Goal: Task Accomplishment & Management: Complete application form

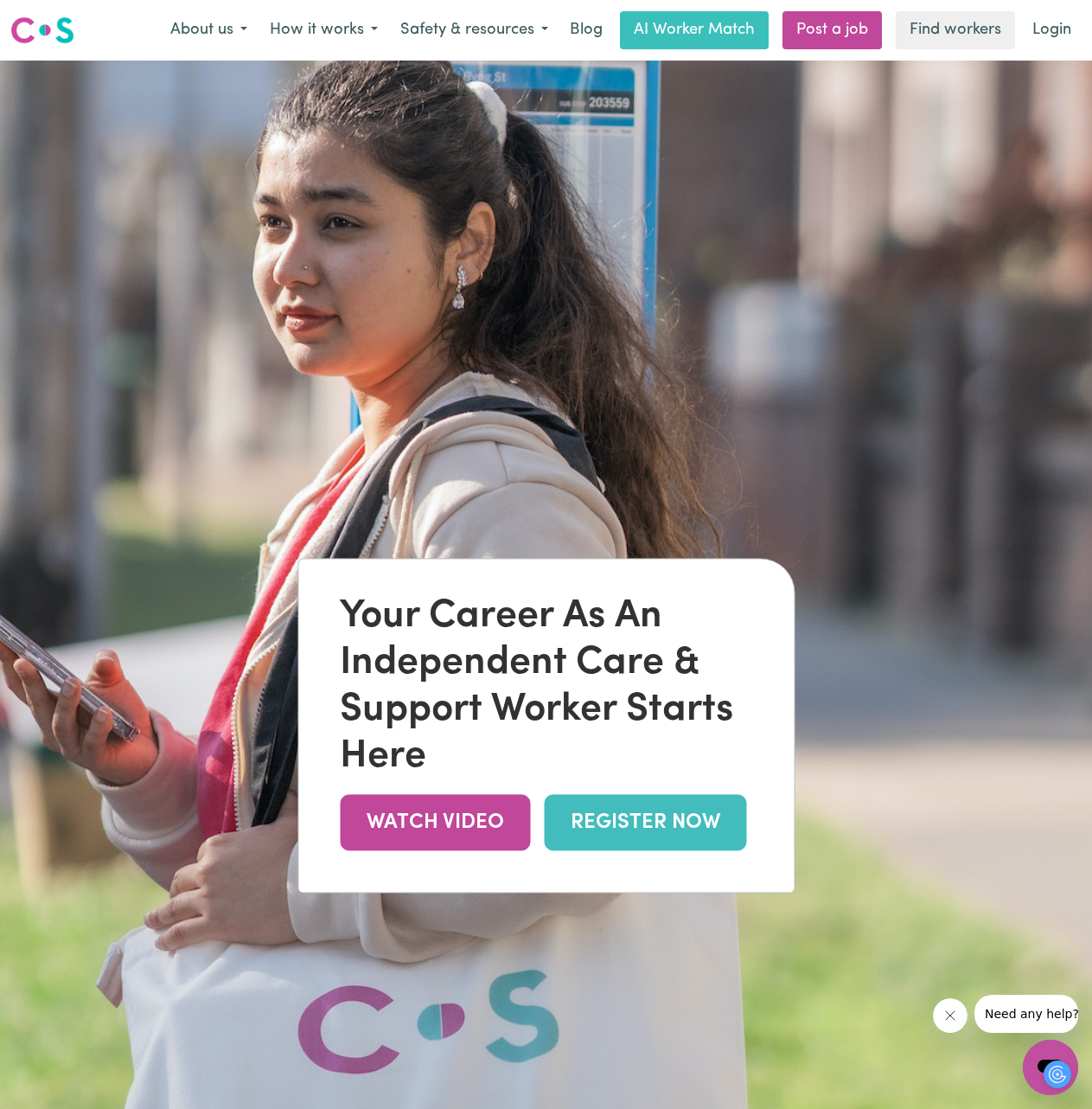
click at [701, 833] on link "REGISTER NOW" at bounding box center [645, 823] width 203 height 56
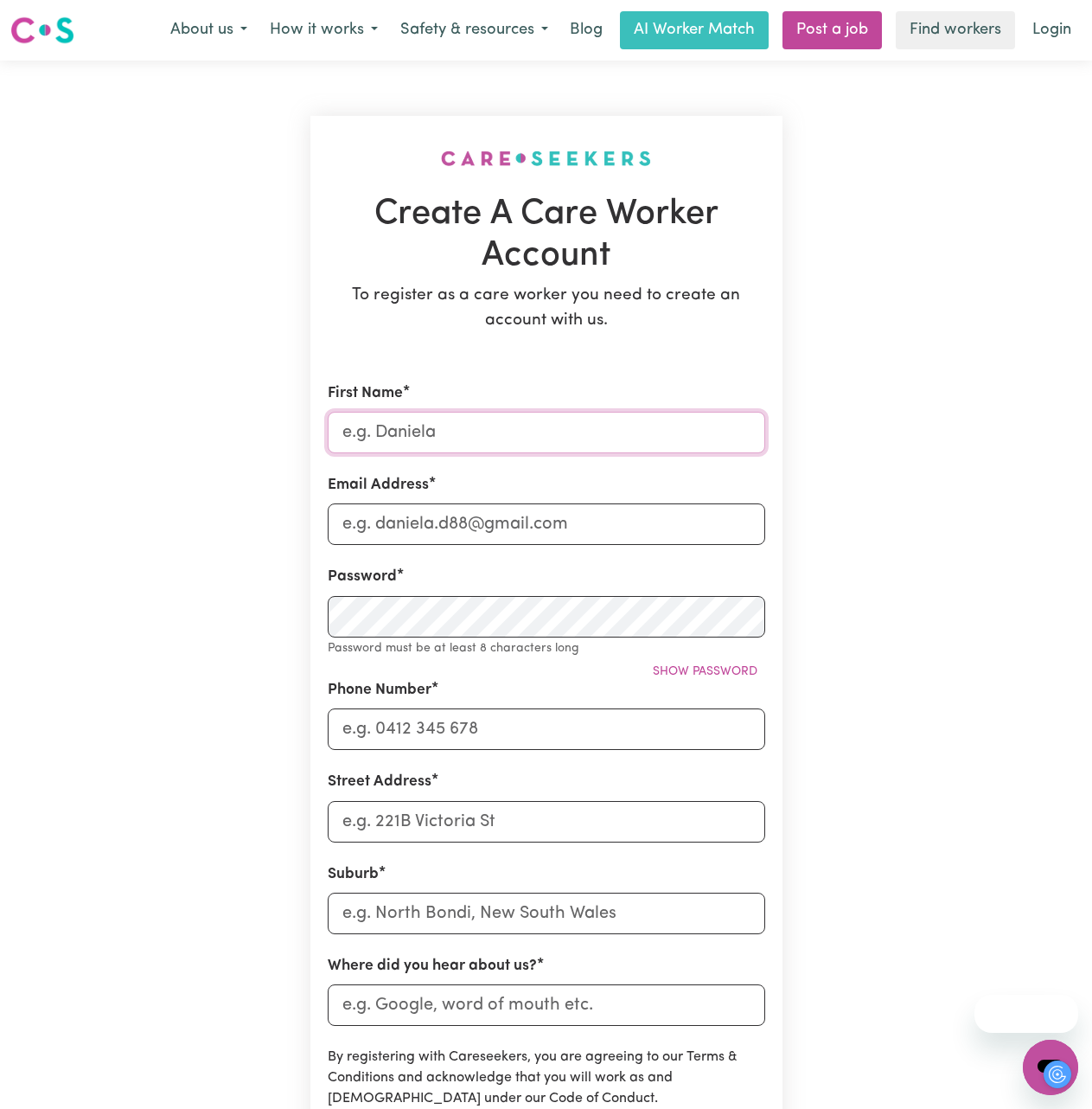
click at [469, 422] on input "First Name" at bounding box center [546, 432] width 438 height 42
type input "[PERSON_NAME]"
type input "[EMAIL_ADDRESS][DOMAIN_NAME]"
type input "0468924669"
type input "7 yarra bank, Yarra Bank"
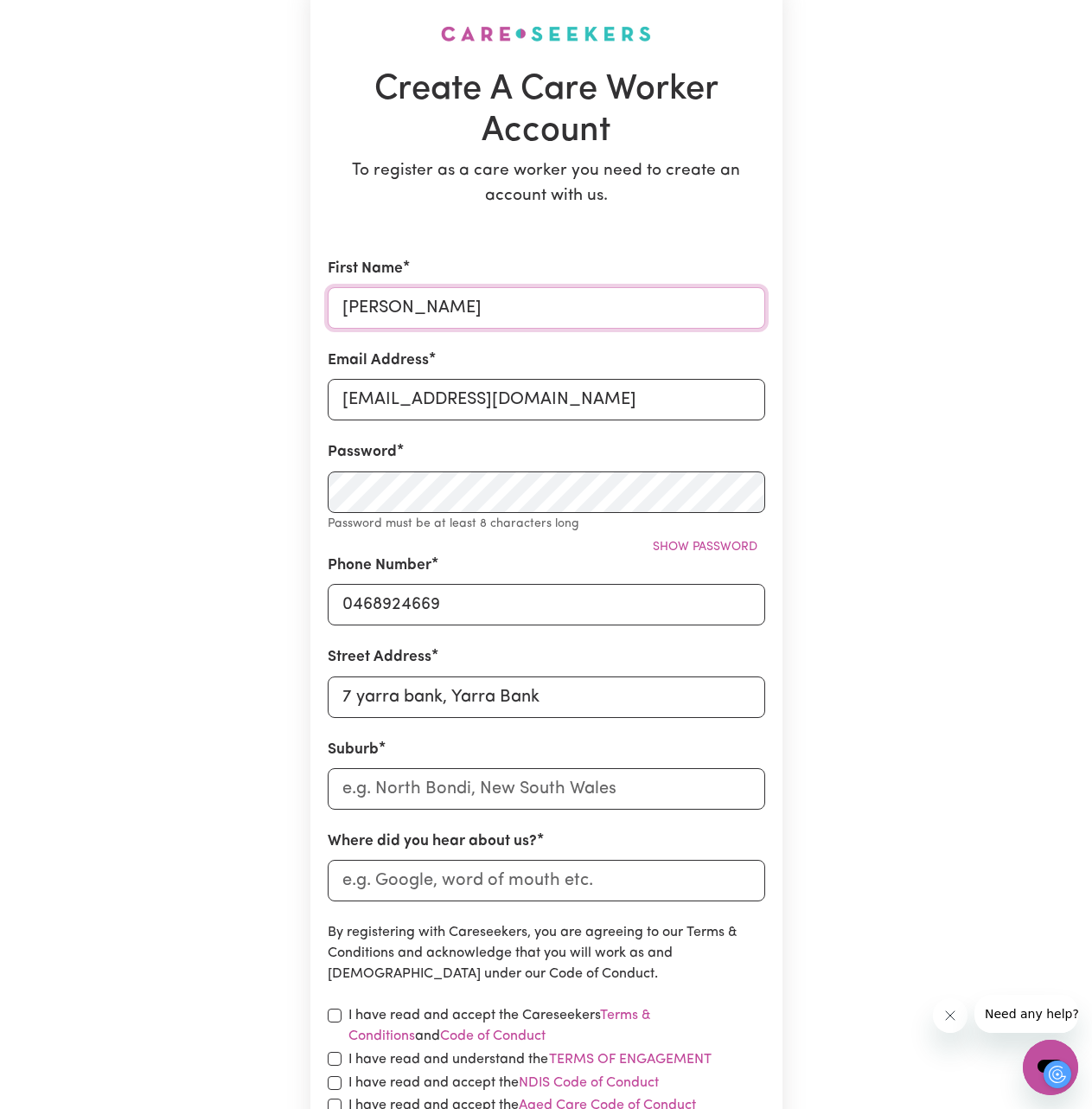
scroll to position [259, 0]
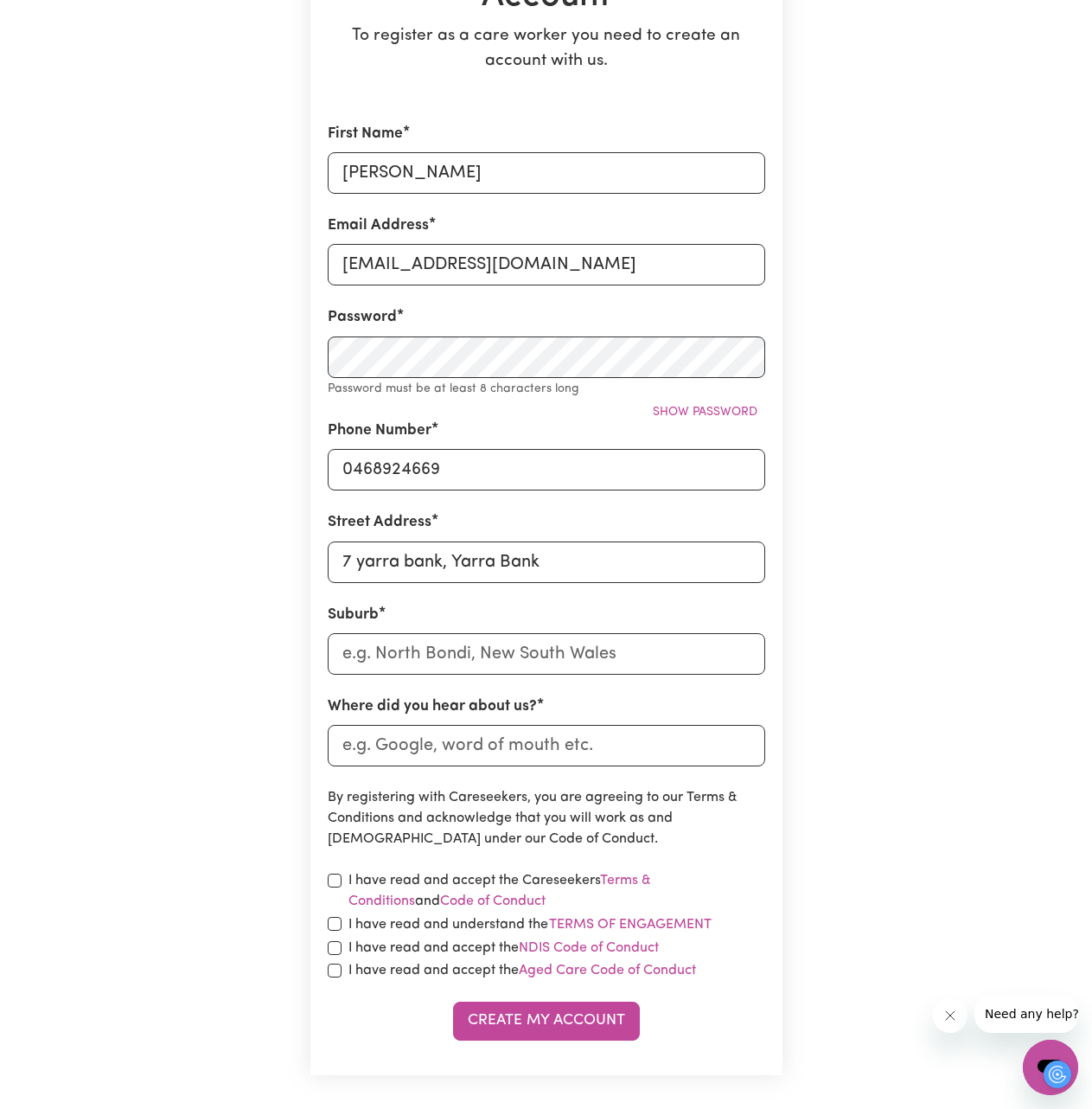
click at [379, 873] on label "I have read and accept the Careseekers Terms & Conditions and Code of Conduct" at bounding box center [557, 891] width 416 height 42
click at [379, 879] on label "I have read and accept the Careseekers Terms & Conditions and Code of Conduct" at bounding box center [557, 891] width 416 height 42
click at [336, 889] on div "I have read and accept the Careseekers Terms & Conditions and Code of Conduct" at bounding box center [546, 891] width 438 height 42
click at [333, 878] on input "checkbox" at bounding box center [334, 880] width 14 height 14
checkbox input "true"
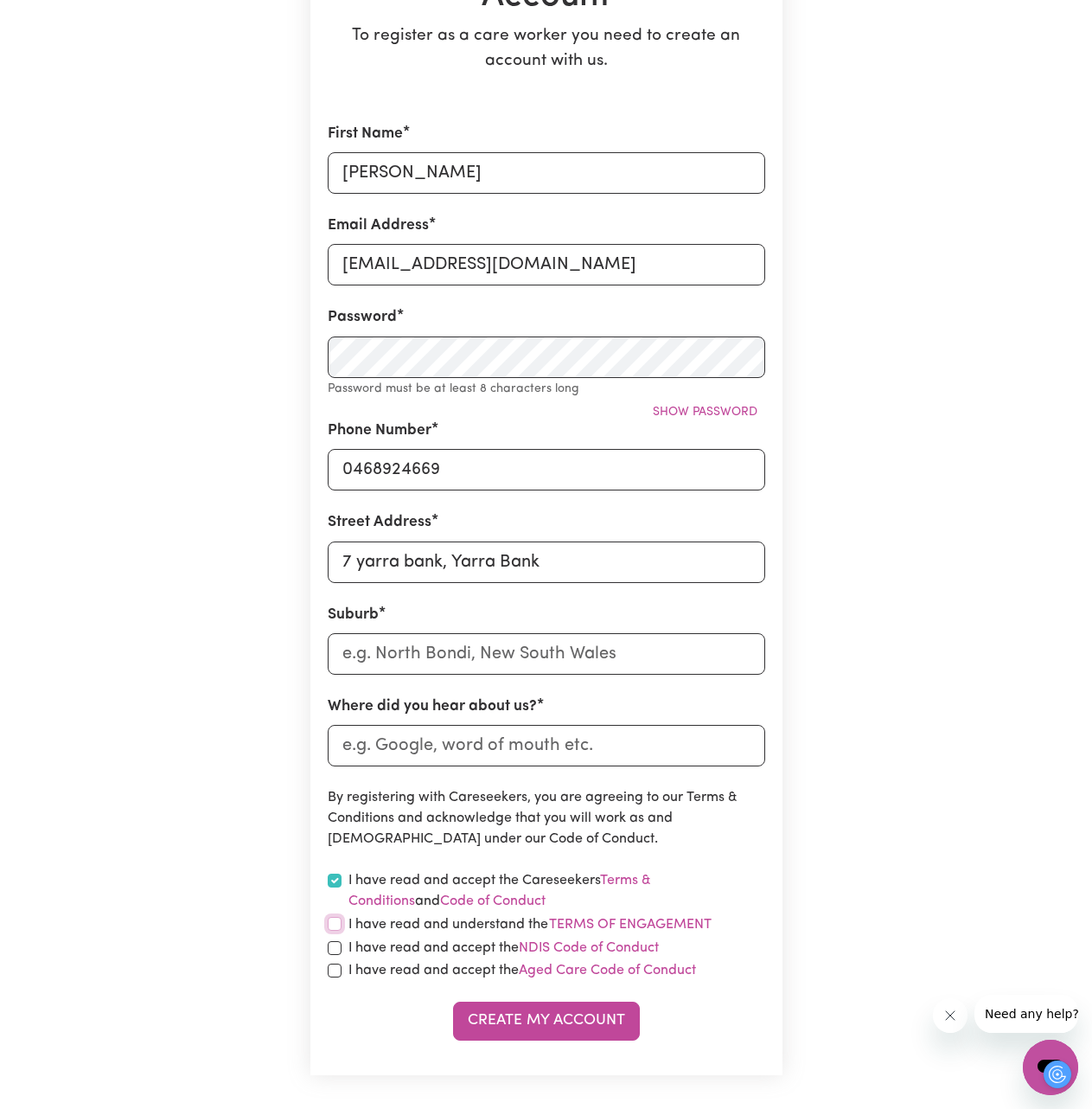
click at [335, 922] on input "checkbox" at bounding box center [334, 923] width 14 height 14
checkbox input "true"
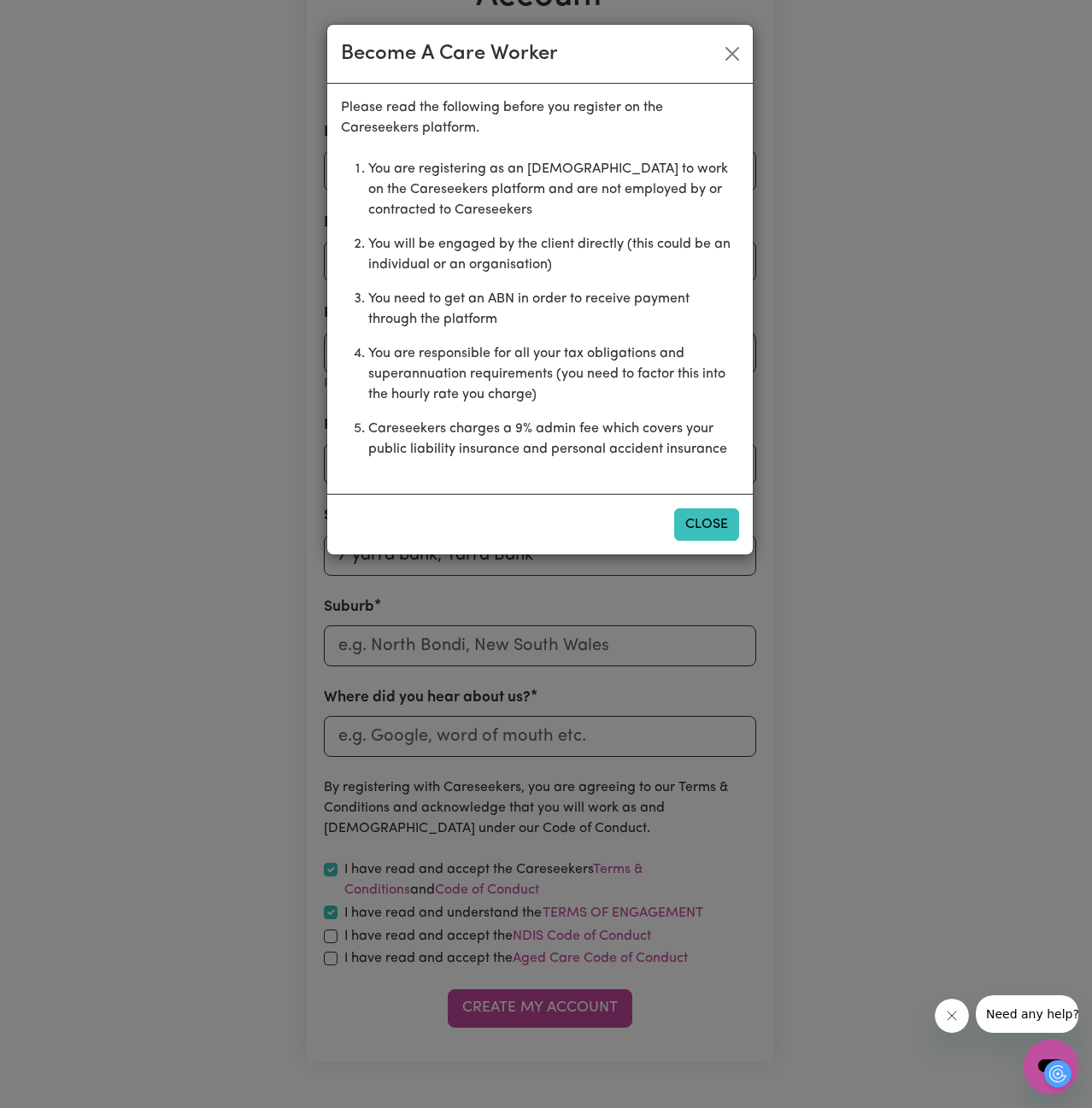
click at [705, 525] on button "Close" at bounding box center [706, 525] width 65 height 33
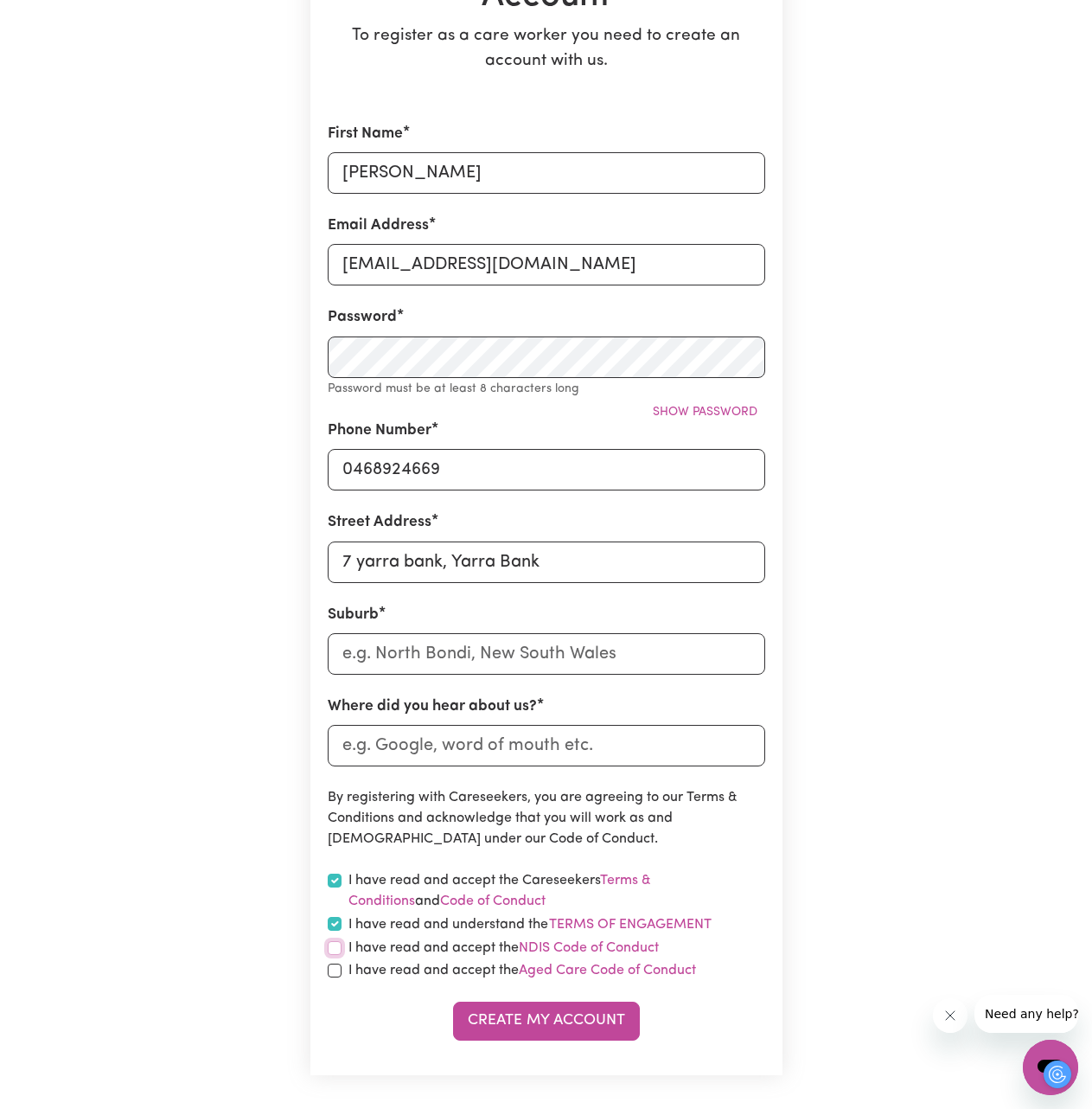
click at [337, 947] on input "checkbox" at bounding box center [334, 948] width 14 height 14
checkbox input "true"
click at [334, 969] on input "checkbox" at bounding box center [334, 970] width 14 height 14
checkbox input "true"
click at [478, 754] on input "Where did you hear about us?" at bounding box center [546, 745] width 438 height 42
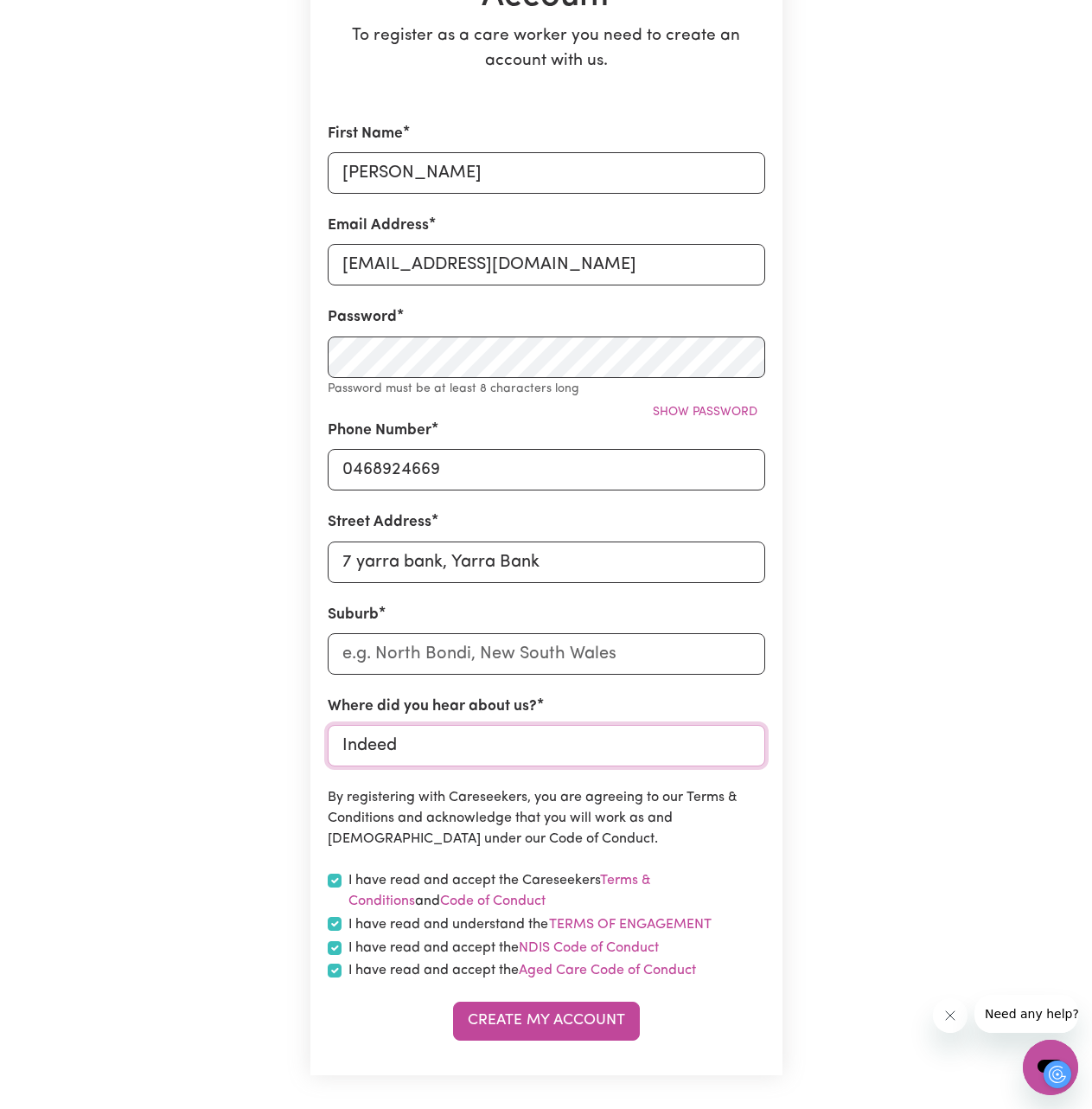
type input "Indeed"
click at [487, 667] on input "text" at bounding box center [546, 654] width 438 height 42
drag, startPoint x: 559, startPoint y: 565, endPoint x: 244, endPoint y: 587, distance: 315.8
click at [245, 587] on div "Create A Care Worker Account To register as a care worker you need to create an…" at bounding box center [546, 466] width 986 height 1329
type input "[STREET_ADDRESS]"
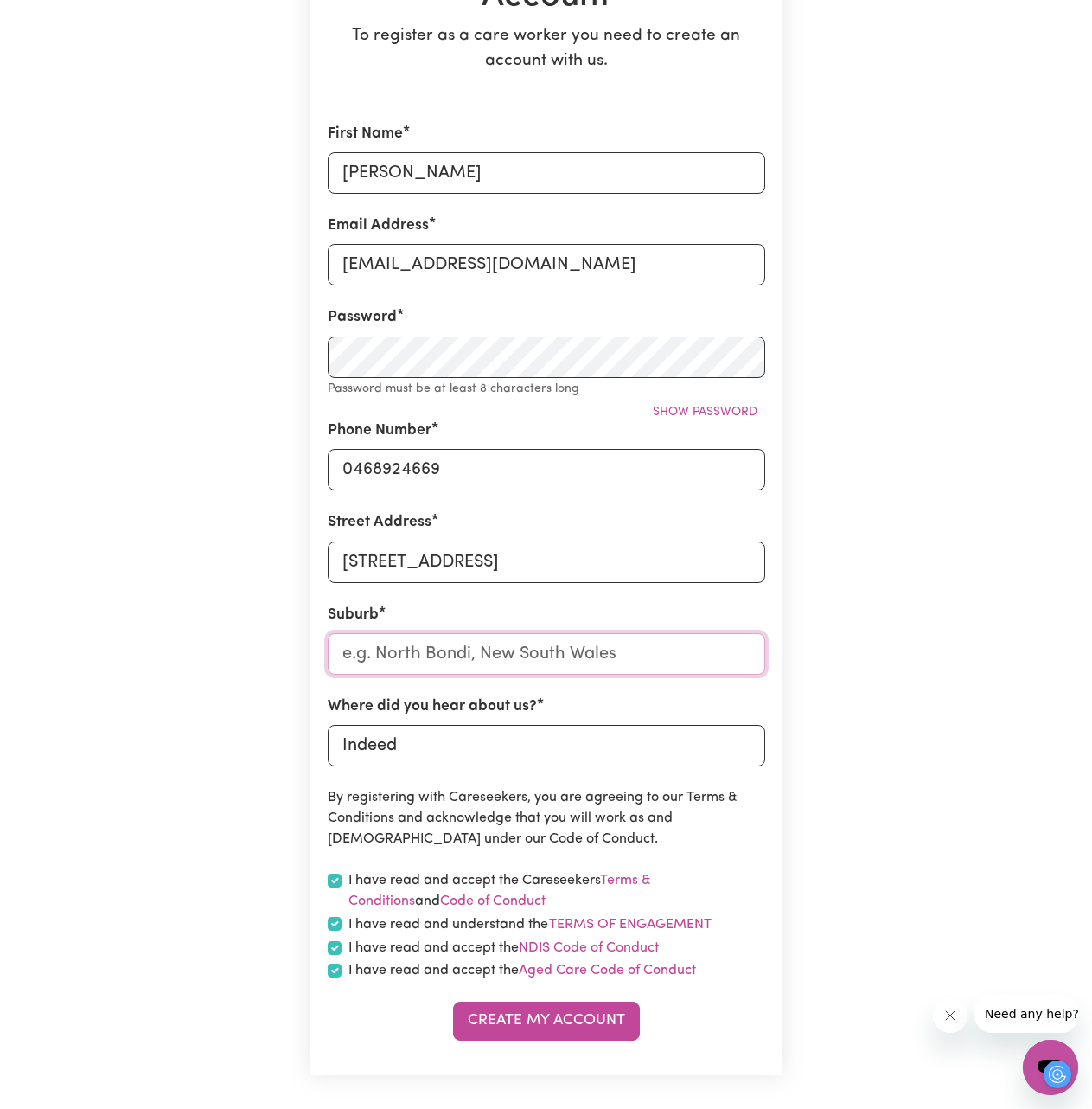
click at [493, 655] on input "text" at bounding box center [546, 654] width 438 height 42
type input "[PERSON_NAME]"
type input "[PERSON_NAME], [GEOGRAPHIC_DATA], 0822"
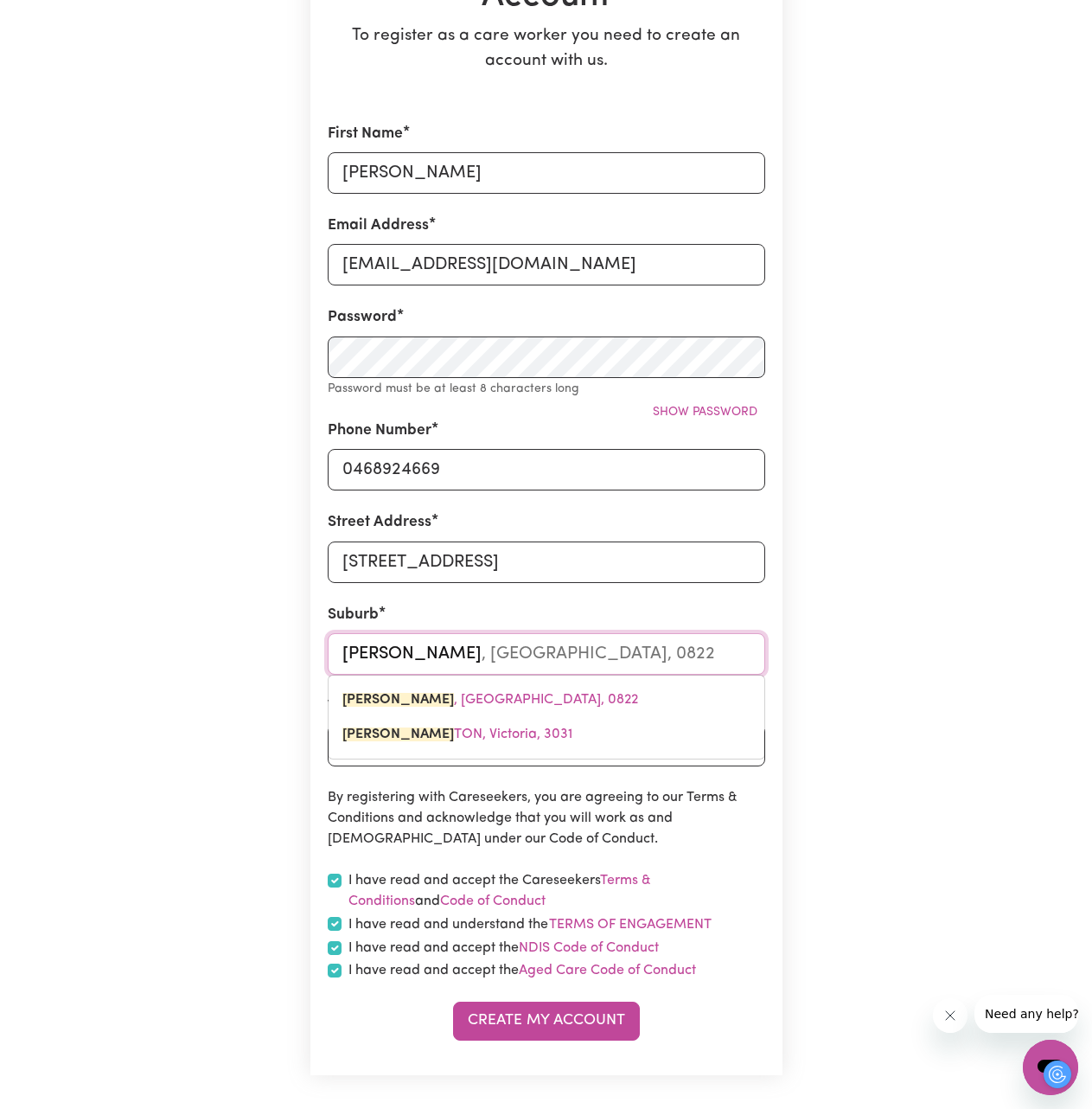
type input "Flemingt"
type input "Flemington"
type input "[GEOGRAPHIC_DATA], [GEOGRAPHIC_DATA], 3031"
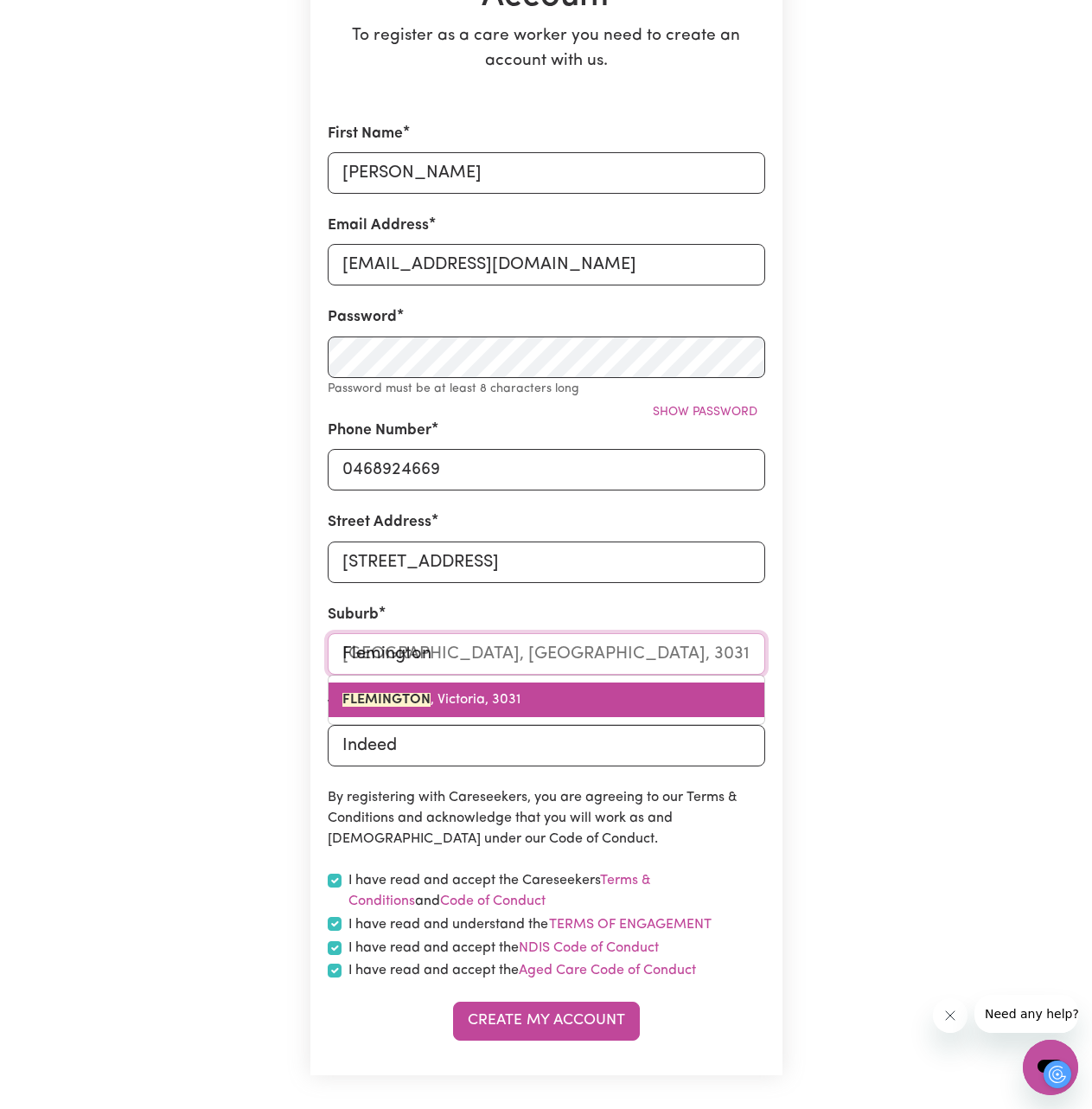
click at [470, 698] on span "FLEMINGTON , [GEOGRAPHIC_DATA], 3031" at bounding box center [431, 699] width 178 height 14
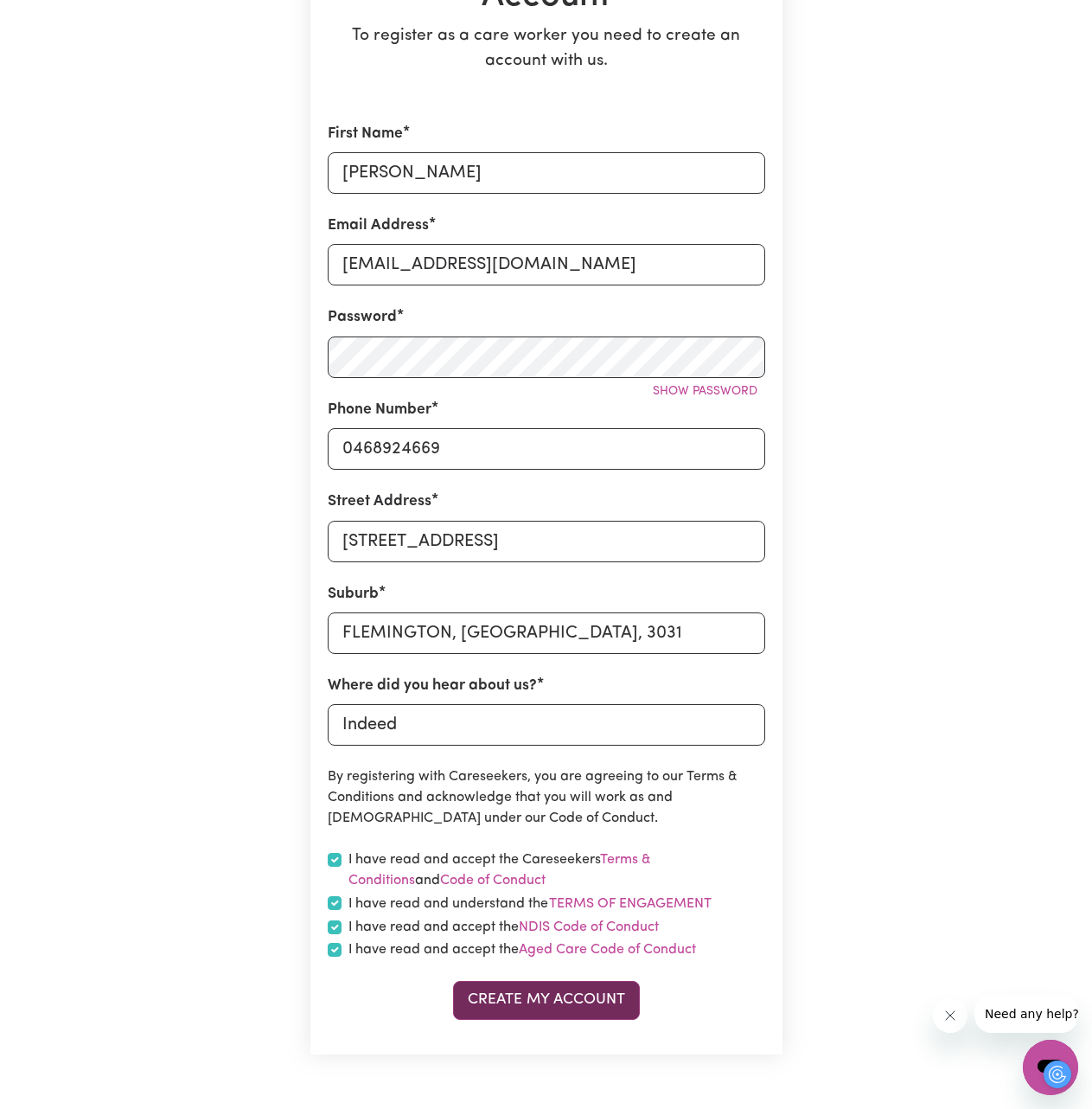
click at [529, 1009] on button "Create My Account" at bounding box center [547, 1000] width 187 height 38
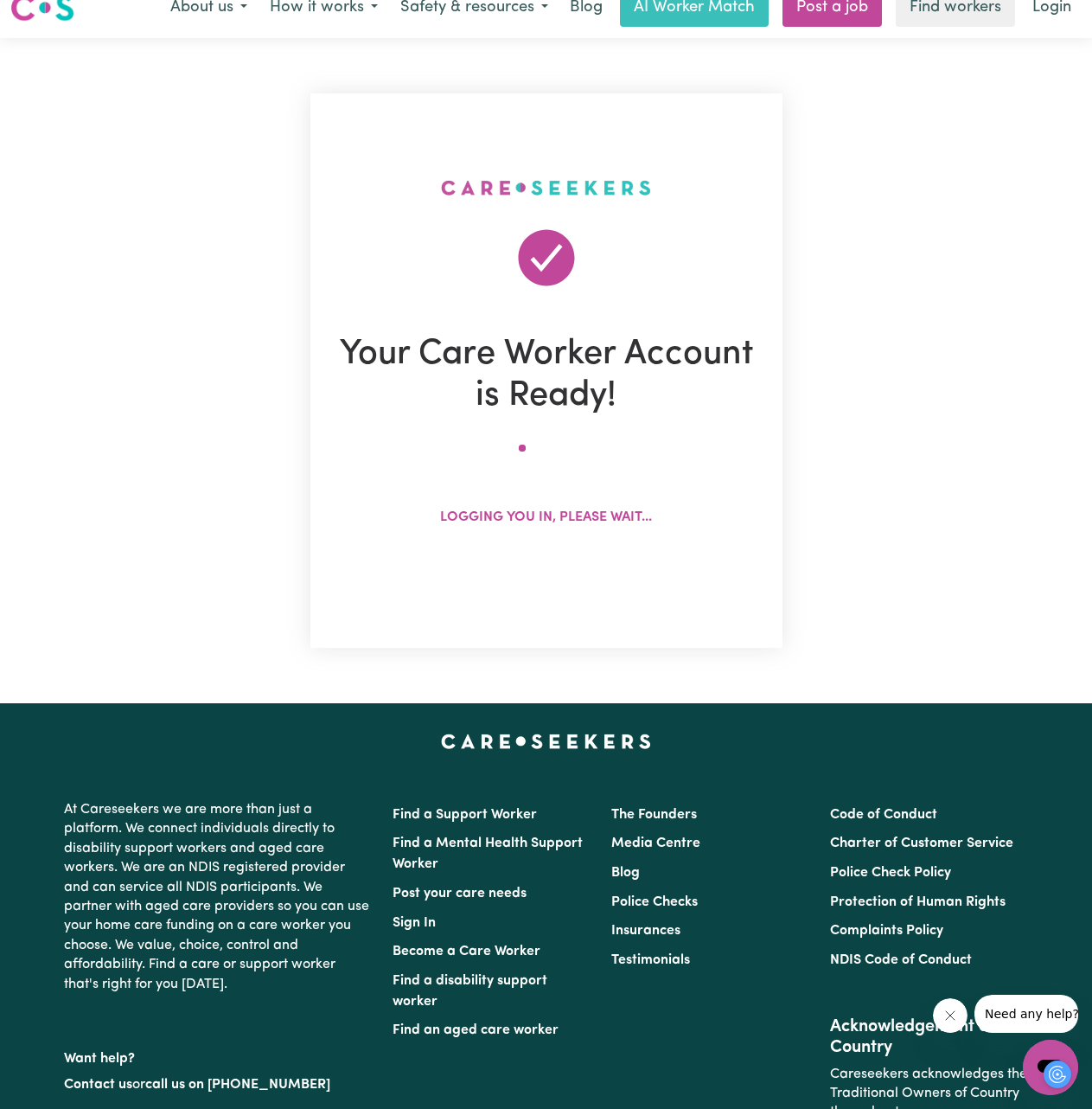
scroll to position [0, 0]
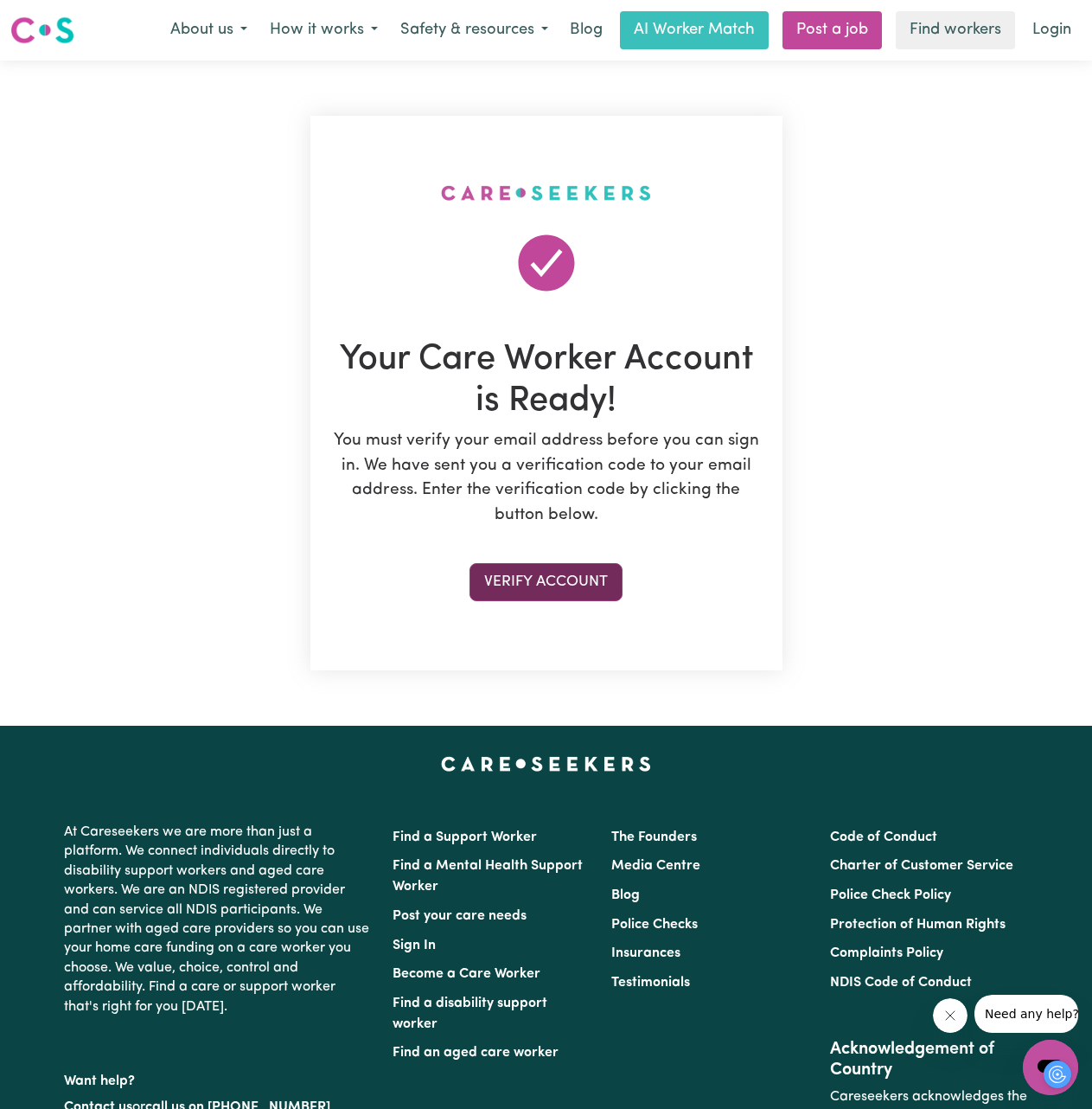
click at [591, 586] on button "Verify Account" at bounding box center [545, 581] width 153 height 38
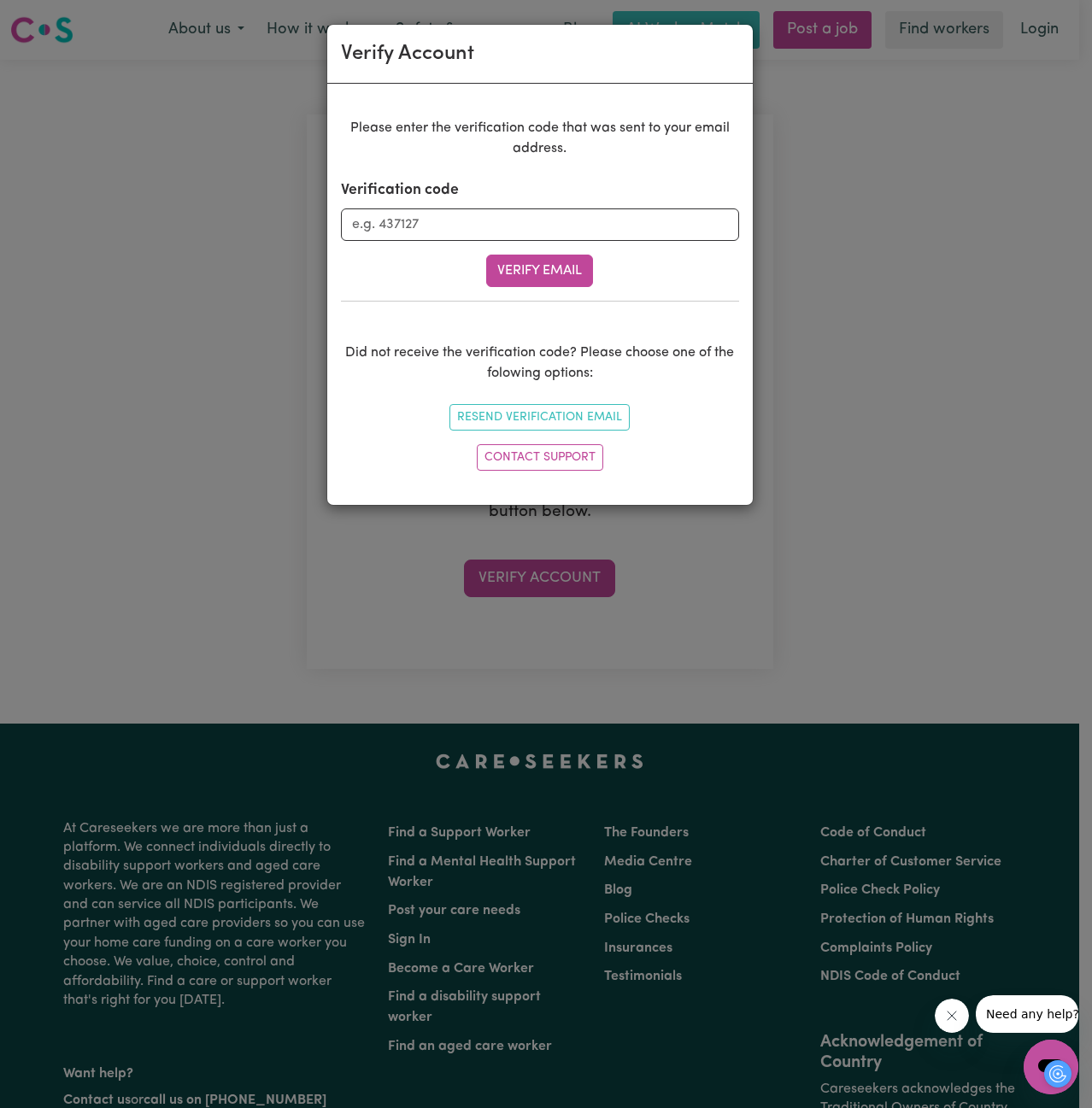
click at [80, 357] on div "Verify Account Please enter the verification code that was sent to your email a…" at bounding box center [546, 554] width 1092 height 1108
click at [454, 224] on input "Verification code" at bounding box center [540, 225] width 398 height 33
paste input "041017"
type input "041017"
click at [542, 268] on button "Verify Email" at bounding box center [540, 271] width 107 height 33
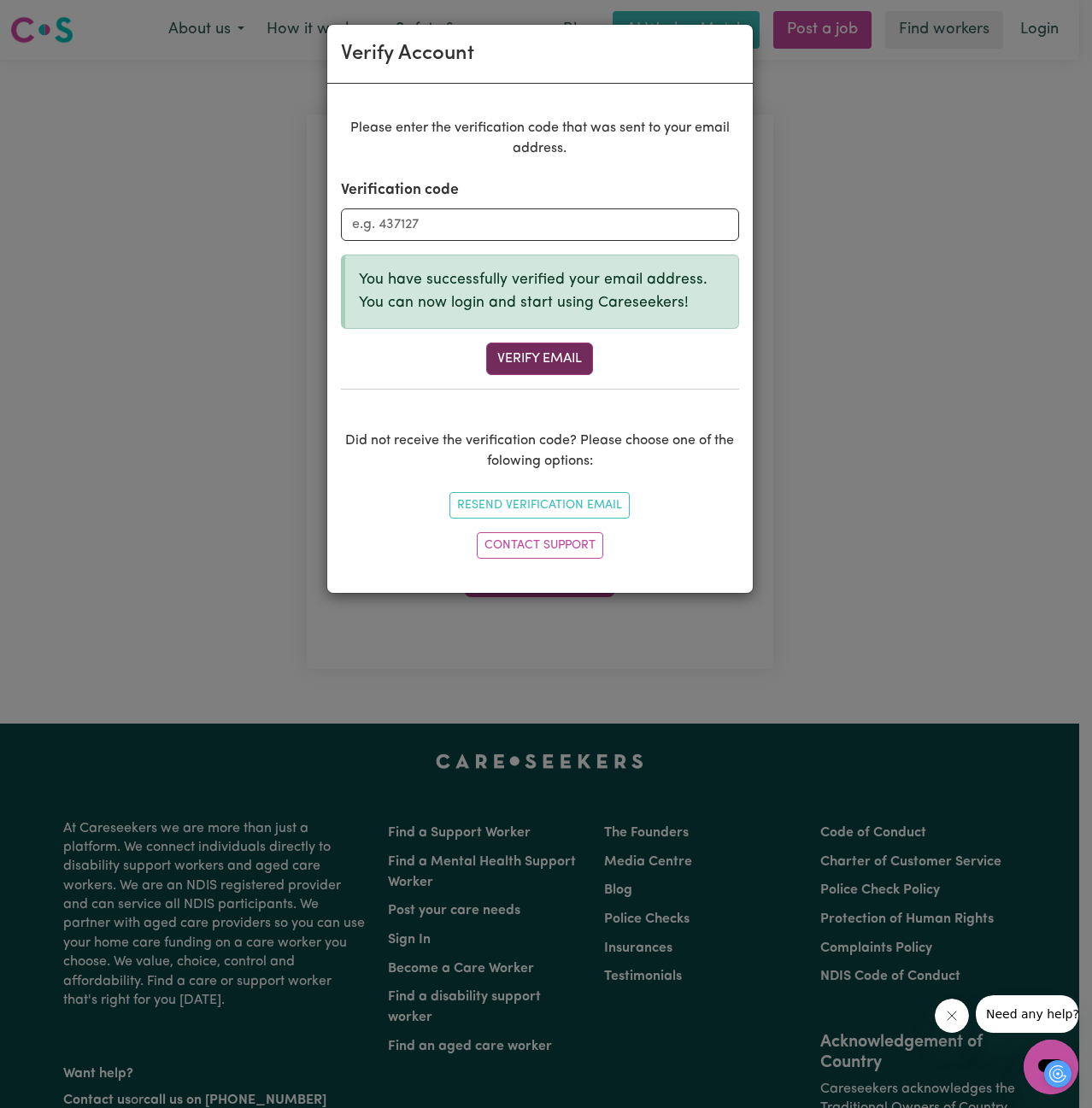
click at [545, 362] on button "Verify Email" at bounding box center [540, 359] width 107 height 33
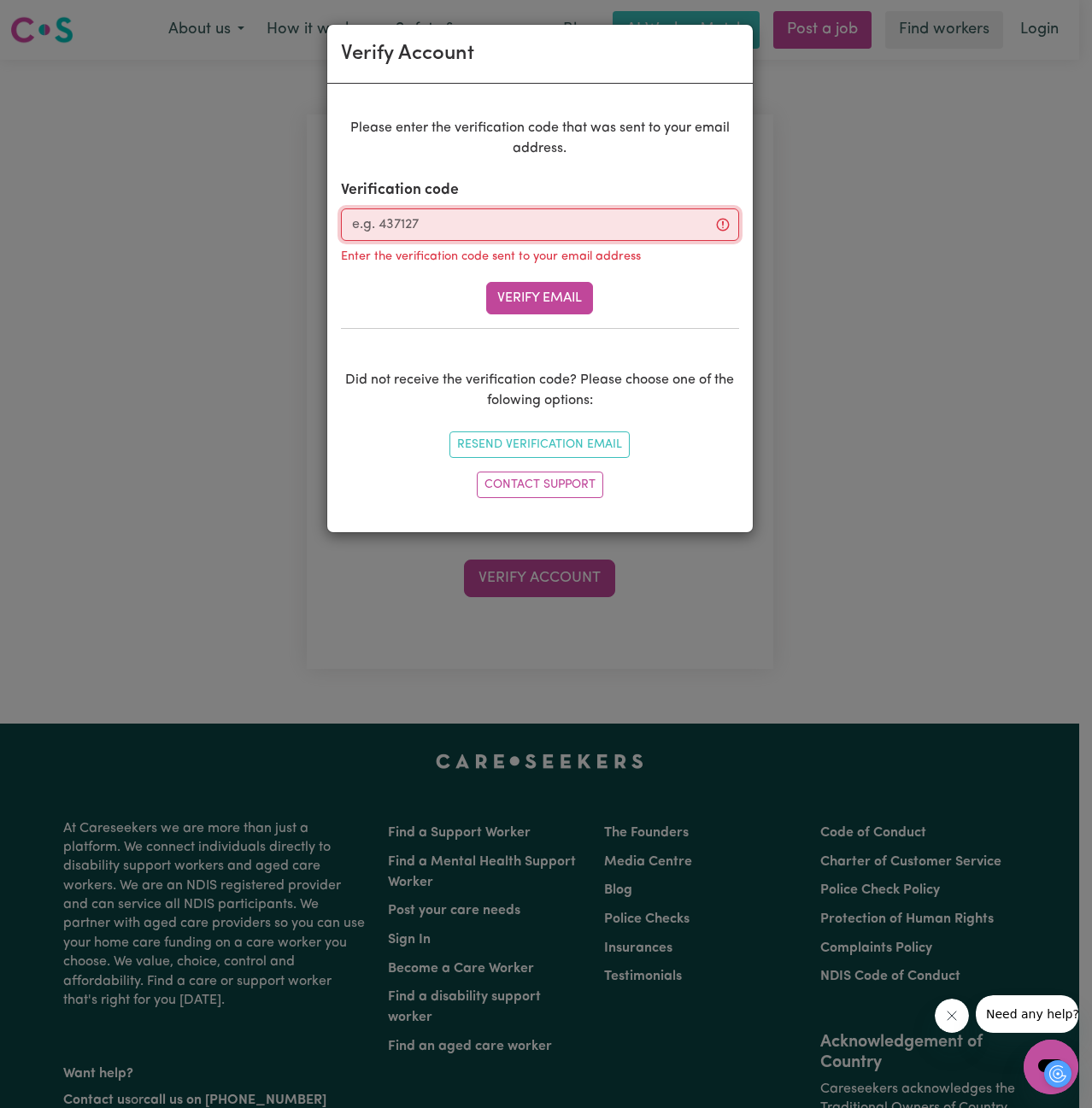
click at [465, 233] on input "Verification code" at bounding box center [540, 225] width 398 height 33
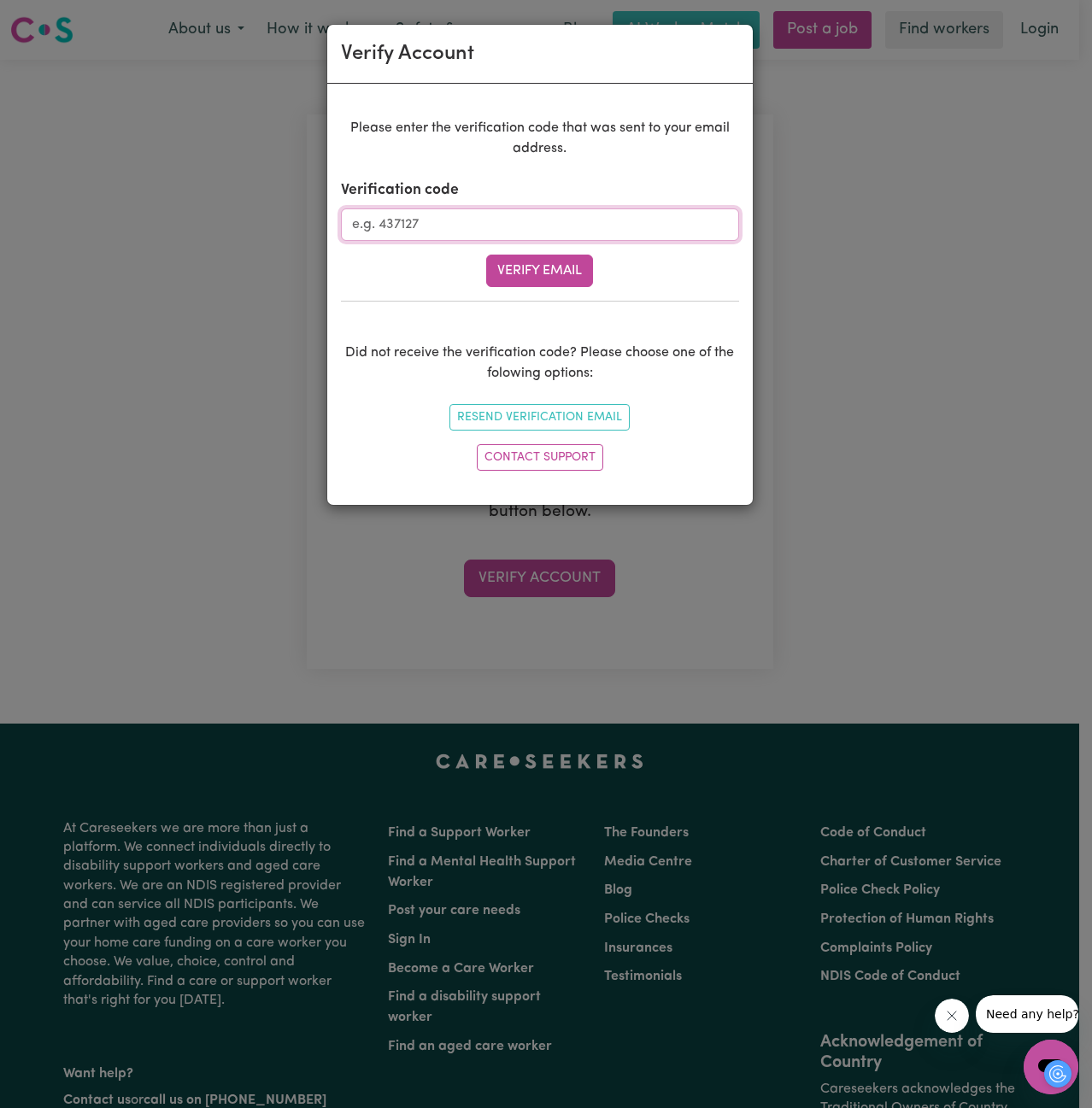
type input "041017"
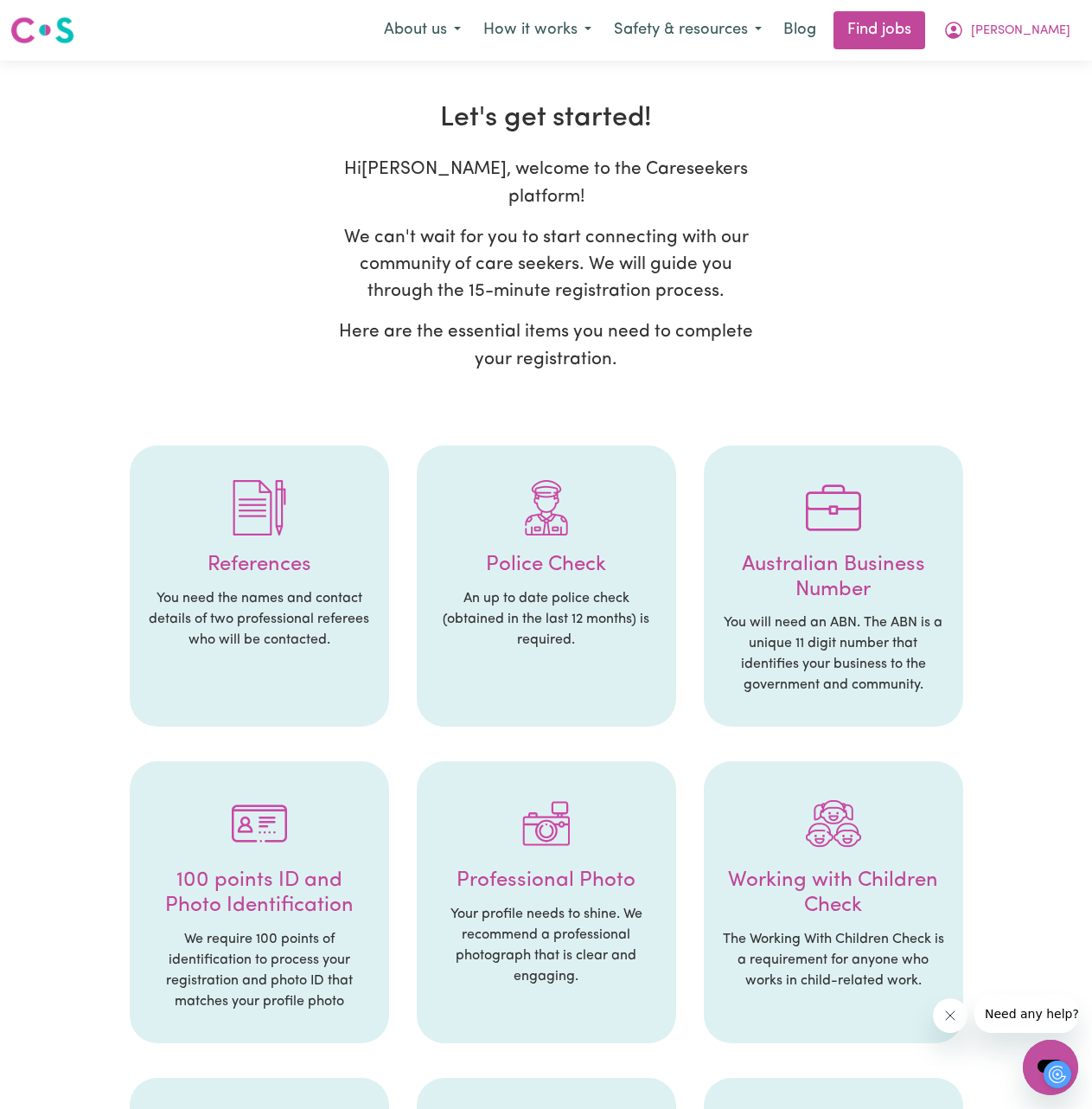
drag, startPoint x: 275, startPoint y: 516, endPoint x: 290, endPoint y: 519, distance: 15.3
click at [275, 516] on div at bounding box center [259, 507] width 225 height 90
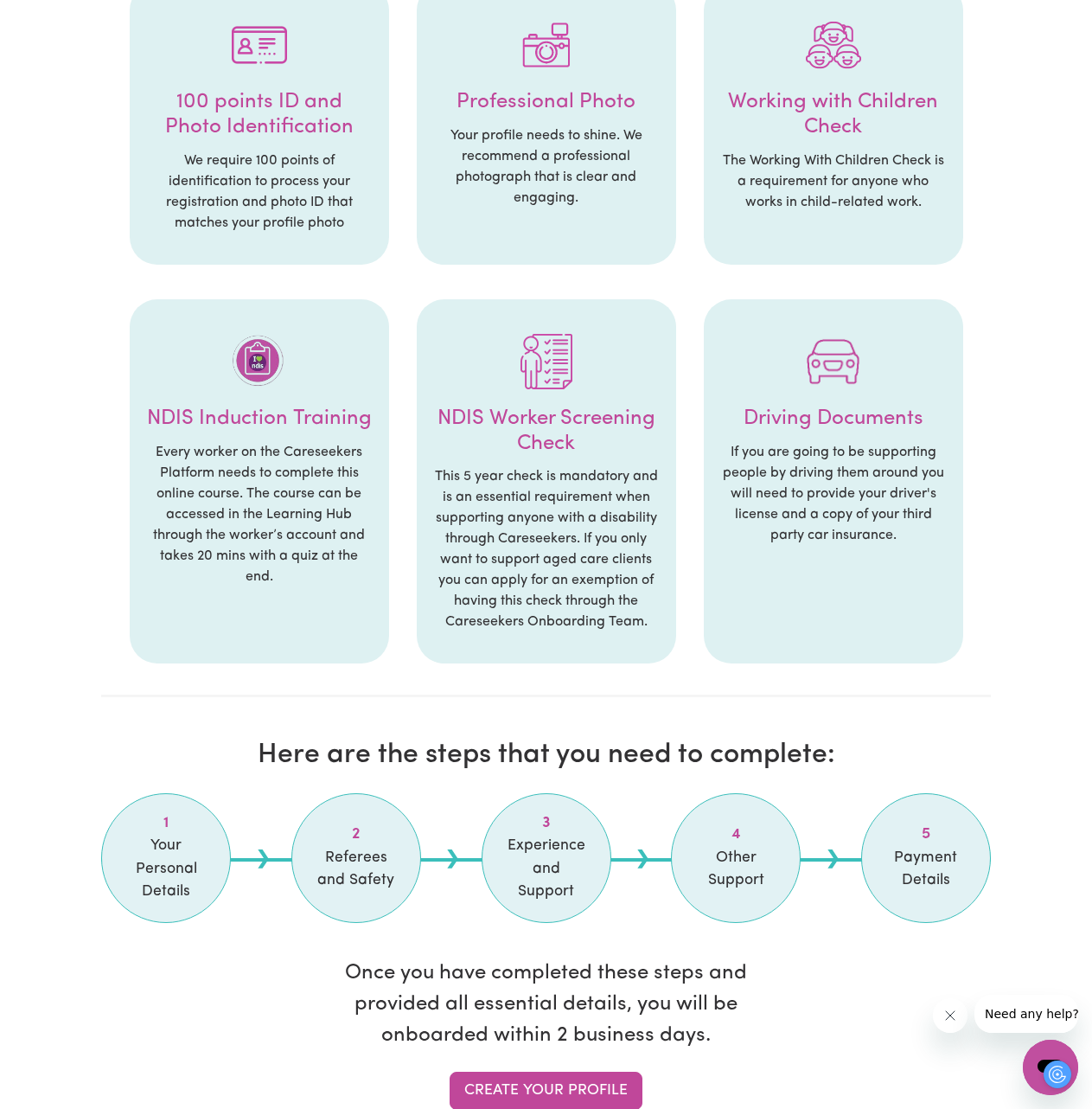
scroll to position [1125, 0]
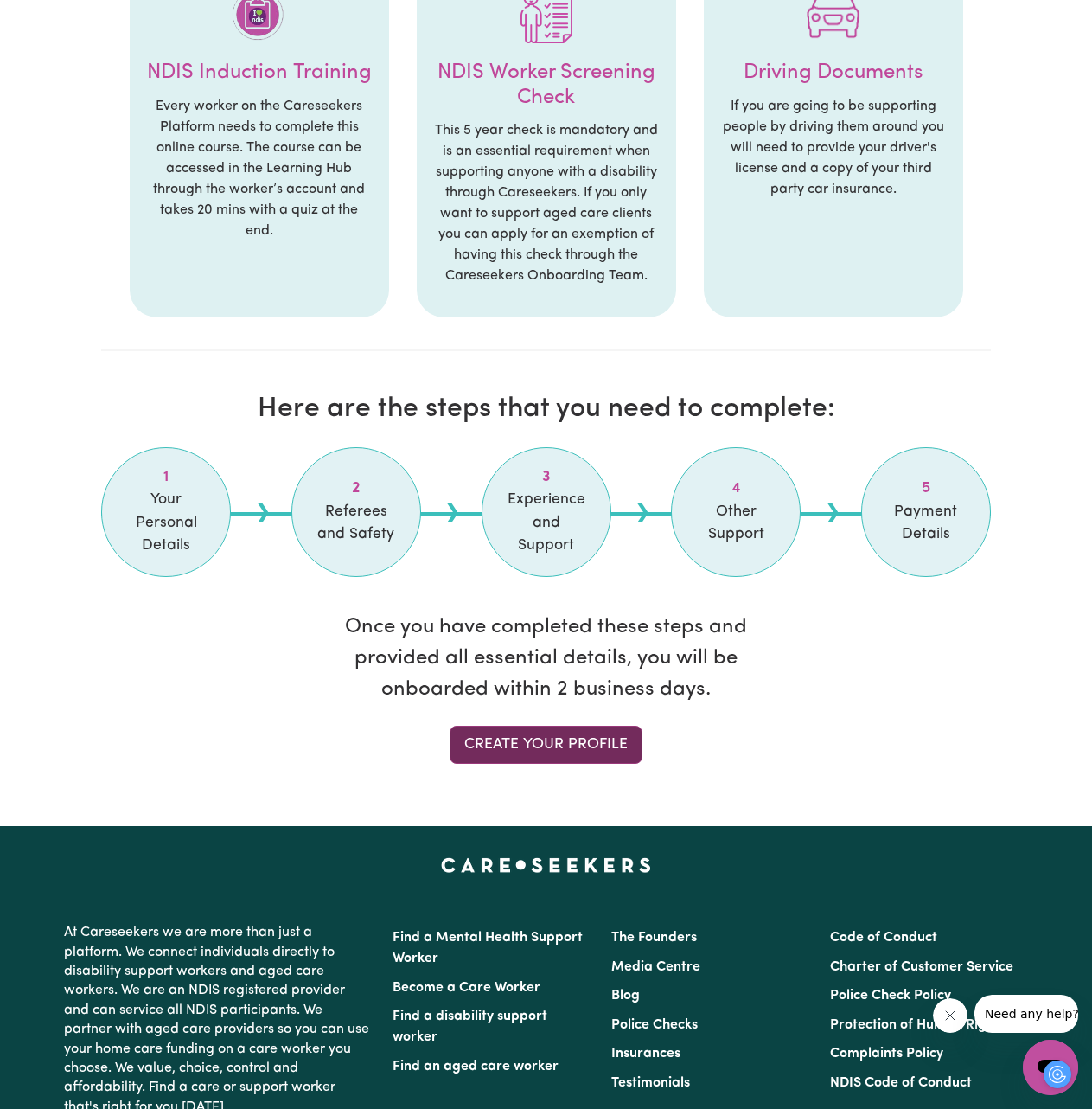
click at [514, 726] on link "Create your profile" at bounding box center [546, 744] width 192 height 38
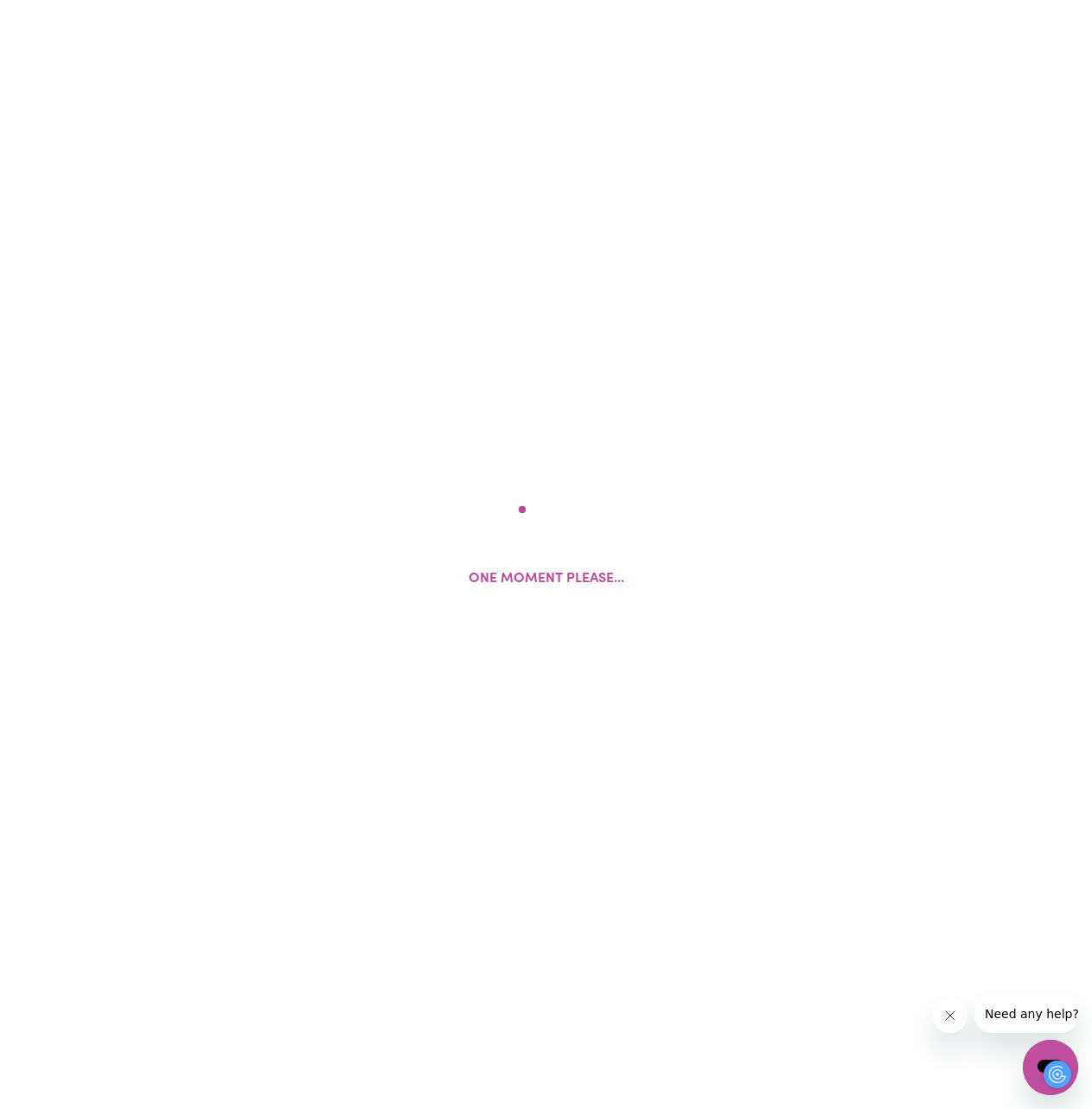
select select "Studying a healthcare related degree or qualification"
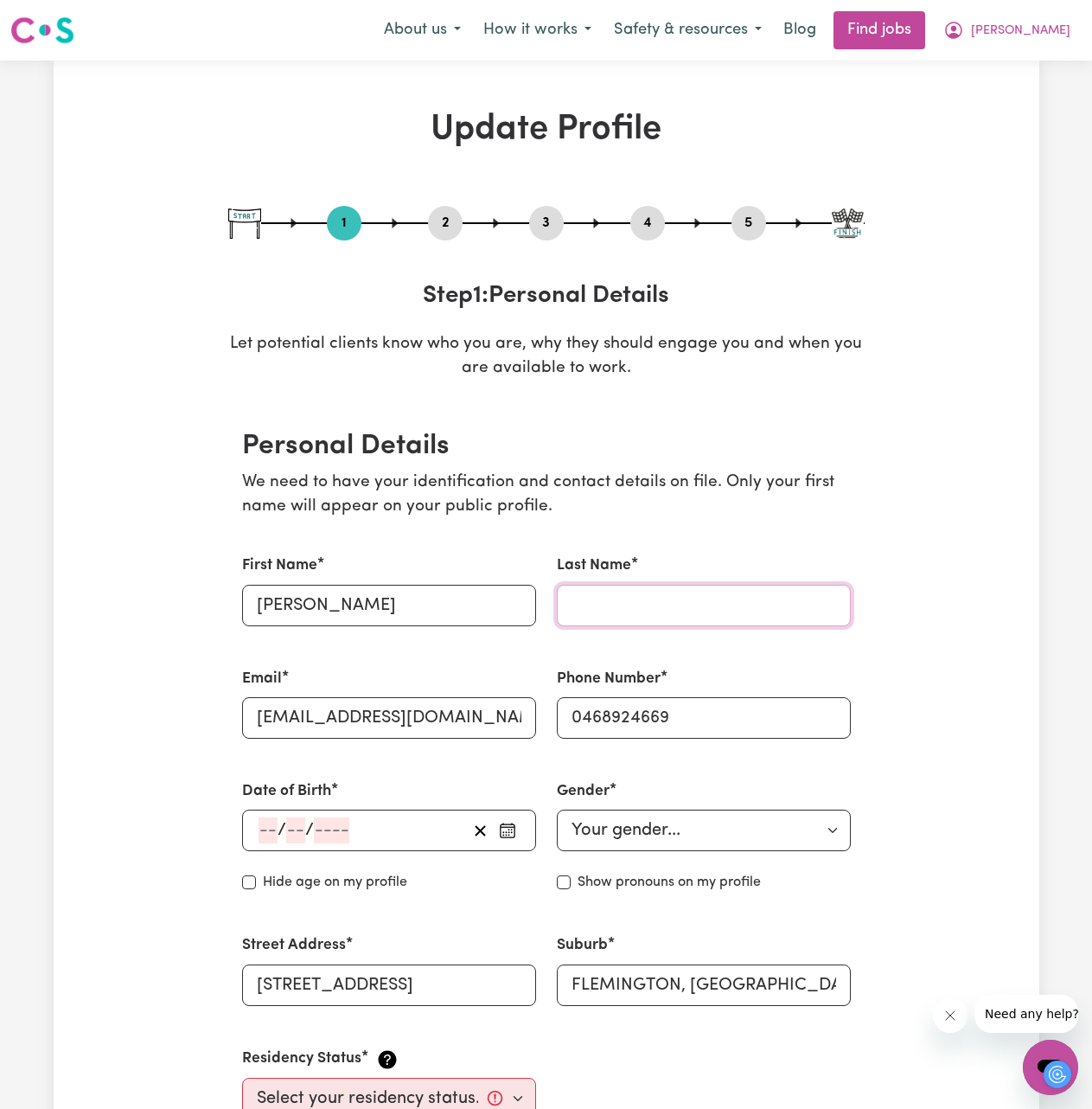
click at [615, 602] on input "Last Name" at bounding box center [704, 605] width 294 height 42
type input "Seignior"
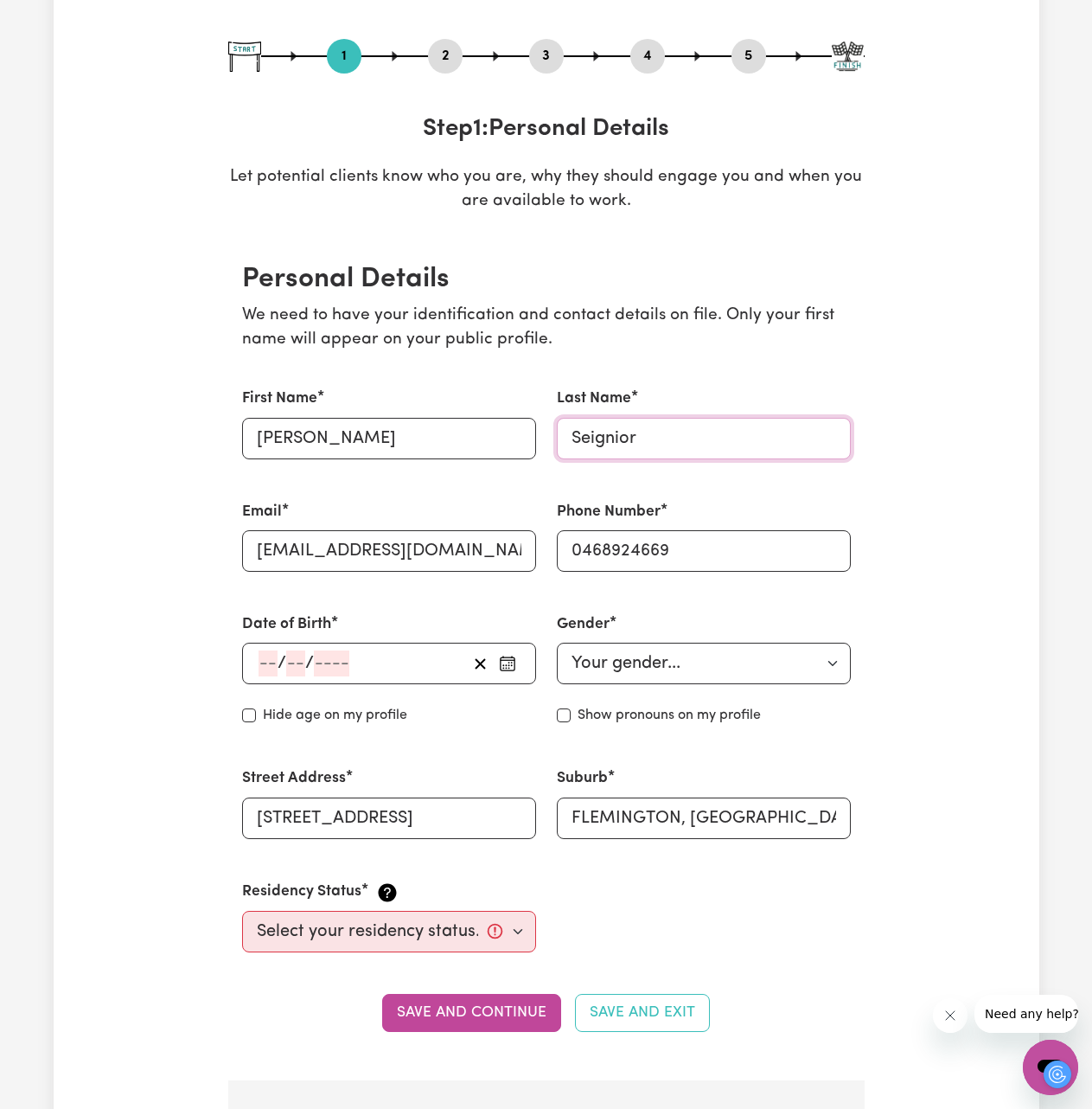
scroll to position [432, 0]
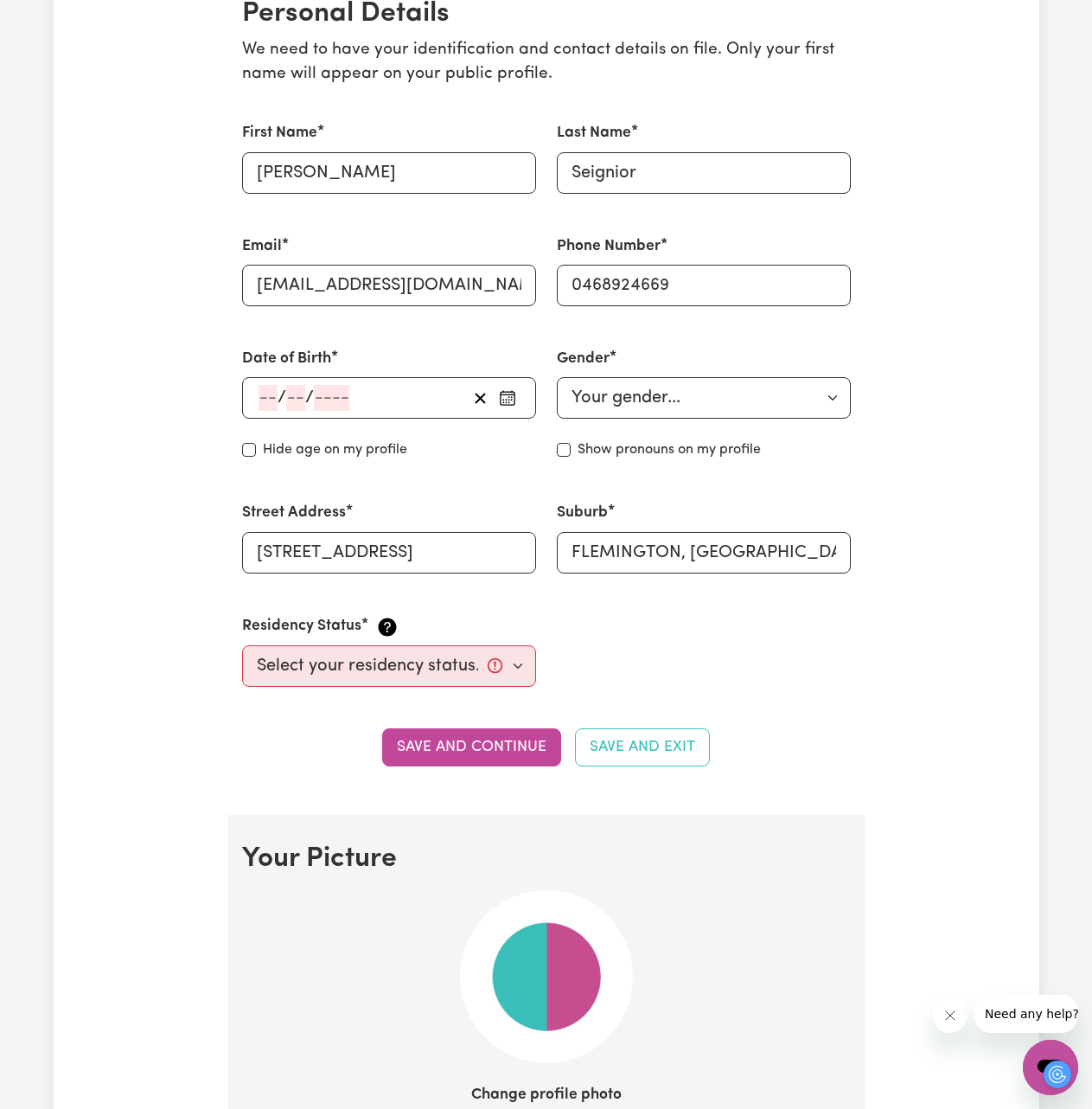
click at [360, 389] on div "/ /" at bounding box center [361, 398] width 210 height 26
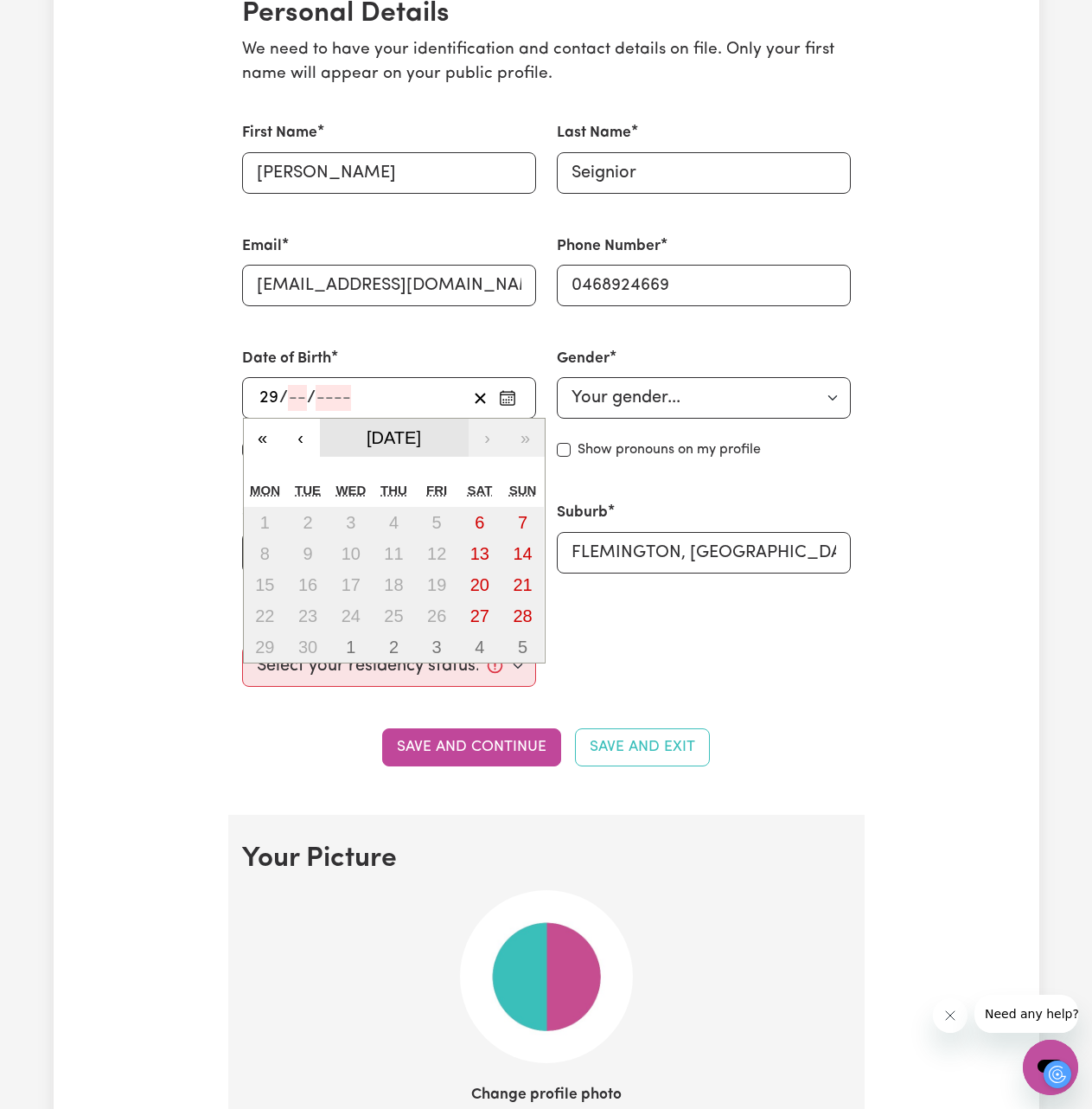
type input "29"
type input "10"
type input "199"
type input "[DATE]"
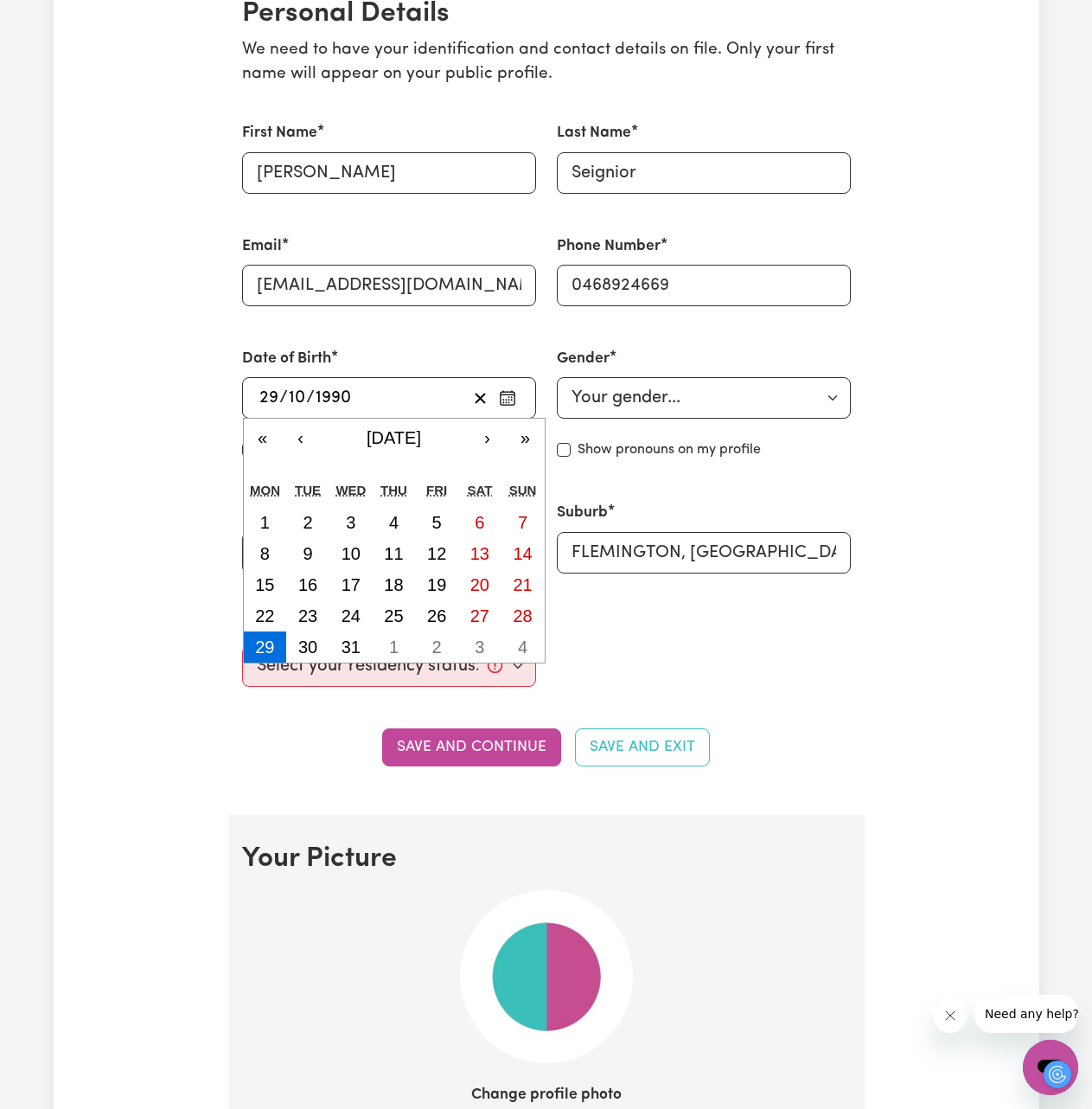
type input "1990"
click at [629, 403] on select "Your gender... [DEMOGRAPHIC_DATA] [DEMOGRAPHIC_DATA] [DEMOGRAPHIC_DATA] Other P…" at bounding box center [704, 397] width 294 height 42
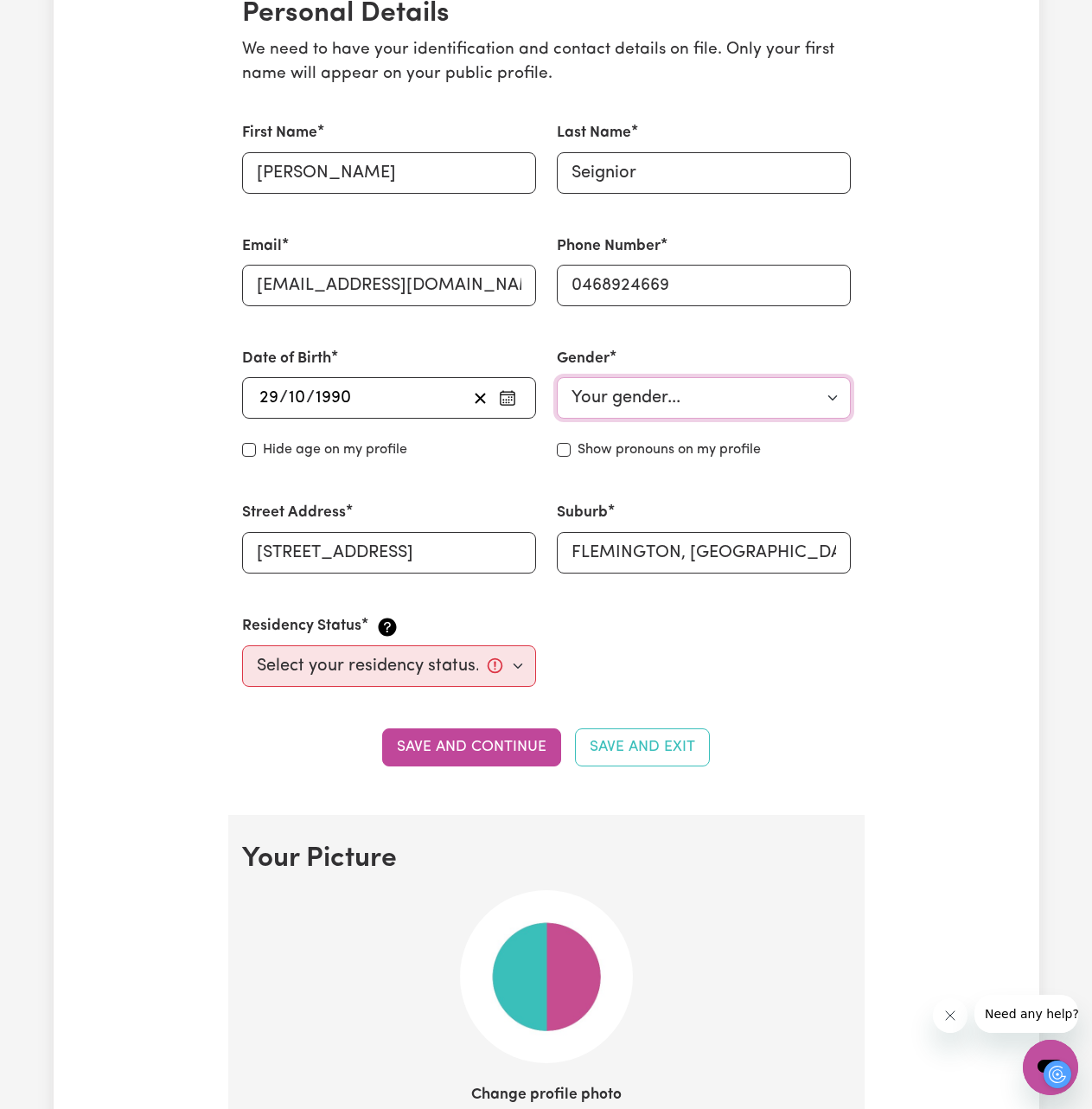
select select "[DEMOGRAPHIC_DATA]"
click at [557, 377] on select "Your gender... [DEMOGRAPHIC_DATA] [DEMOGRAPHIC_DATA] [DEMOGRAPHIC_DATA] Other P…" at bounding box center [704, 397] width 294 height 42
click at [399, 665] on select "Select your residency status... [DEMOGRAPHIC_DATA] citizen Australian PR [DEMOG…" at bounding box center [390, 666] width 294 height 42
select select "[DEMOGRAPHIC_DATA] Citizen"
click at [242, 645] on select "Select your residency status... [DEMOGRAPHIC_DATA] citizen Australian PR [DEMOG…" at bounding box center [390, 666] width 294 height 42
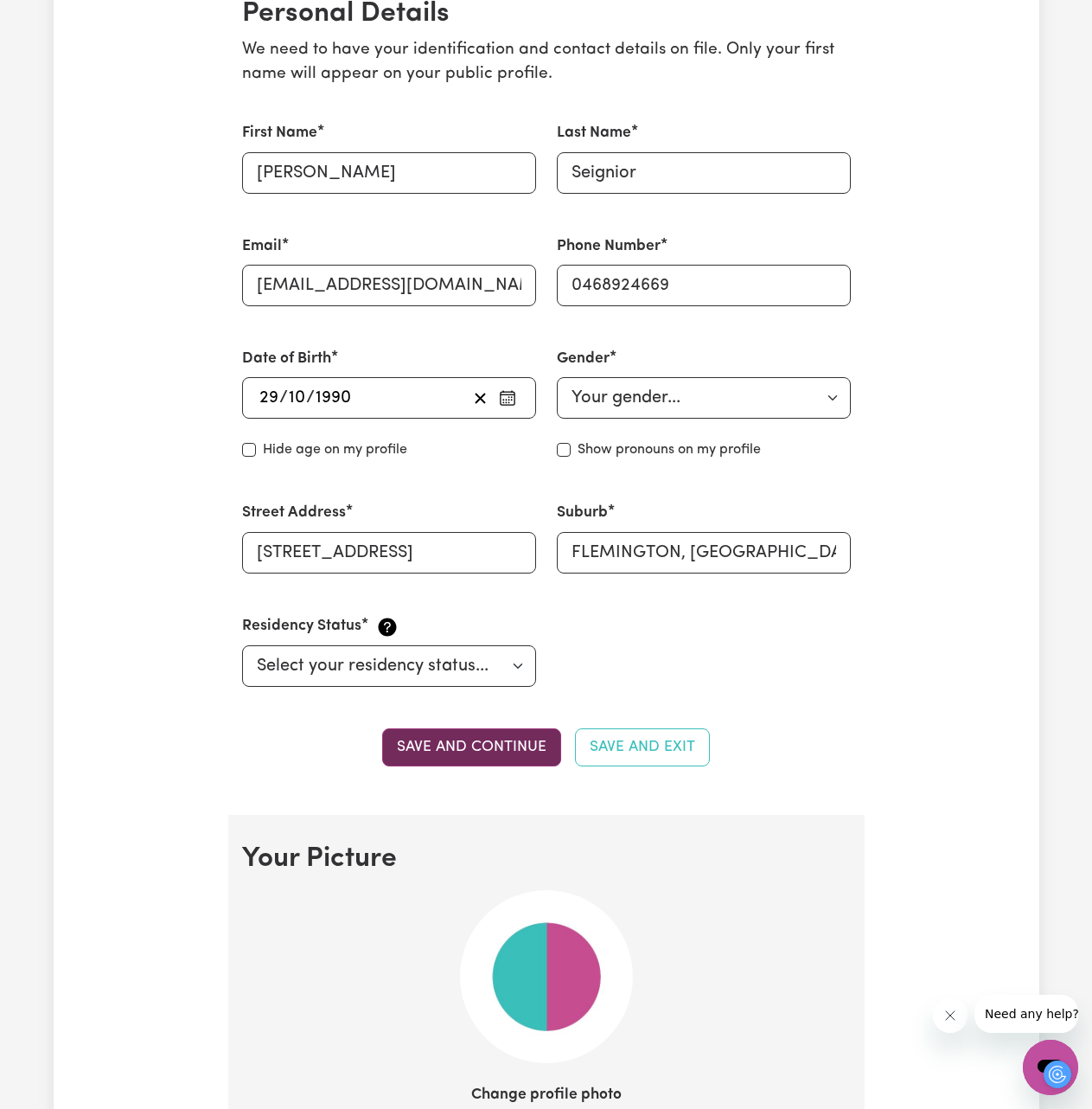
click at [439, 744] on button "Save and continue" at bounding box center [471, 747] width 179 height 38
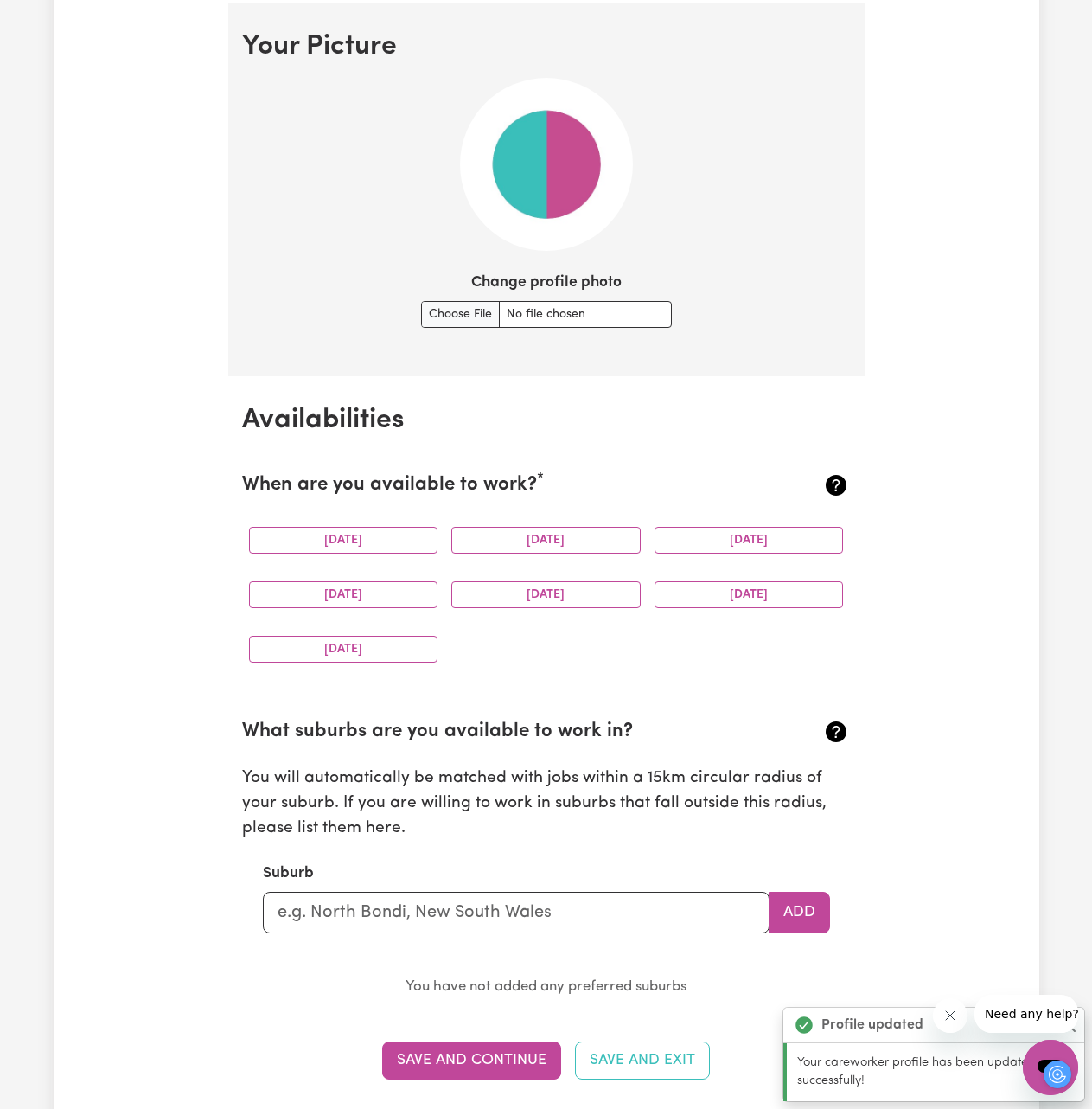
scroll to position [1247, 0]
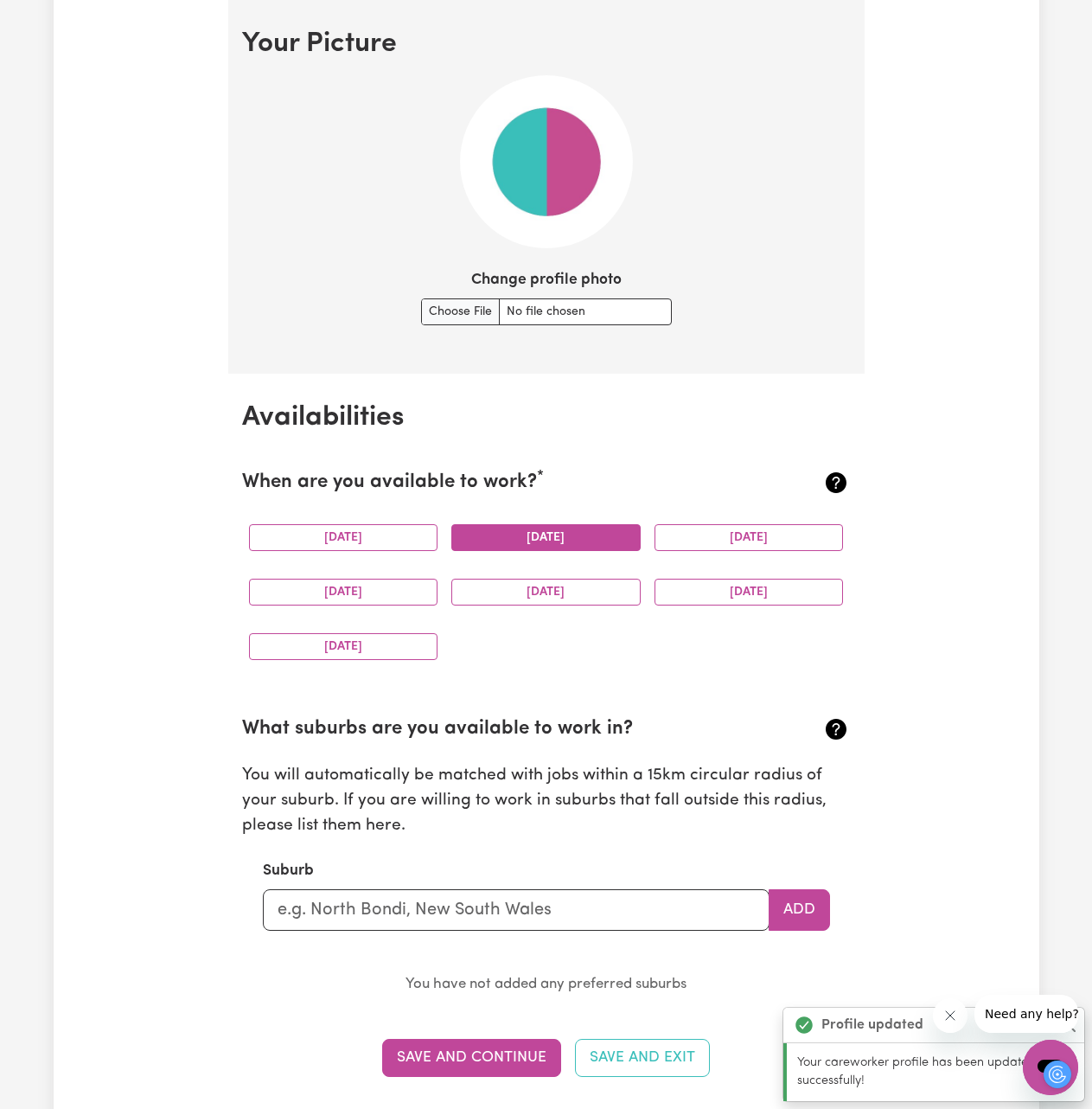
drag, startPoint x: 407, startPoint y: 536, endPoint x: 518, endPoint y: 541, distance: 111.1
click at [409, 537] on button "[DATE]" at bounding box center [343, 537] width 190 height 27
drag, startPoint x: 519, startPoint y: 541, endPoint x: 532, endPoint y: 540, distance: 13.0
click at [520, 541] on button "[DATE]" at bounding box center [546, 537] width 190 height 27
click at [684, 547] on button "[DATE]" at bounding box center [749, 537] width 190 height 27
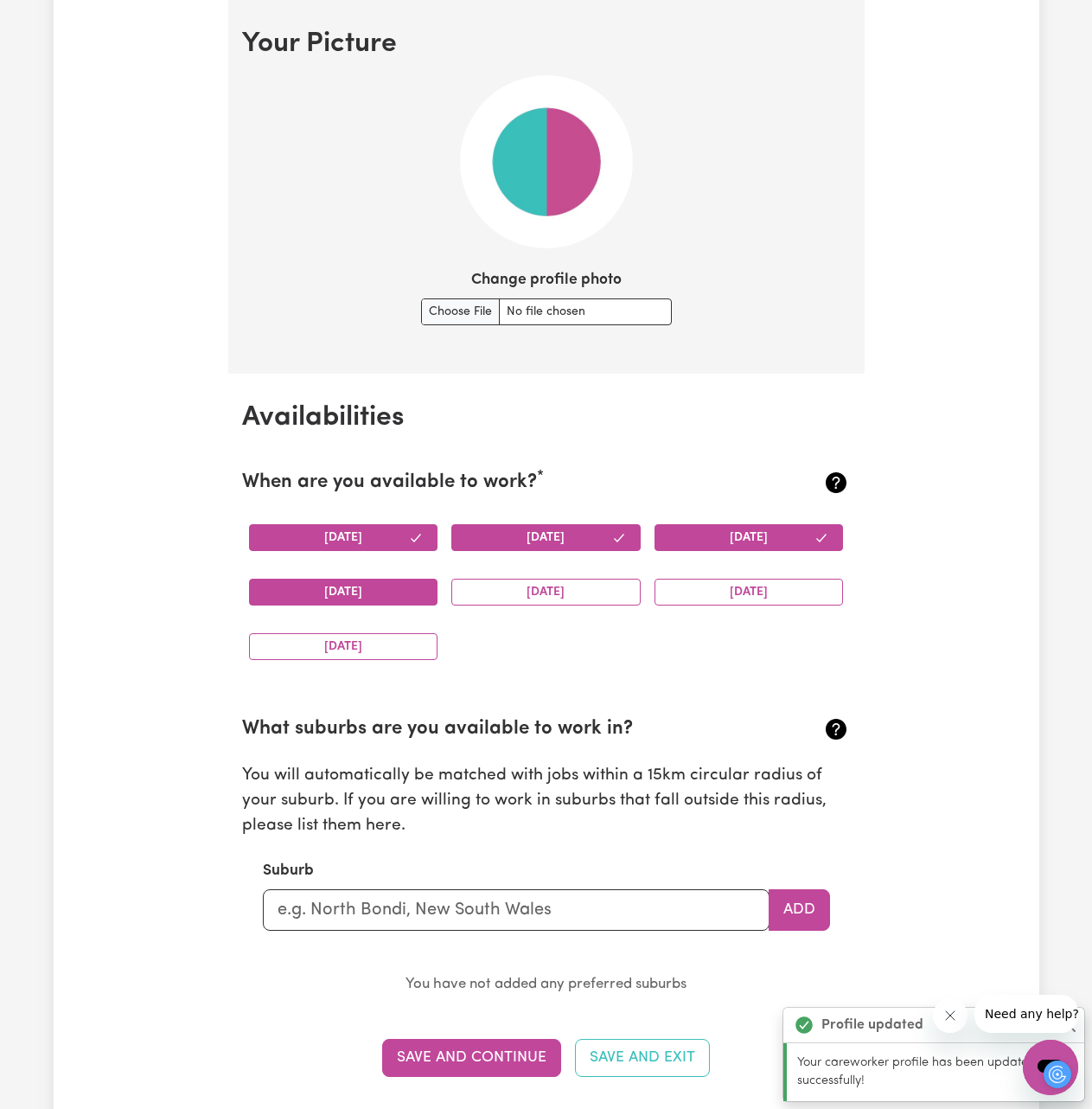
drag, startPoint x: 360, startPoint y: 600, endPoint x: 387, endPoint y: 603, distance: 27.2
click at [361, 600] on button "[DATE]" at bounding box center [343, 592] width 190 height 27
click at [549, 598] on button "[DATE]" at bounding box center [546, 592] width 190 height 27
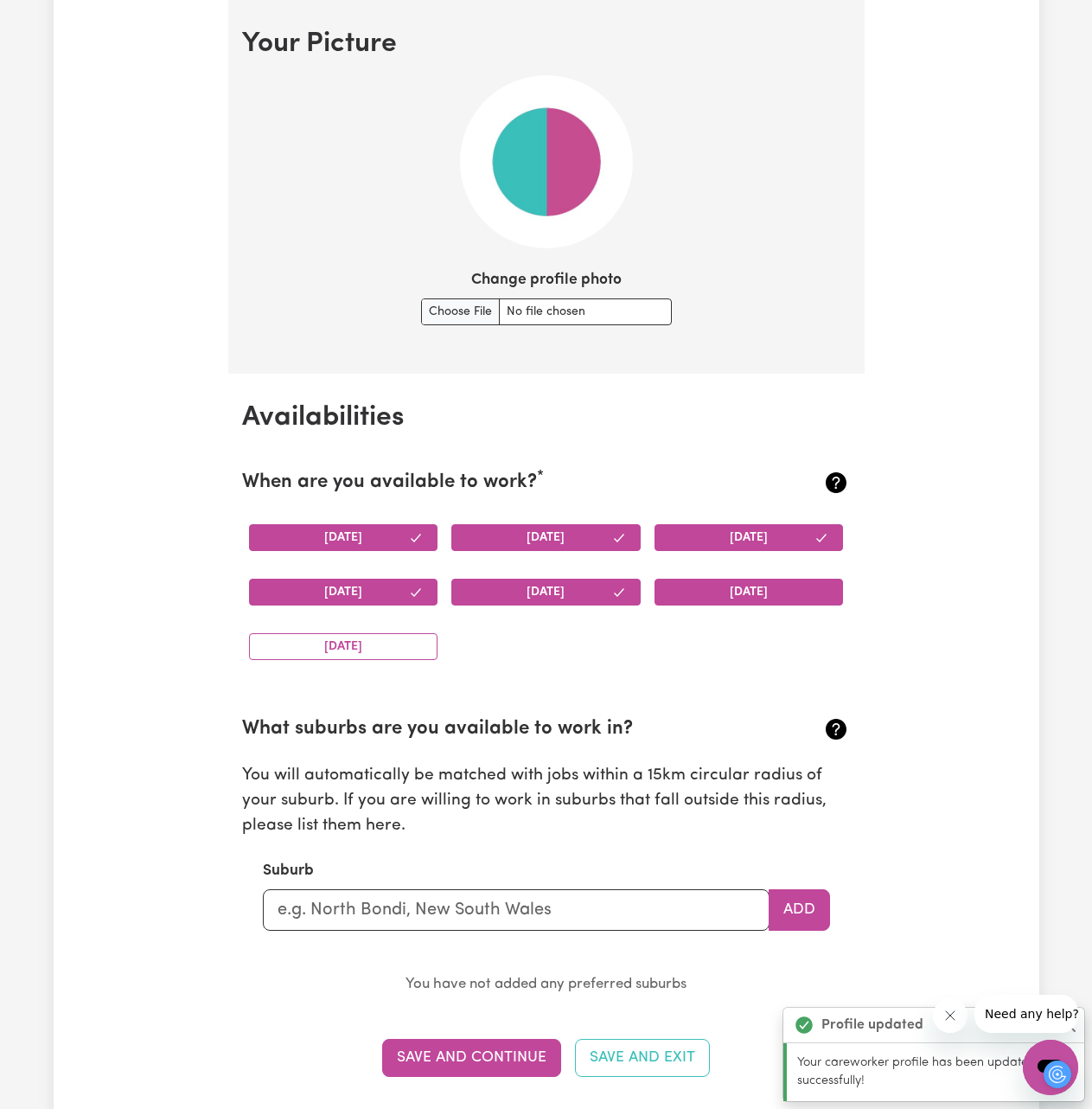
click at [680, 590] on button "[DATE]" at bounding box center [749, 592] width 190 height 27
click at [361, 652] on button "[DATE]" at bounding box center [343, 646] width 190 height 27
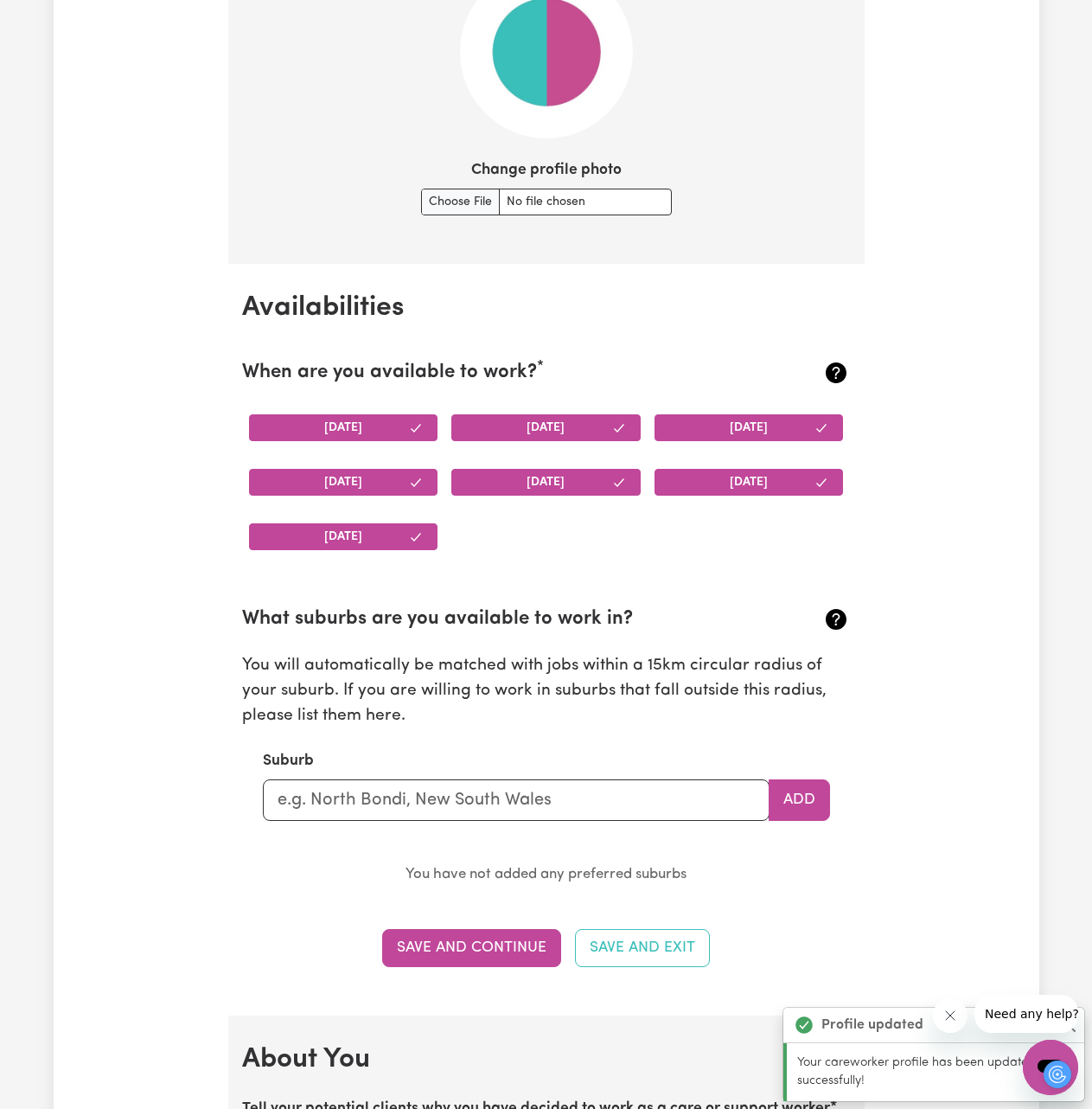
scroll to position [1507, 0]
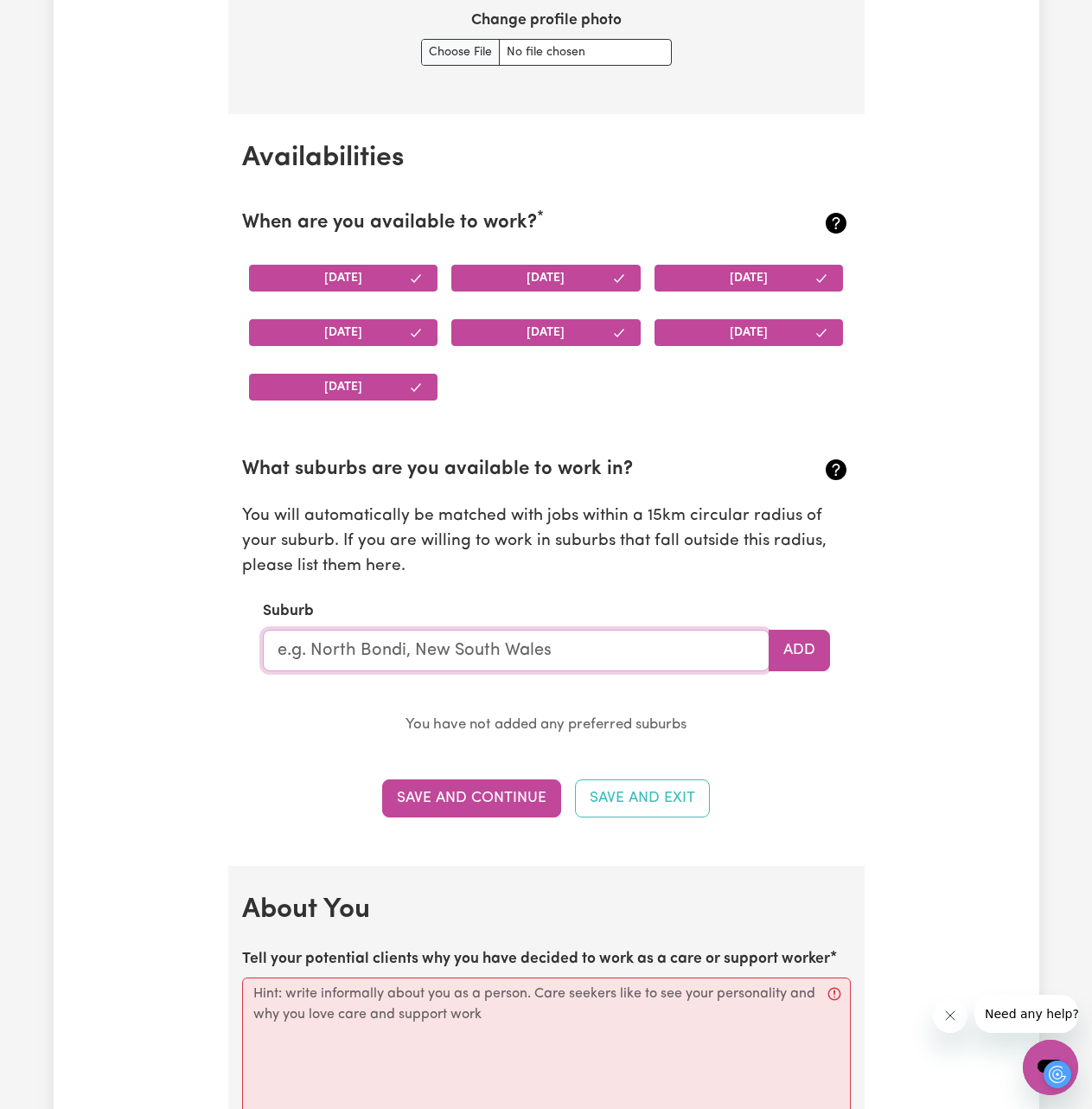
click at [533, 652] on input "text" at bounding box center [516, 650] width 507 height 42
type input "[GEOGRAPHIC_DATA]"
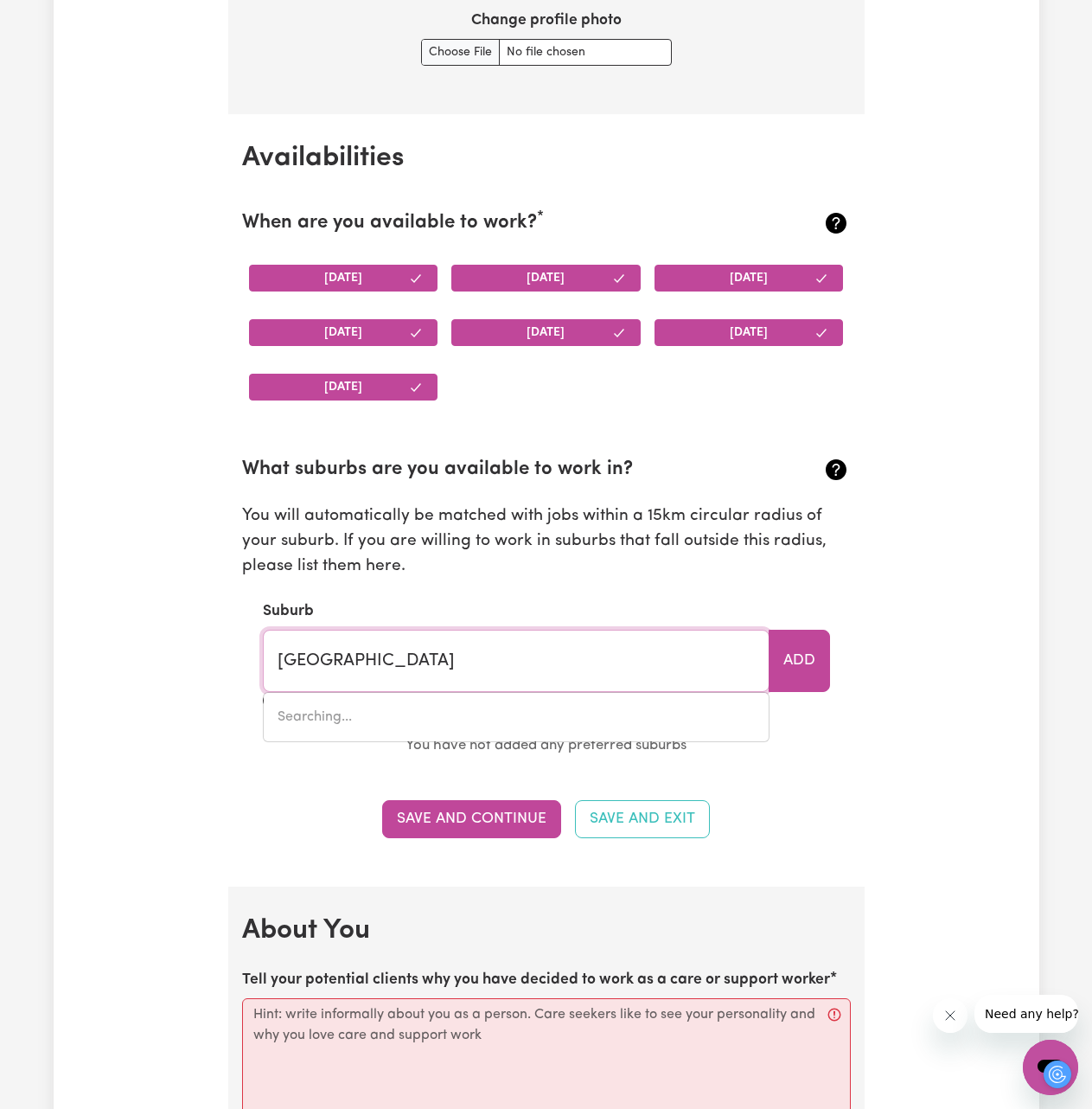
type input "[GEOGRAPHIC_DATA], [GEOGRAPHIC_DATA], 3000"
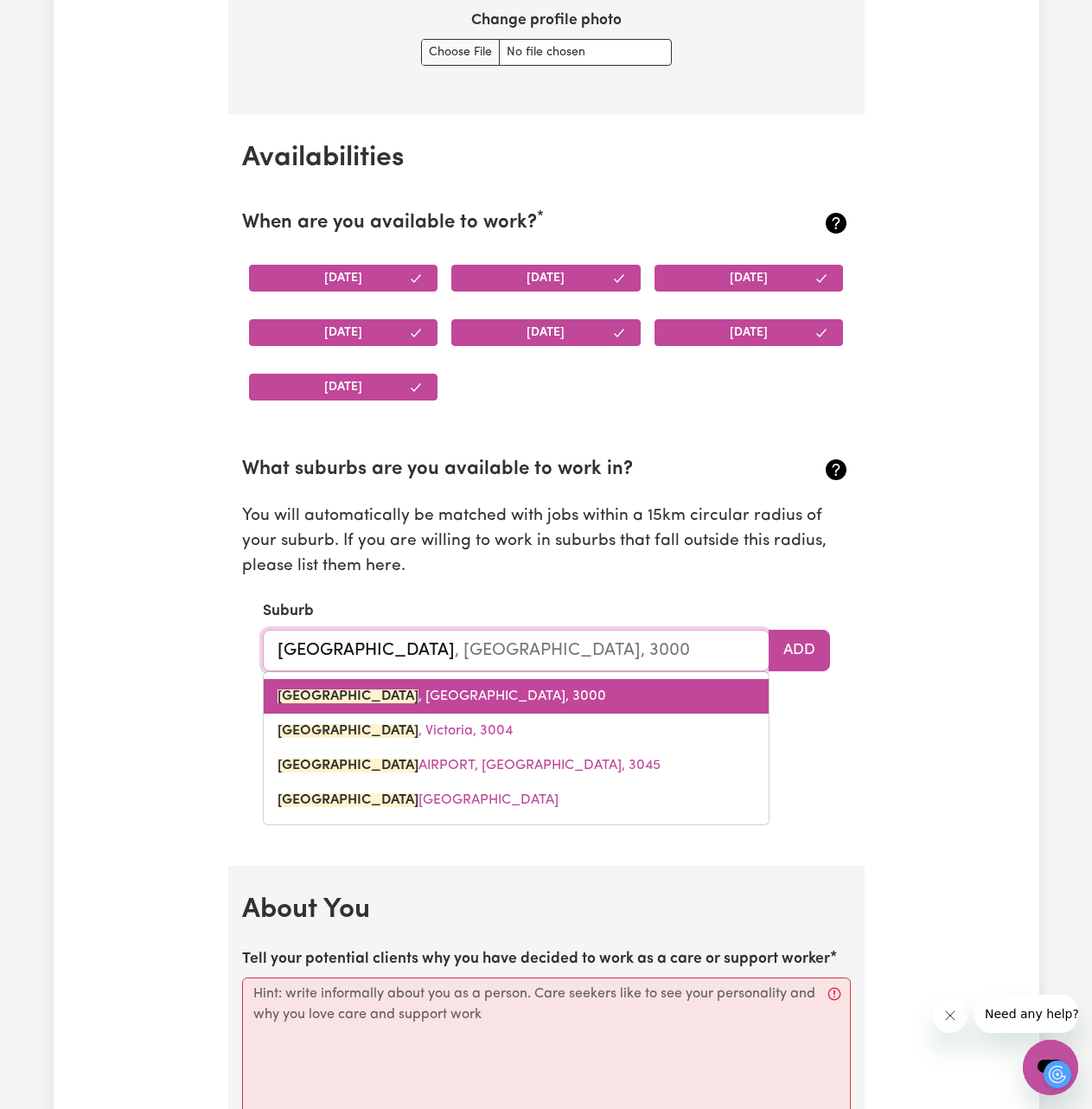
click at [430, 700] on span "[GEOGRAPHIC_DATA] , [GEOGRAPHIC_DATA], 3000" at bounding box center [441, 696] width 329 height 14
type input "[GEOGRAPHIC_DATA], [GEOGRAPHIC_DATA], 3000"
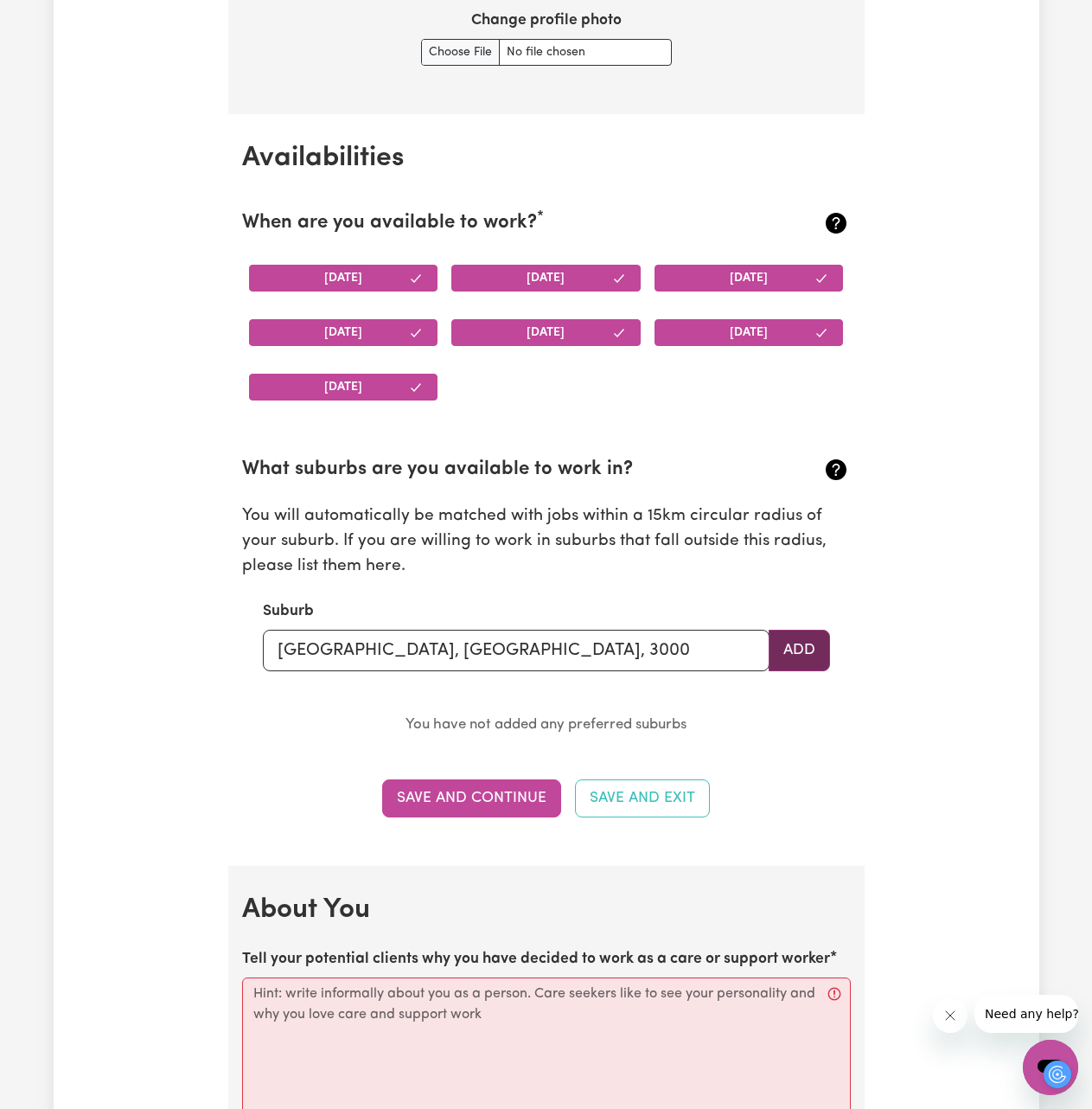
click at [794, 658] on button "Add" at bounding box center [800, 650] width 61 height 42
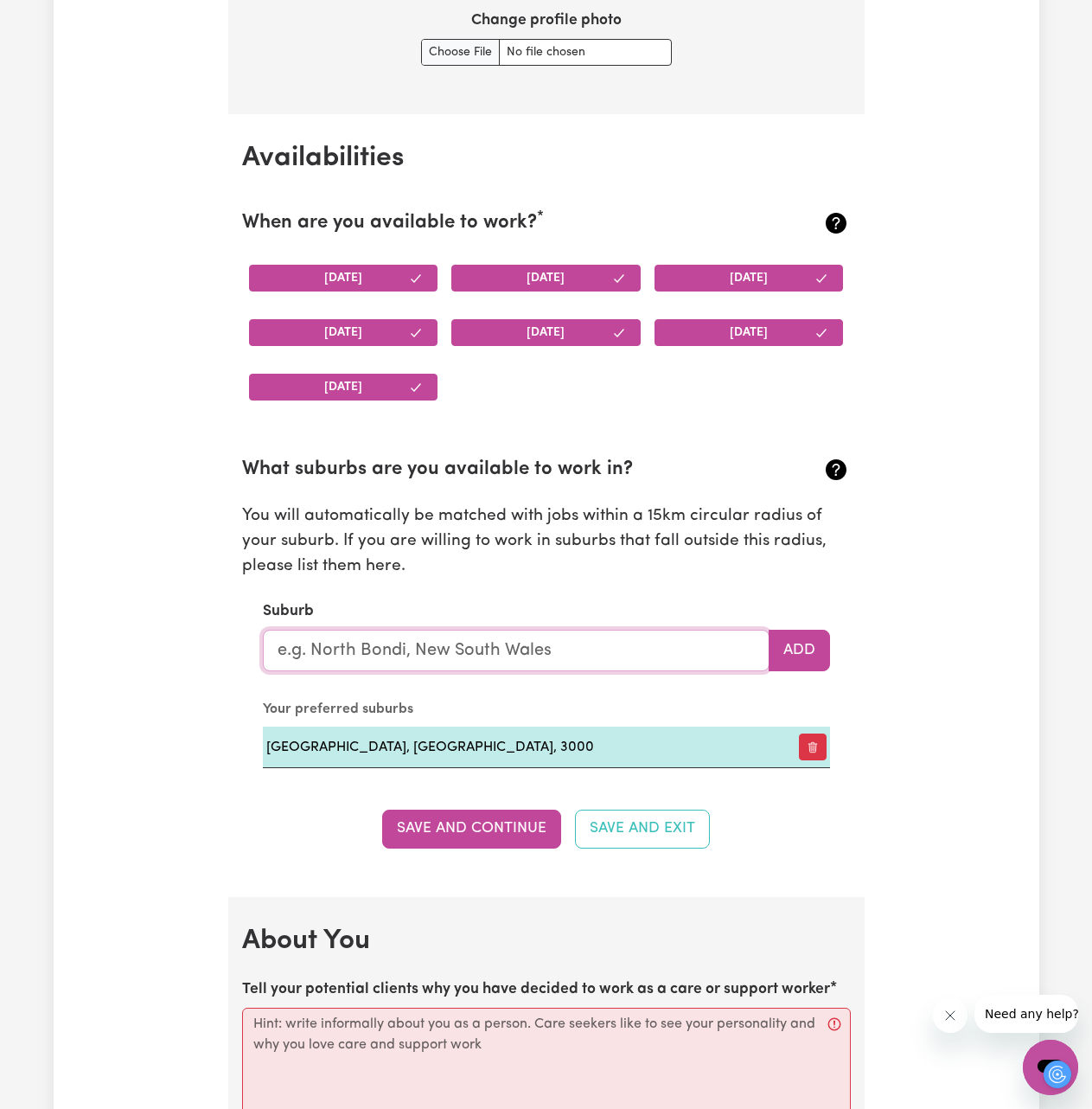
click at [493, 647] on input "text" at bounding box center [516, 650] width 507 height 42
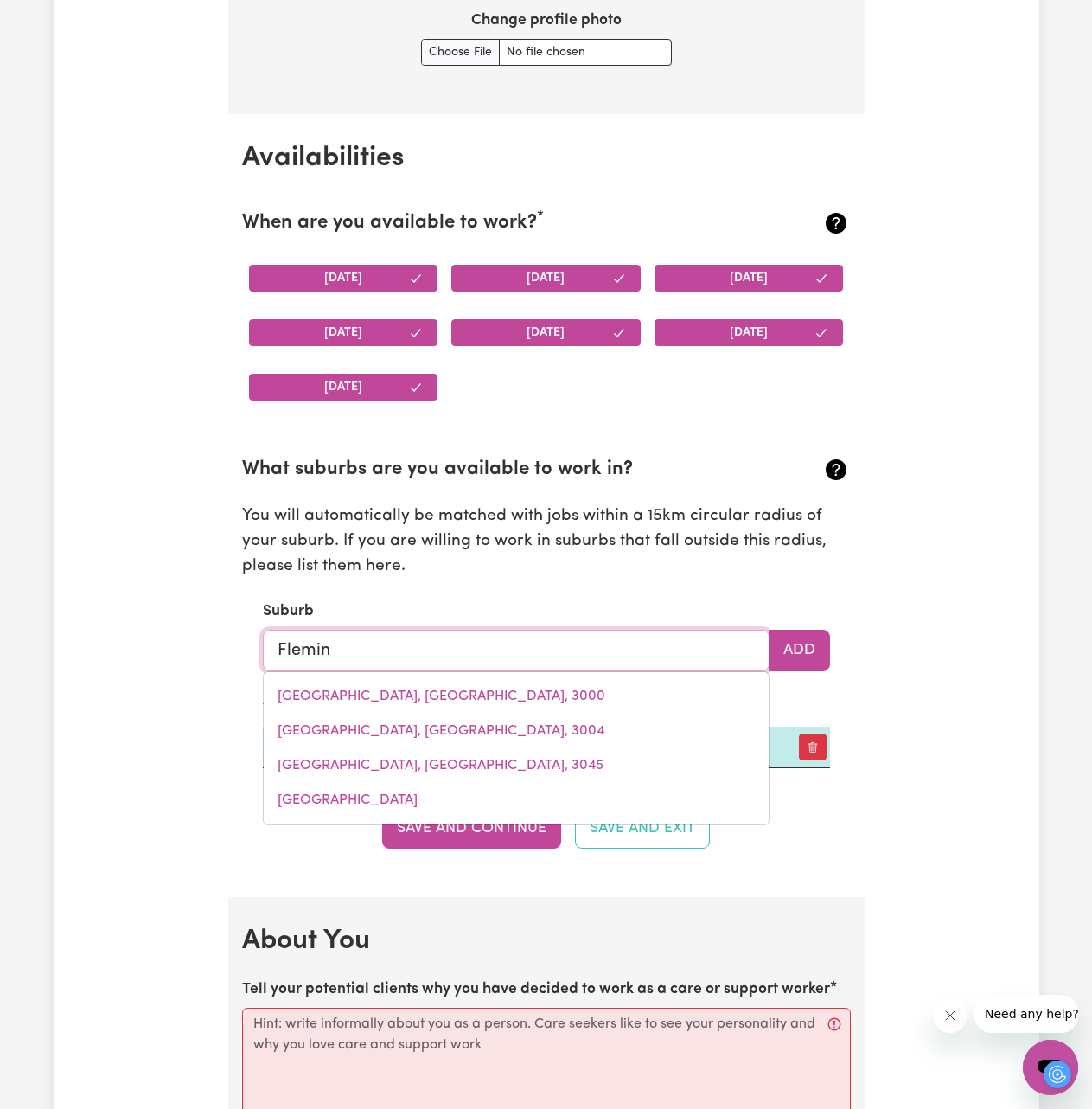
type input "[PERSON_NAME]"
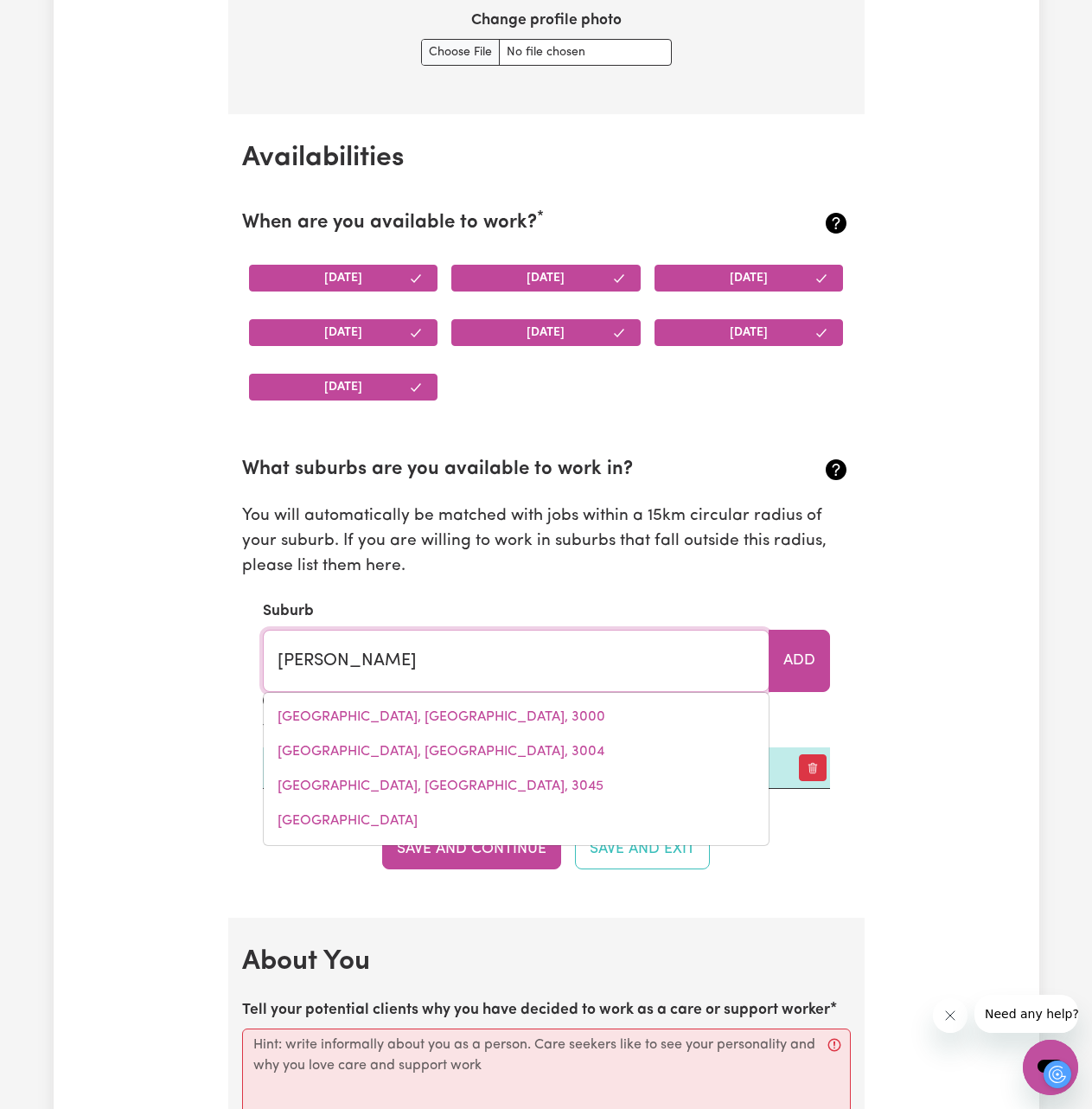
type input "[PERSON_NAME], [GEOGRAPHIC_DATA], 0822"
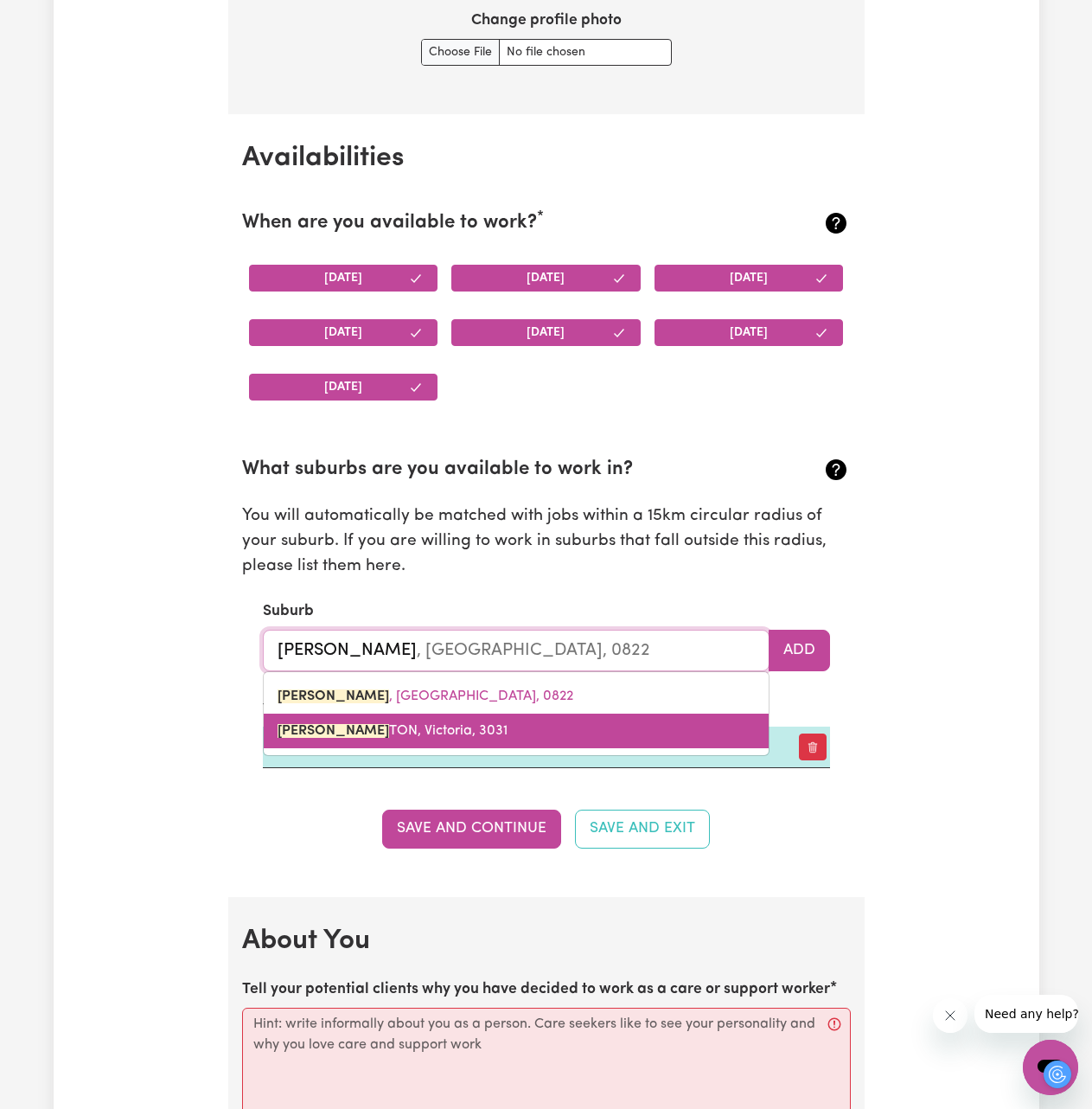
click at [363, 731] on span "[PERSON_NAME] TON, [GEOGRAPHIC_DATA], 3031" at bounding box center [392, 730] width 230 height 14
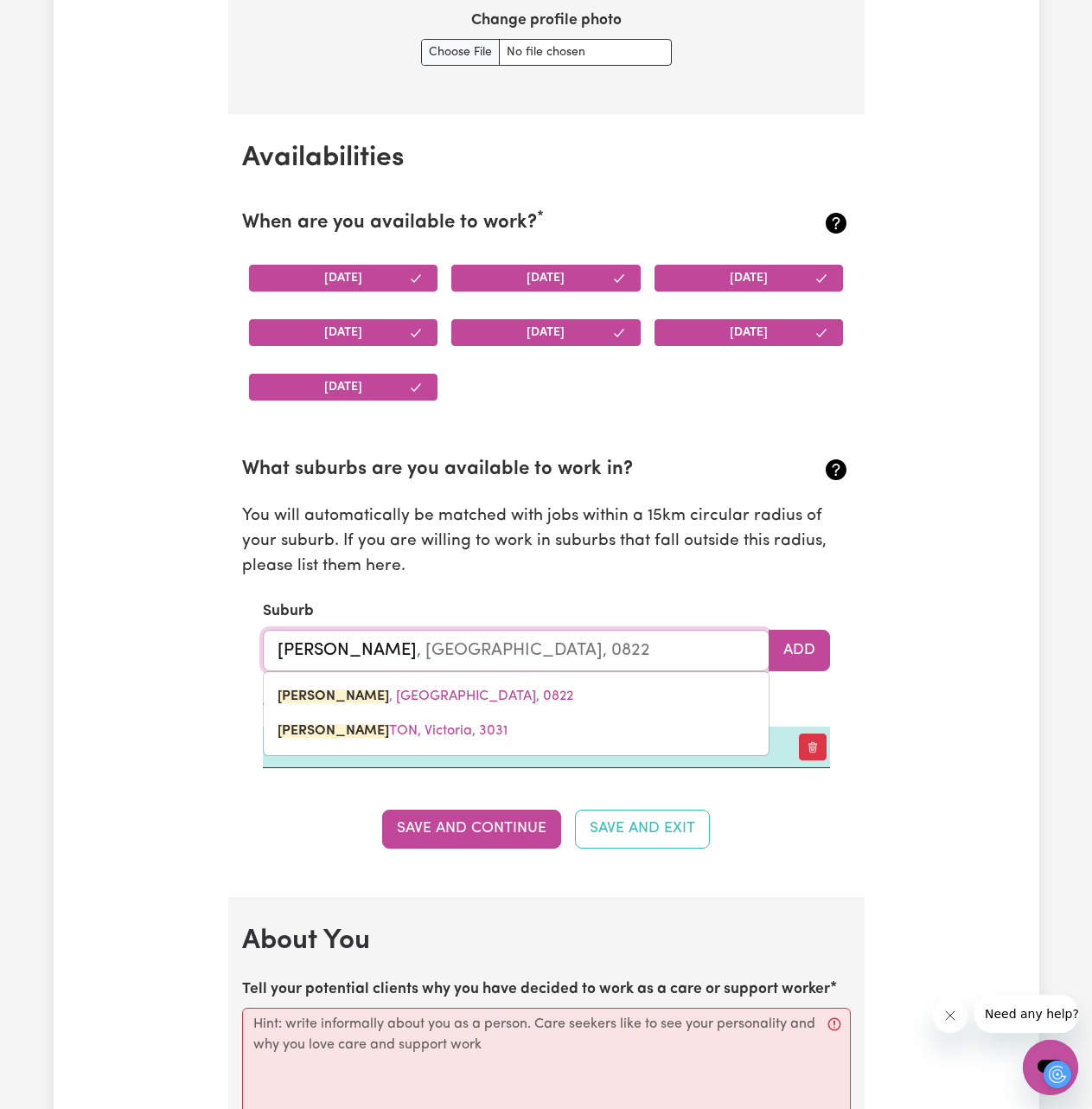
type input "FLEMINGTON, [GEOGRAPHIC_DATA], 3031"
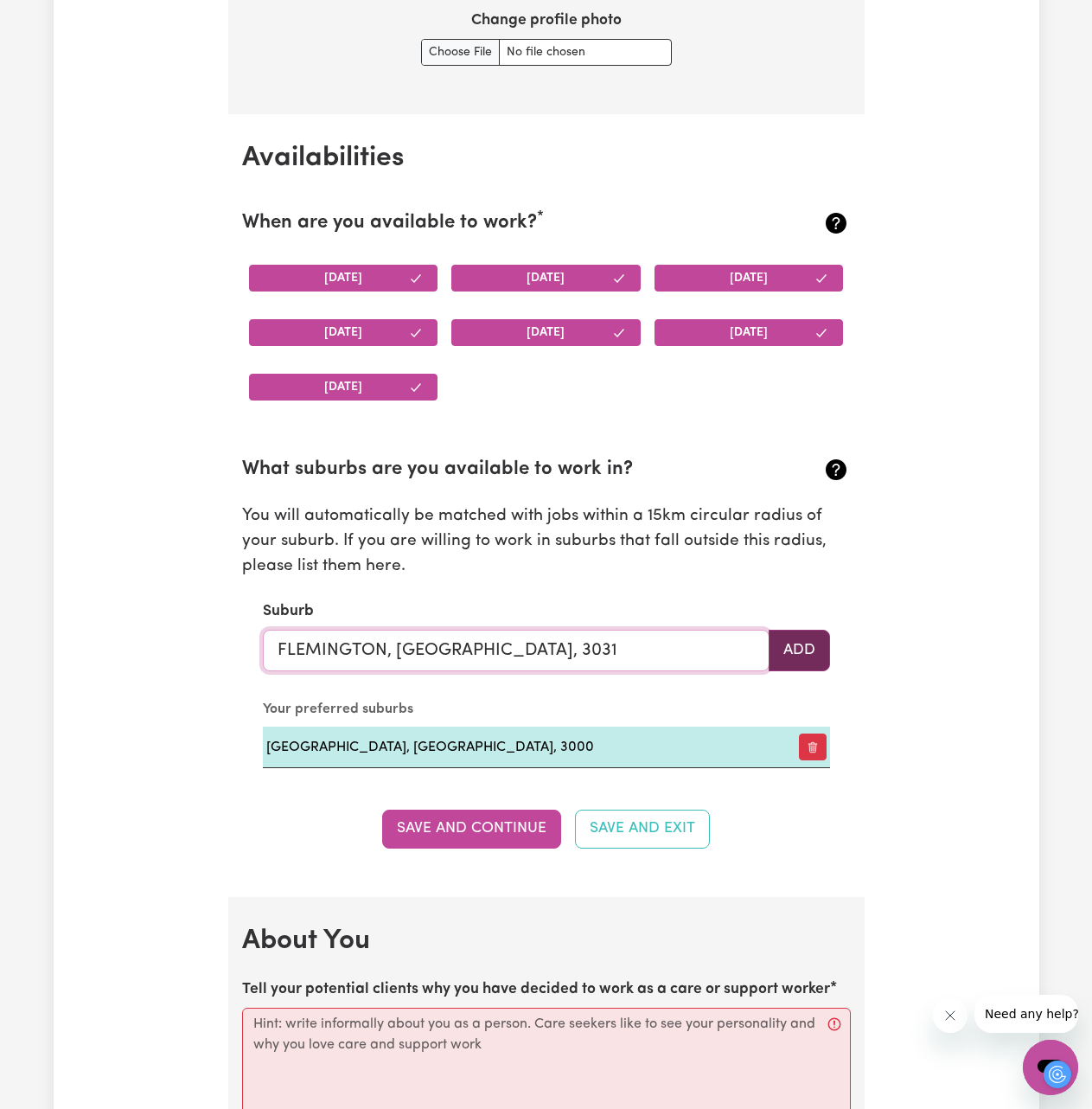
type input "FLEMINGTON, [GEOGRAPHIC_DATA], 3031"
click at [822, 649] on button "Add" at bounding box center [800, 650] width 61 height 42
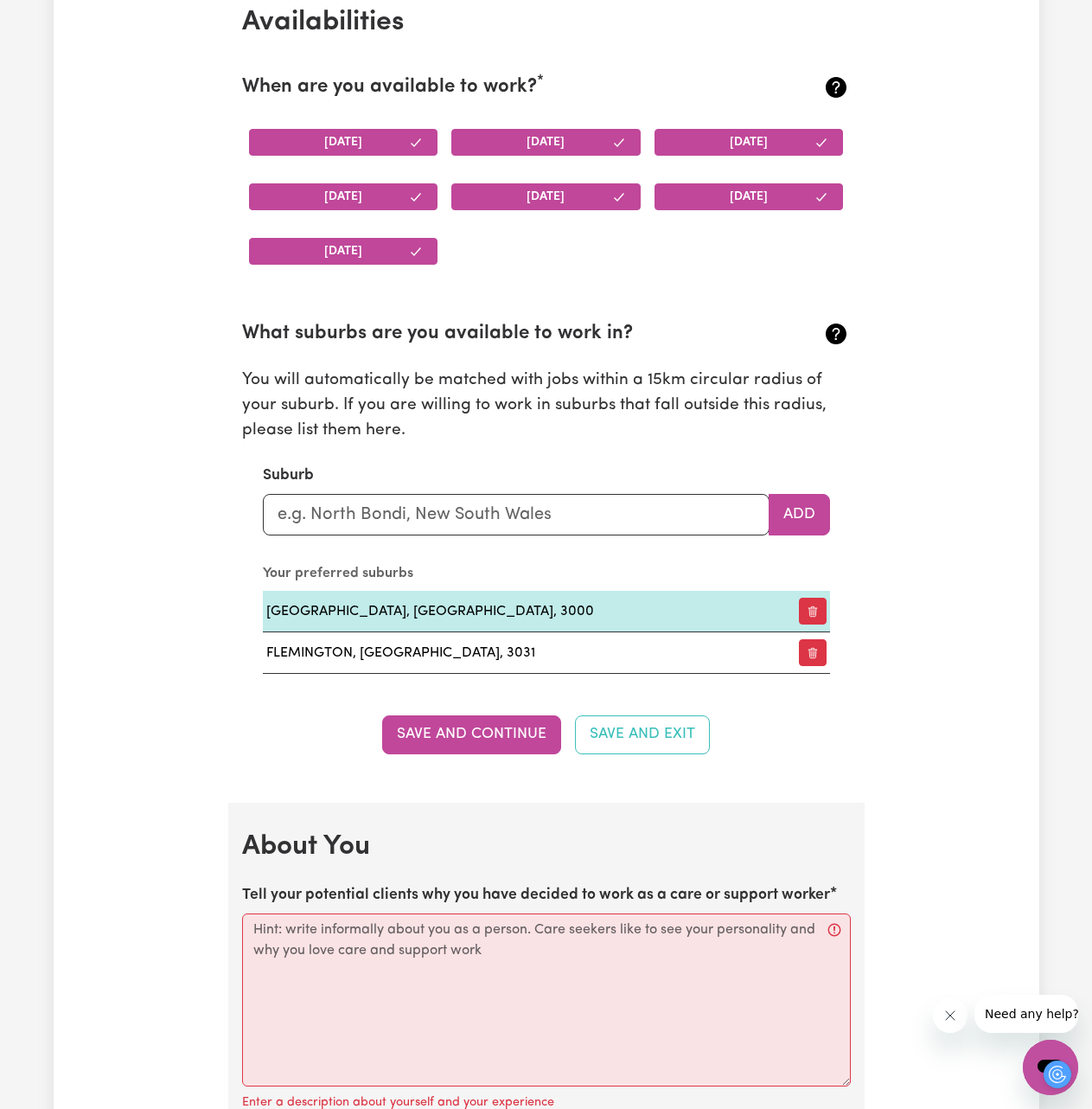
scroll to position [1766, 0]
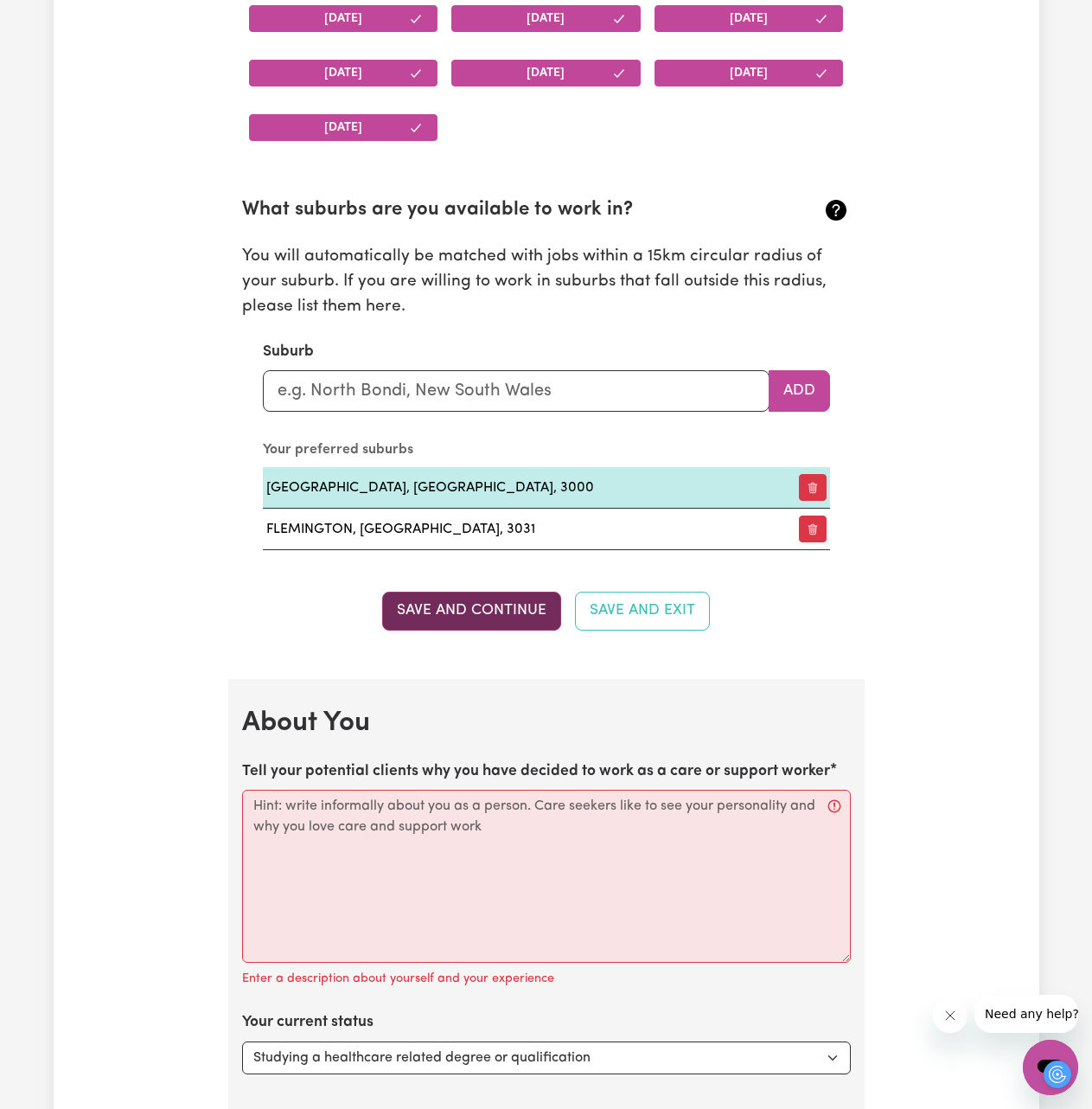
click at [515, 612] on button "Save and Continue" at bounding box center [471, 610] width 179 height 38
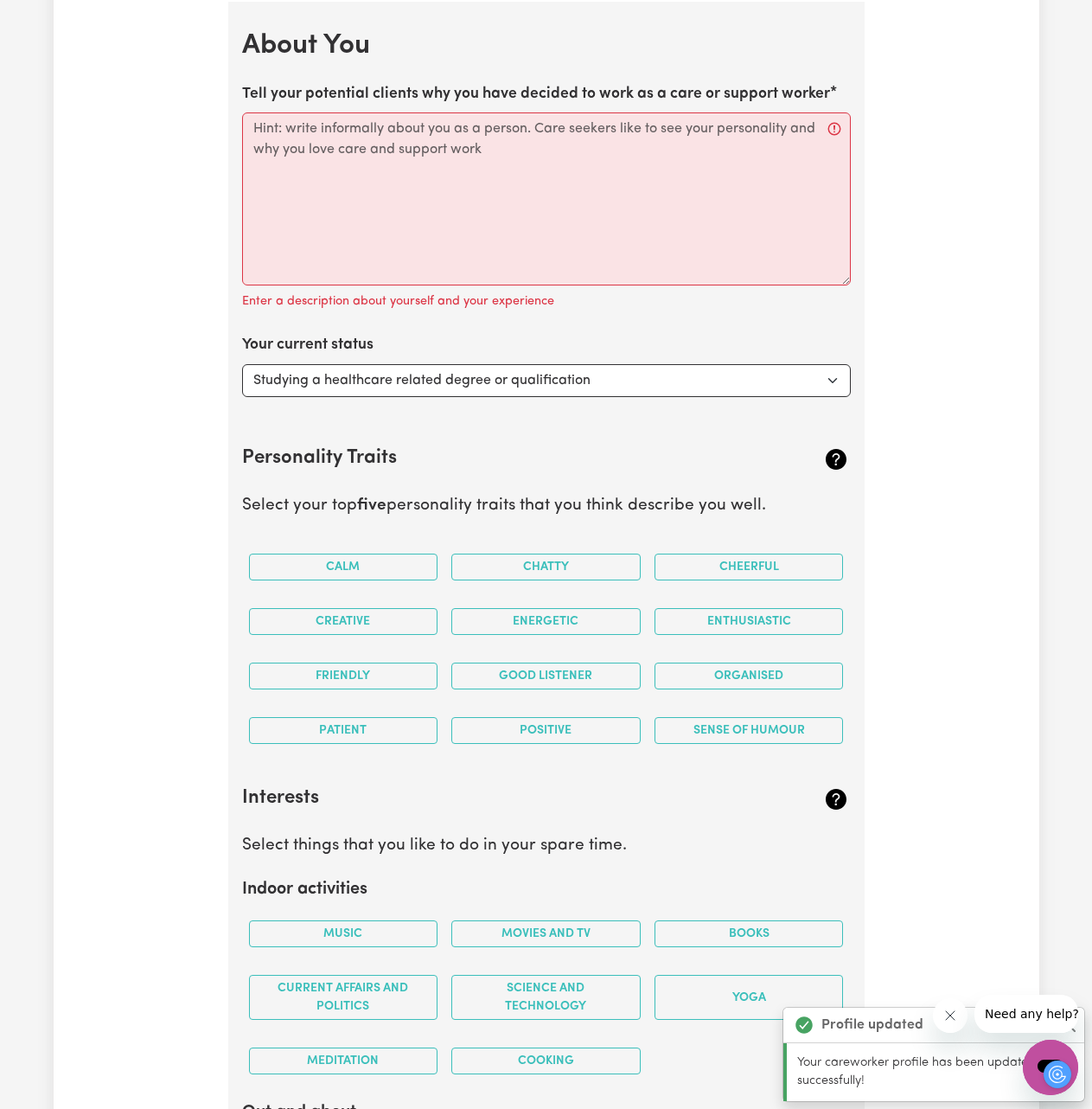
scroll to position [2444, 0]
drag, startPoint x: 435, startPoint y: 182, endPoint x: 453, endPoint y: 188, distance: 19.0
click at [438, 183] on textarea "Tell your potential clients why you have decided to work as a care or support w…" at bounding box center [547, 198] width 609 height 173
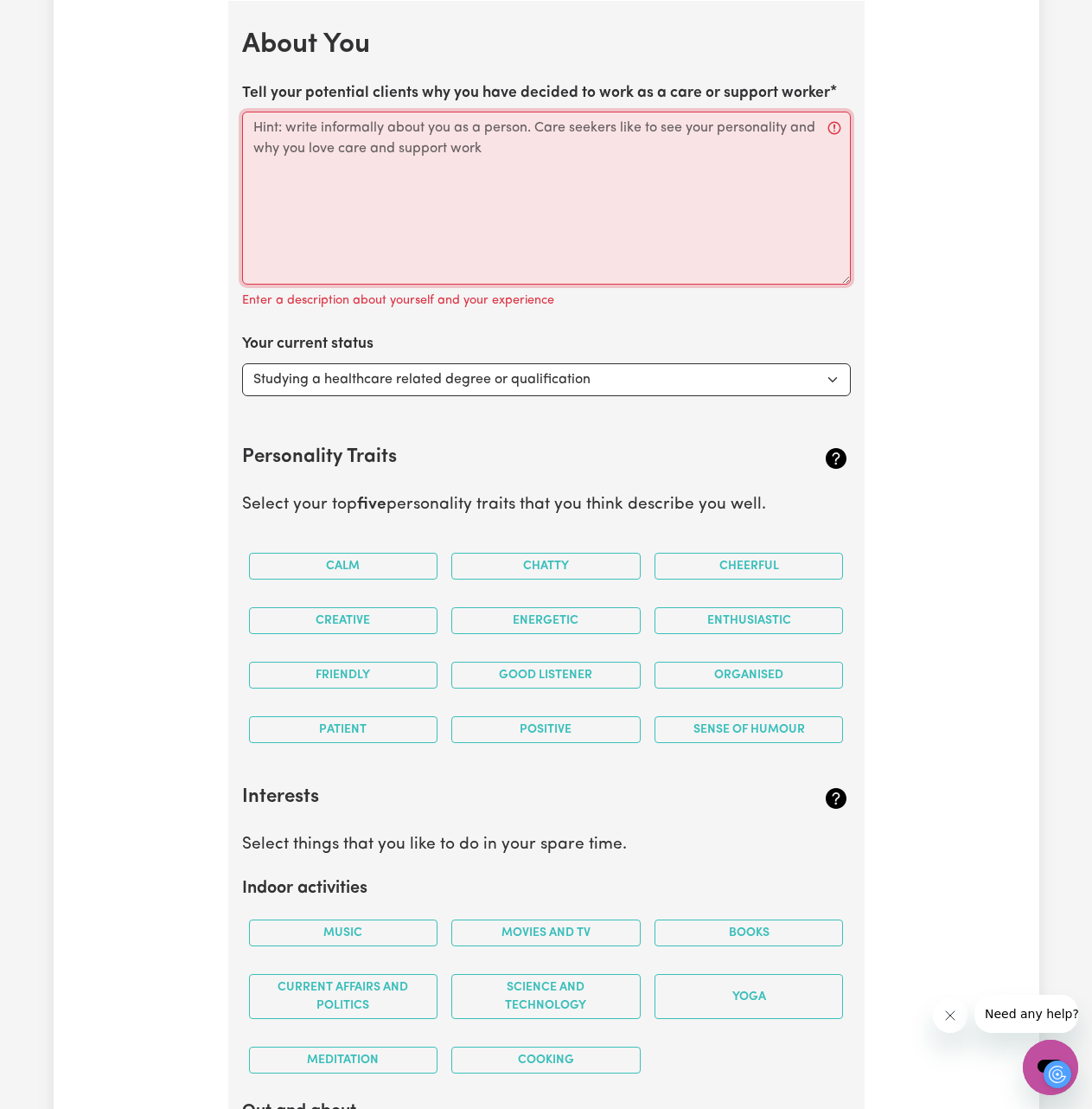
click at [441, 222] on textarea "Tell your potential clients why you have decided to work as a care or support w…" at bounding box center [547, 198] width 609 height 173
paste textarea "I am a big brother styled support worker. I can work with and assist children a…"
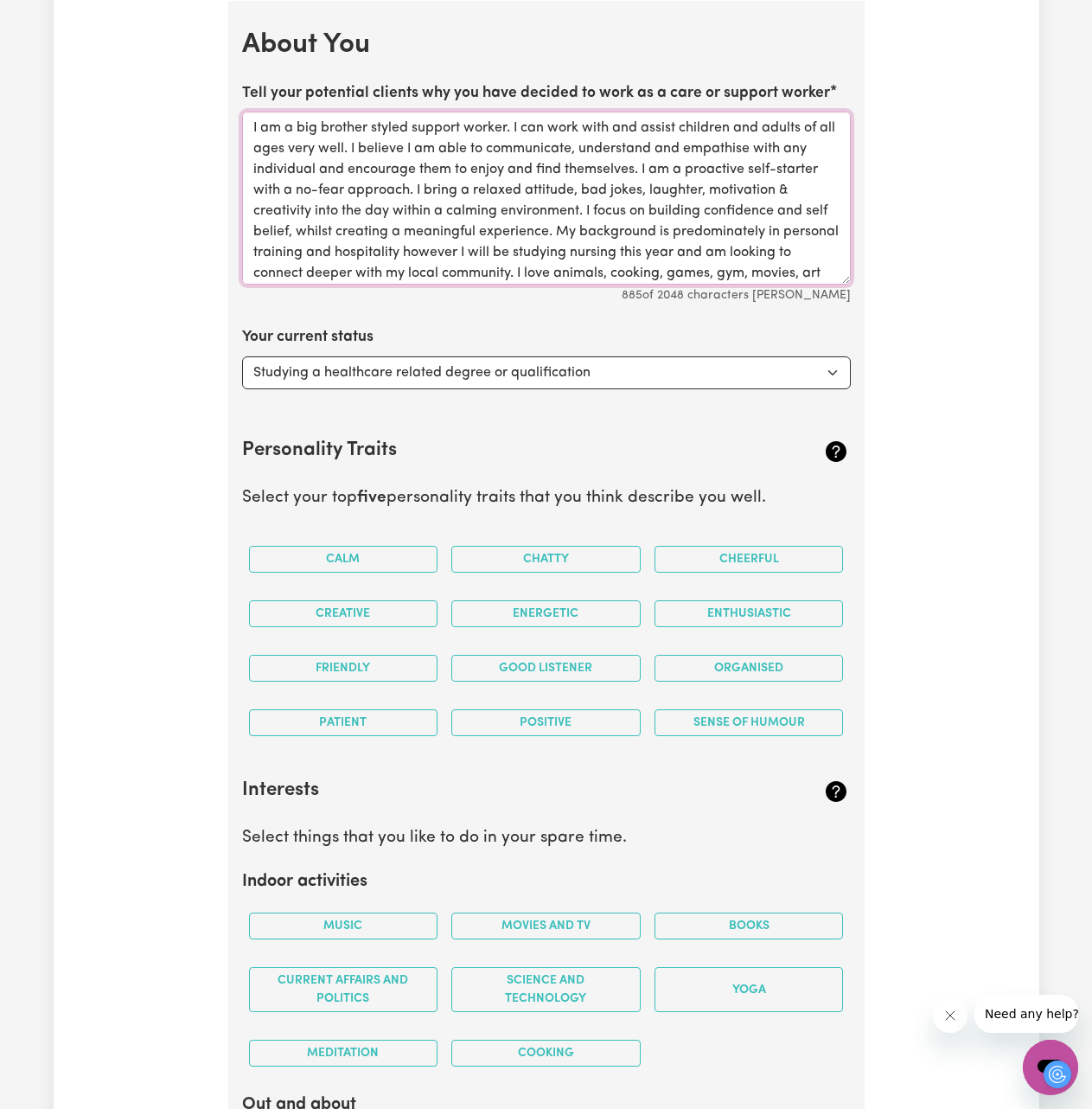
scroll to position [60, 0]
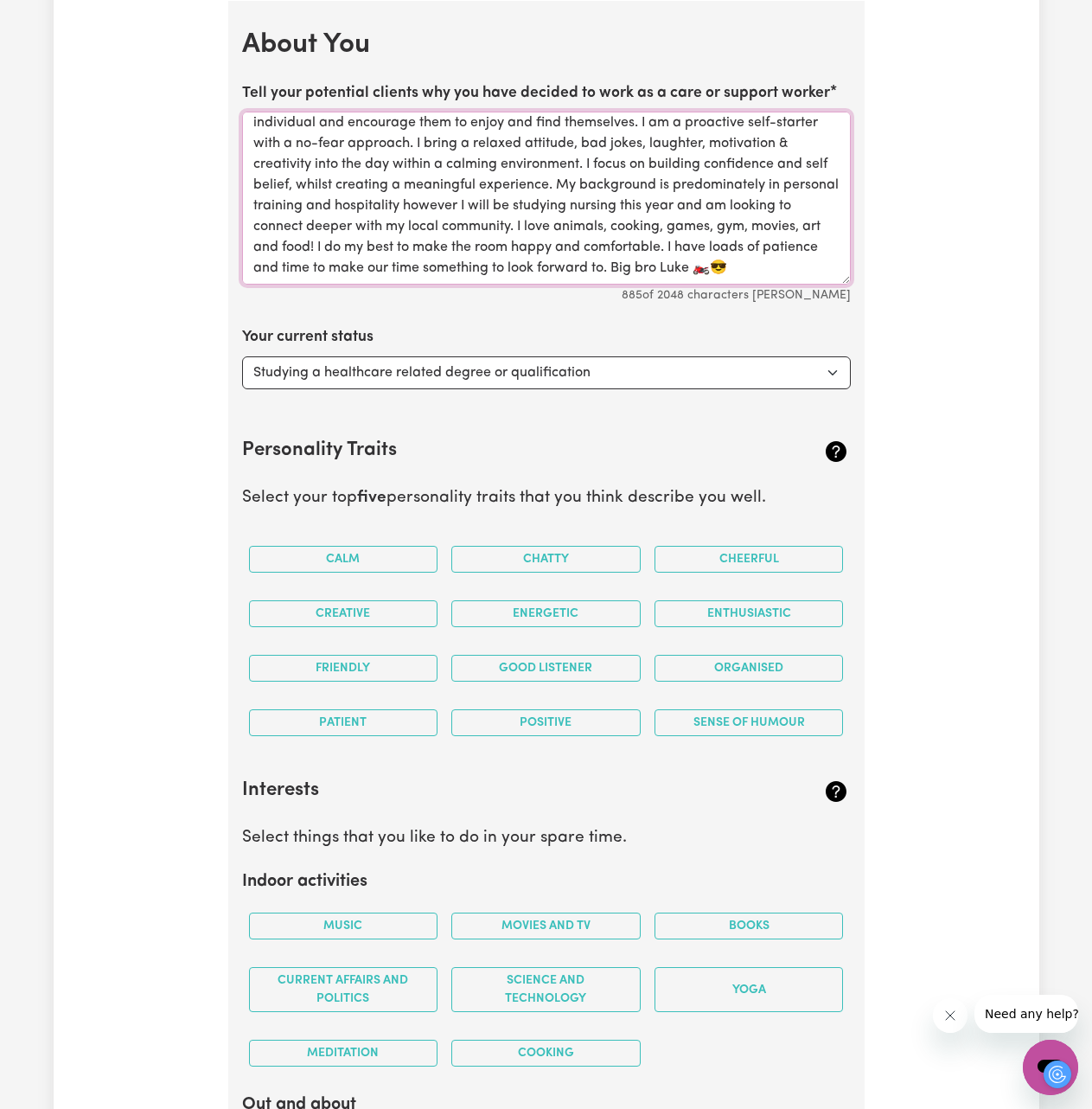
type textarea "I am a big brother styled support worker. I can work with and assist children a…"
click at [476, 380] on select "Select... Studying a healthcare related degree or qualification Studying a non-…" at bounding box center [547, 373] width 609 height 33
select select "Looking for work - I just graduated"
click at [242, 356] on select "Select... Studying a healthcare related degree or qualification Studying a non-…" at bounding box center [547, 373] width 609 height 33
click at [404, 556] on button "Calm" at bounding box center [343, 559] width 190 height 27
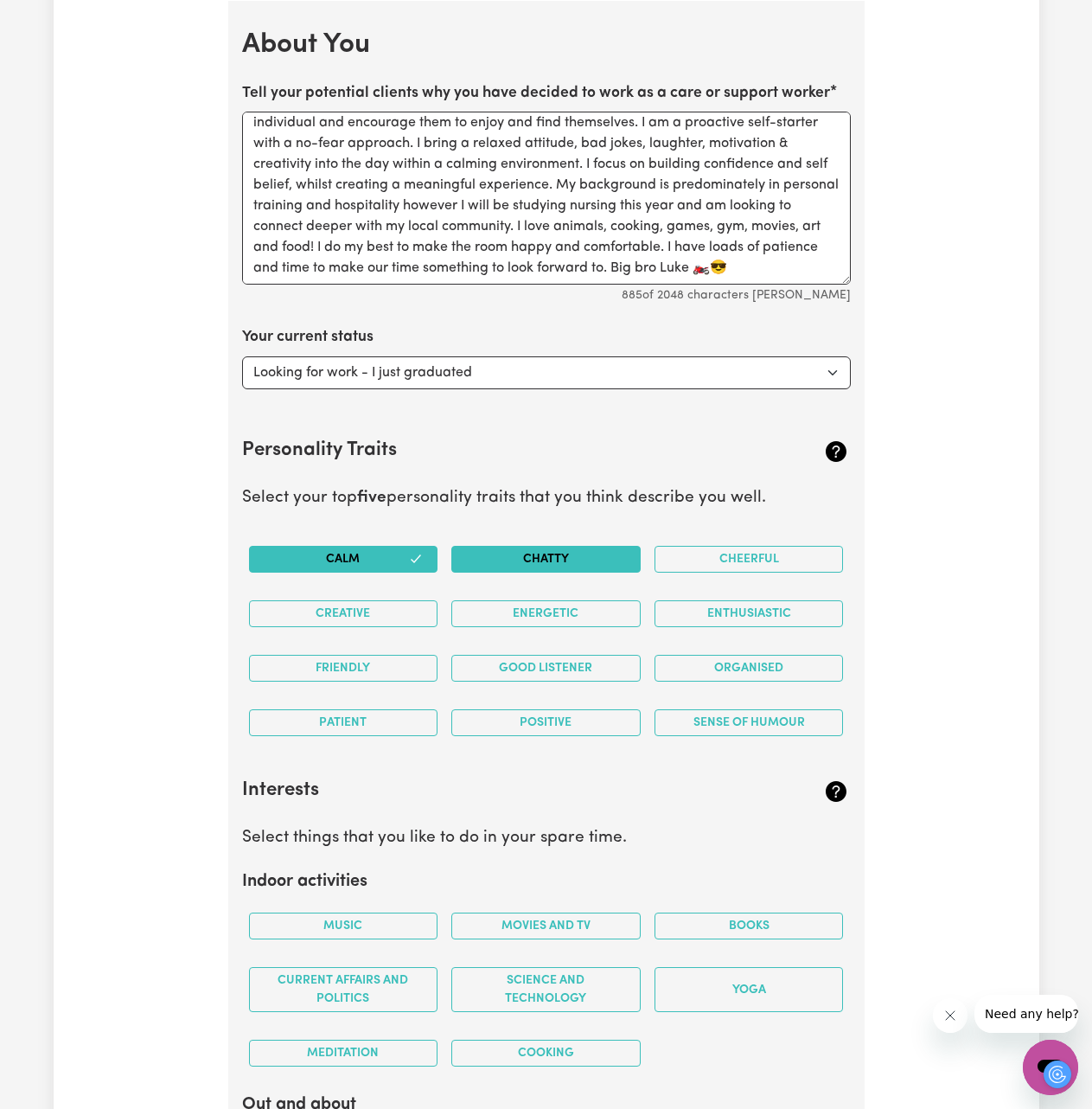
click at [549, 557] on button "Chatty" at bounding box center [546, 559] width 190 height 27
click at [390, 612] on button "Creative" at bounding box center [343, 613] width 190 height 27
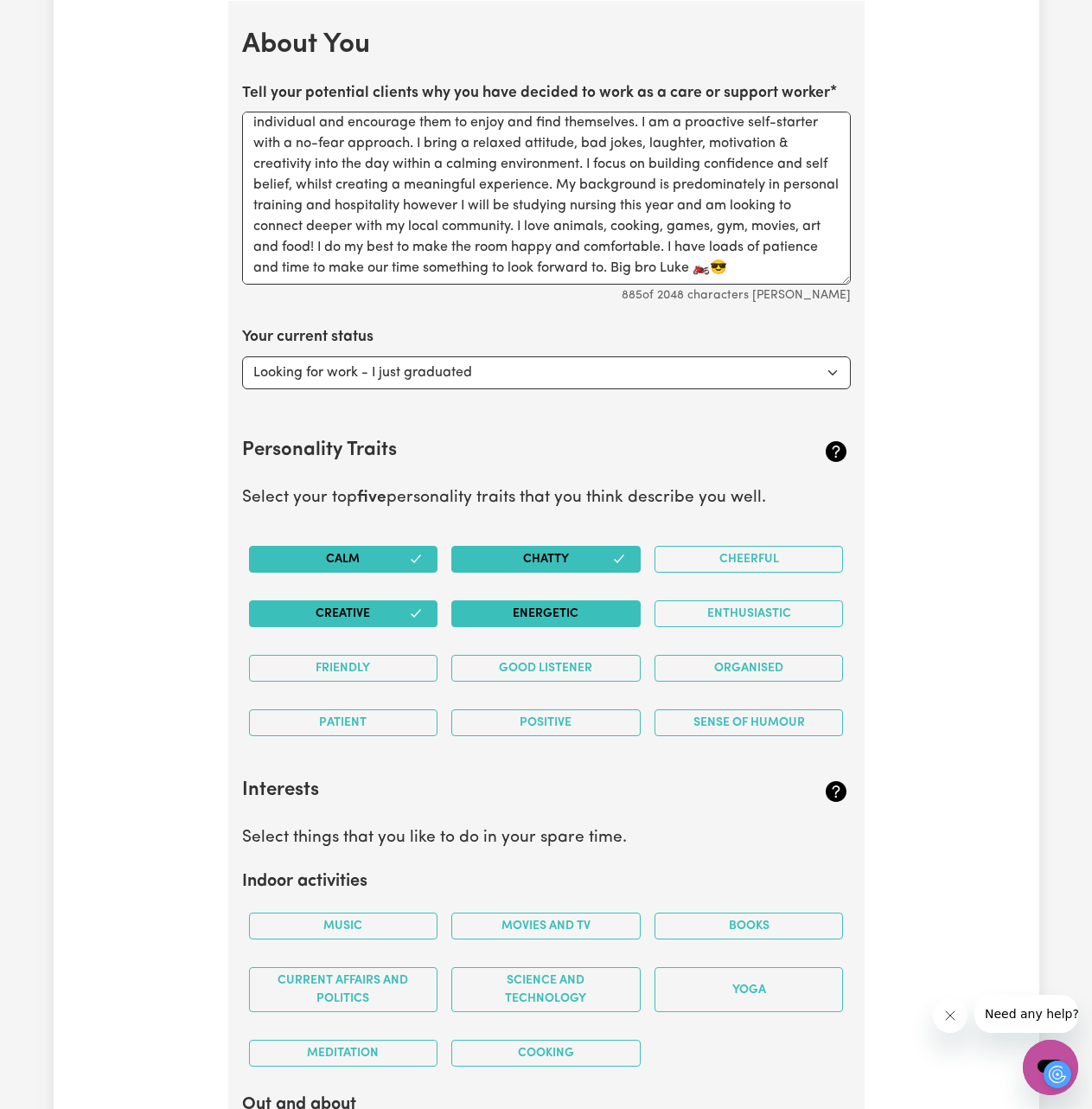
click at [533, 605] on button "Energetic" at bounding box center [546, 613] width 190 height 27
click at [398, 665] on button "Friendly" at bounding box center [343, 667] width 190 height 27
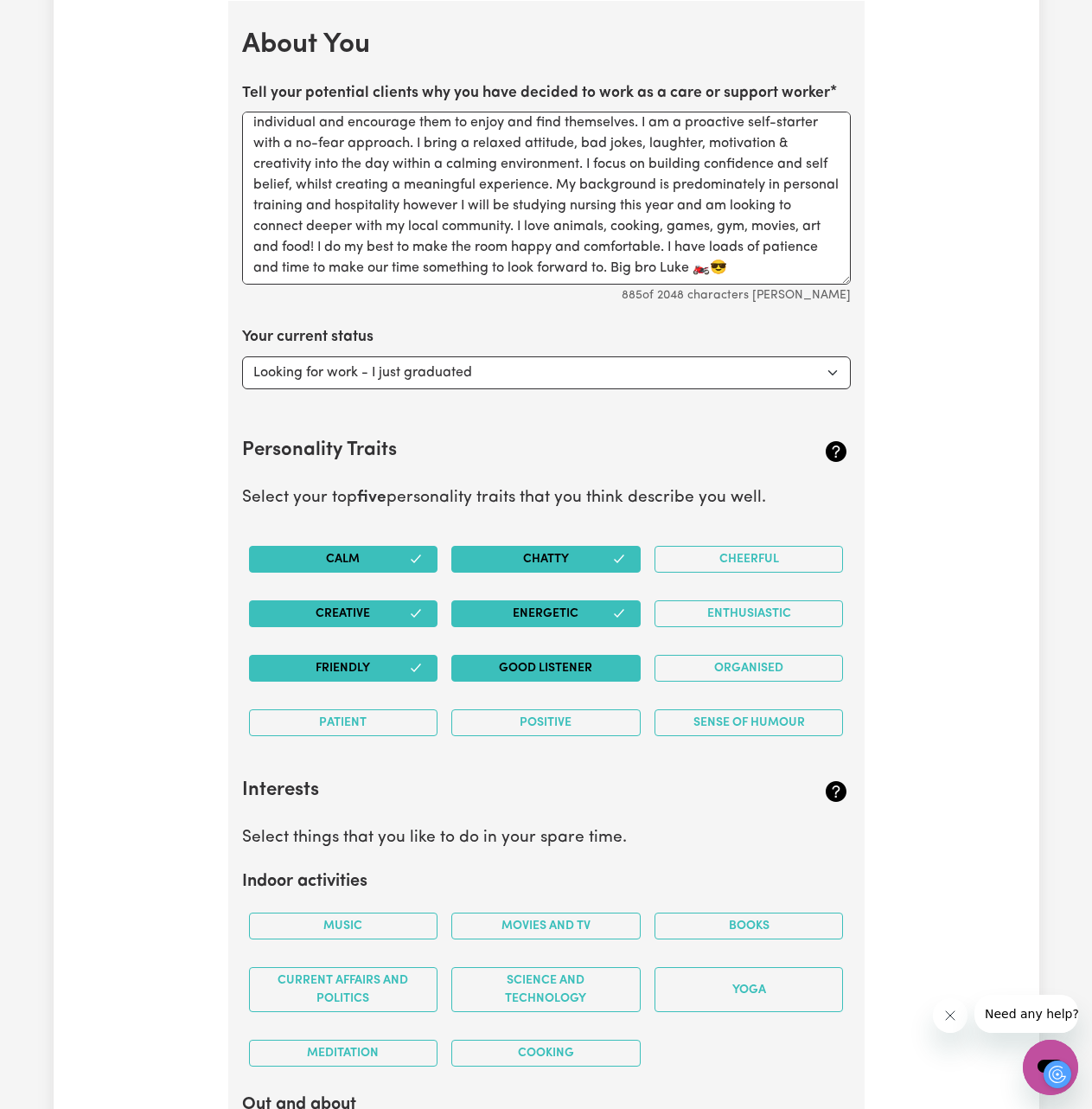
click at [526, 669] on button "Good Listener" at bounding box center [546, 667] width 190 height 27
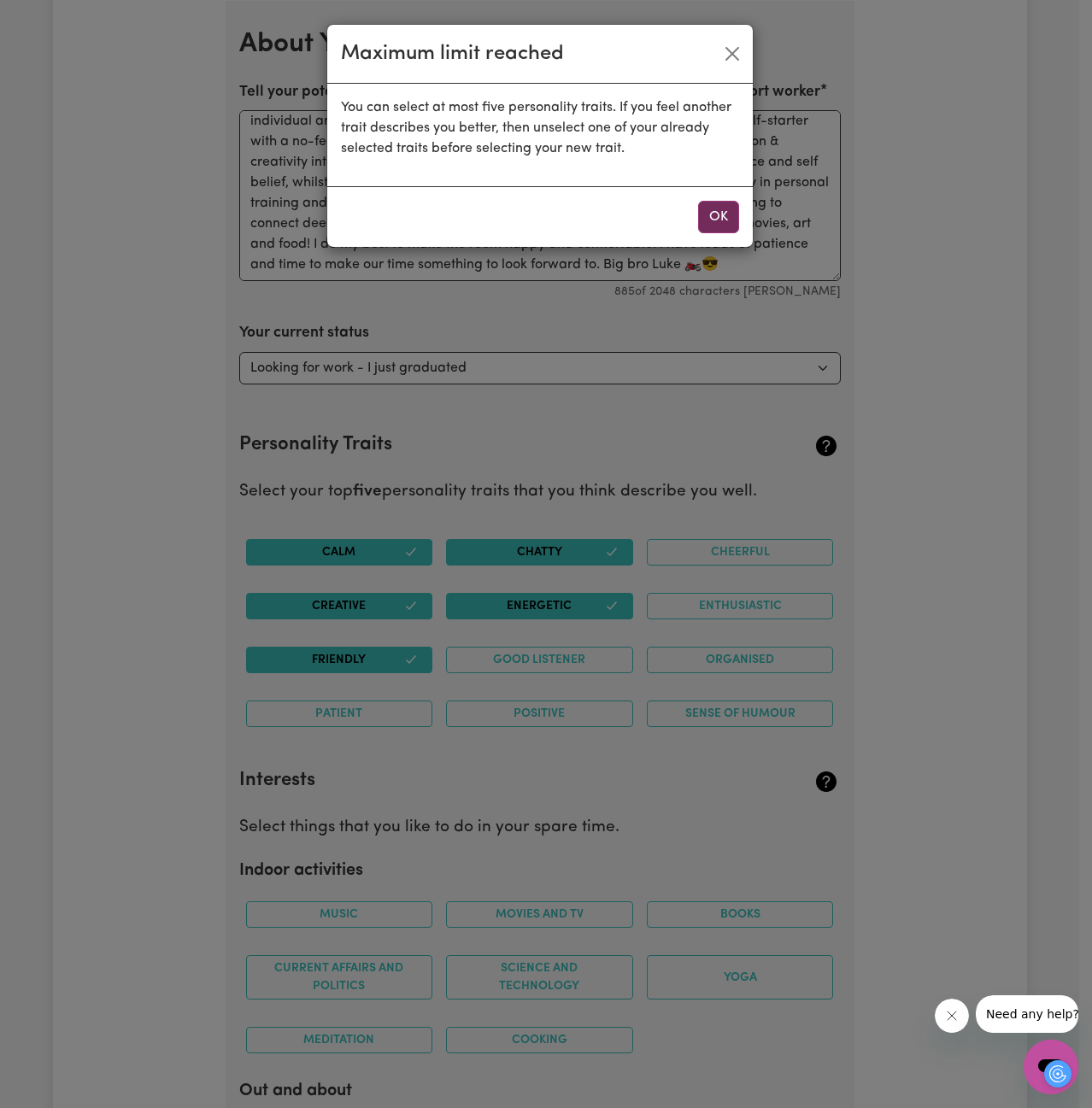
click at [716, 229] on button "OK" at bounding box center [718, 218] width 41 height 33
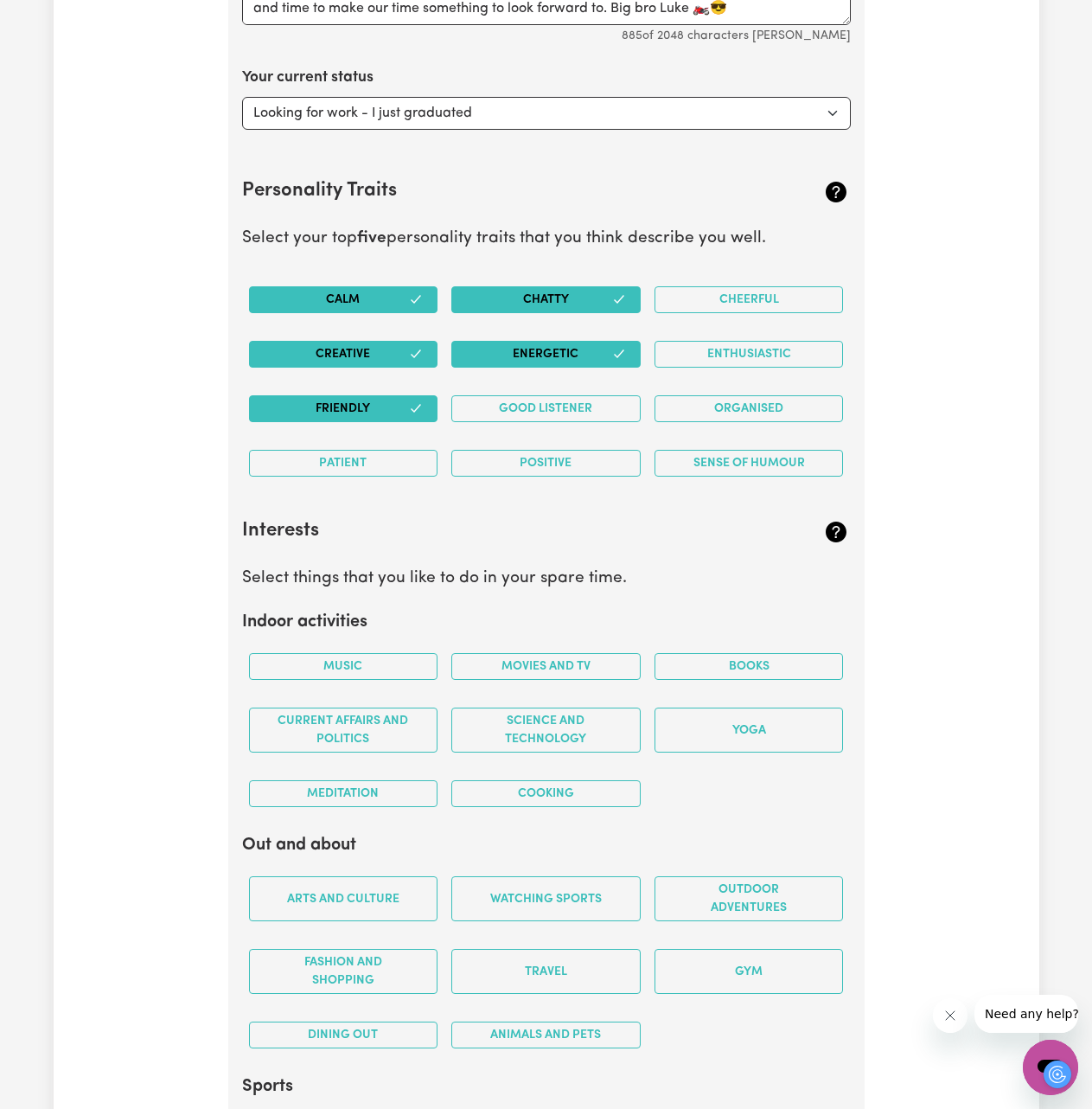
scroll to position [2790, 0]
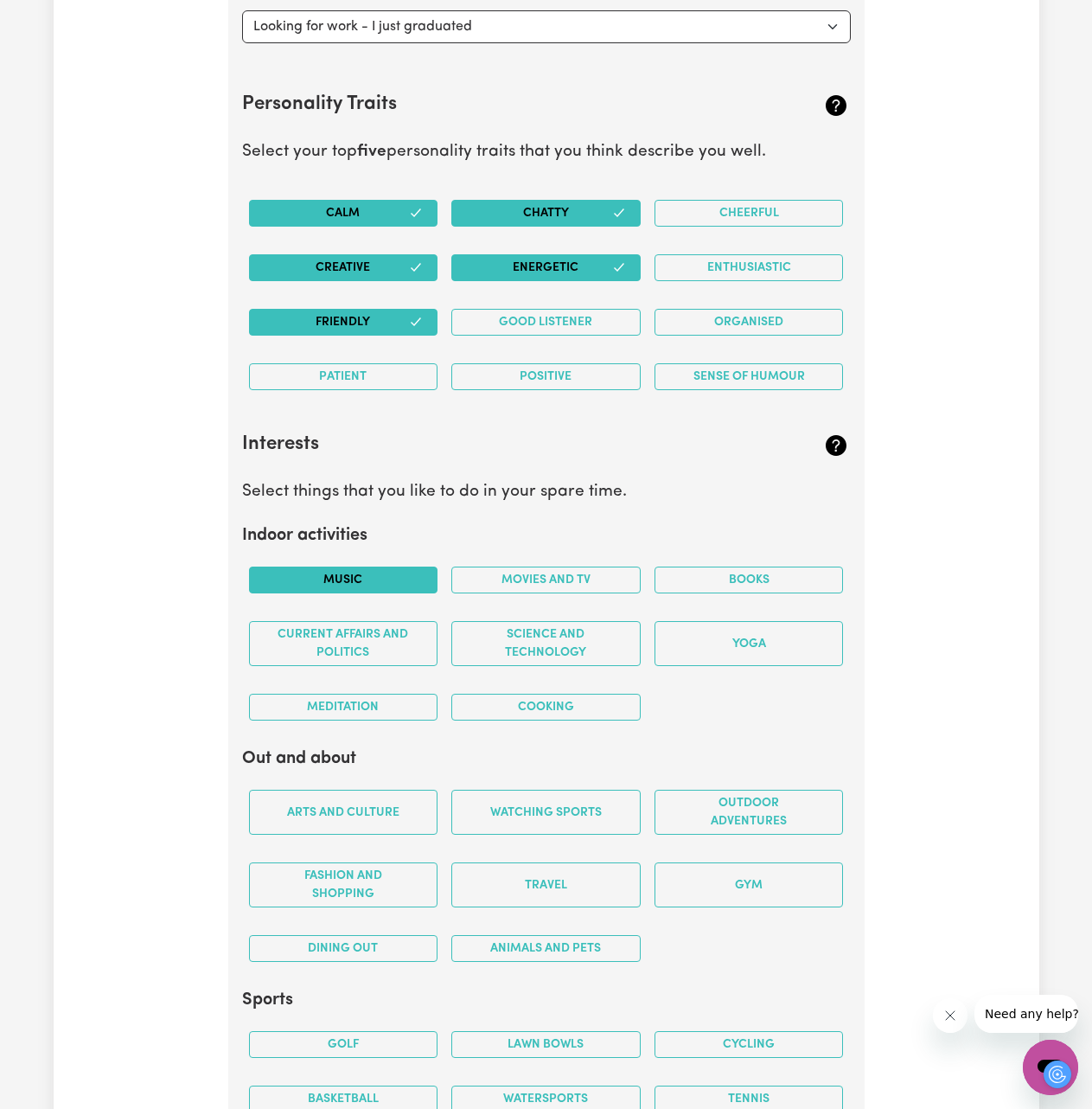
click at [416, 585] on button "Music" at bounding box center [343, 579] width 190 height 27
click at [555, 573] on button "Movies and TV" at bounding box center [546, 579] width 190 height 27
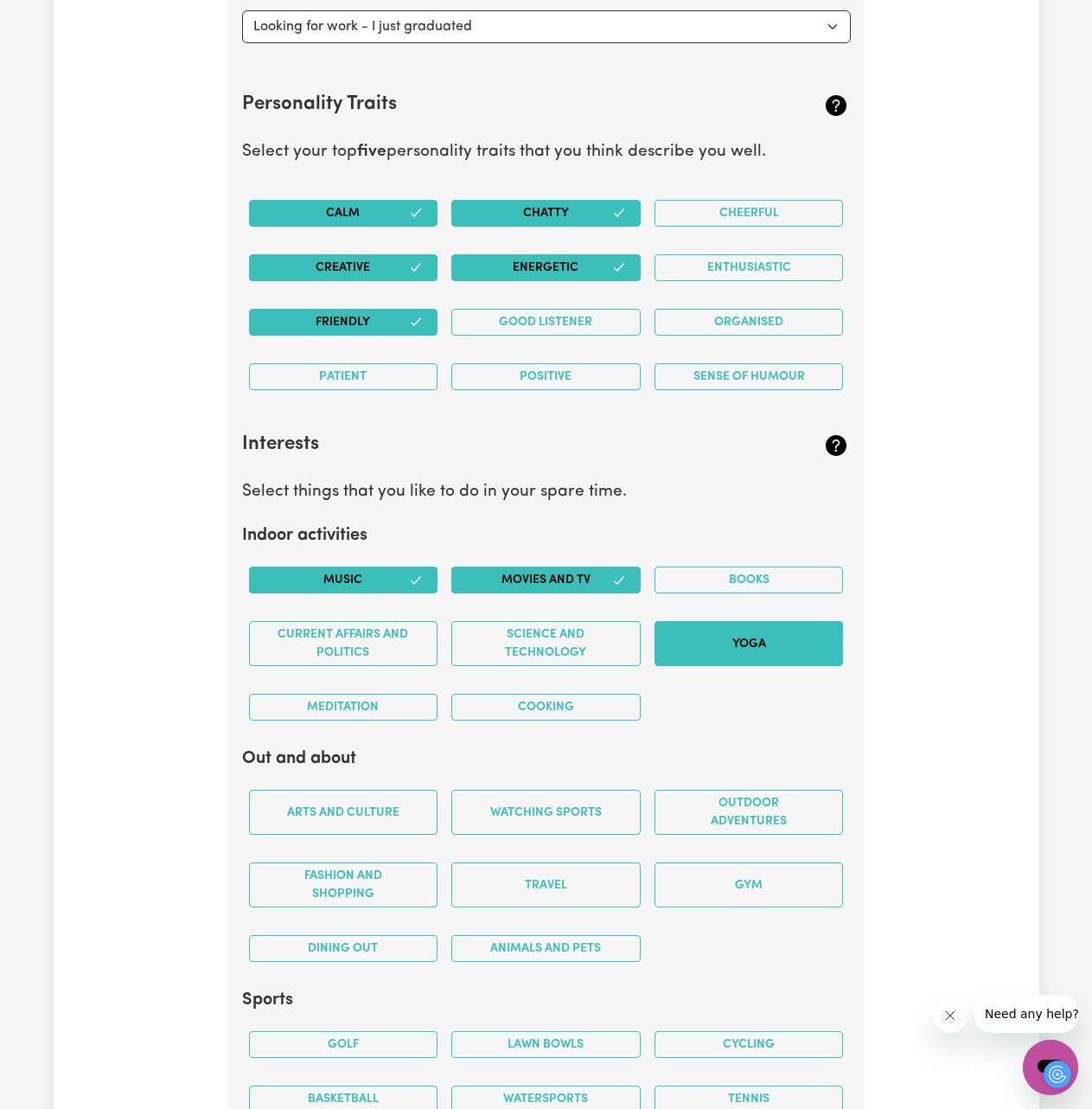
click at [718, 644] on button "Yoga" at bounding box center [749, 643] width 190 height 45
click at [371, 710] on button "Meditation" at bounding box center [343, 706] width 190 height 27
click at [534, 707] on button "Cooking" at bounding box center [546, 706] width 190 height 27
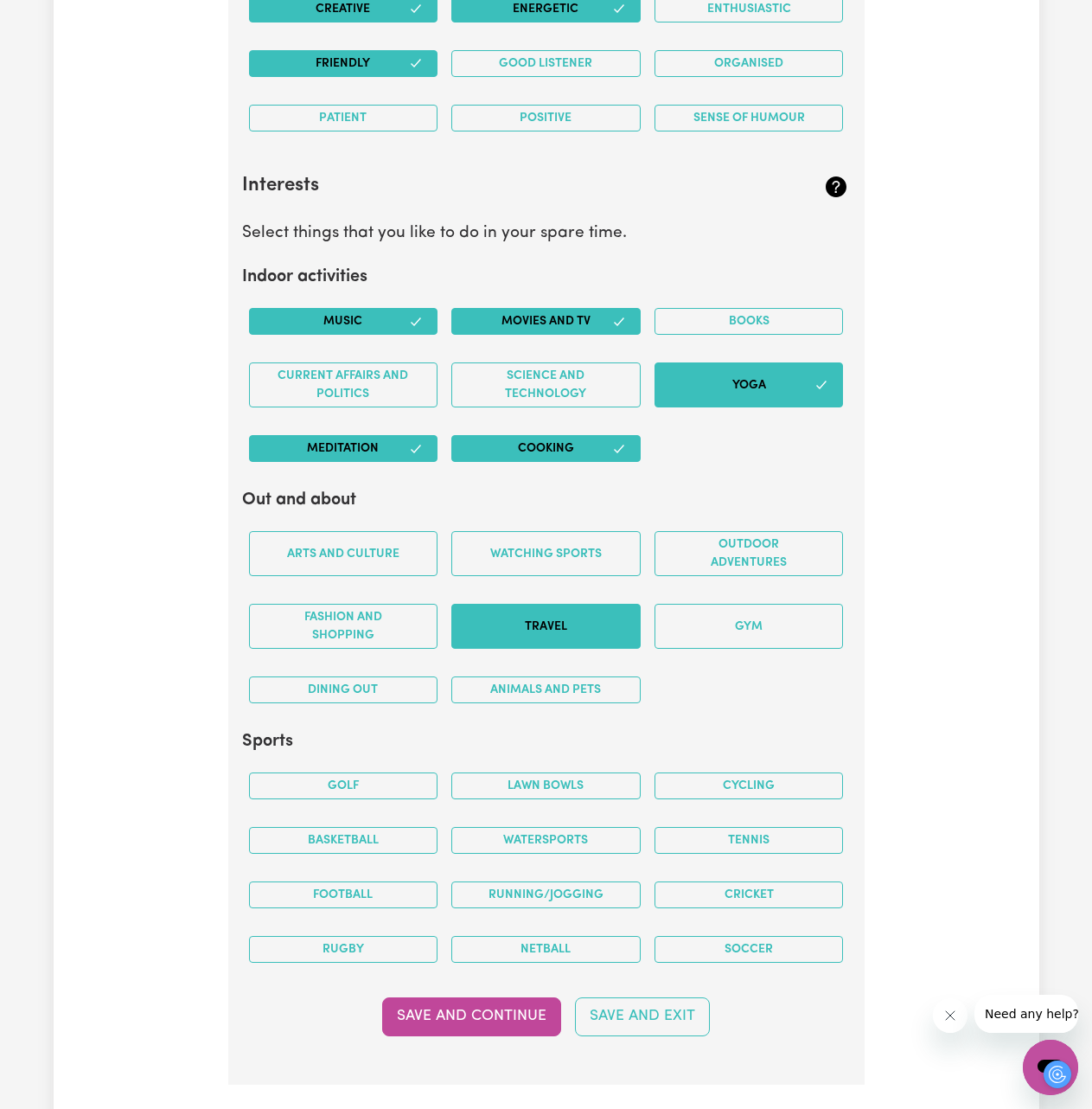
scroll to position [3049, 0]
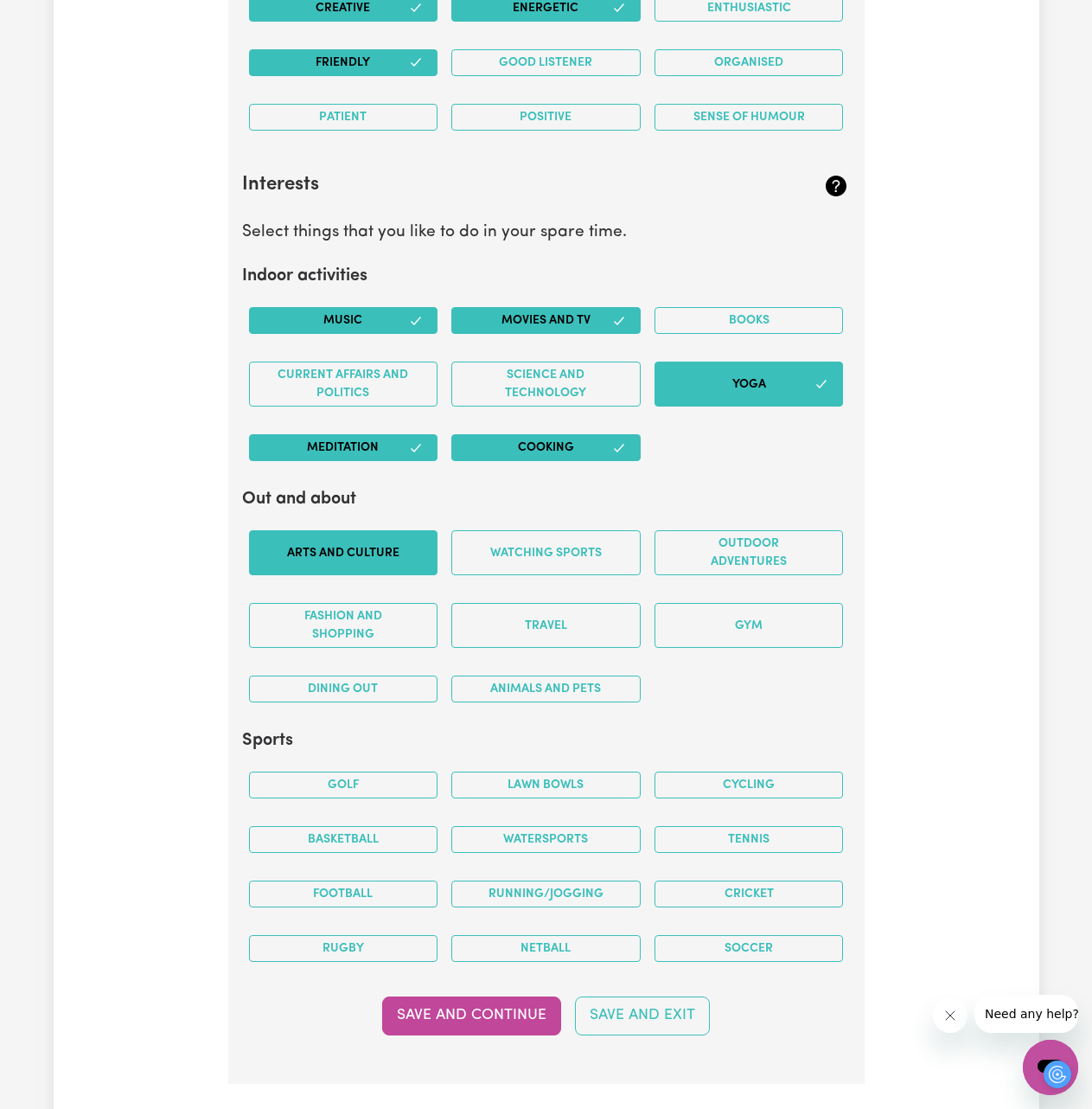
click at [395, 559] on button "Arts and Culture" at bounding box center [343, 553] width 190 height 45
click at [745, 625] on button "Gym" at bounding box center [749, 625] width 190 height 45
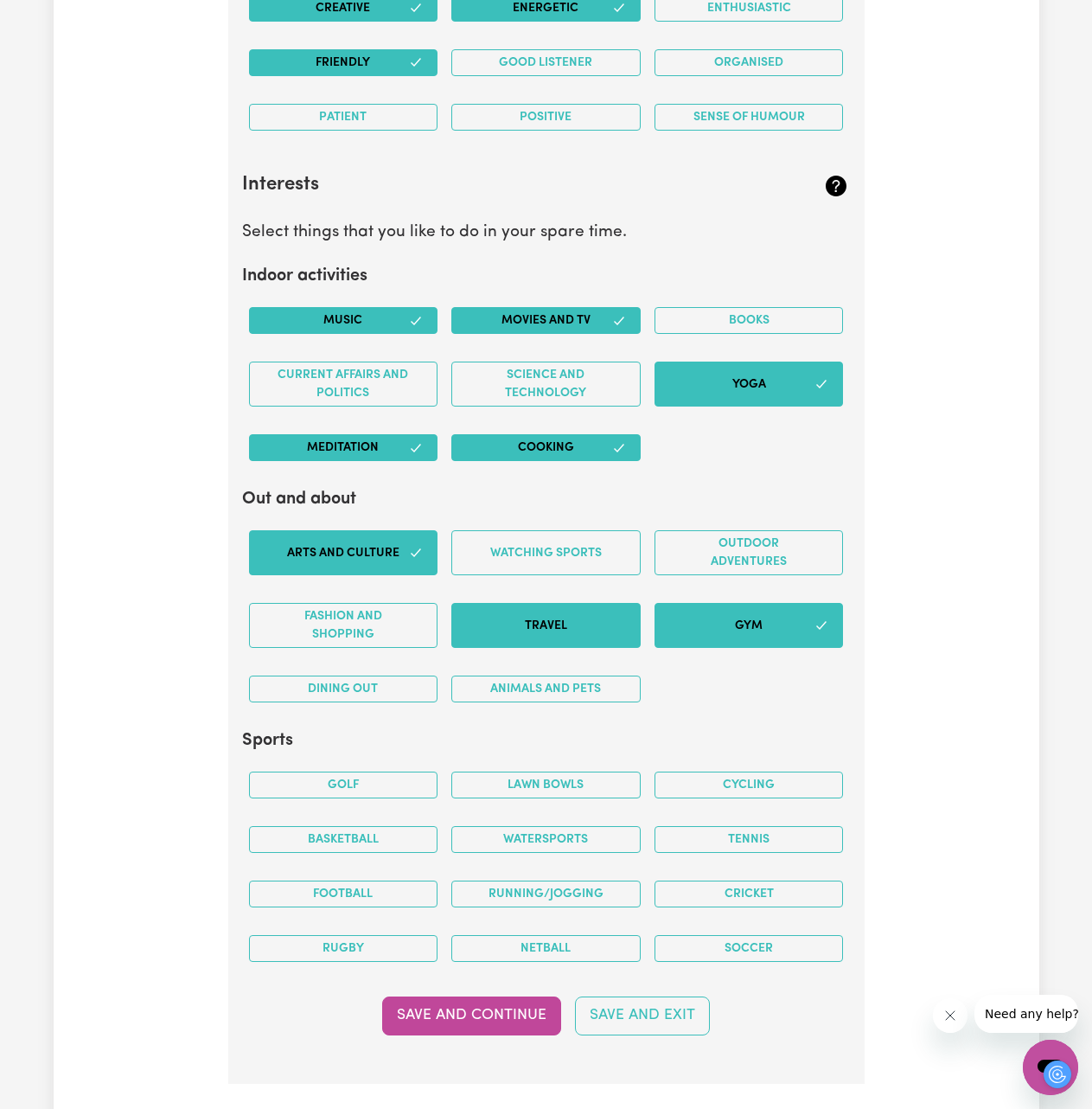
drag, startPoint x: 534, startPoint y: 626, endPoint x: 522, endPoint y: 634, distance: 14.4
click at [534, 626] on button "Travel" at bounding box center [546, 625] width 190 height 45
click at [478, 692] on button "Animals and pets" at bounding box center [546, 689] width 190 height 27
click at [373, 692] on button "Dining out" at bounding box center [343, 689] width 190 height 27
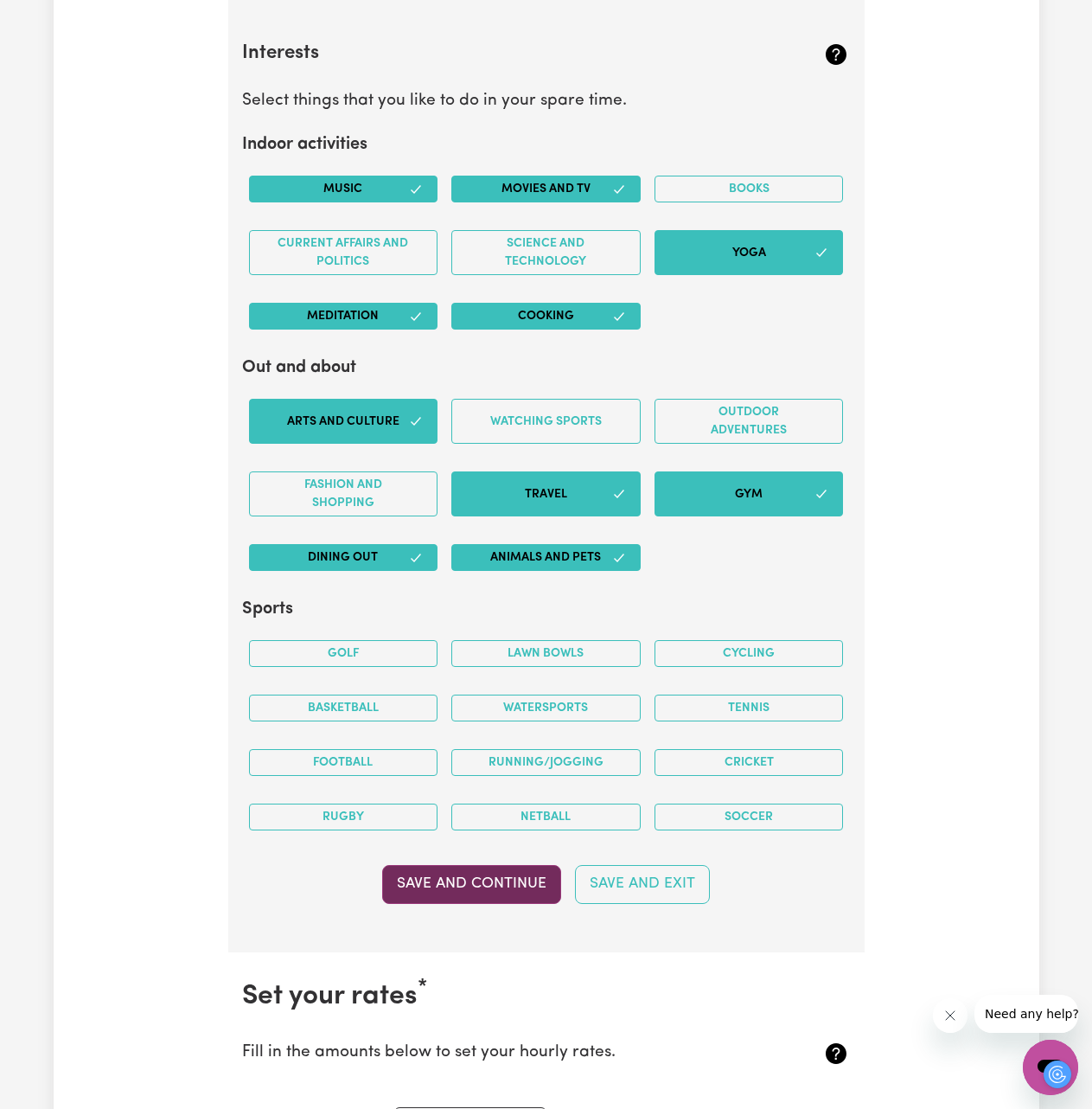
scroll to position [3396, 0]
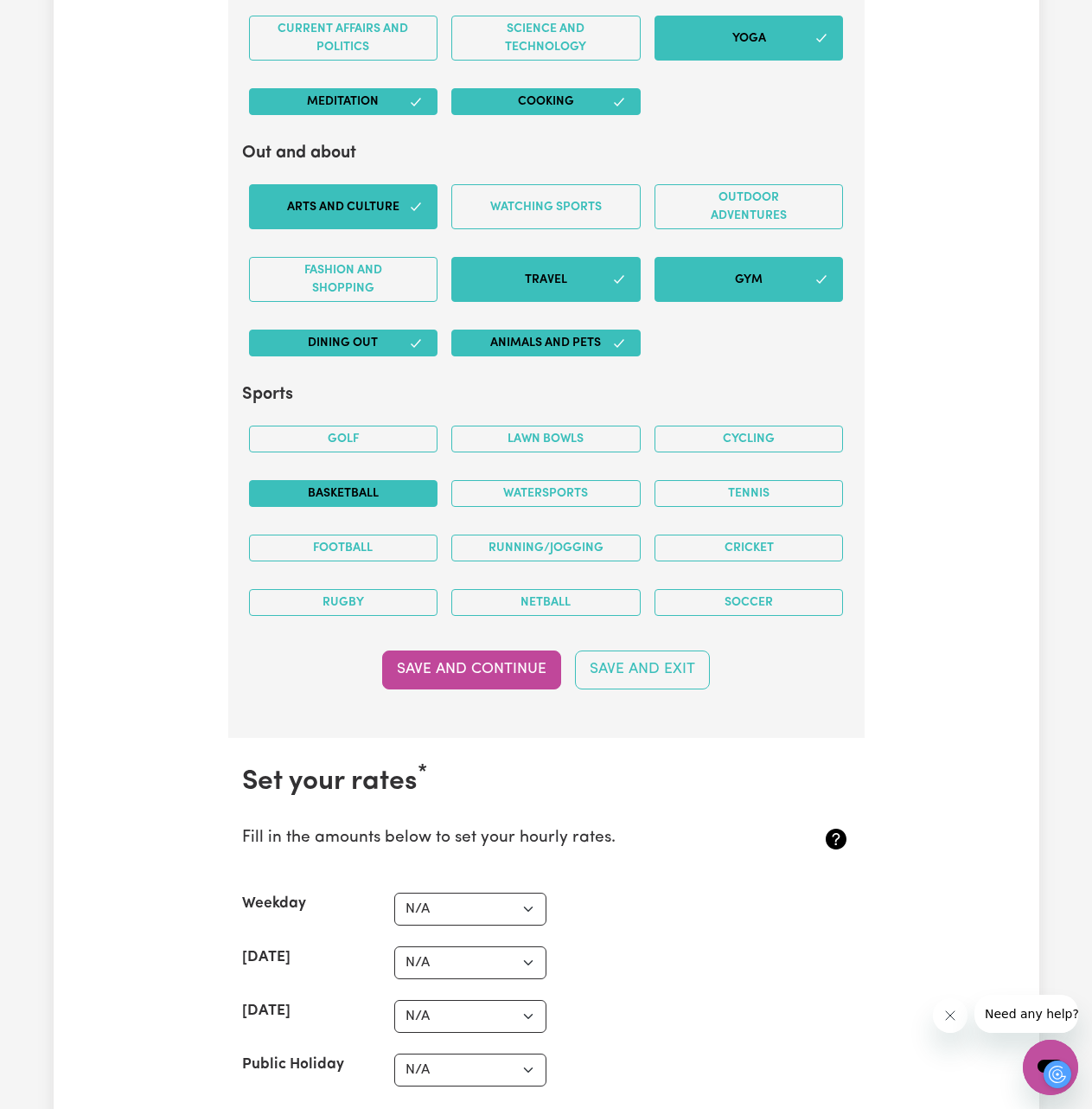
drag, startPoint x: 354, startPoint y: 502, endPoint x: 367, endPoint y: 487, distance: 19.8
click at [354, 502] on button "Basketball" at bounding box center [343, 493] width 190 height 27
click at [530, 552] on button "Running/Jogging" at bounding box center [546, 547] width 190 height 27
click at [380, 546] on button "Football" at bounding box center [343, 547] width 190 height 27
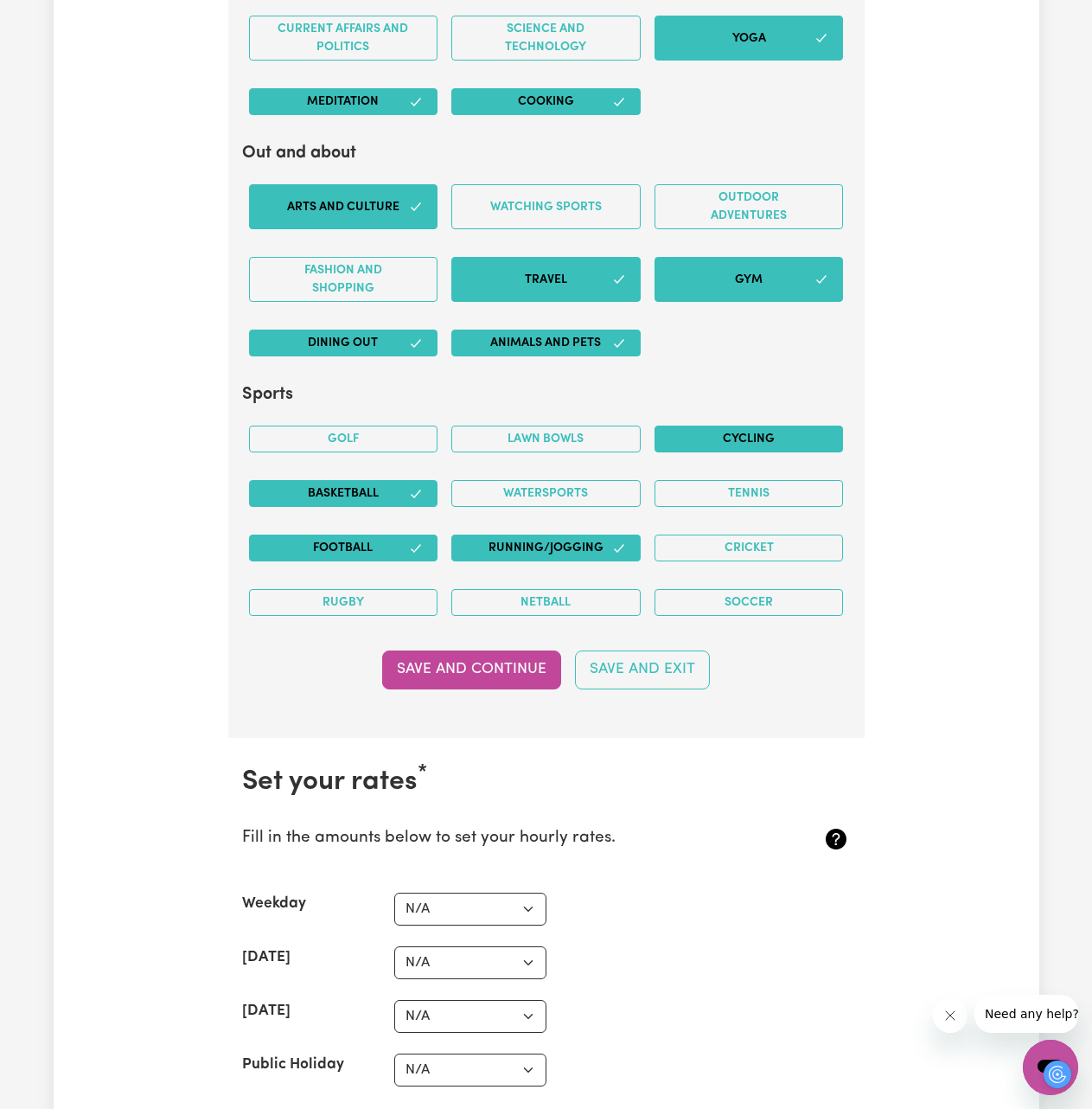
click at [728, 441] on button "Cycling" at bounding box center [749, 439] width 190 height 27
click at [504, 665] on button "Save and Continue" at bounding box center [471, 669] width 179 height 38
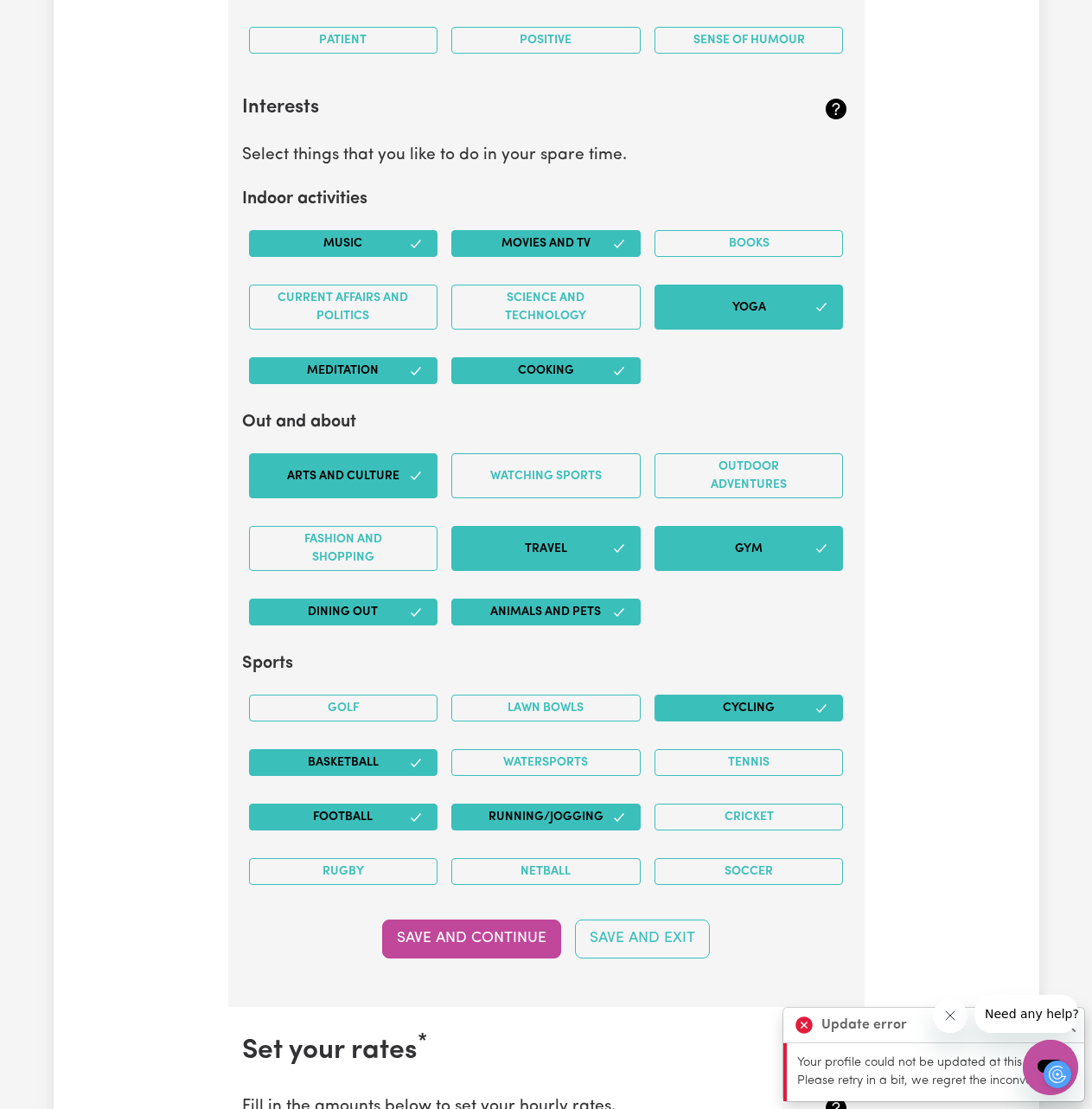
scroll to position [3309, 0]
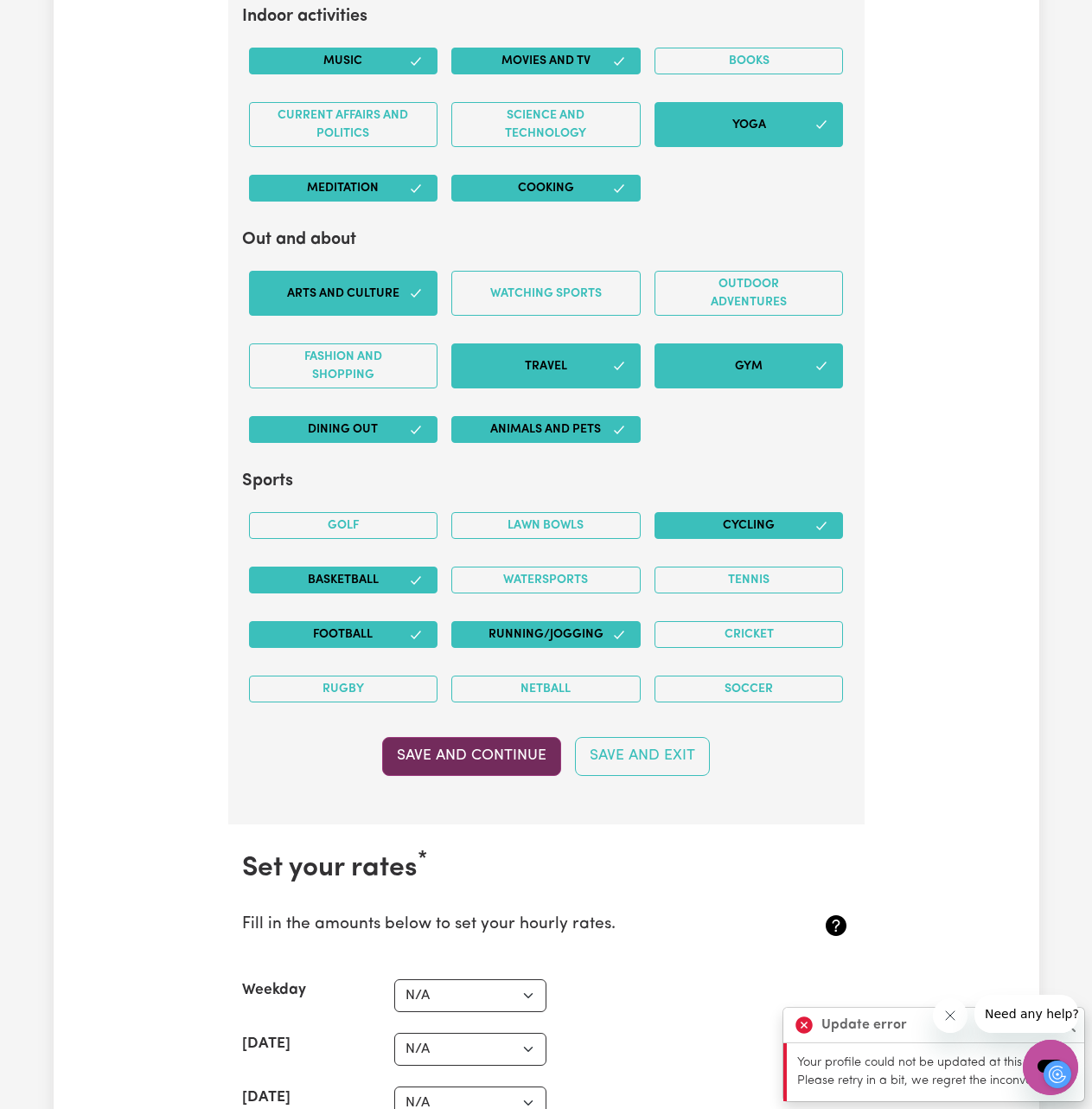
click at [467, 757] on button "Save and Continue" at bounding box center [471, 755] width 179 height 38
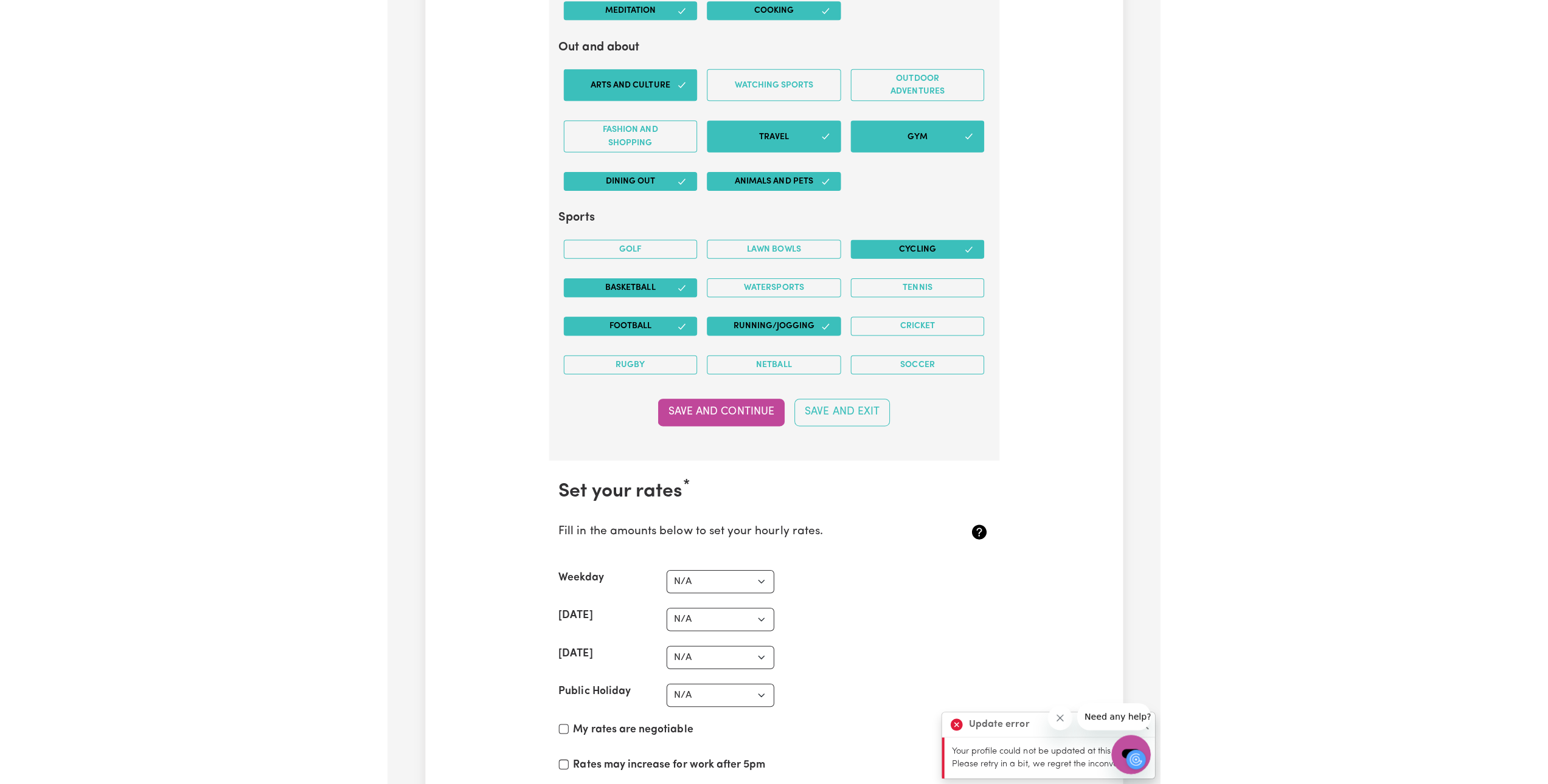
scroll to position [2630, 0]
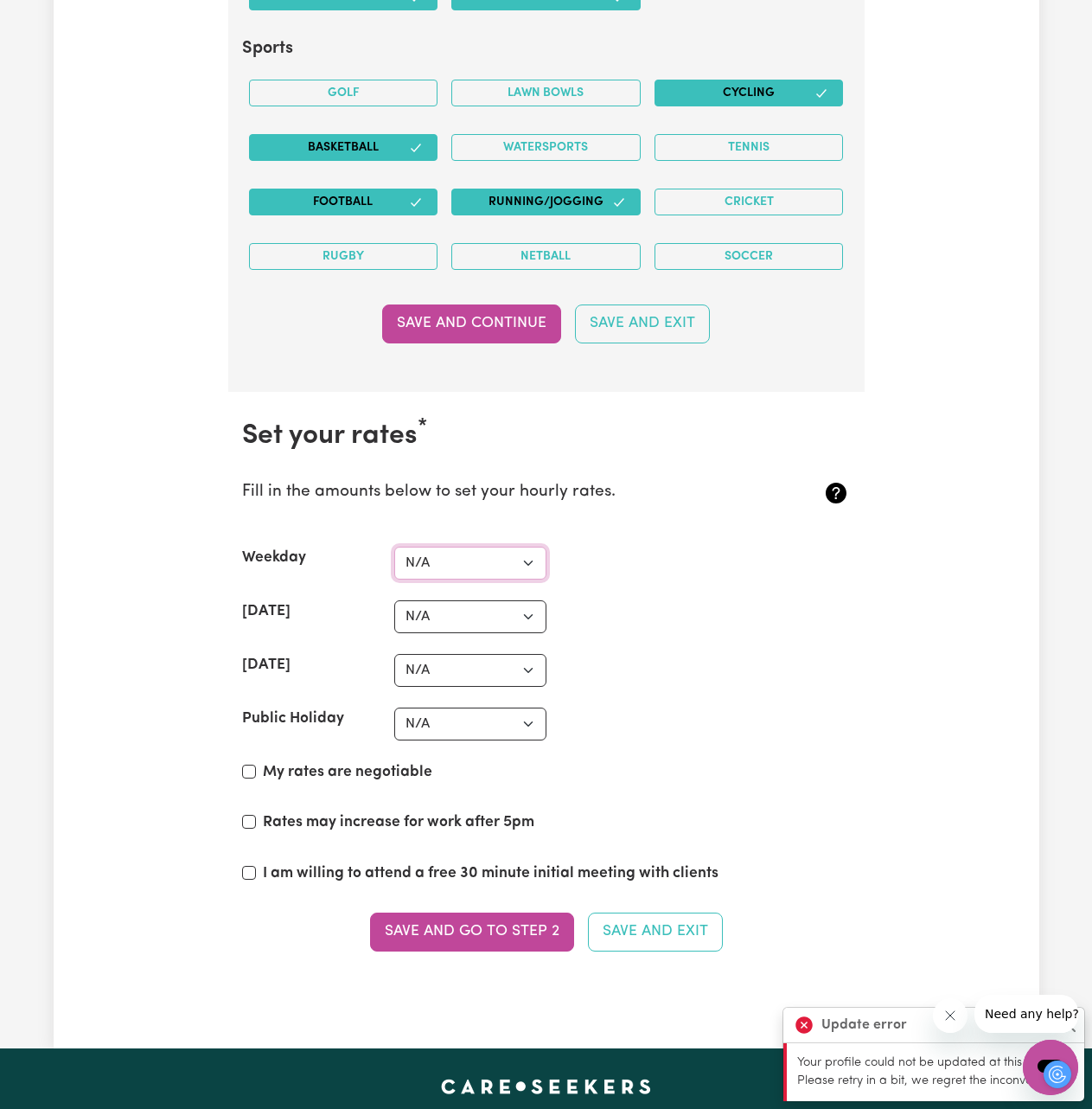
click at [466, 566] on select "N/A $37 $38 $39 $40 $41 $42 $43 $44 $45 $46 $47 $48 $49 $50 $51 $52 $53 $54 $55…" at bounding box center [470, 563] width 152 height 33
select select "40"
click at [394, 546] on select "N/A $37 $38 $39 $40 $41 $42 $43 $44 $45 $46 $47 $48 $49 $50 $51 $52 $53 $54 $55…" at bounding box center [470, 563] width 152 height 33
click at [478, 615] on select "N/A $37 $38 $39 $40 $41 $42 $43 $44 $45 $46 $47 $48 $49 $50 $51 $52 $53 $54 $55…" at bounding box center [470, 617] width 152 height 33
select select "50"
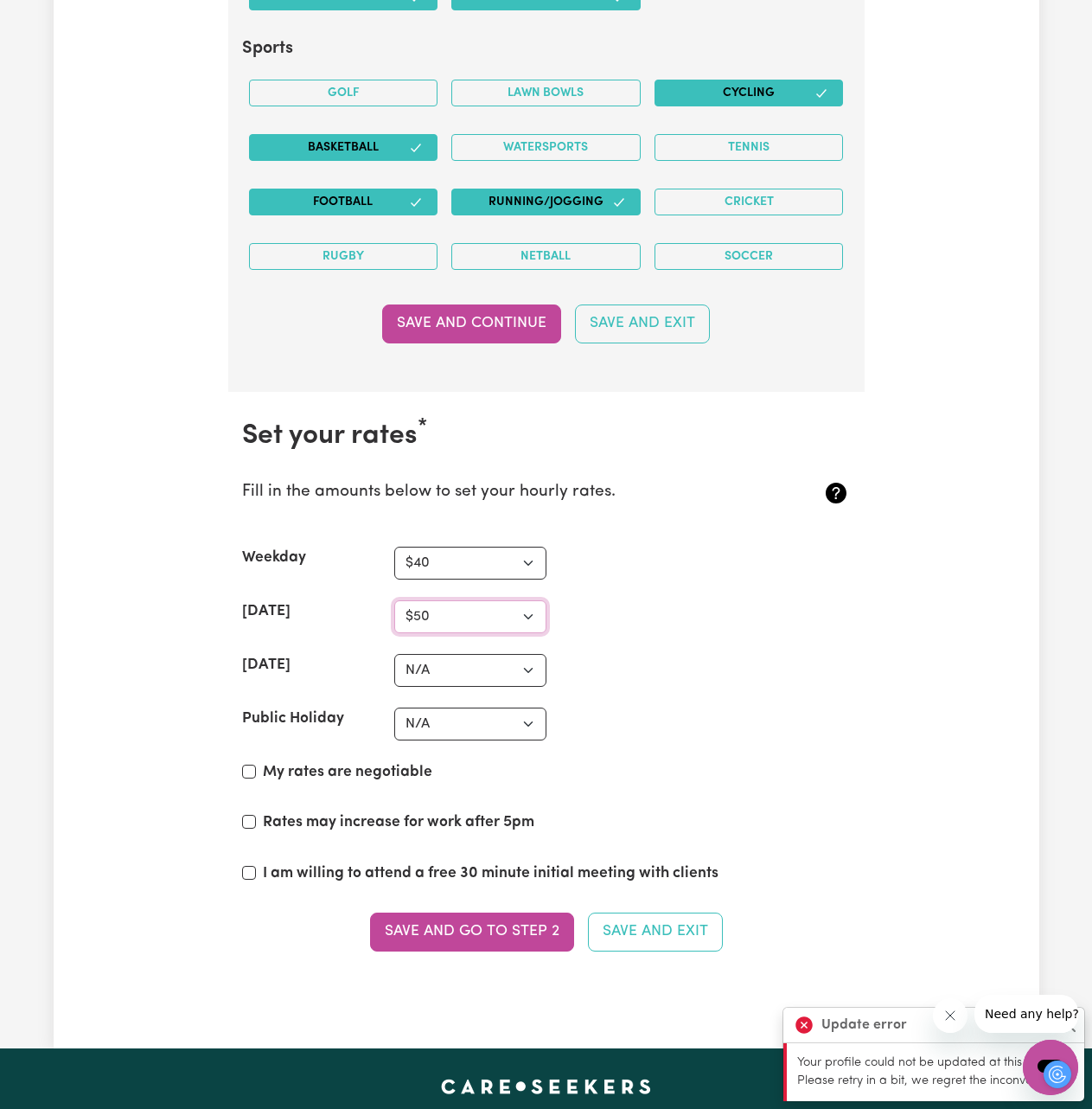
click at [394, 600] on select "N/A $37 $38 $39 $40 $41 $42 $43 $44 $45 $46 $47 $48 $49 $50 $51 $52 $53 $54 $55…" at bounding box center [470, 617] width 152 height 33
click at [461, 674] on select "N/A $37 $38 $39 $40 $41 $42 $43 $44 $45 $46 $47 $48 $49 $50 $51 $52 $53 $54 $55…" at bounding box center [470, 670] width 152 height 33
select select "60"
click at [394, 654] on select "N/A $37 $38 $39 $40 $41 $42 $43 $44 $45 $46 $47 $48 $49 $50 $51 $52 $53 $54 $55…" at bounding box center [470, 670] width 152 height 33
click at [444, 722] on select "N/A $37 $38 $39 $40 $41 $42 $43 $44 $45 $46 $47 $48 $49 $50 $51 $52 $53 $54 $55…" at bounding box center [470, 724] width 152 height 33
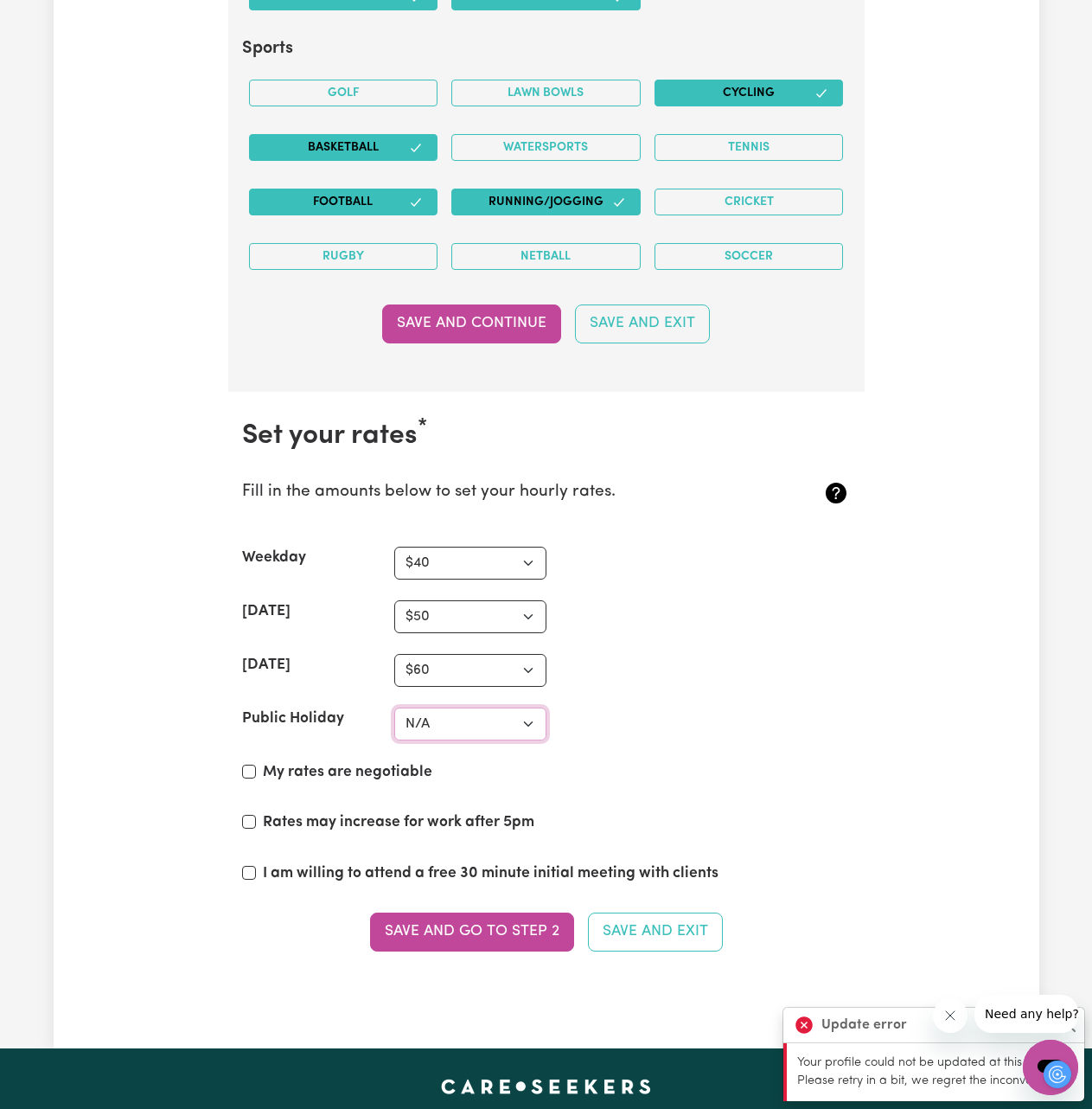
select select "60"
click at [394, 707] on select "N/A $37 $38 $39 $40 $41 $42 $43 $44 $45 $46 $47 $48 $49 $50 $51 $52 $53 $54 $55…" at bounding box center [470, 724] width 152 height 33
click at [335, 771] on label "My rates are negotiable" at bounding box center [347, 772] width 169 height 22
click at [256, 771] on input "My rates are negotiable" at bounding box center [249, 771] width 14 height 14
checkbox input "true"
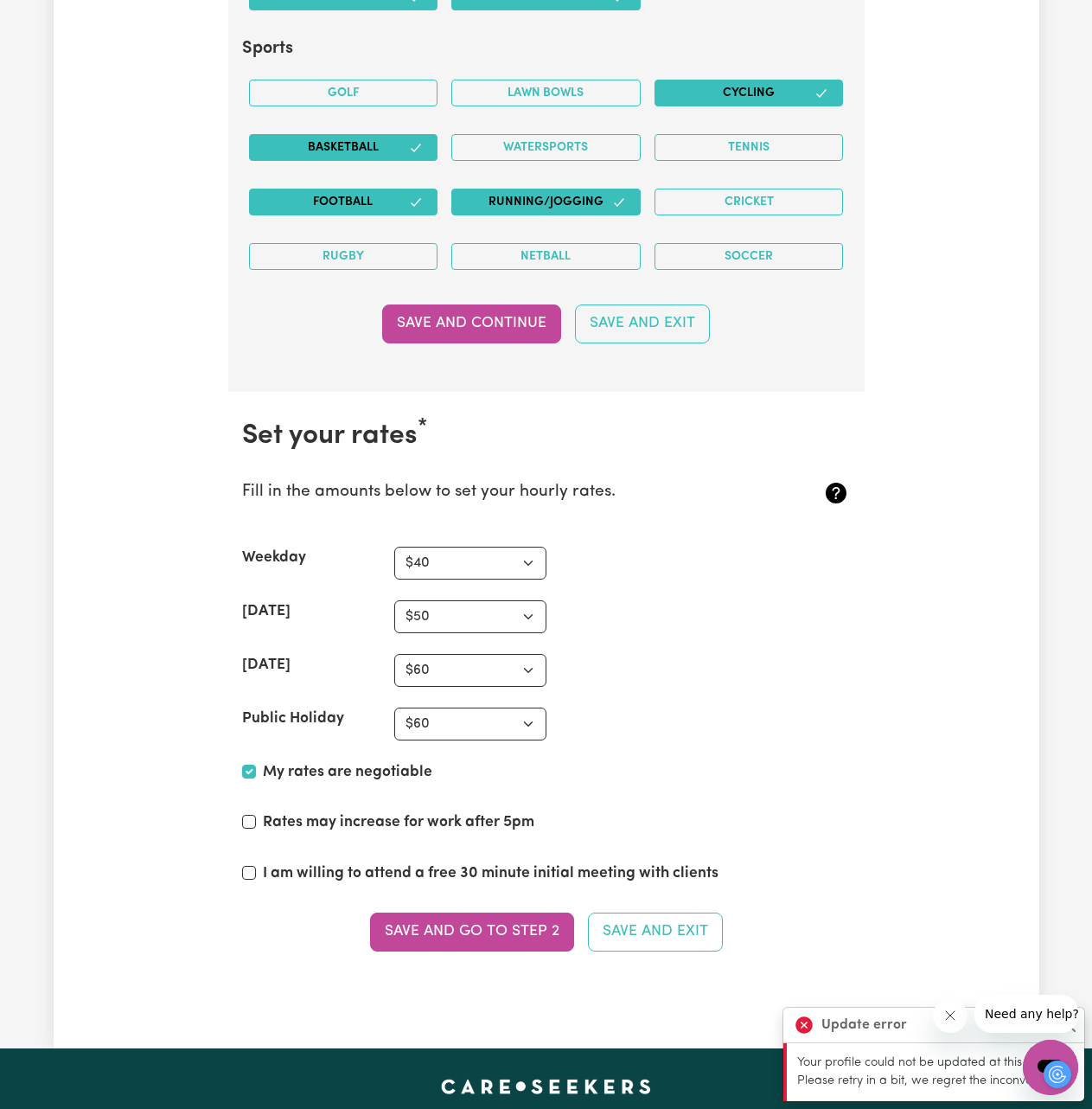
drag, startPoint x: 346, startPoint y: 825, endPoint x: 347, endPoint y: 851, distance: 26.0
click at [346, 826] on label "Rates may increase for work after 5pm" at bounding box center [398, 822] width 271 height 22
click at [256, 826] on input "Rates may increase for work after 5pm" at bounding box center [249, 821] width 14 height 14
checkbox input "true"
click at [342, 874] on label "I am willing to attend a free 30 minute initial meeting with clients" at bounding box center [490, 874] width 455 height 22
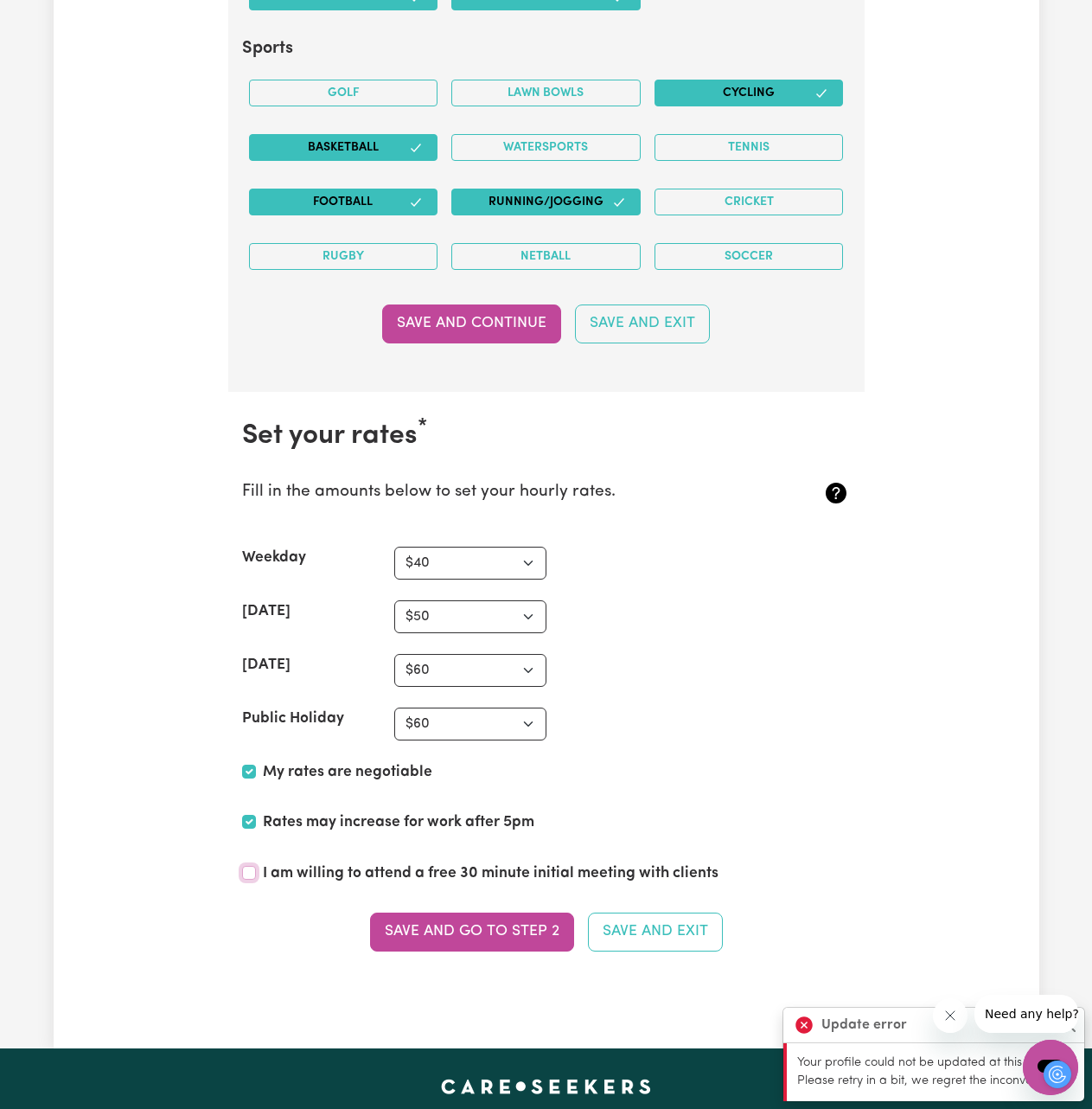
click at [256, 874] on input "I am willing to attend a free 30 minute initial meeting with clients" at bounding box center [249, 872] width 14 height 14
checkbox input "true"
click at [430, 929] on button "Save and go to Step 2" at bounding box center [472, 931] width 204 height 38
click at [471, 330] on button "Save and Continue" at bounding box center [471, 323] width 179 height 38
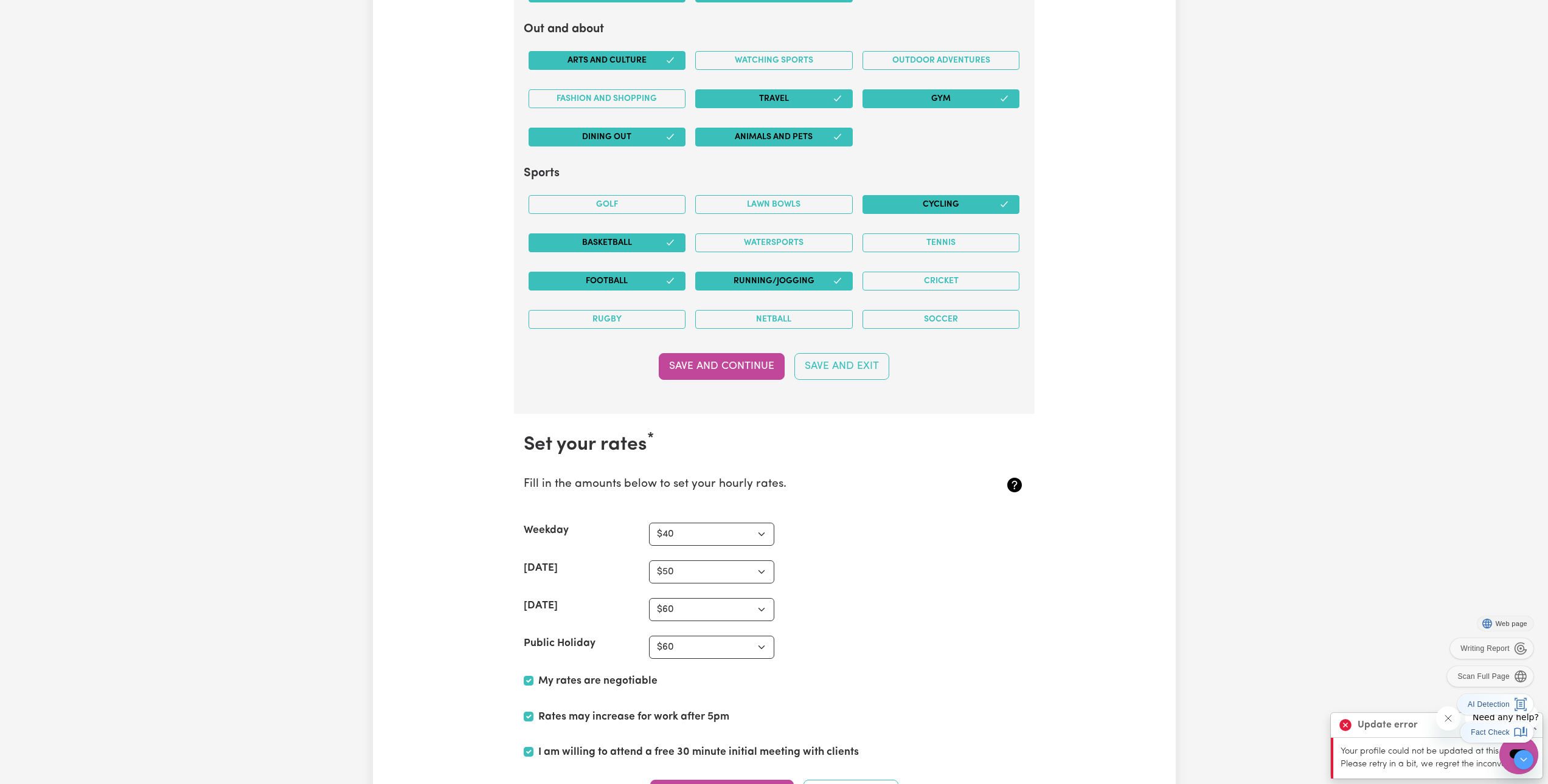
scroll to position [2448, 0]
click at [740, 367] on button "Save and Continue" at bounding box center [721, 367] width 126 height 27
click at [767, 290] on button "Cricket" at bounding box center [941, 282] width 158 height 19
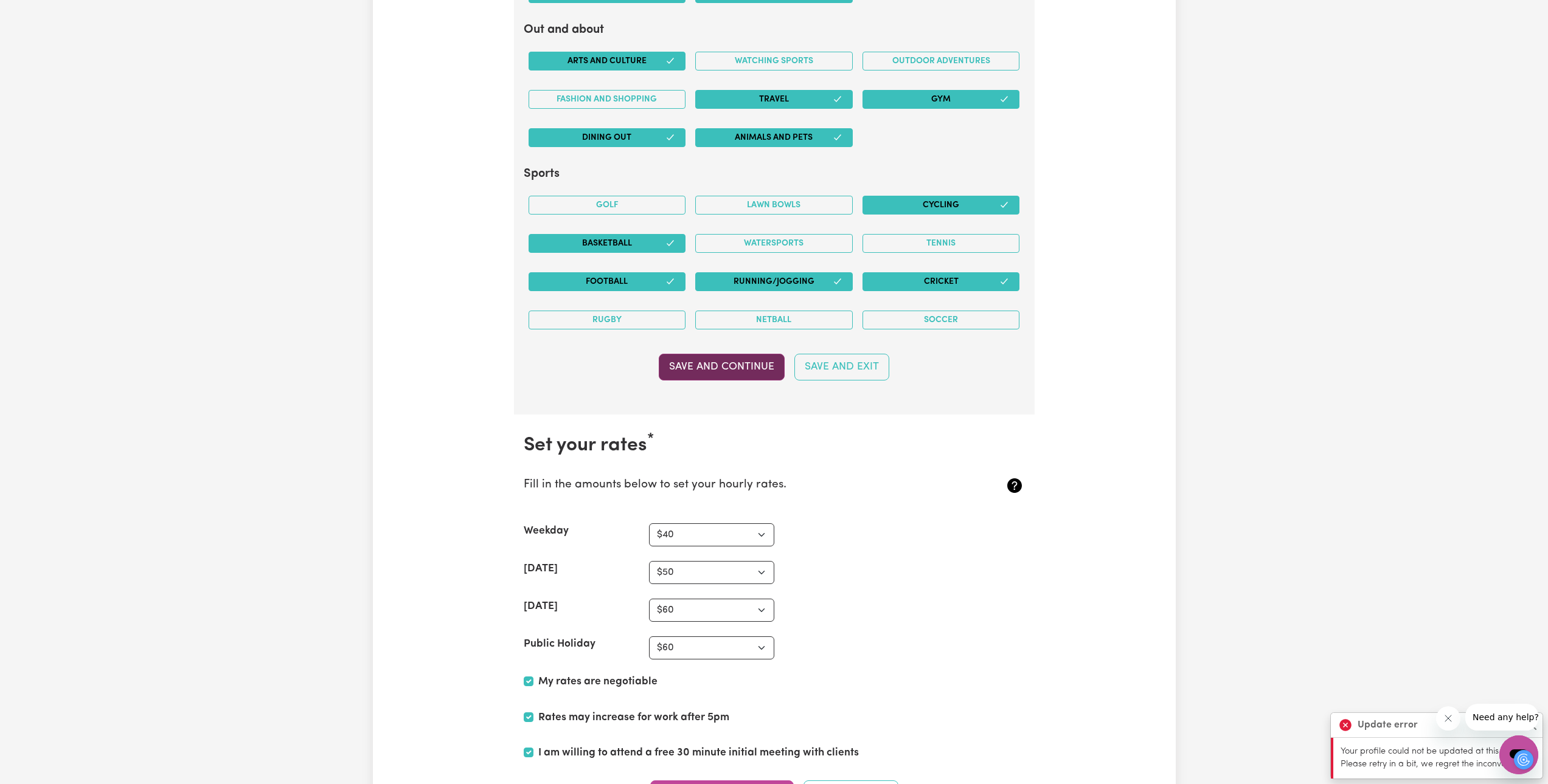
click at [755, 369] on button "Save and Continue" at bounding box center [721, 367] width 126 height 27
click at [746, 373] on button "Save and Continue" at bounding box center [721, 367] width 126 height 27
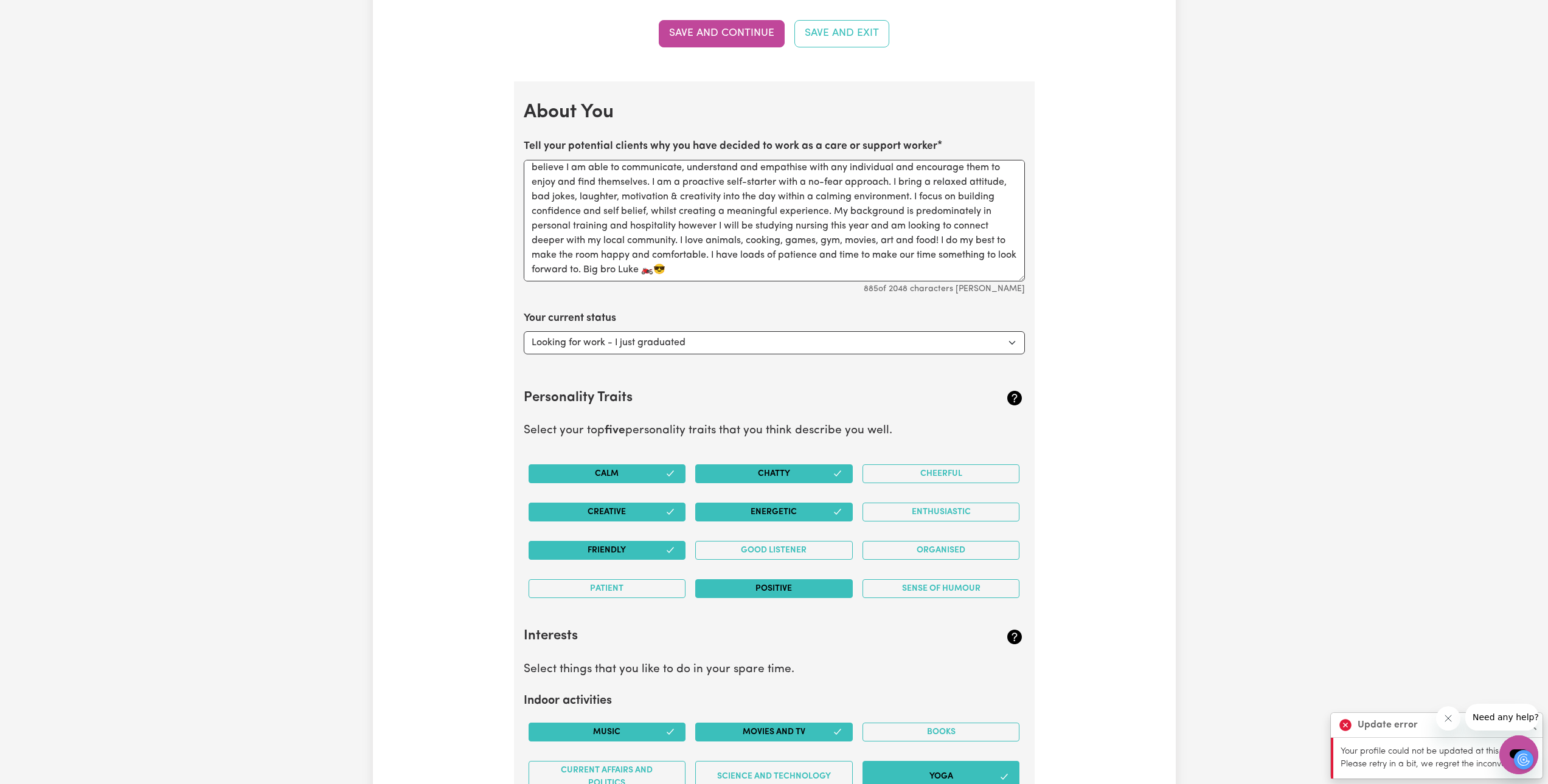
scroll to position [1597, 0]
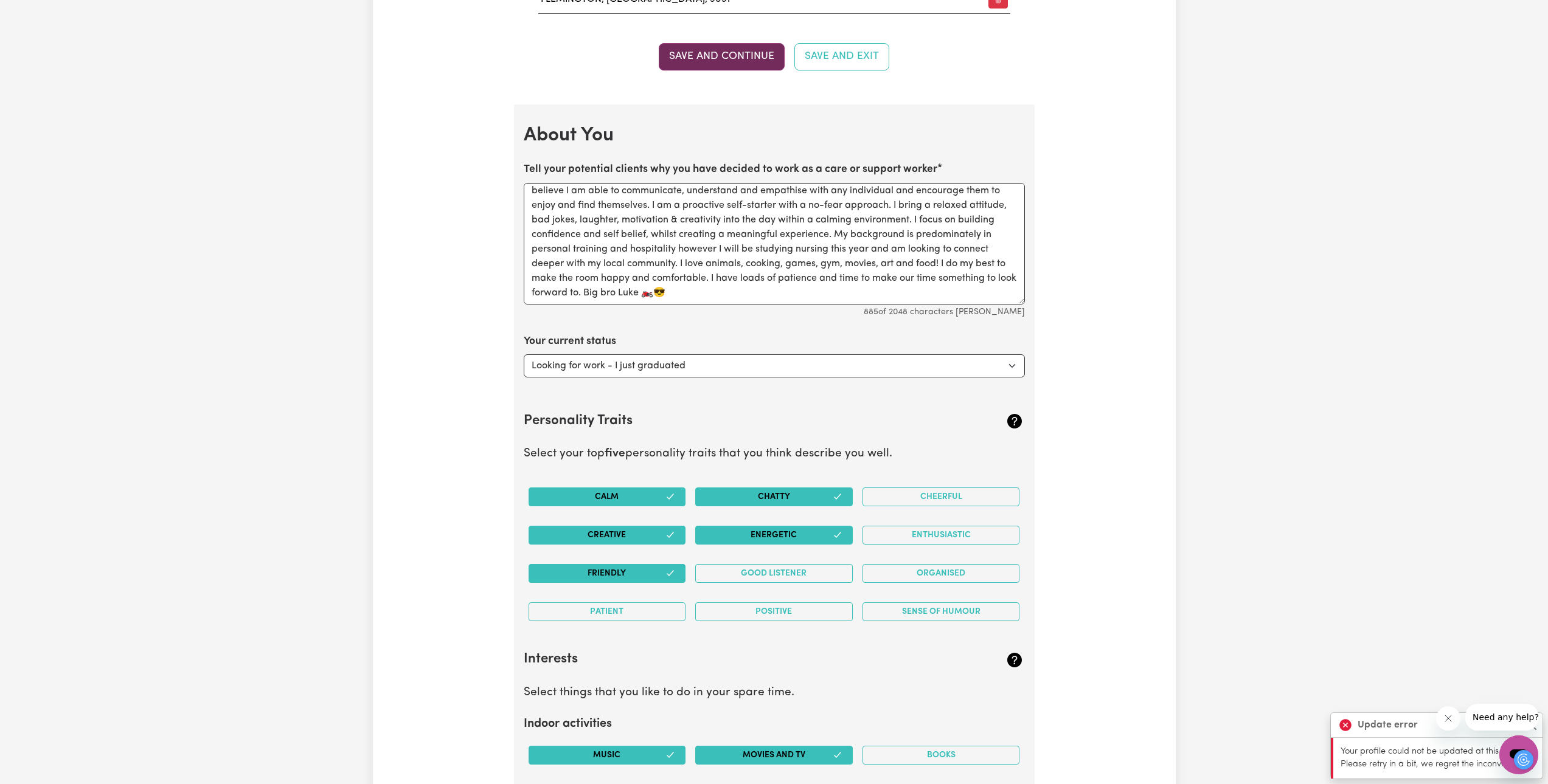
click at [701, 52] on button "Save and Continue" at bounding box center [721, 56] width 126 height 27
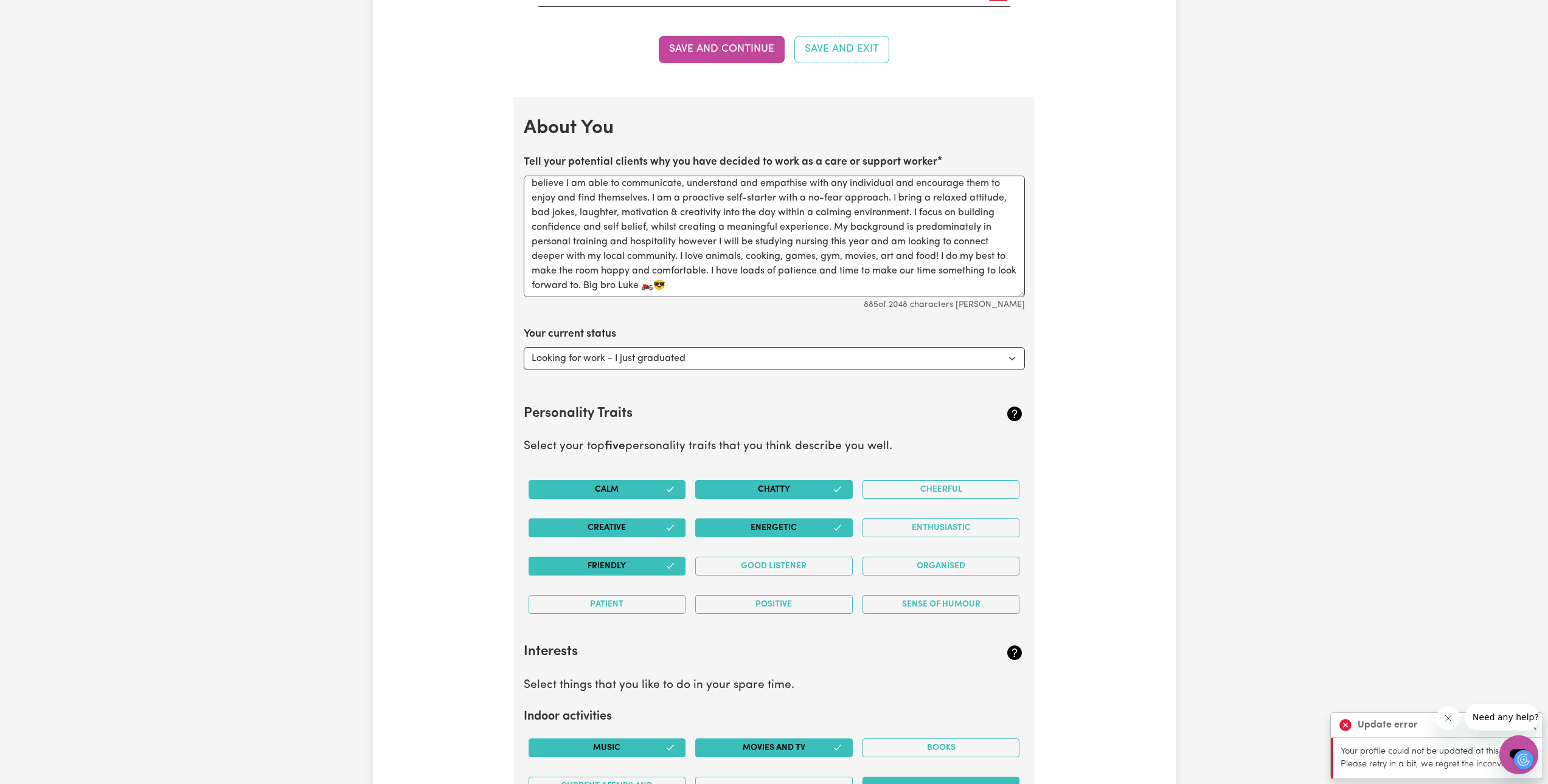
scroll to position [1718, 0]
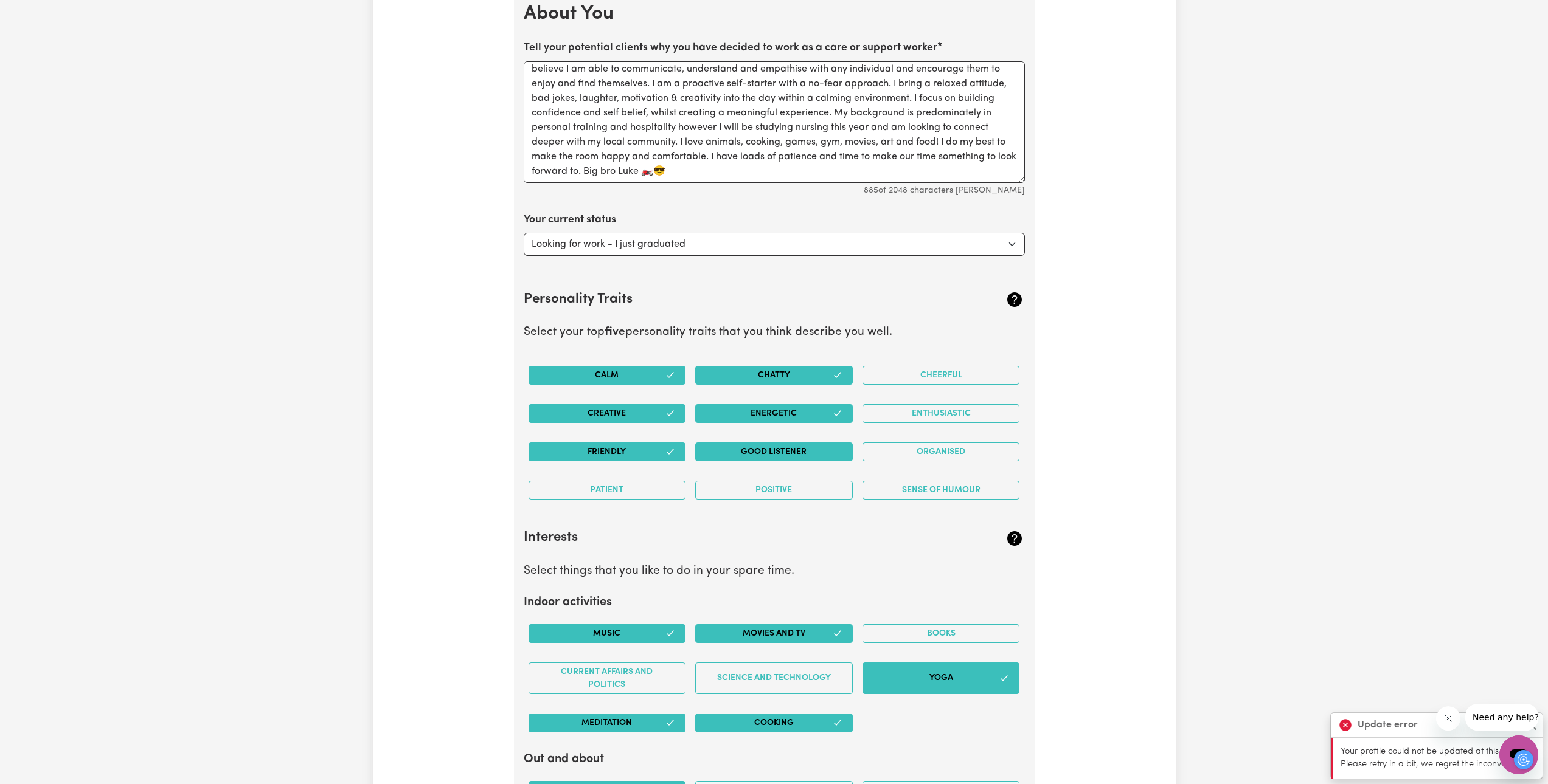
click at [767, 452] on button "Good Listener" at bounding box center [774, 452] width 158 height 19
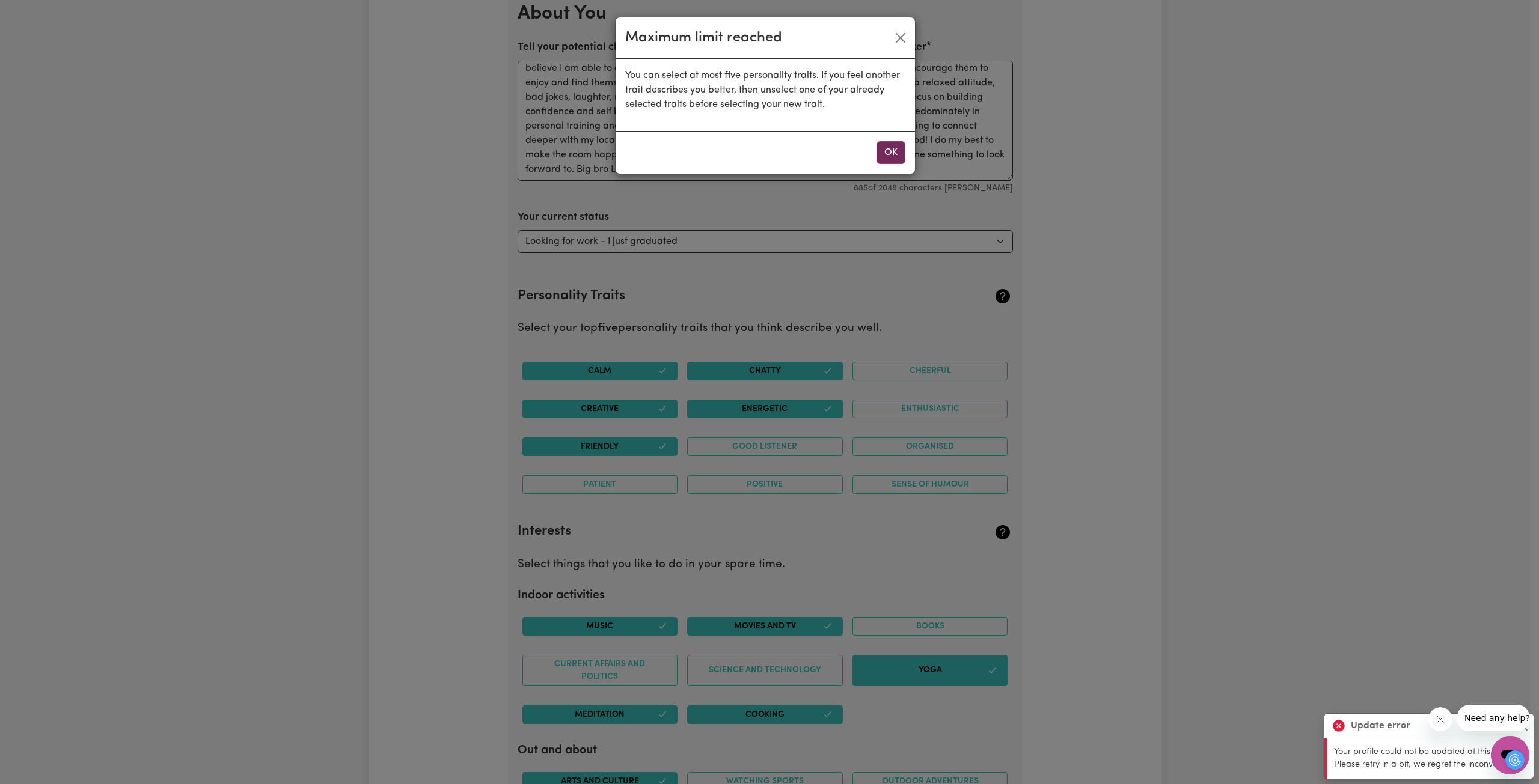
click at [759, 157] on button "OK" at bounding box center [890, 153] width 29 height 23
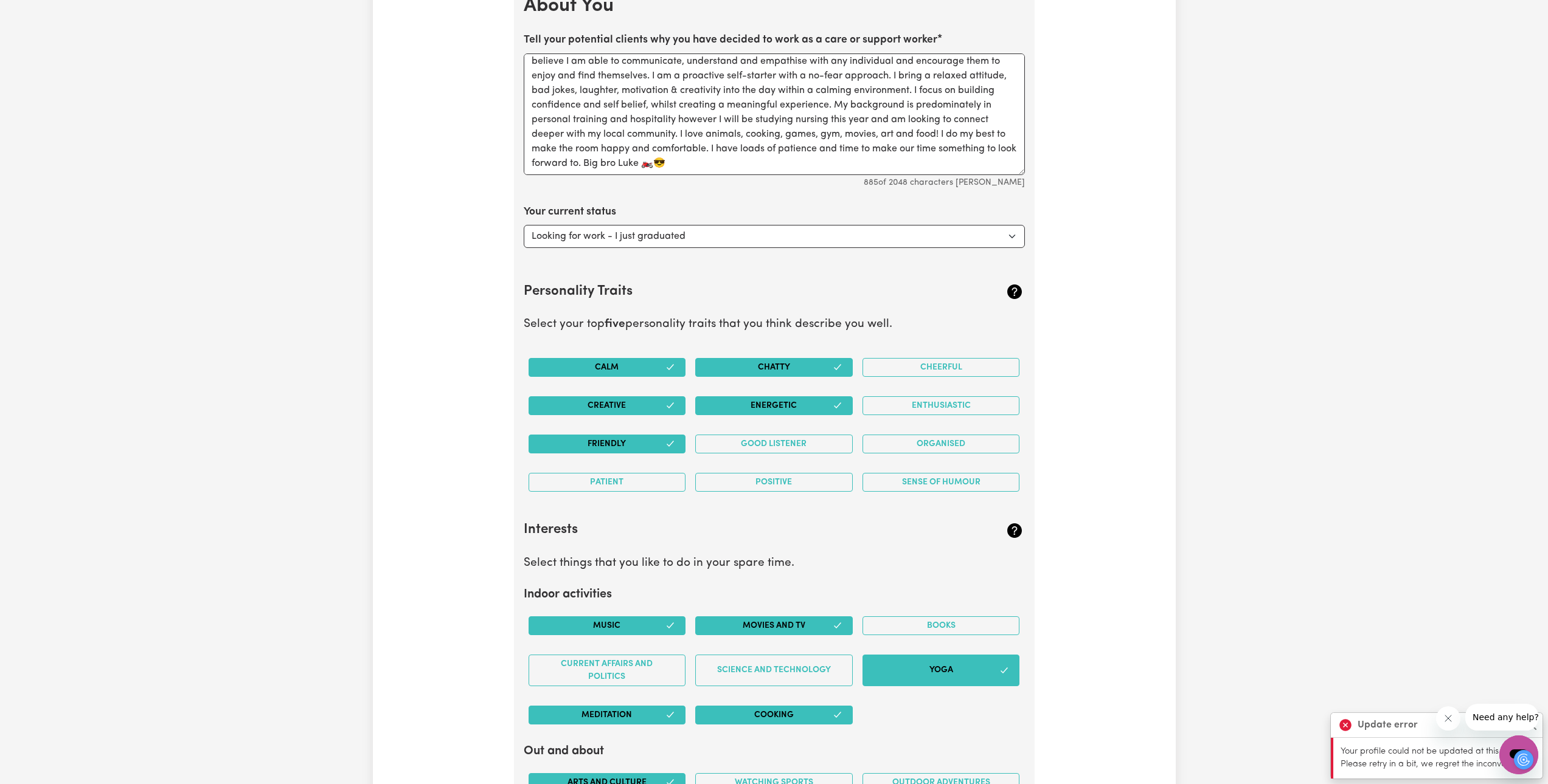
scroll to position [1900, 0]
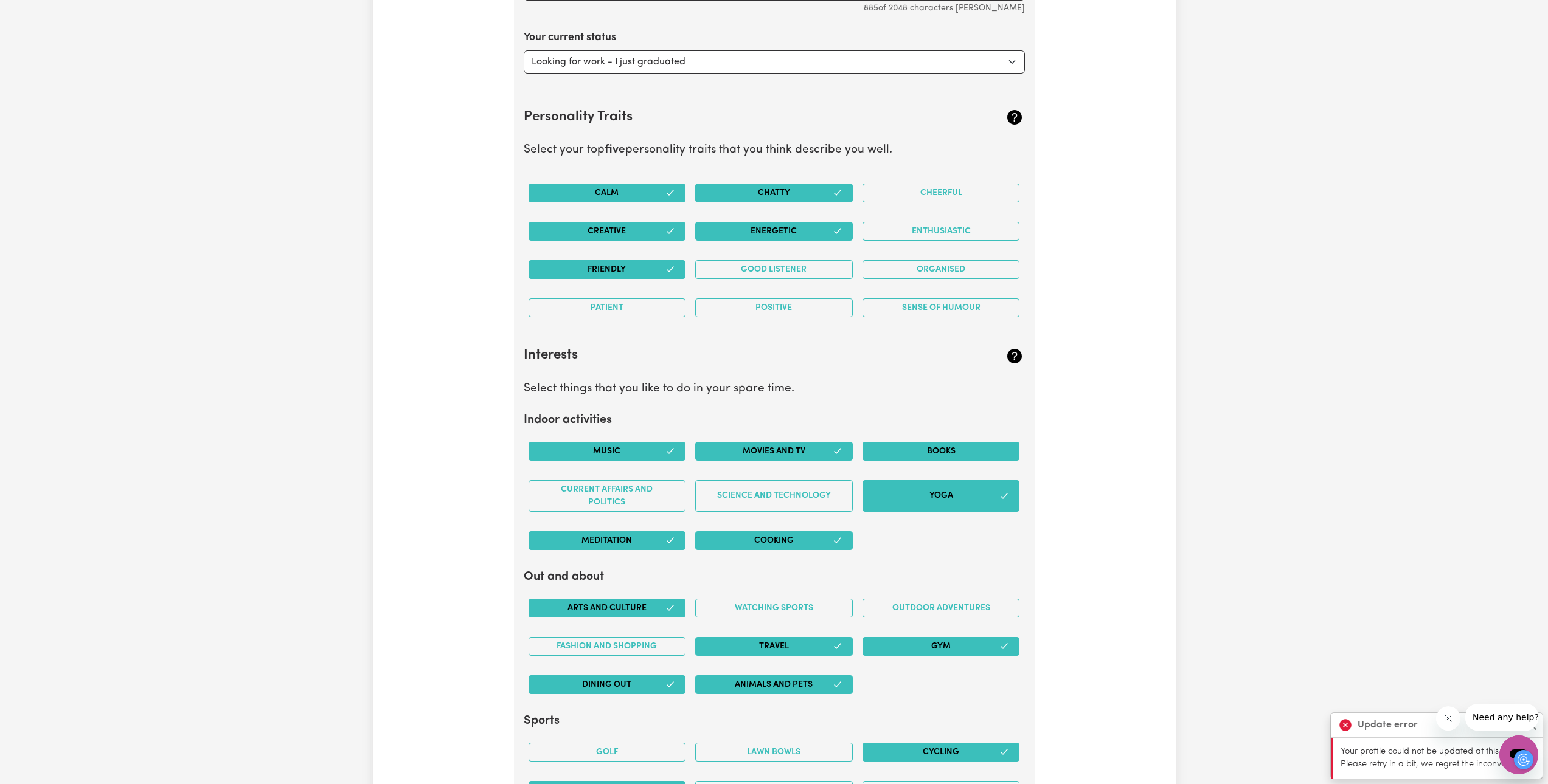
click at [767, 454] on button "Books" at bounding box center [941, 451] width 158 height 19
click at [767, 451] on button "Books" at bounding box center [941, 451] width 158 height 19
drag, startPoint x: 808, startPoint y: 497, endPoint x: 827, endPoint y: 498, distance: 19.0
click at [767, 496] on button "Science and Technology" at bounding box center [774, 496] width 158 height 32
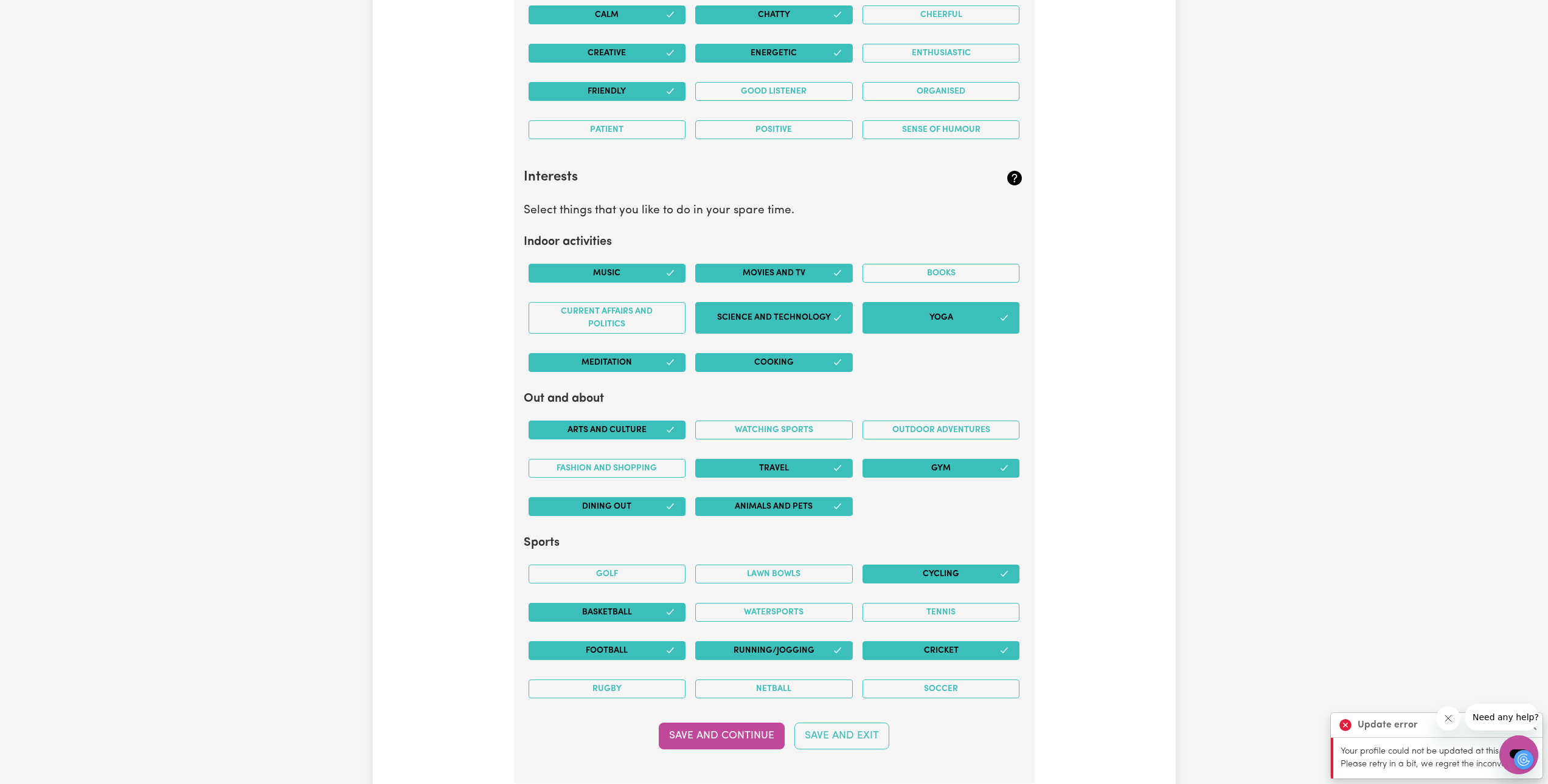
scroll to position [2083, 0]
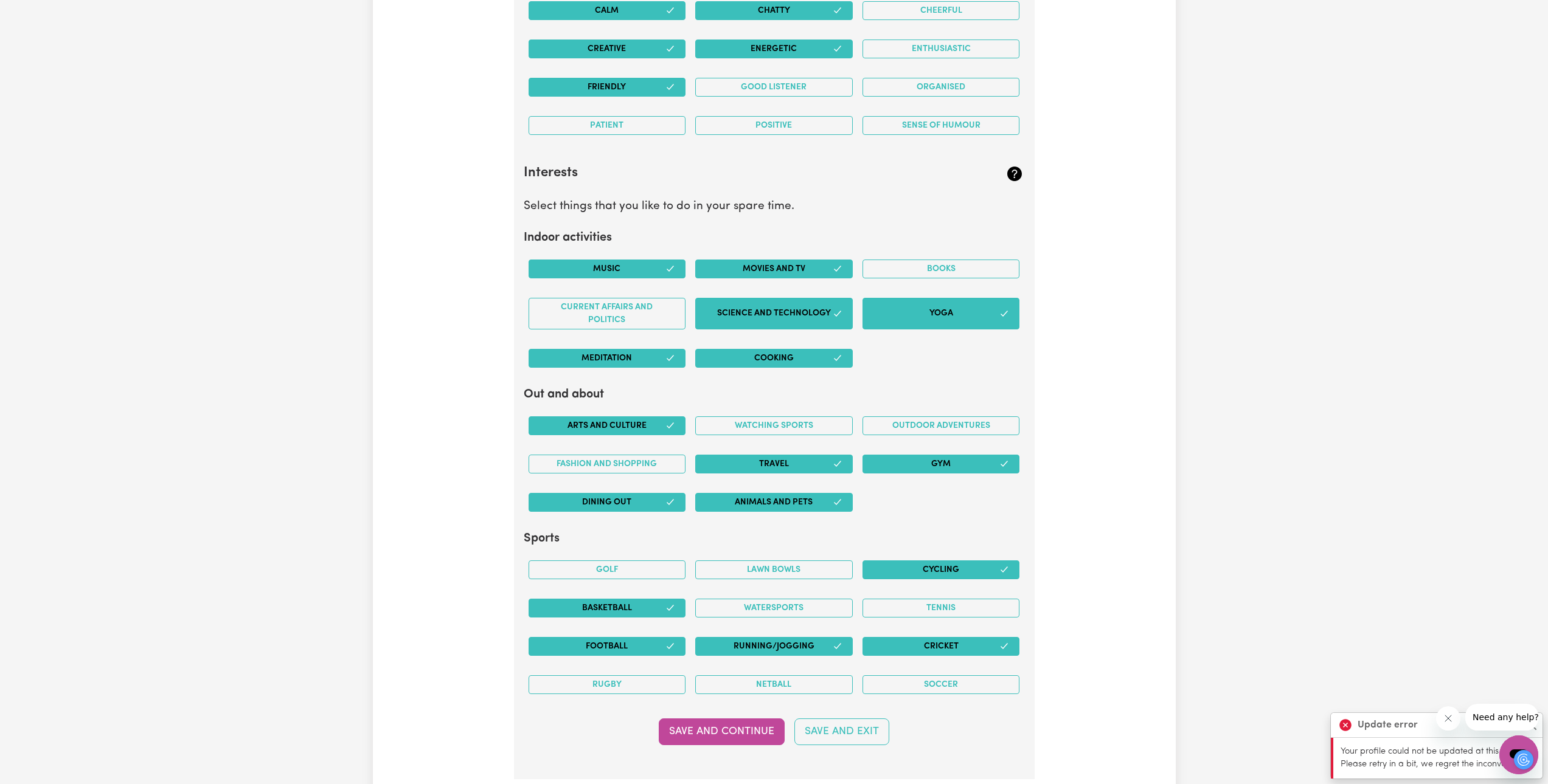
click at [767, 312] on button "Science and Technology" at bounding box center [774, 314] width 158 height 32
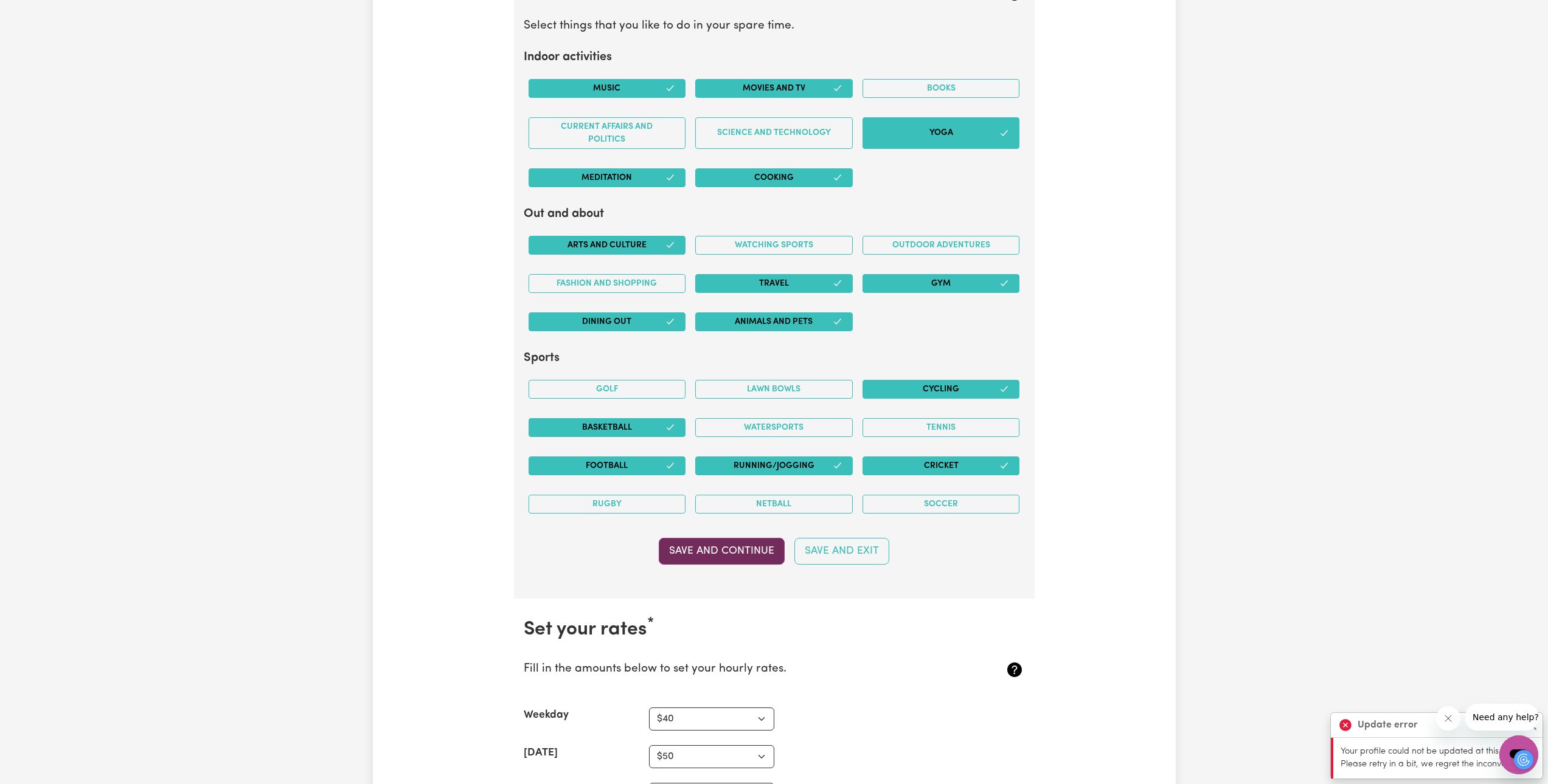
scroll to position [2265, 0]
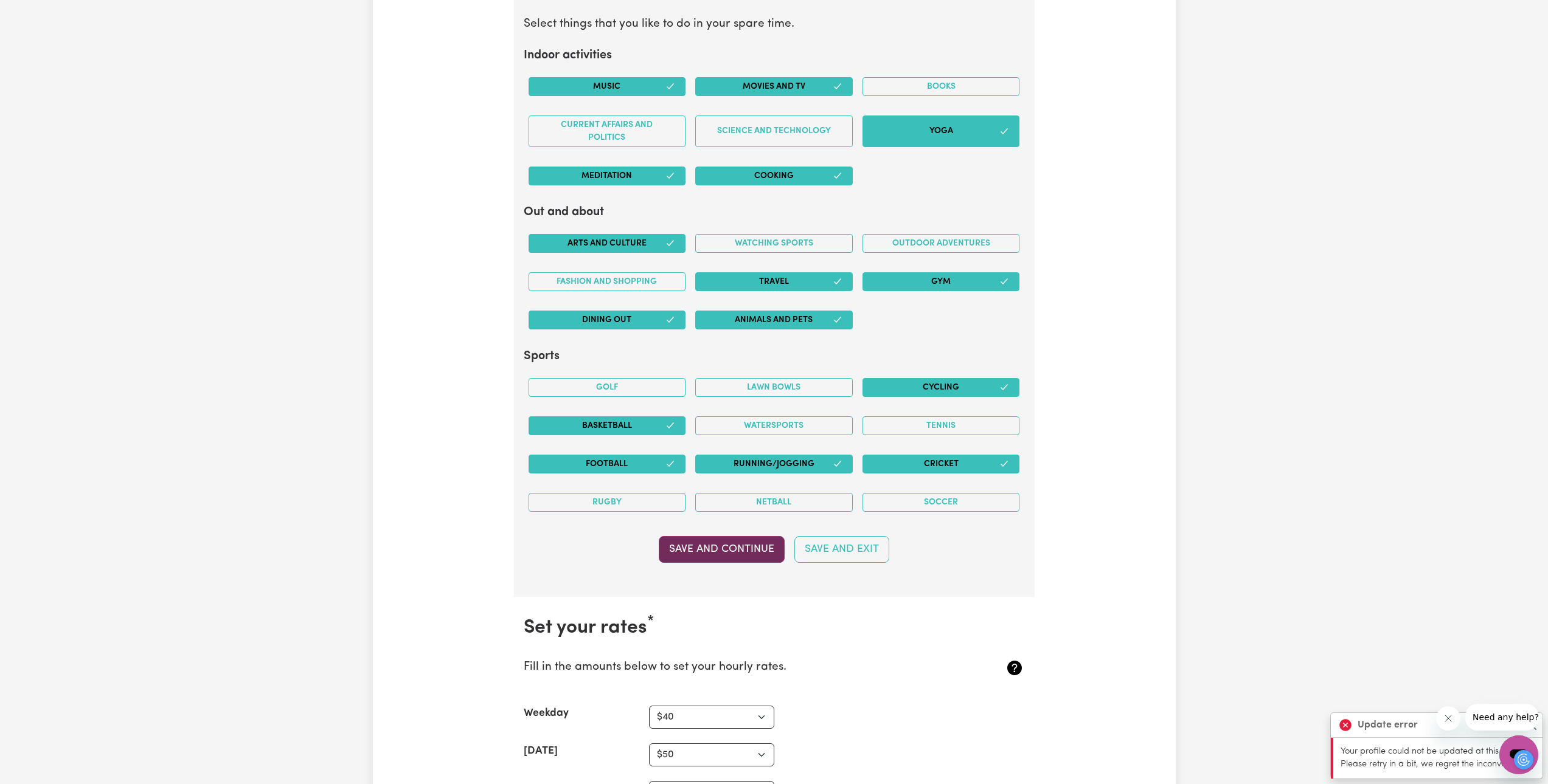
click at [745, 542] on button "Save and Continue" at bounding box center [721, 549] width 126 height 27
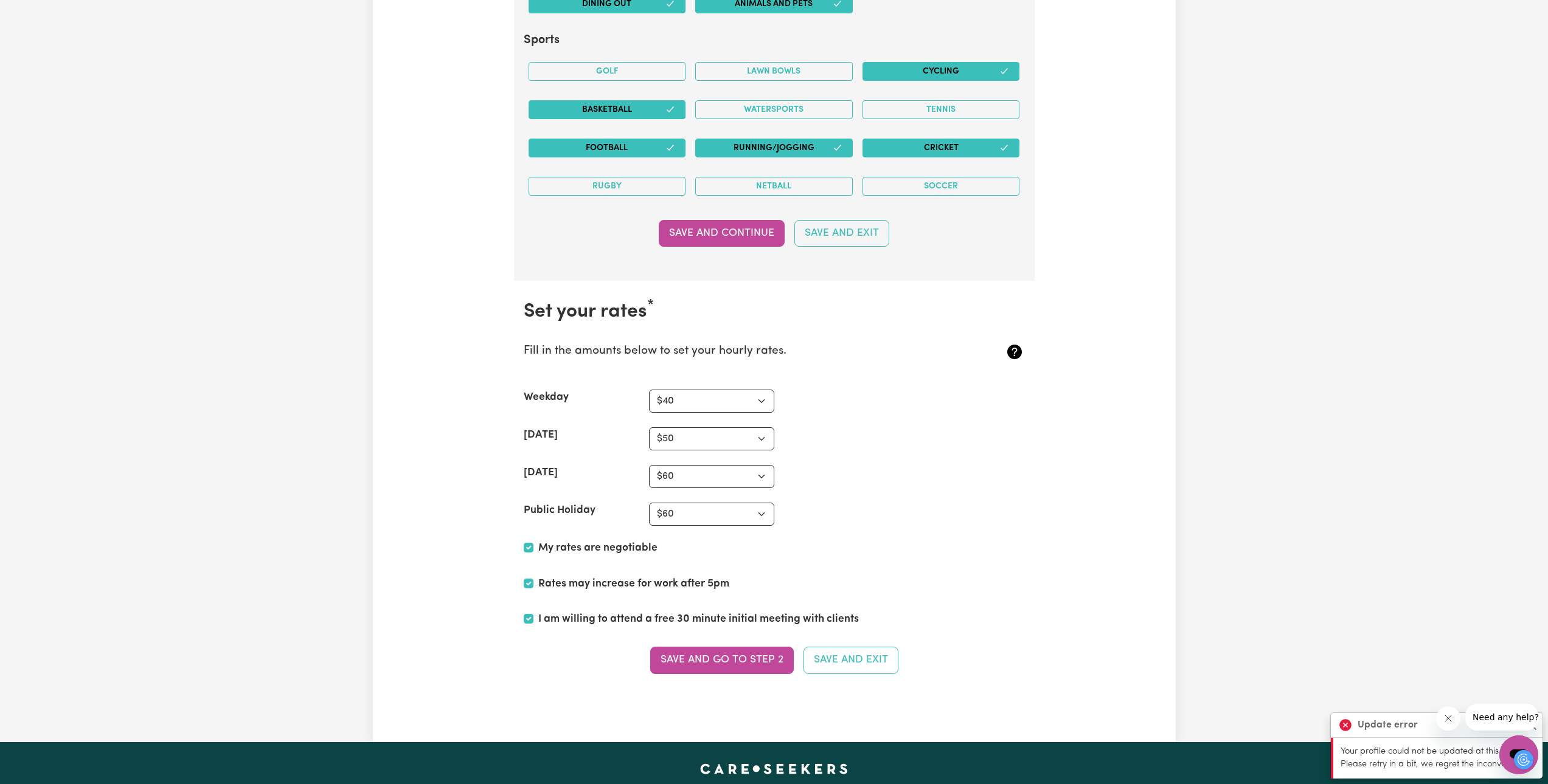
scroll to position [2690, 0]
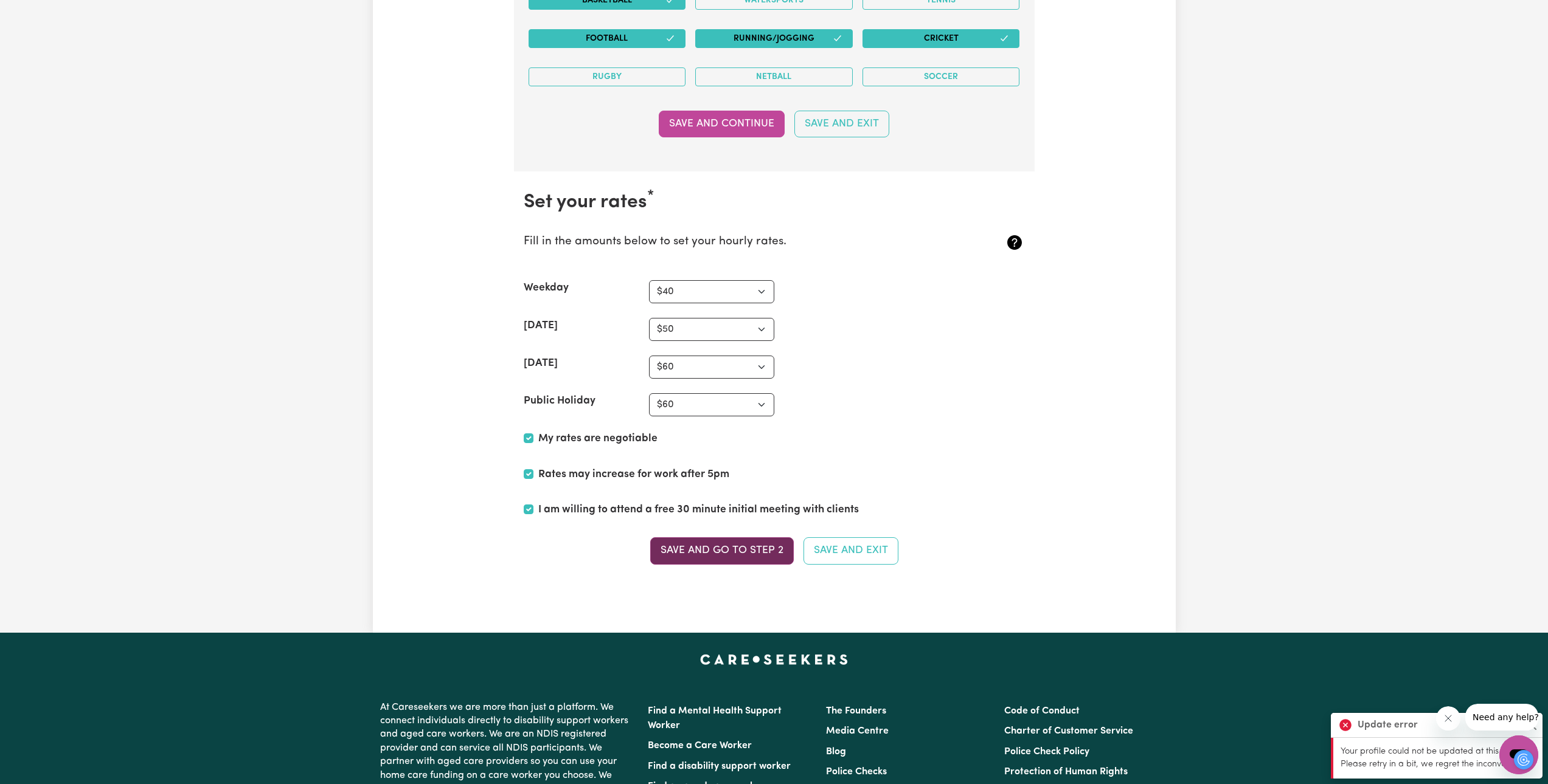
click at [754, 556] on button "Save and go to Step 2" at bounding box center [722, 550] width 143 height 27
click at [767, 548] on button "Save and Exit" at bounding box center [851, 550] width 95 height 27
click at [745, 131] on button "Save and Continue" at bounding box center [721, 124] width 126 height 27
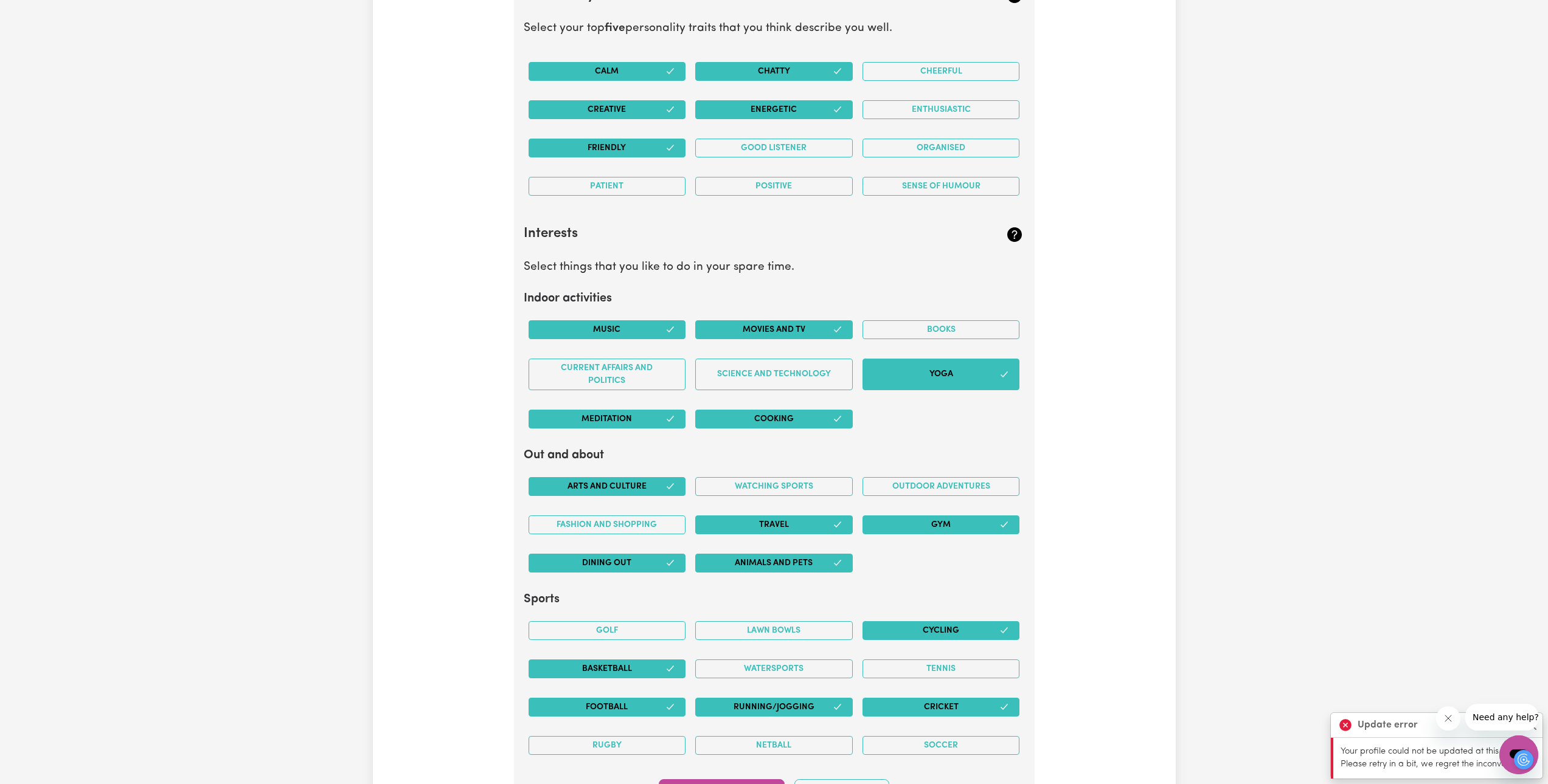
scroll to position [2265, 0]
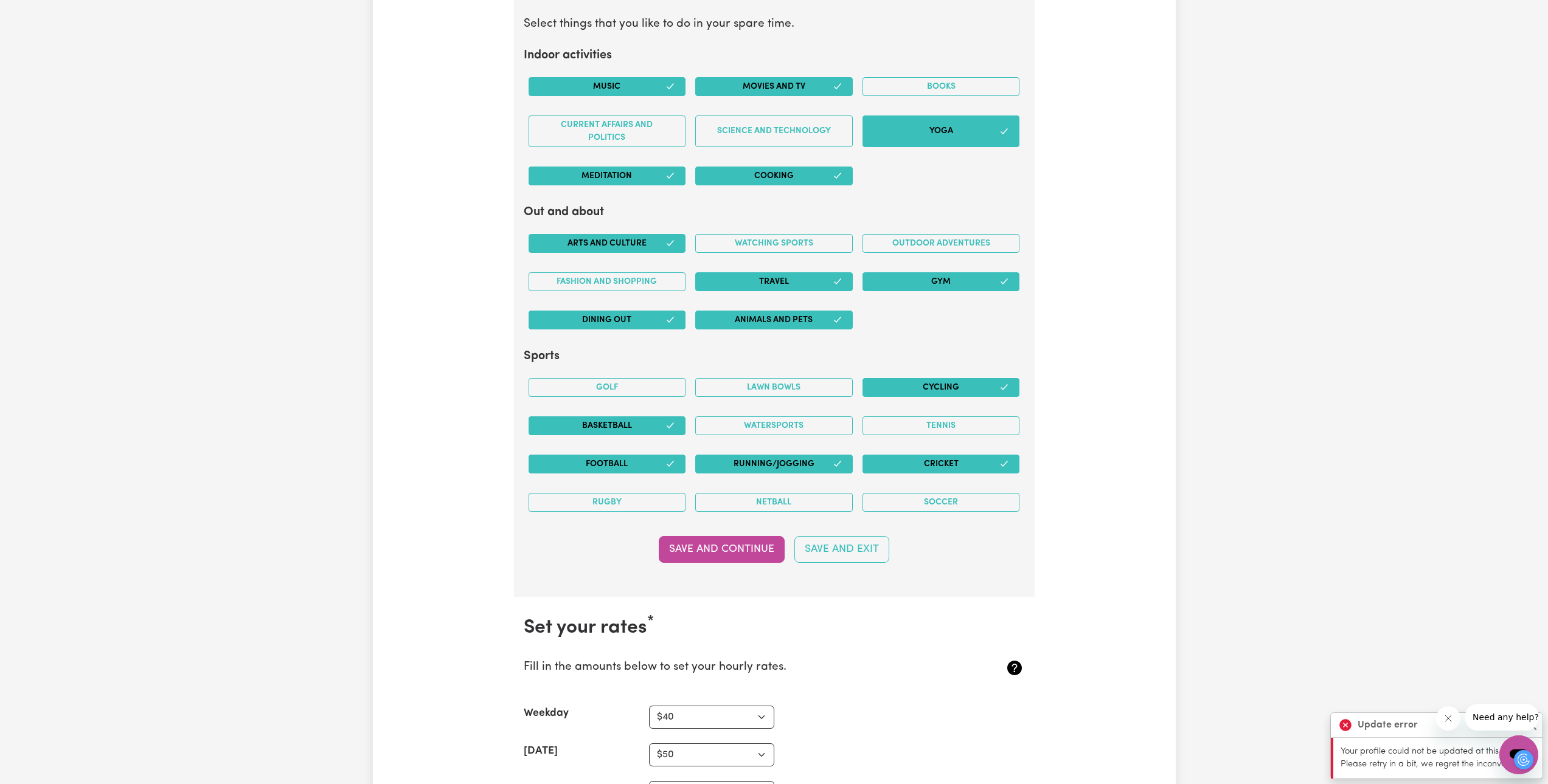
click at [603, 407] on div "Basketball" at bounding box center [607, 426] width 167 height 38
click at [606, 417] on button "Basketball" at bounding box center [607, 426] width 158 height 19
click at [767, 384] on button "Cycling" at bounding box center [941, 387] width 158 height 19
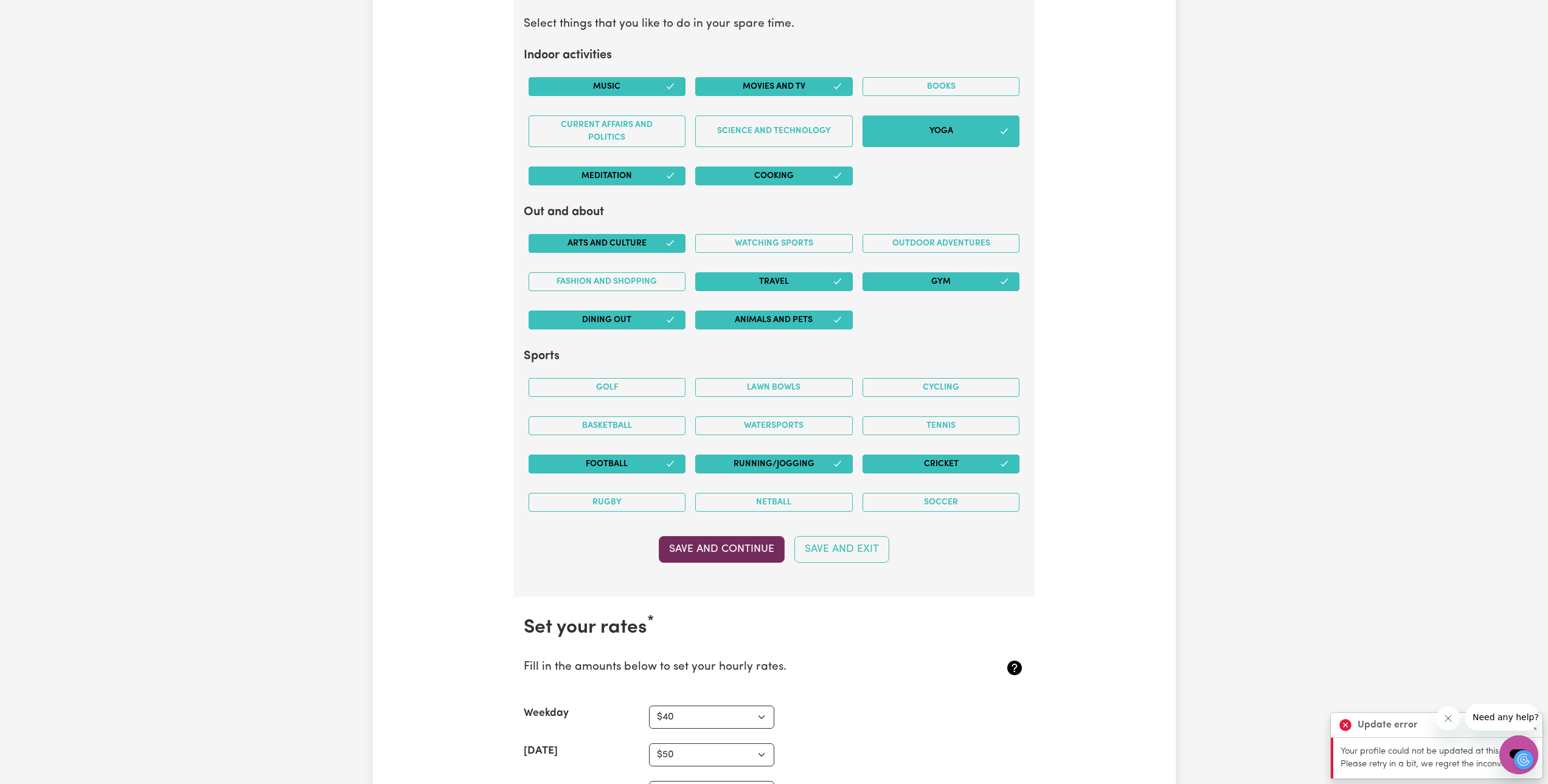
click at [739, 549] on button "Save and Continue" at bounding box center [721, 549] width 126 height 27
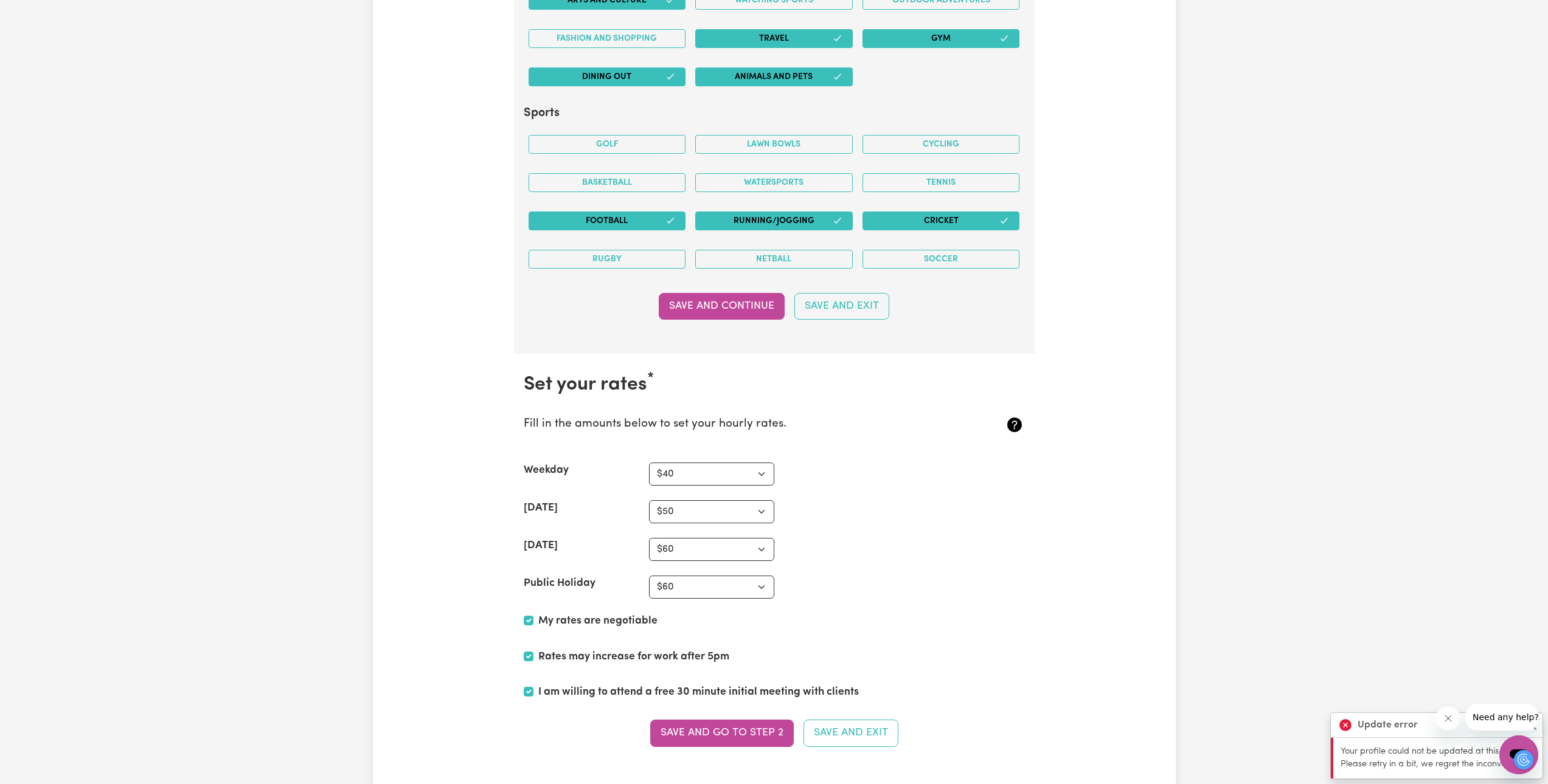
scroll to position [2751, 0]
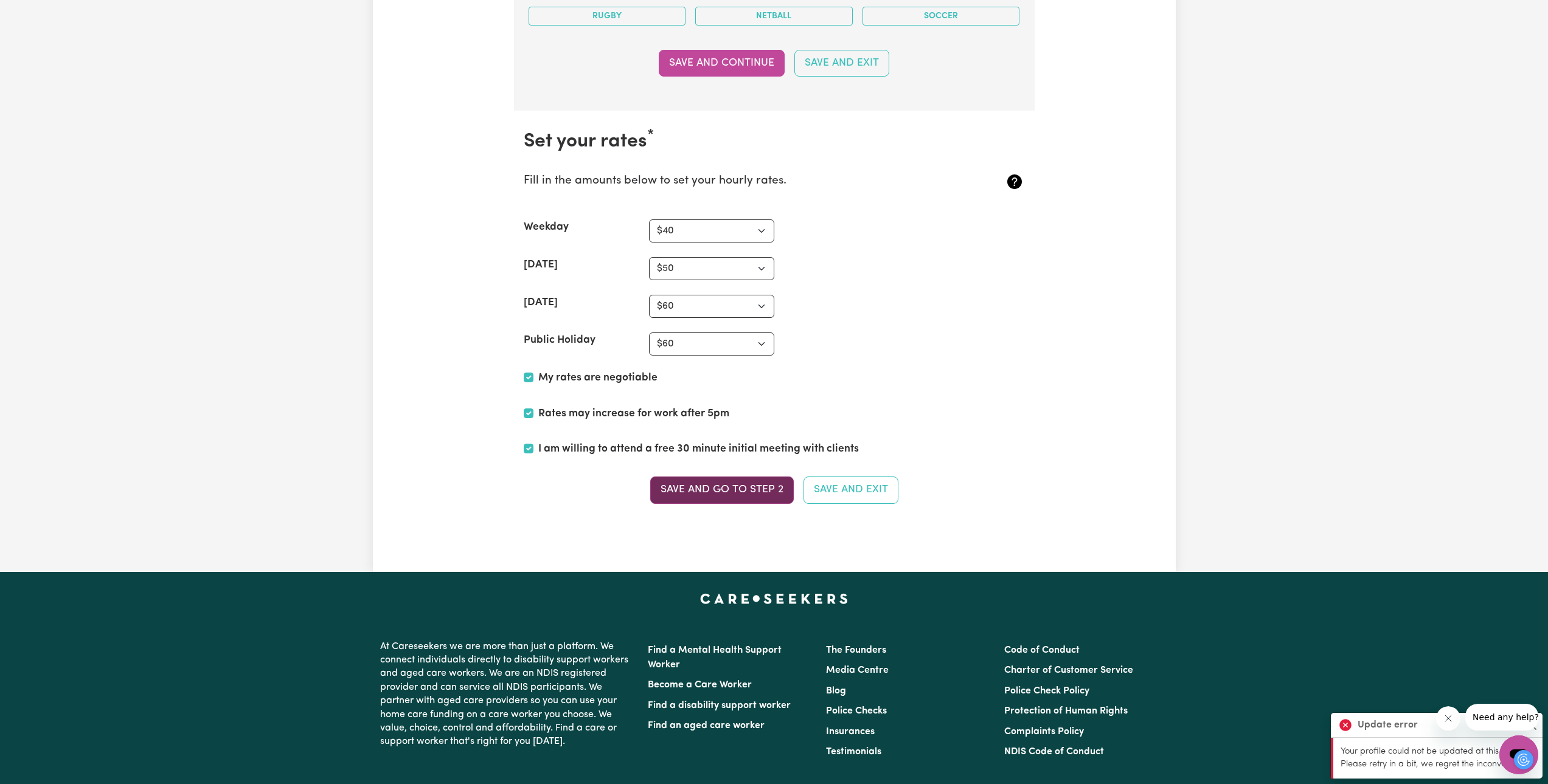
click at [727, 491] on button "Save and go to Step 2" at bounding box center [722, 489] width 143 height 27
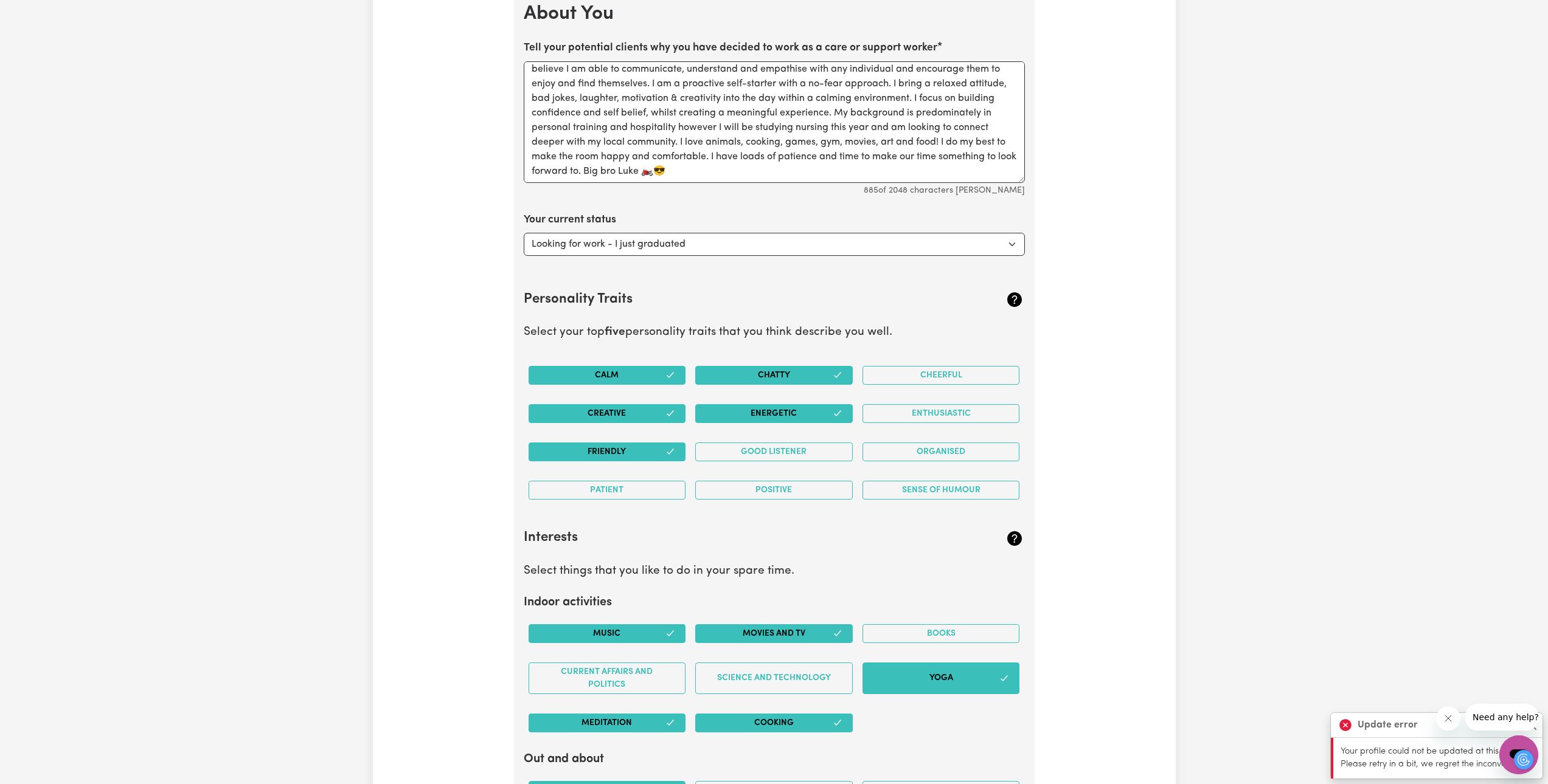
scroll to position [1353, 0]
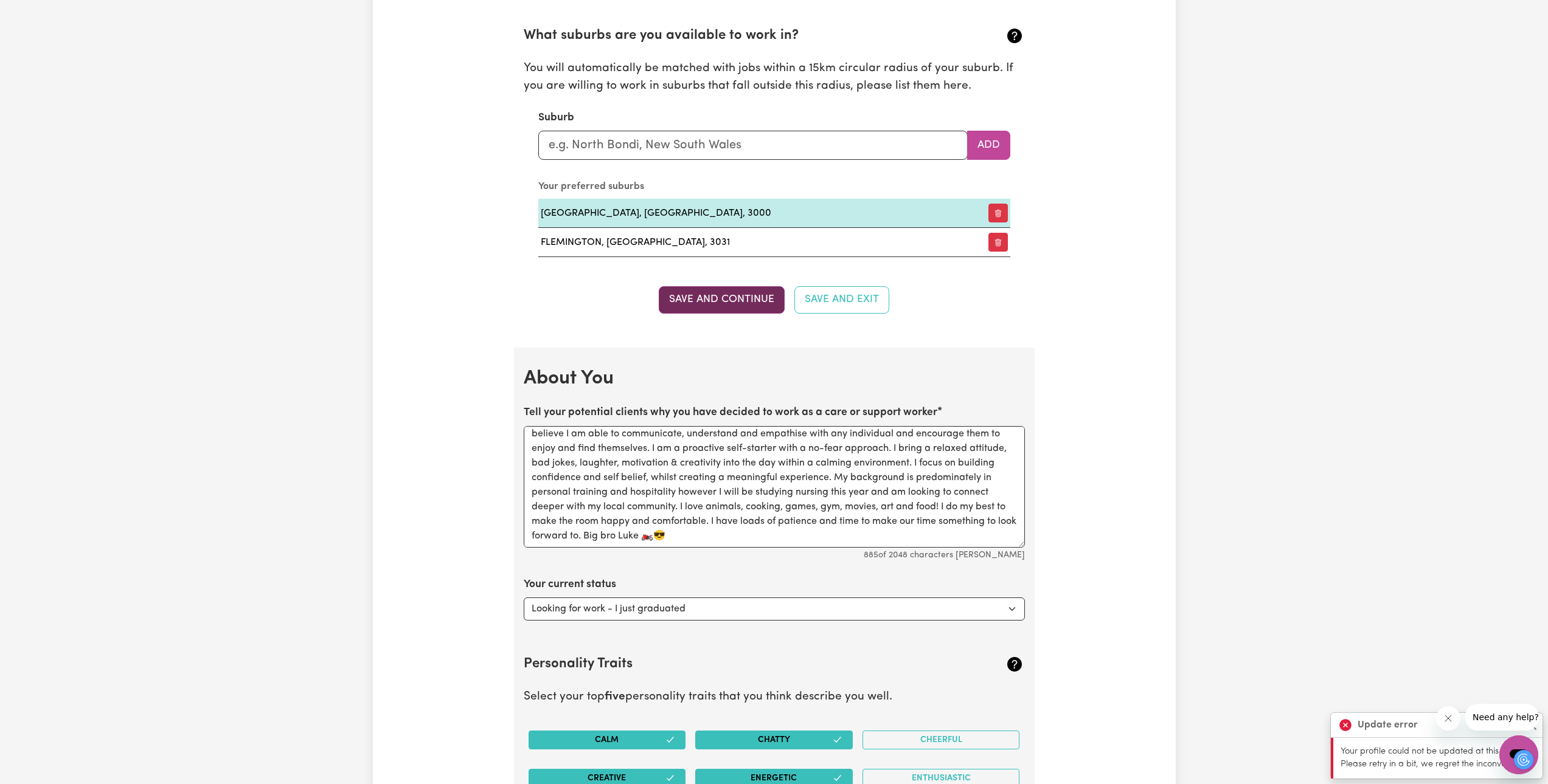
click at [737, 304] on button "Save and Continue" at bounding box center [721, 299] width 126 height 27
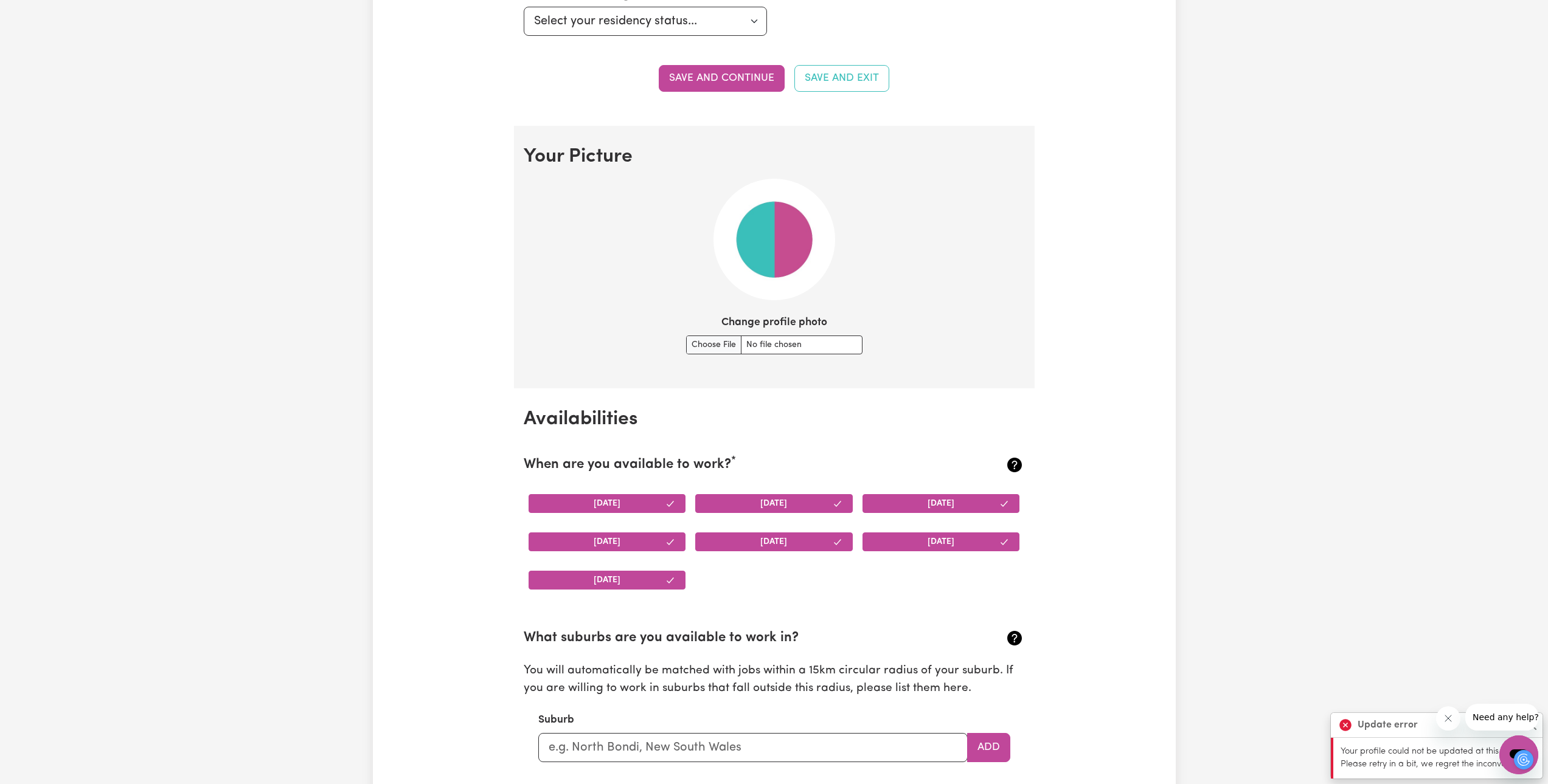
scroll to position [745, 0]
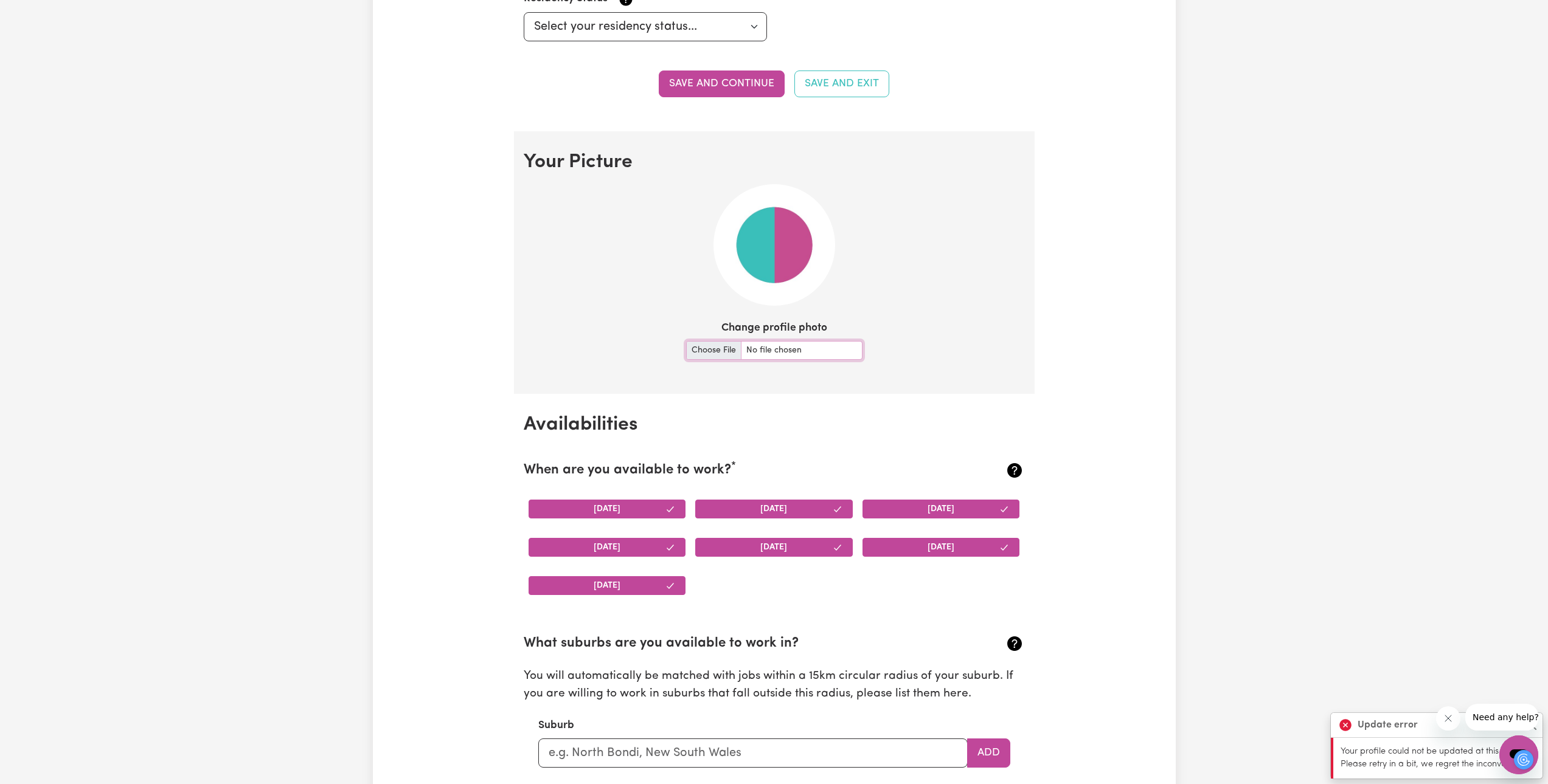
click at [717, 348] on input "Change profile photo" at bounding box center [774, 350] width 176 height 19
type input "C:\fakepath\WIN_20240326_11_44_52_Pro.jpg"
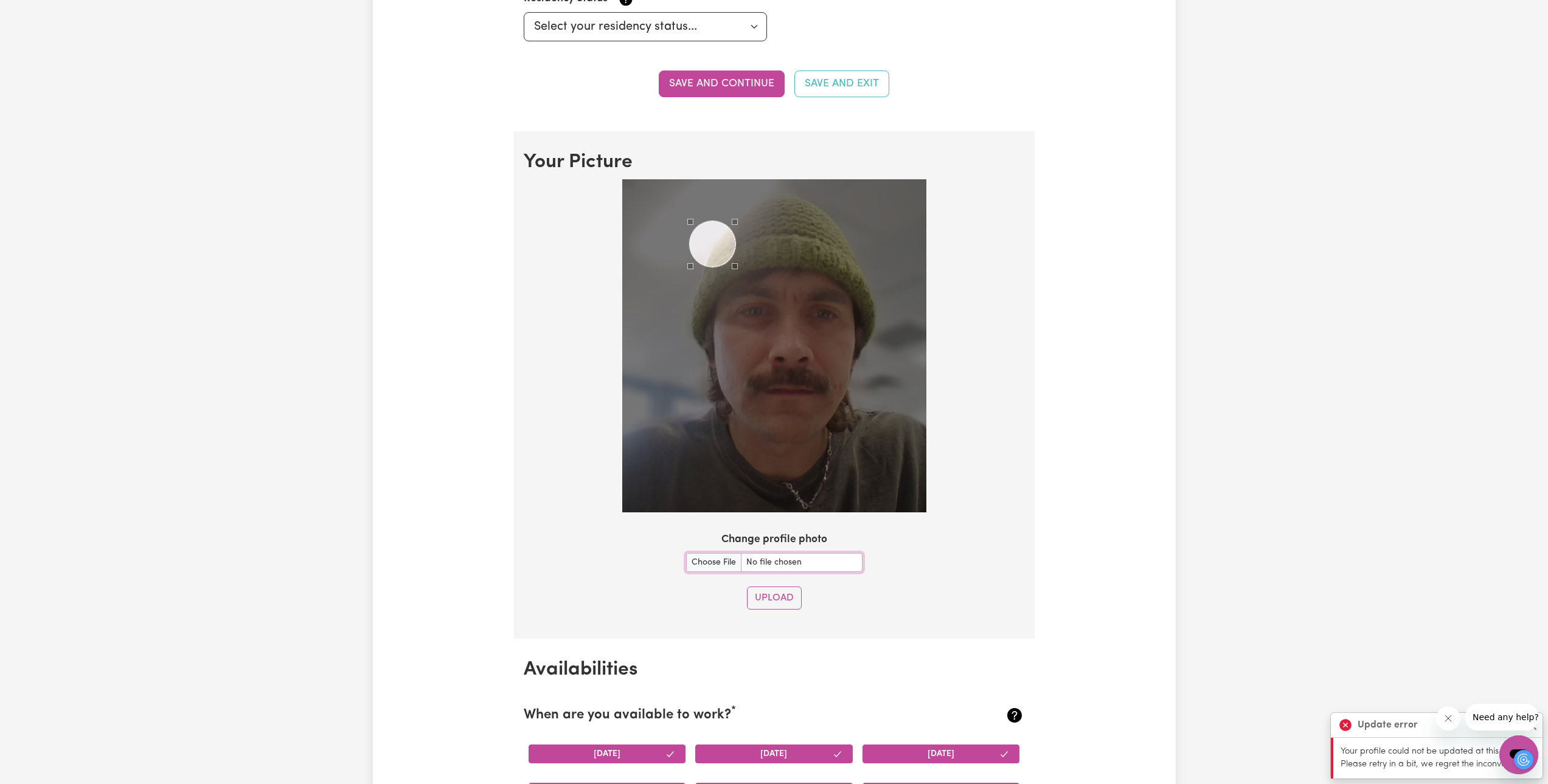
click at [715, 243] on div "Use the arrow keys to move the crop selection area" at bounding box center [713, 244] width 46 height 46
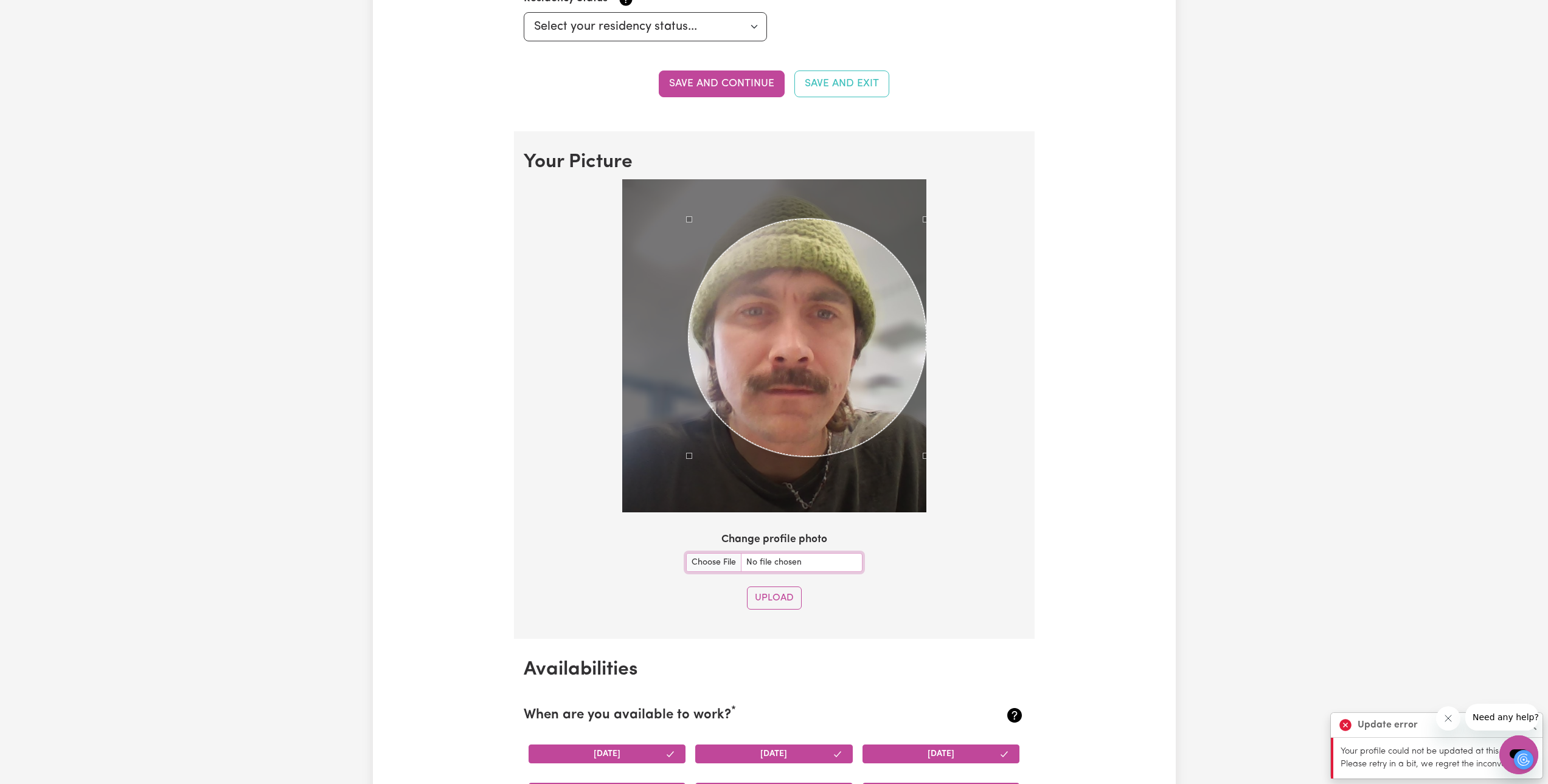
click at [767, 505] on div at bounding box center [774, 349] width 501 height 338
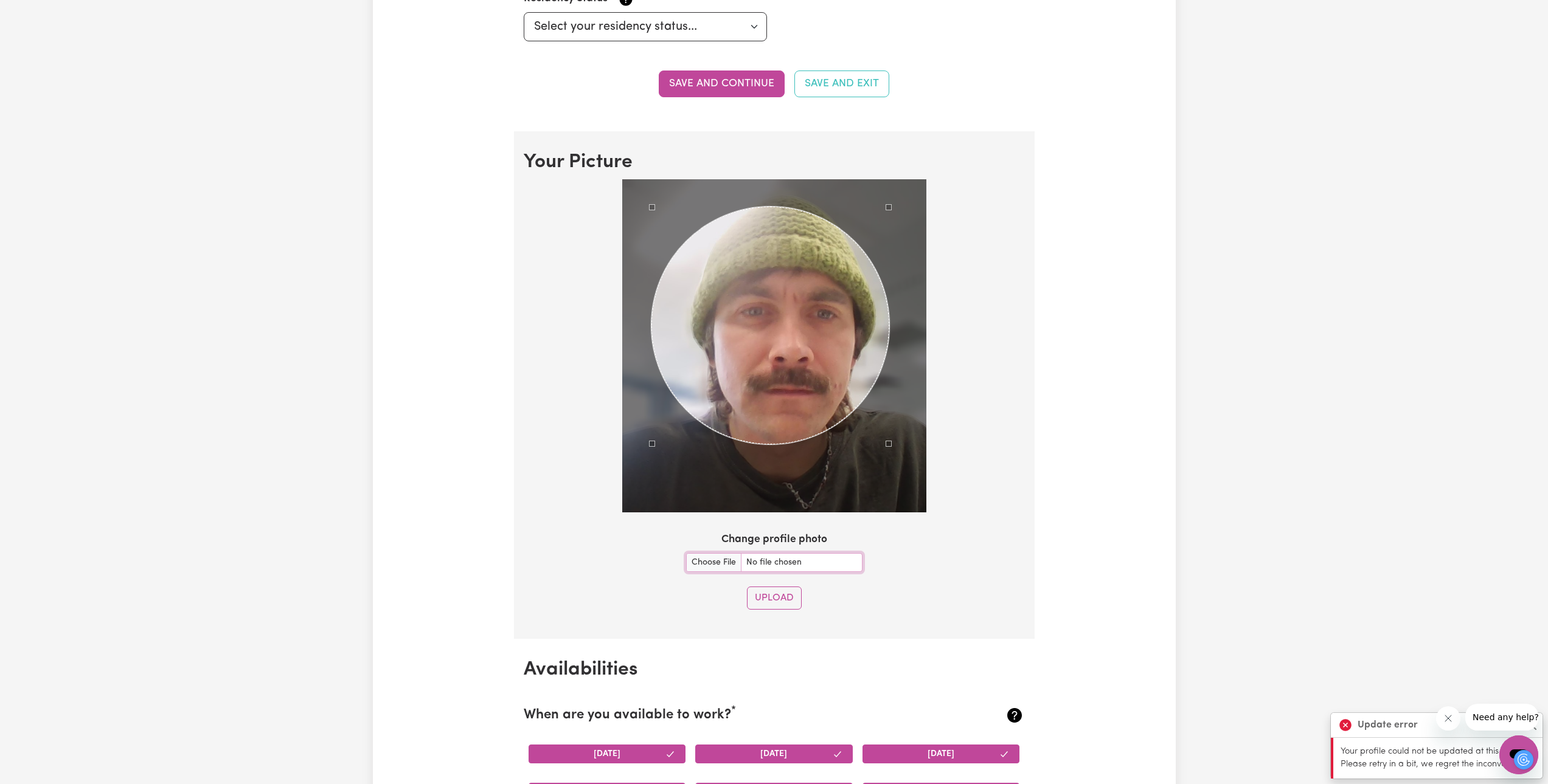
click at [759, 364] on div "Use the arrow keys to move the crop selection area" at bounding box center [770, 325] width 238 height 237
click at [727, 562] on input "Change profile photo" at bounding box center [774, 562] width 176 height 19
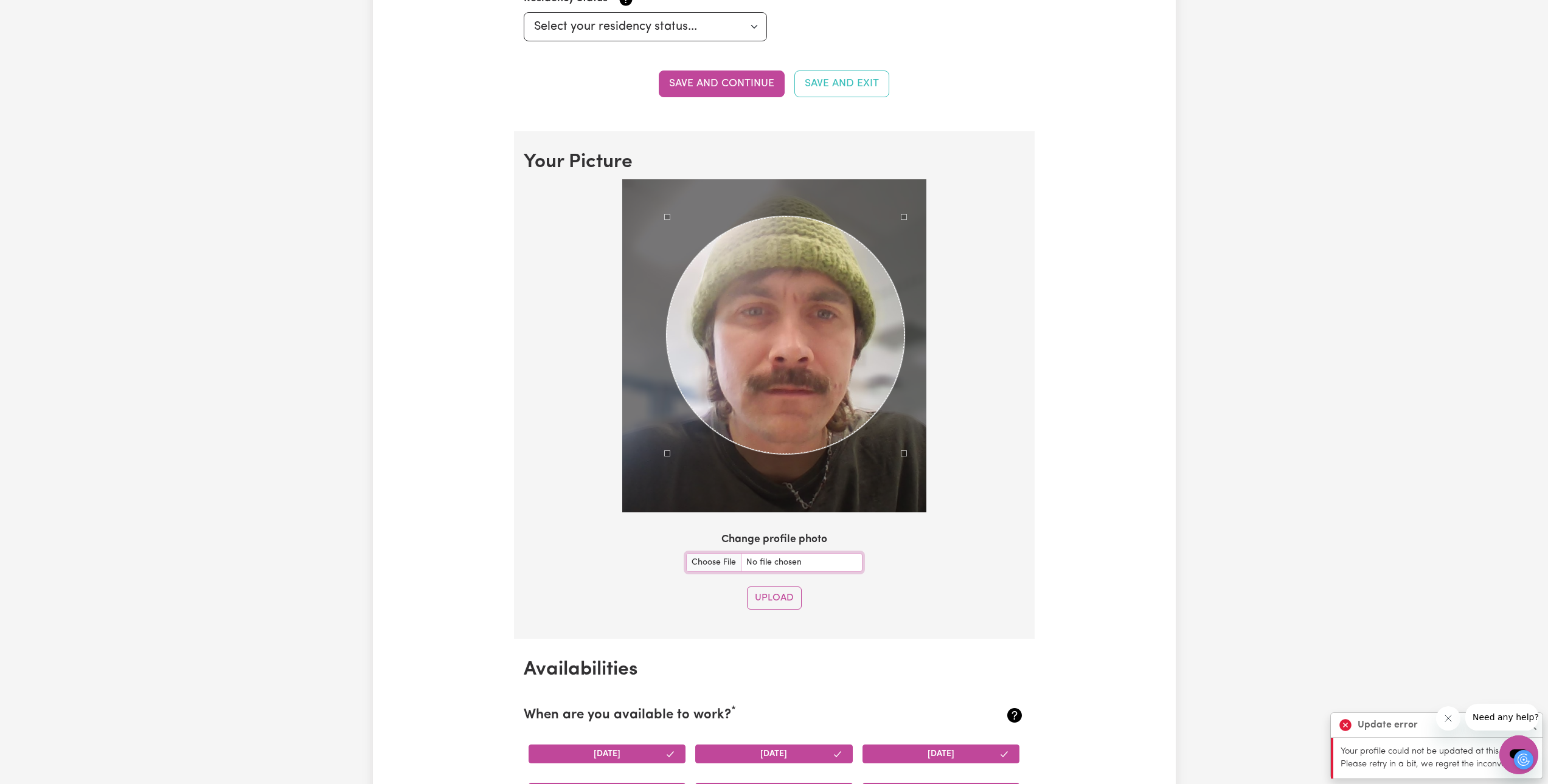
click at [767, 345] on div "Use the arrow keys to move the crop selection area" at bounding box center [785, 335] width 238 height 237
click at [767, 594] on button "Upload" at bounding box center [774, 599] width 55 height 23
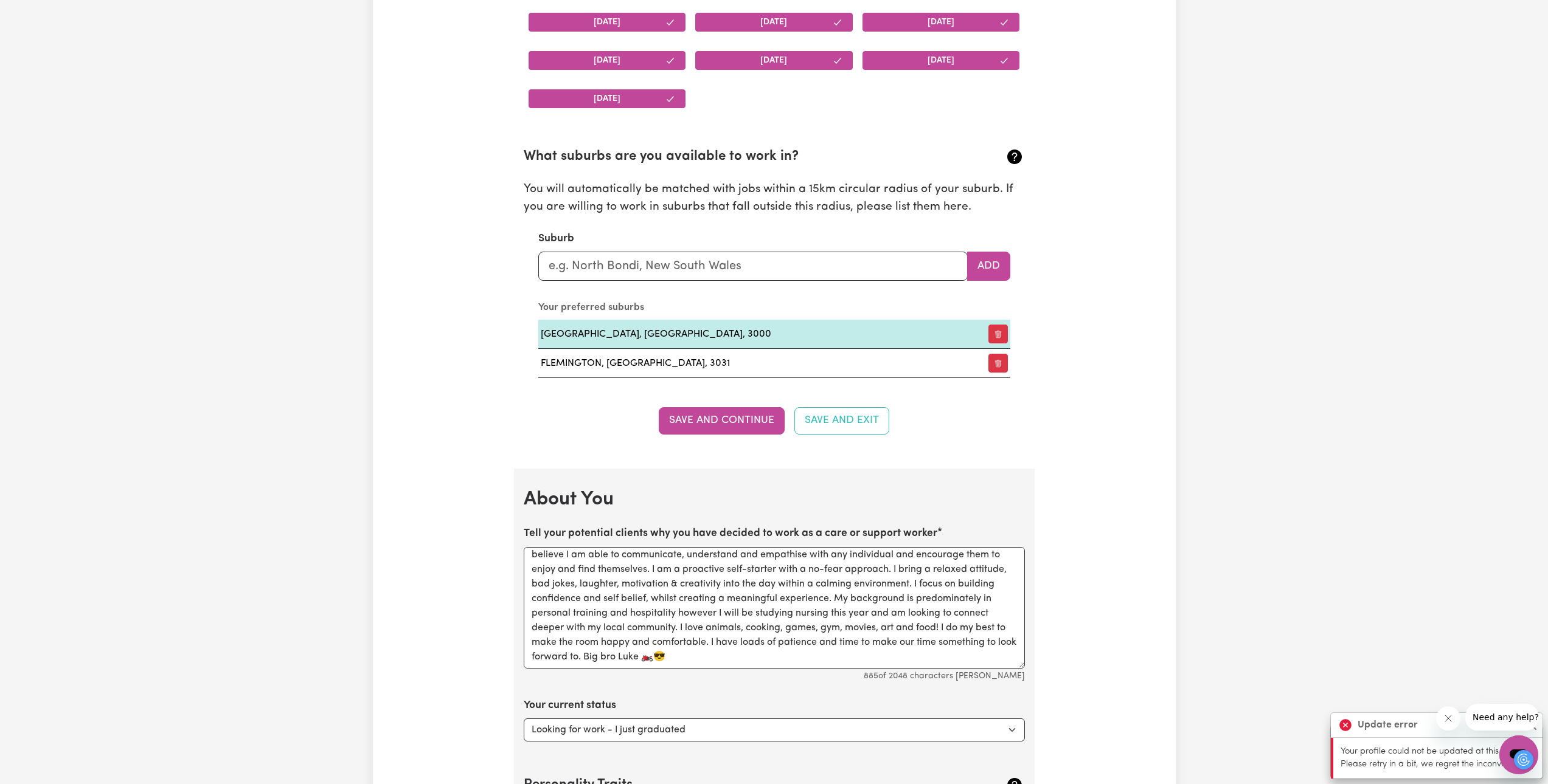
scroll to position [1292, 0]
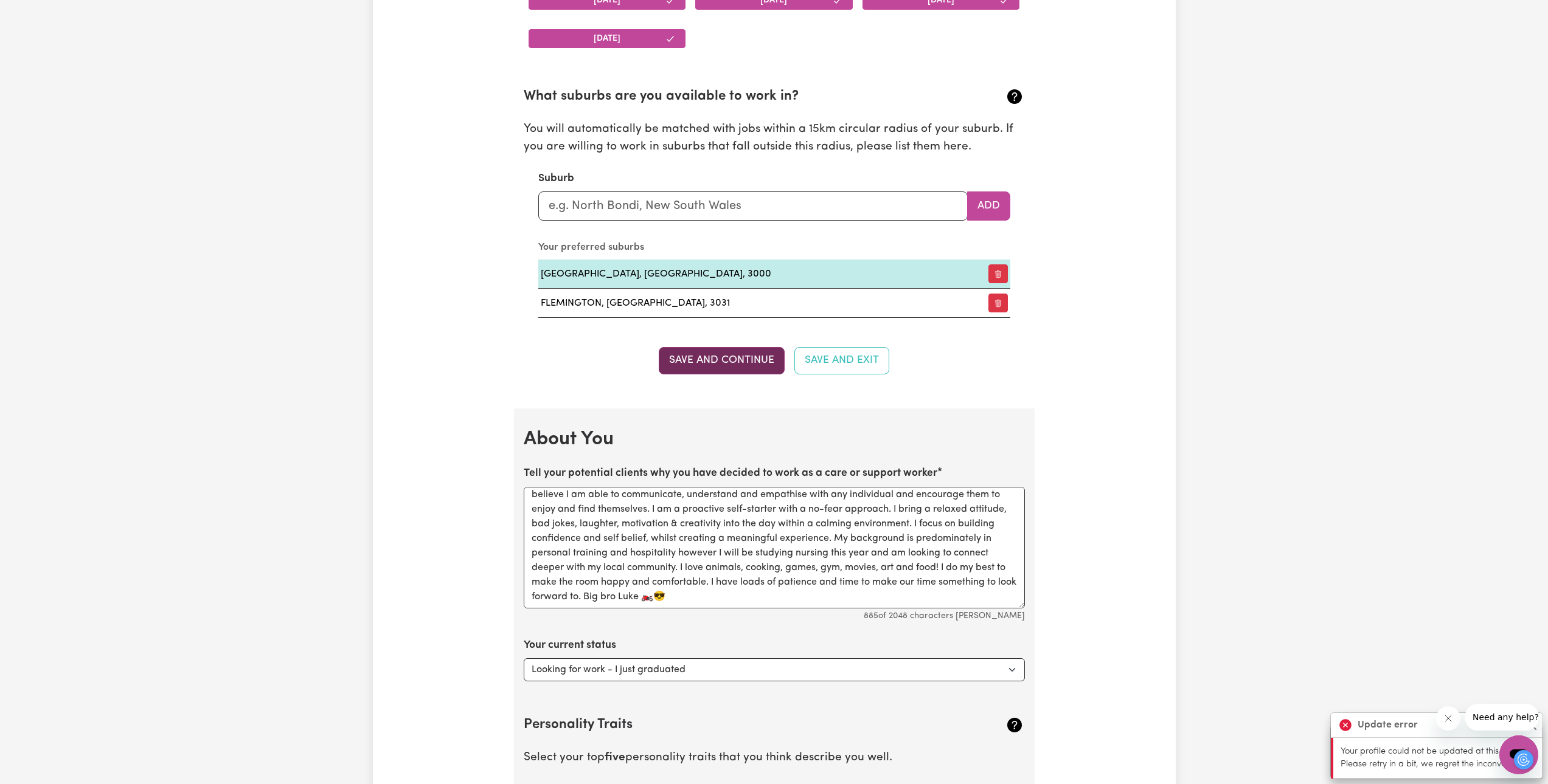
click at [740, 353] on button "Save and Continue" at bounding box center [721, 360] width 126 height 27
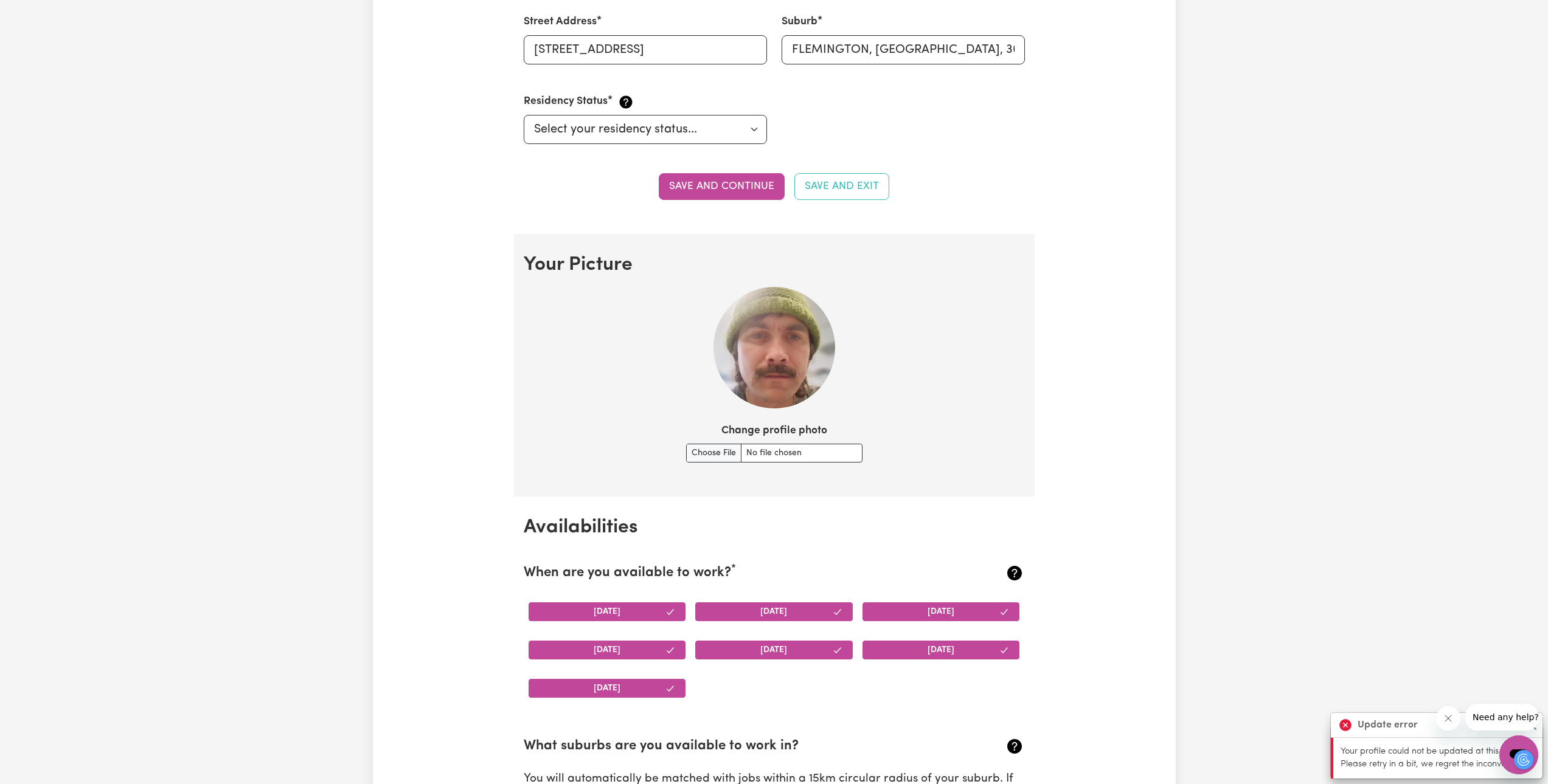
scroll to position [624, 0]
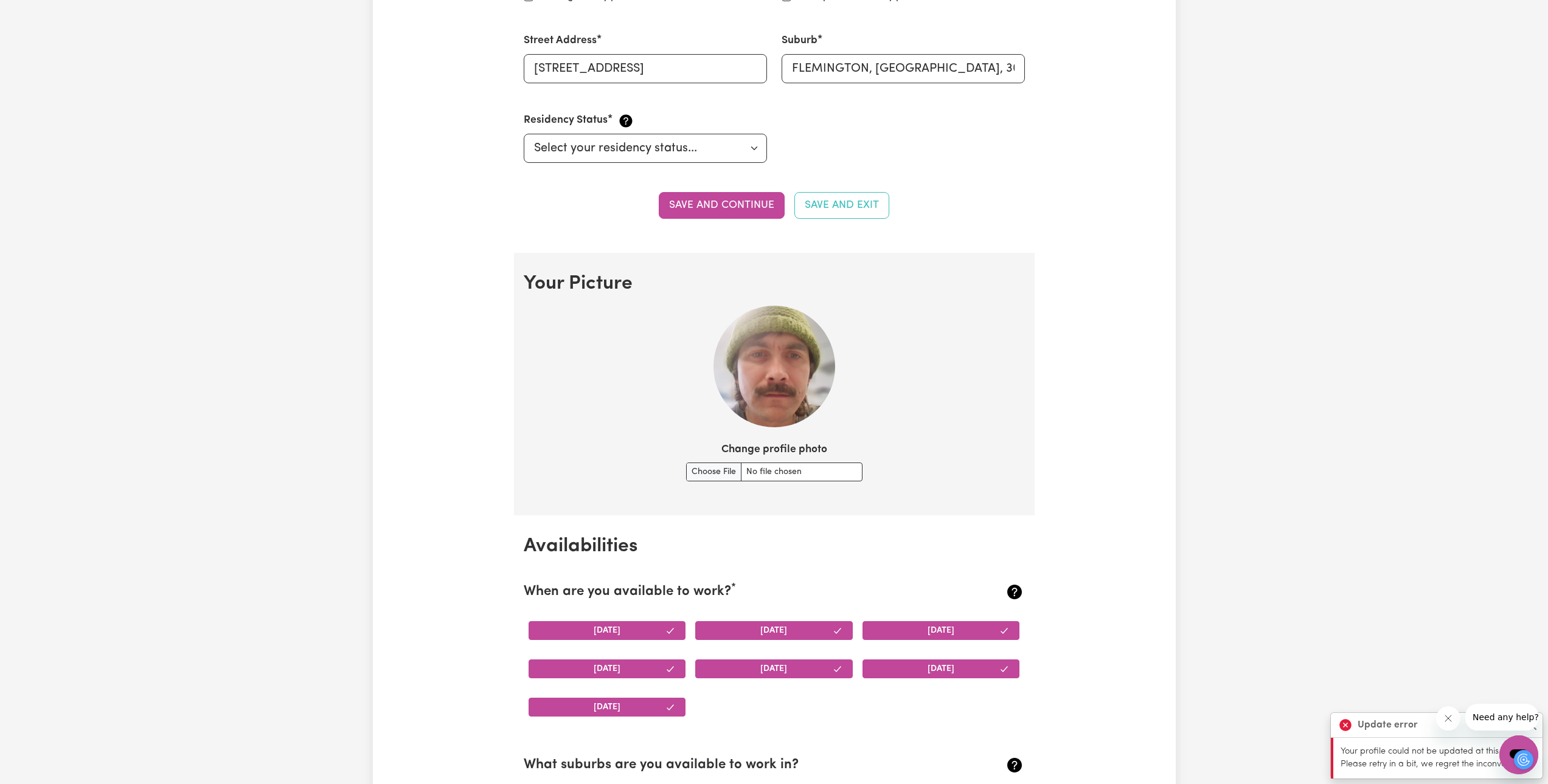
click at [767, 716] on icon "Close message from company" at bounding box center [1448, 718] width 10 height 10
click at [767, 722] on button "Close" at bounding box center [1531, 725] width 14 height 14
click at [767, 759] on div at bounding box center [1523, 760] width 20 height 20
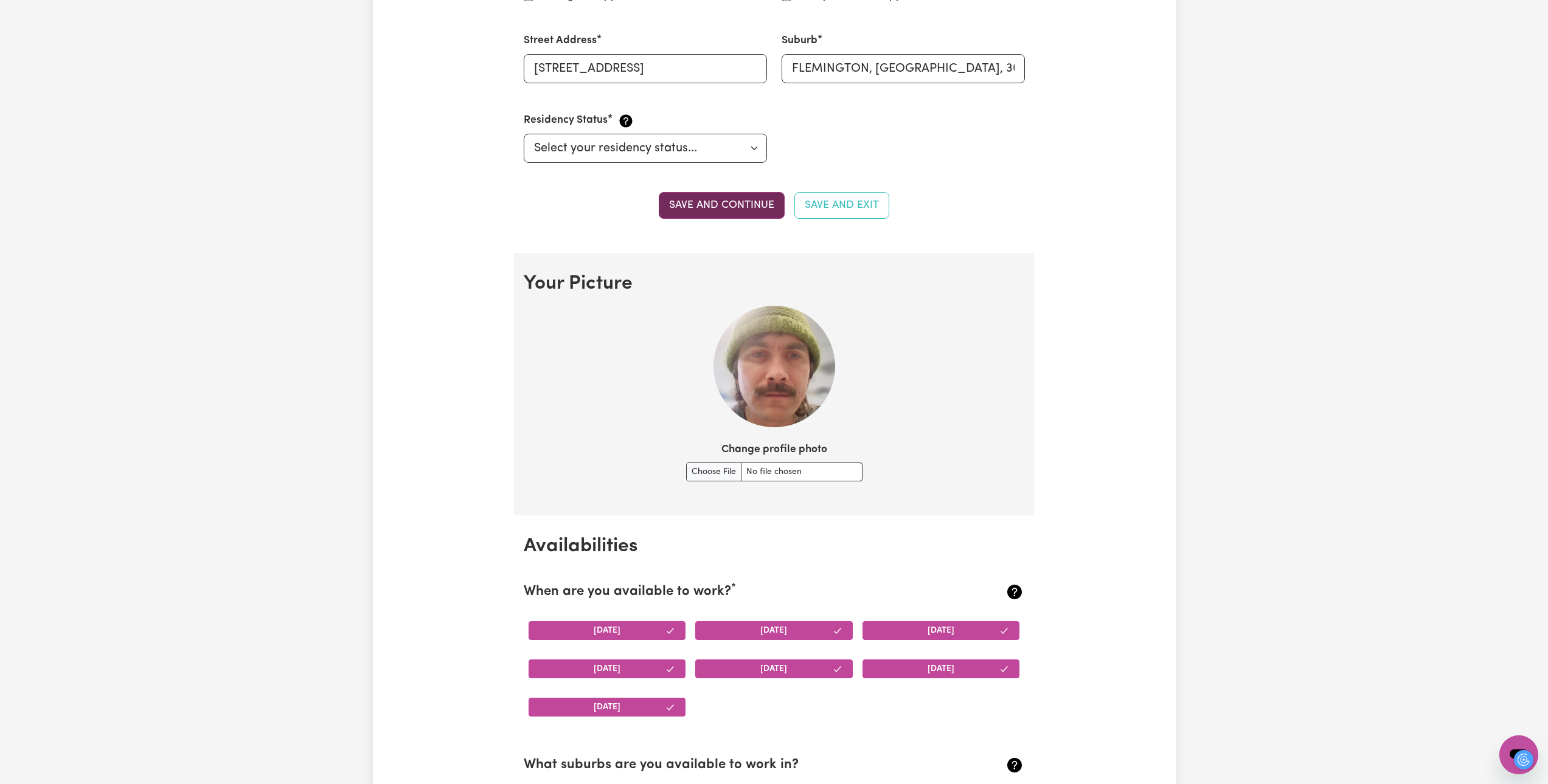
click at [731, 214] on button "Save and continue" at bounding box center [721, 205] width 126 height 27
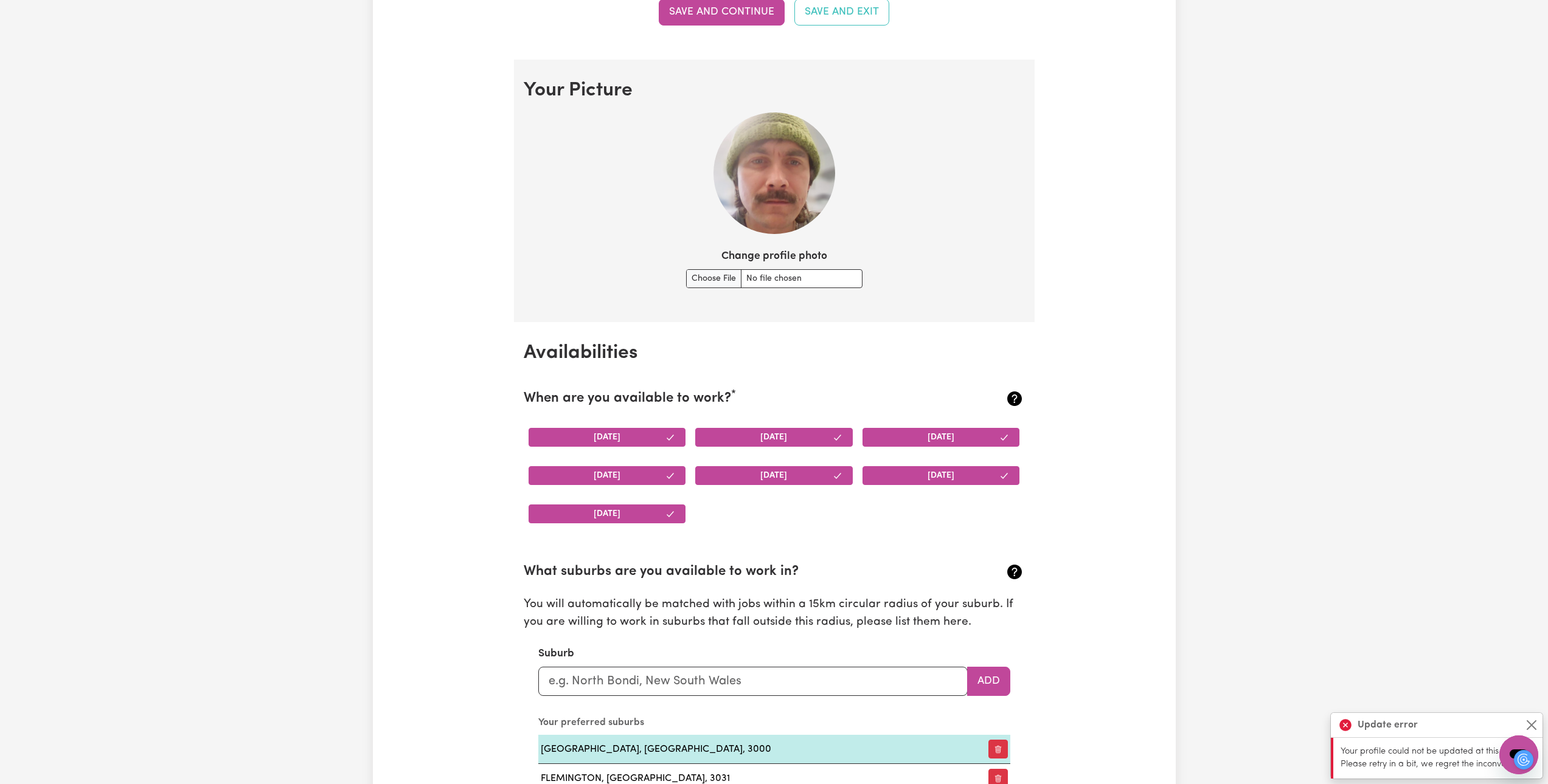
scroll to position [1049, 0]
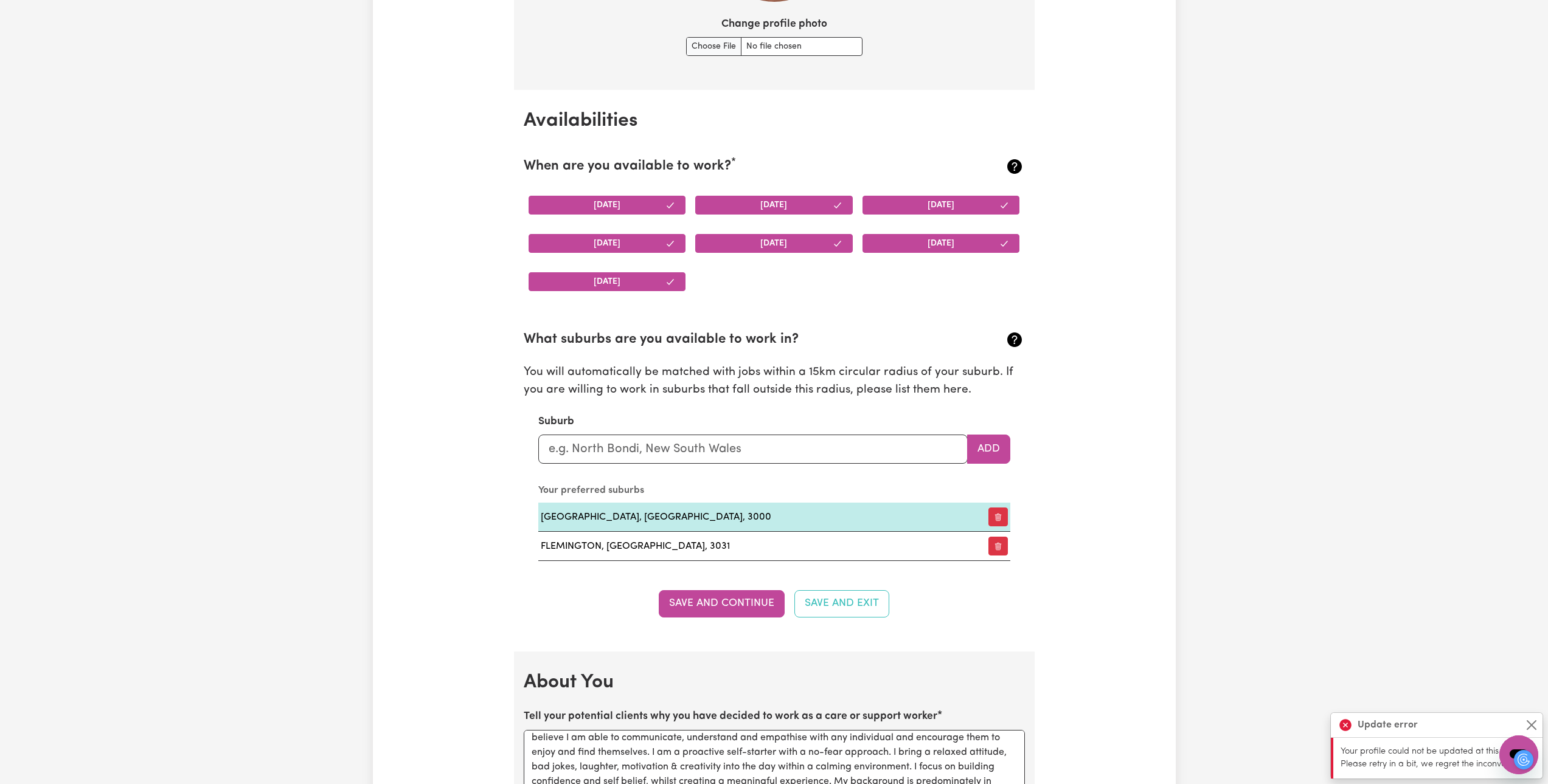
click at [767, 761] on p "Your profile could not be updated at this time. Please retry in a bit, we regre…" at bounding box center [1437, 758] width 195 height 26
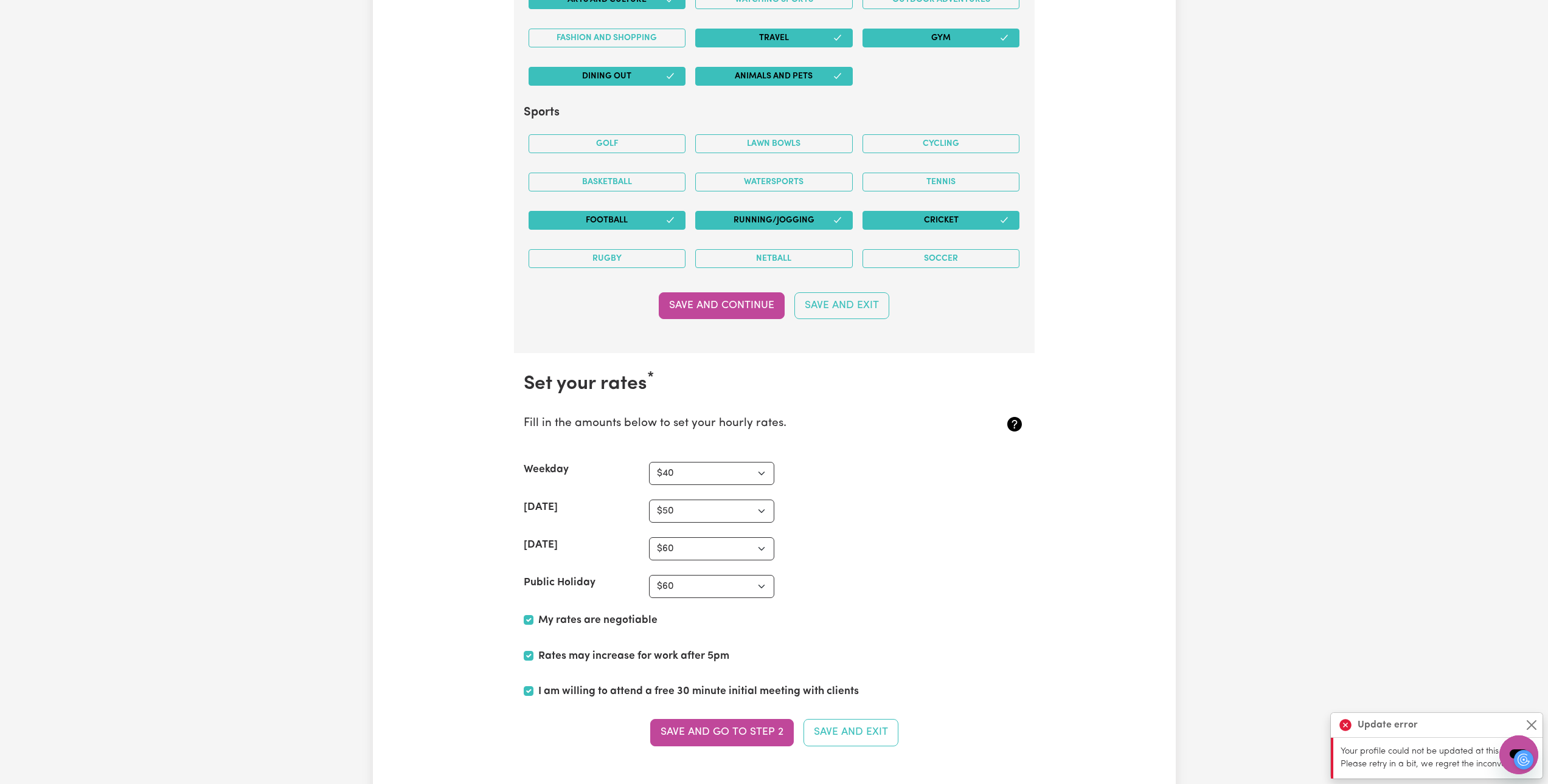
scroll to position [2569, 0]
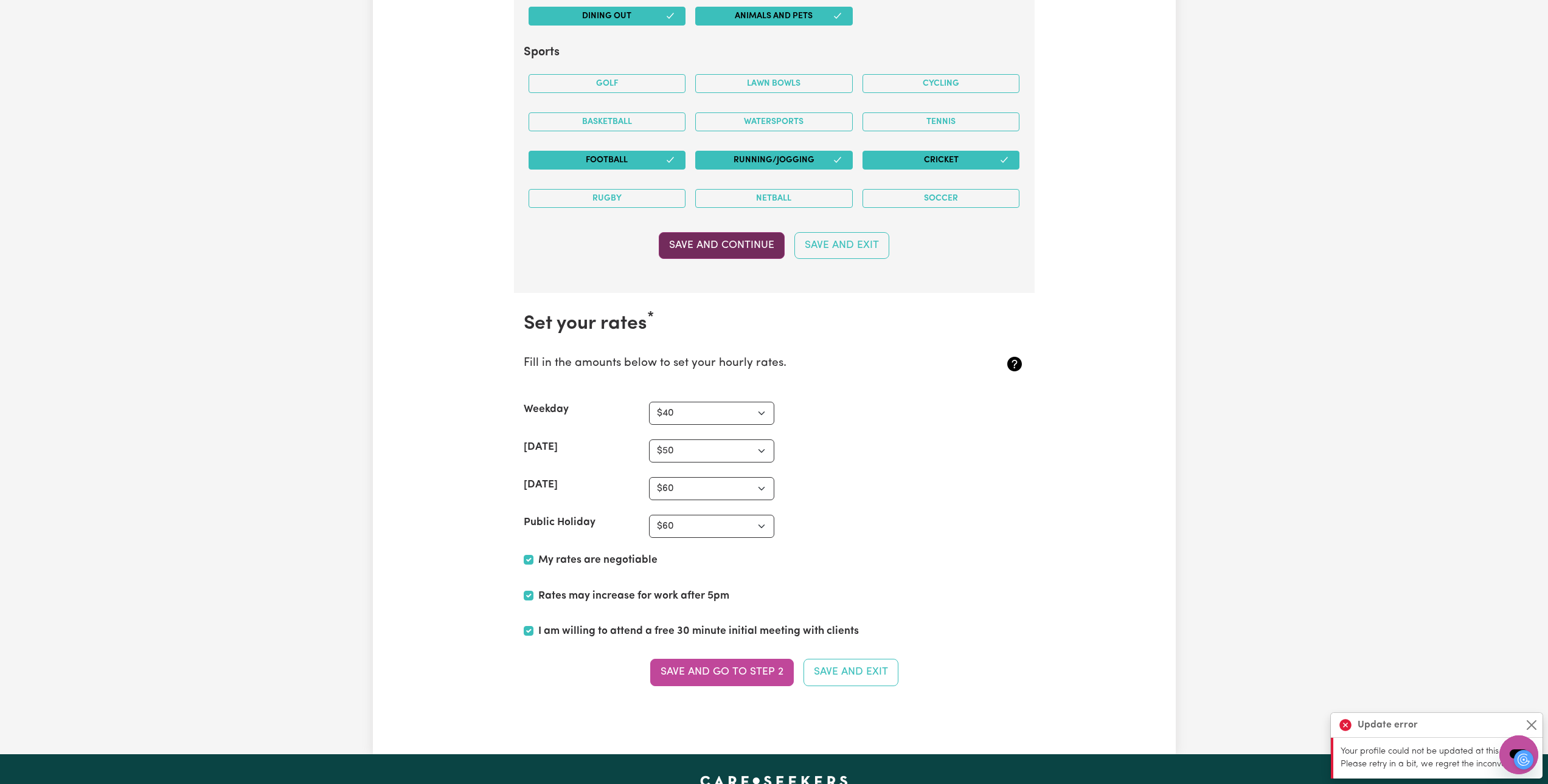
click at [708, 240] on button "Save and Continue" at bounding box center [721, 245] width 126 height 27
click at [721, 673] on button "Save and go to Step 2" at bounding box center [722, 672] width 143 height 27
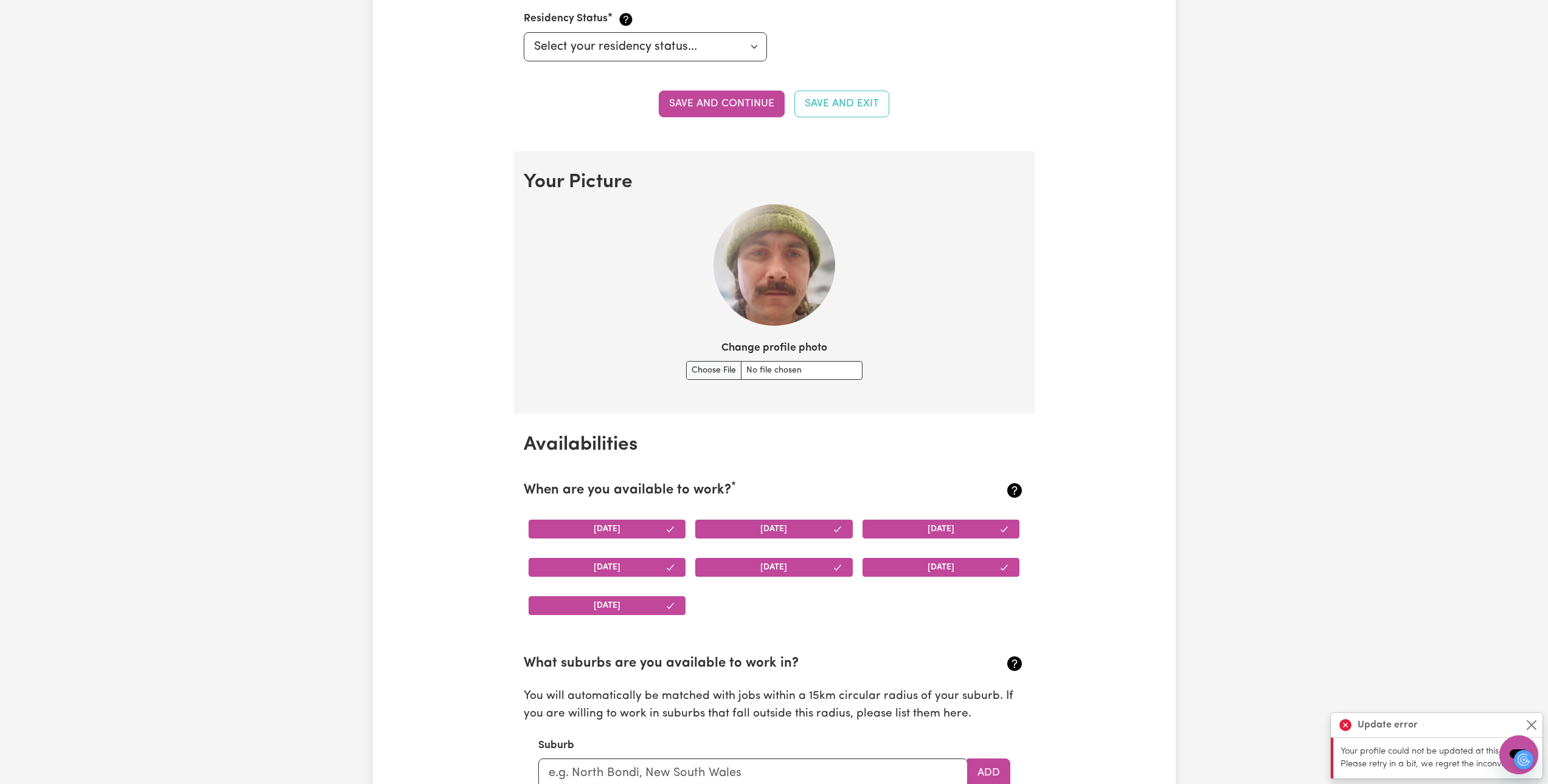
scroll to position [624, 0]
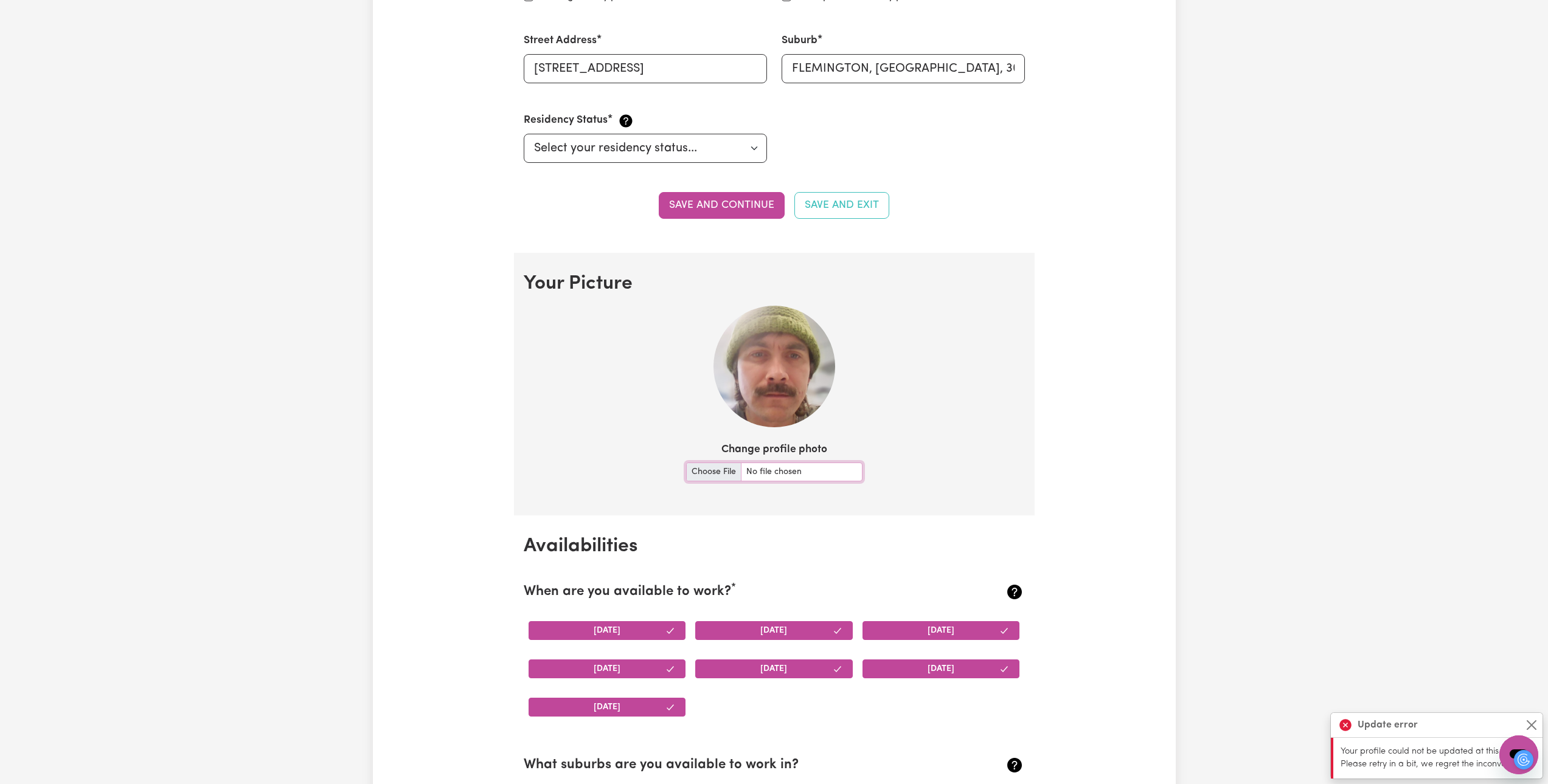
click at [711, 476] on input "Change profile photo" at bounding box center [774, 472] width 176 height 19
type input "C:\fakepath\luke.png"
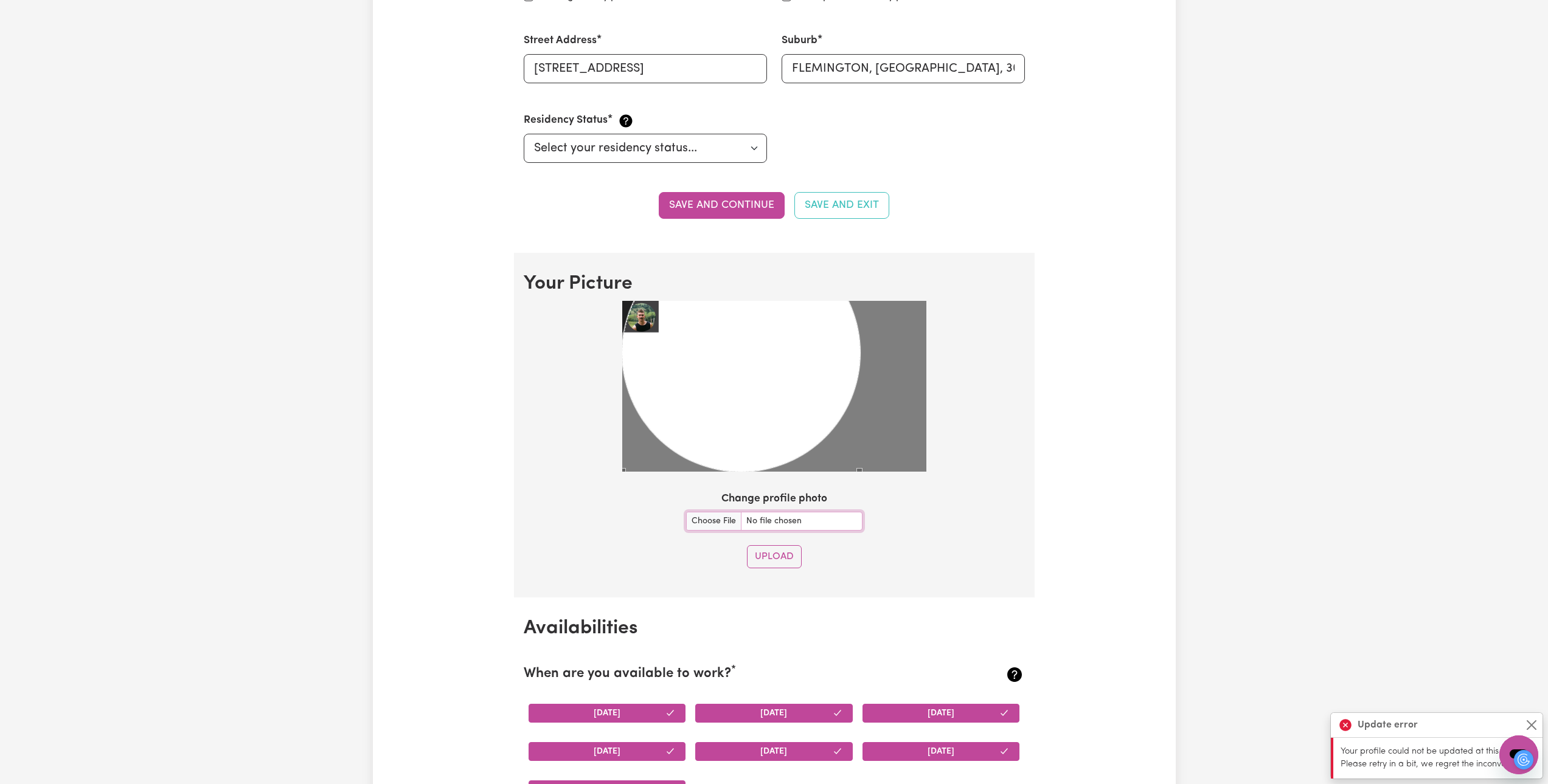
click at [641, 329] on div "Use the arrow keys to move the crop selection area" at bounding box center [741, 353] width 238 height 237
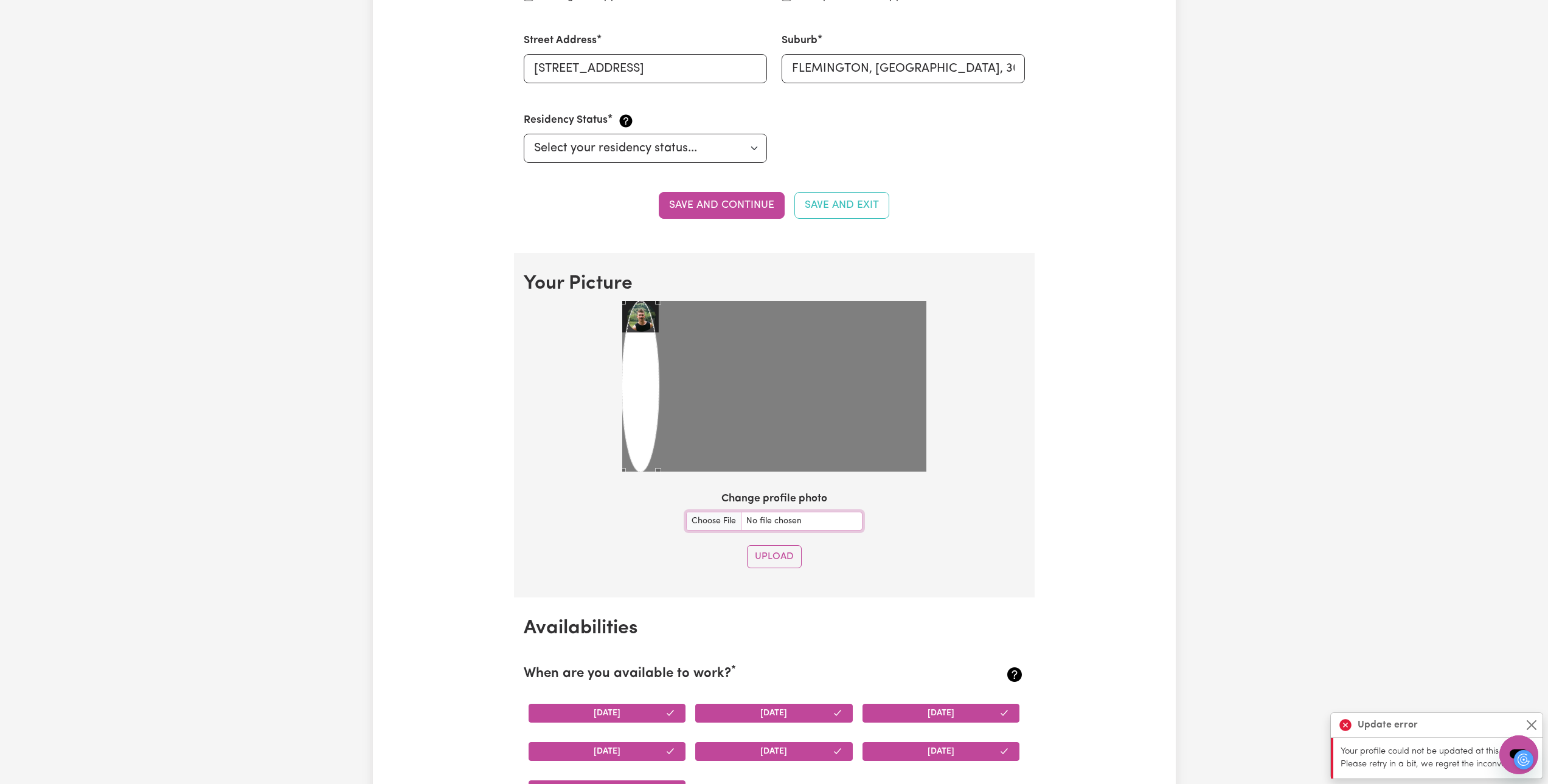
click at [661, 344] on div at bounding box center [774, 386] width 304 height 171
click at [649, 386] on img at bounding box center [774, 386] width 304 height 171
click at [635, 312] on div "Use the arrow keys to move the crop selection area" at bounding box center [635, 314] width 10 height 10
click at [653, 323] on div at bounding box center [774, 386] width 304 height 171
click at [644, 319] on div "Use the arrow keys to move the crop selection area" at bounding box center [641, 318] width 23 height 23
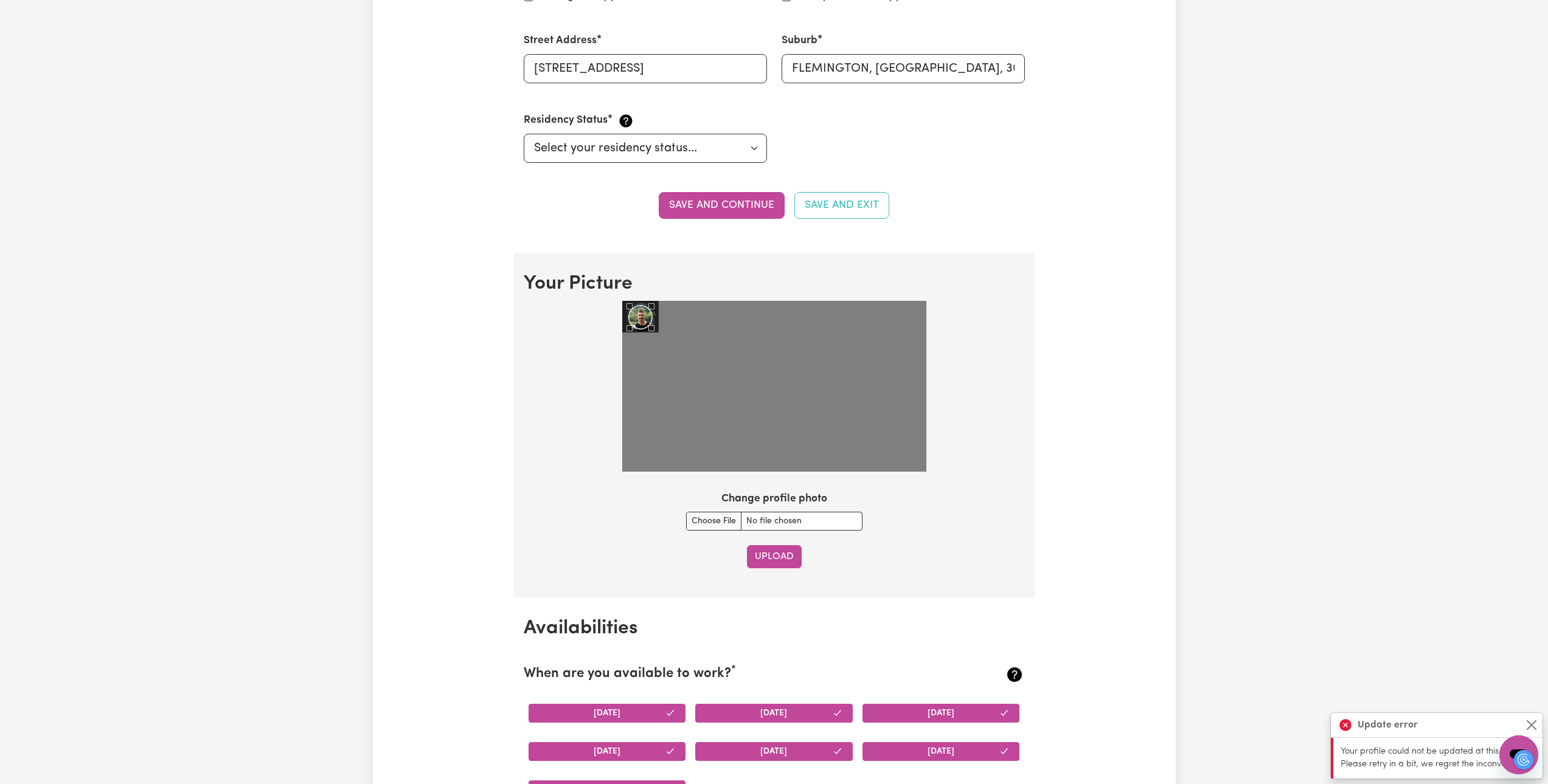
click at [766, 553] on button "Upload" at bounding box center [774, 557] width 55 height 23
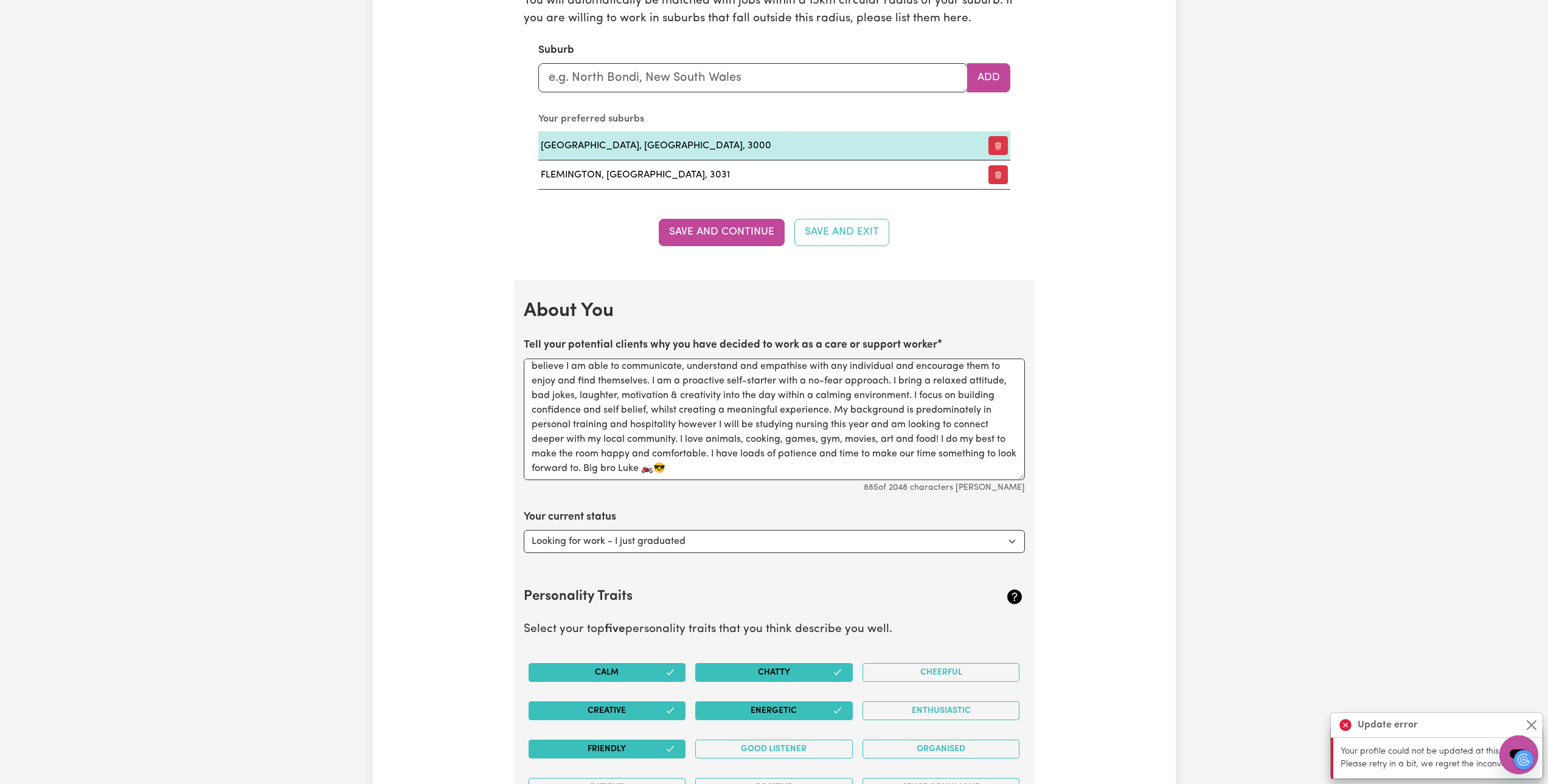
scroll to position [1414, 0]
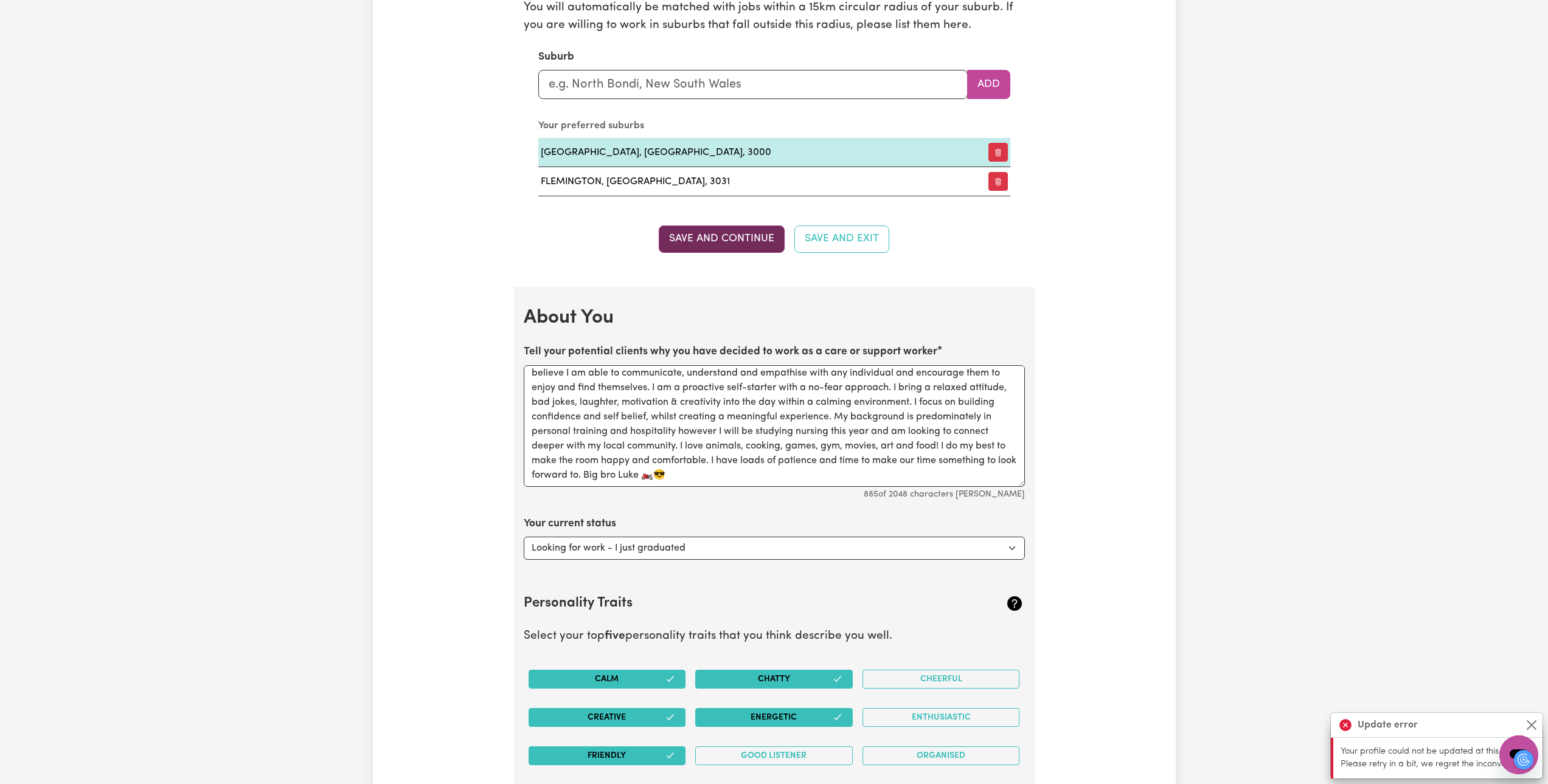
click at [734, 243] on button "Save and Continue" at bounding box center [721, 239] width 126 height 27
click at [767, 720] on button "Close" at bounding box center [1531, 725] width 14 height 14
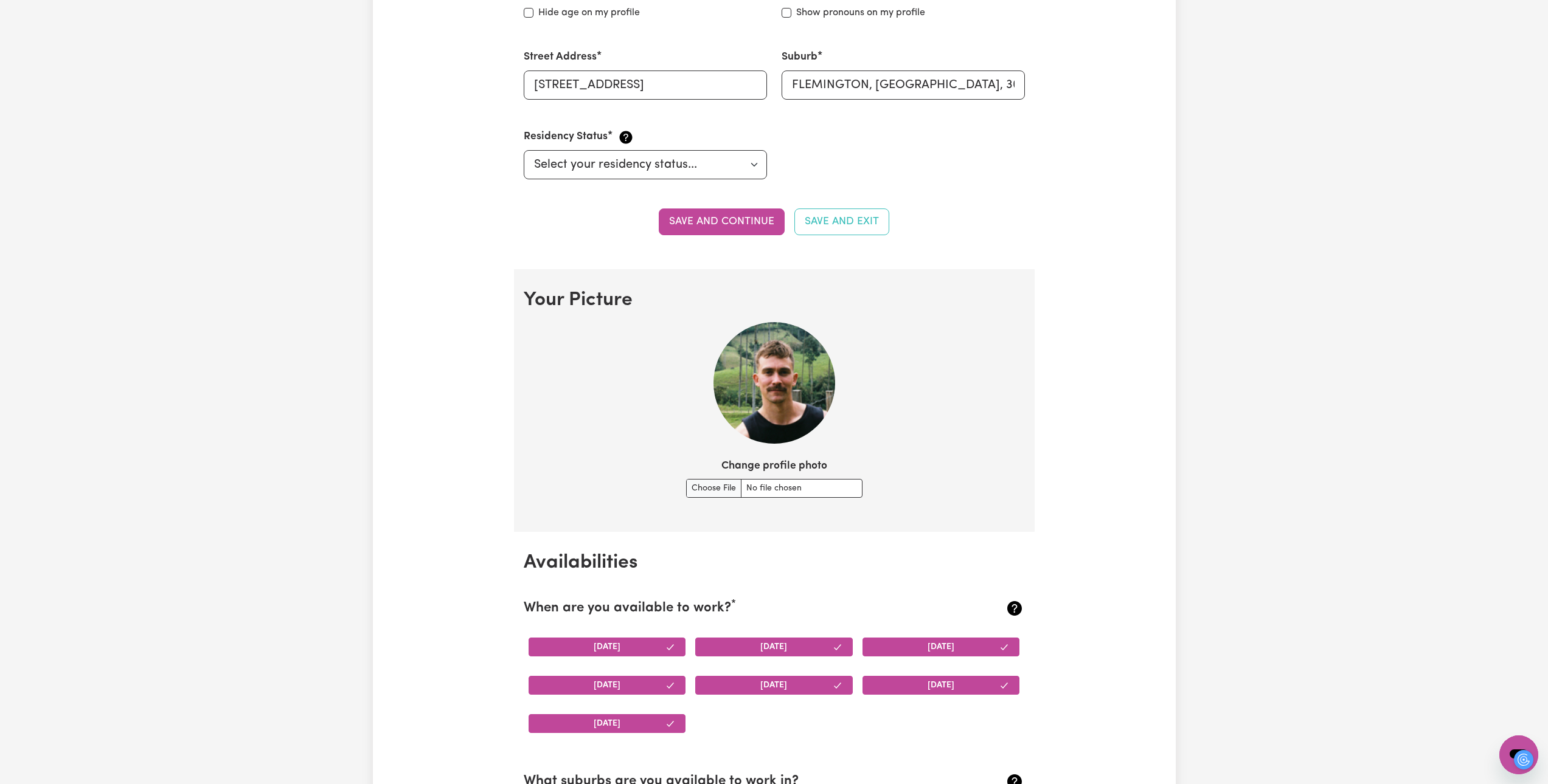
scroll to position [729, 0]
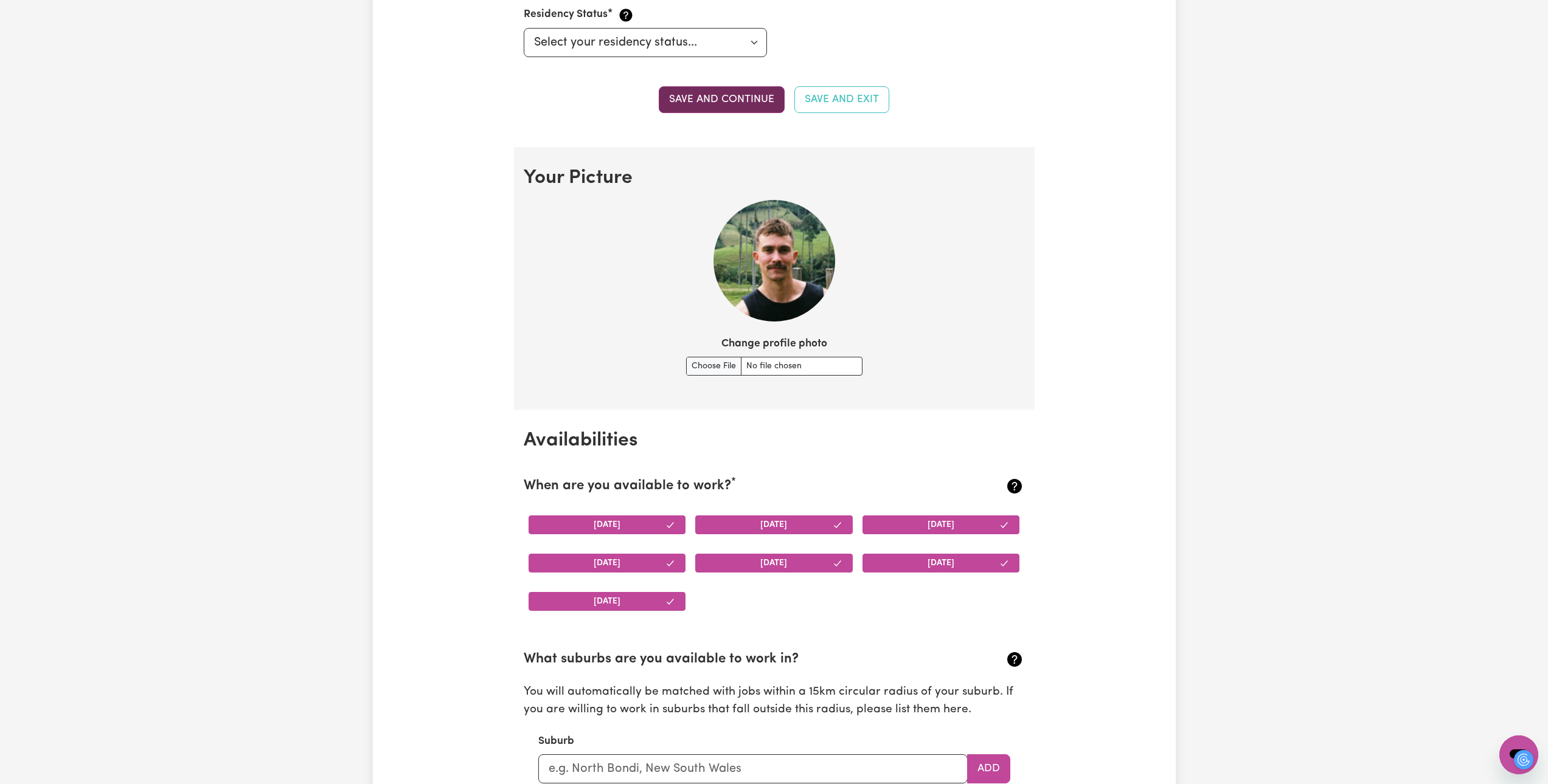
click at [697, 106] on button "Save and continue" at bounding box center [721, 100] width 126 height 27
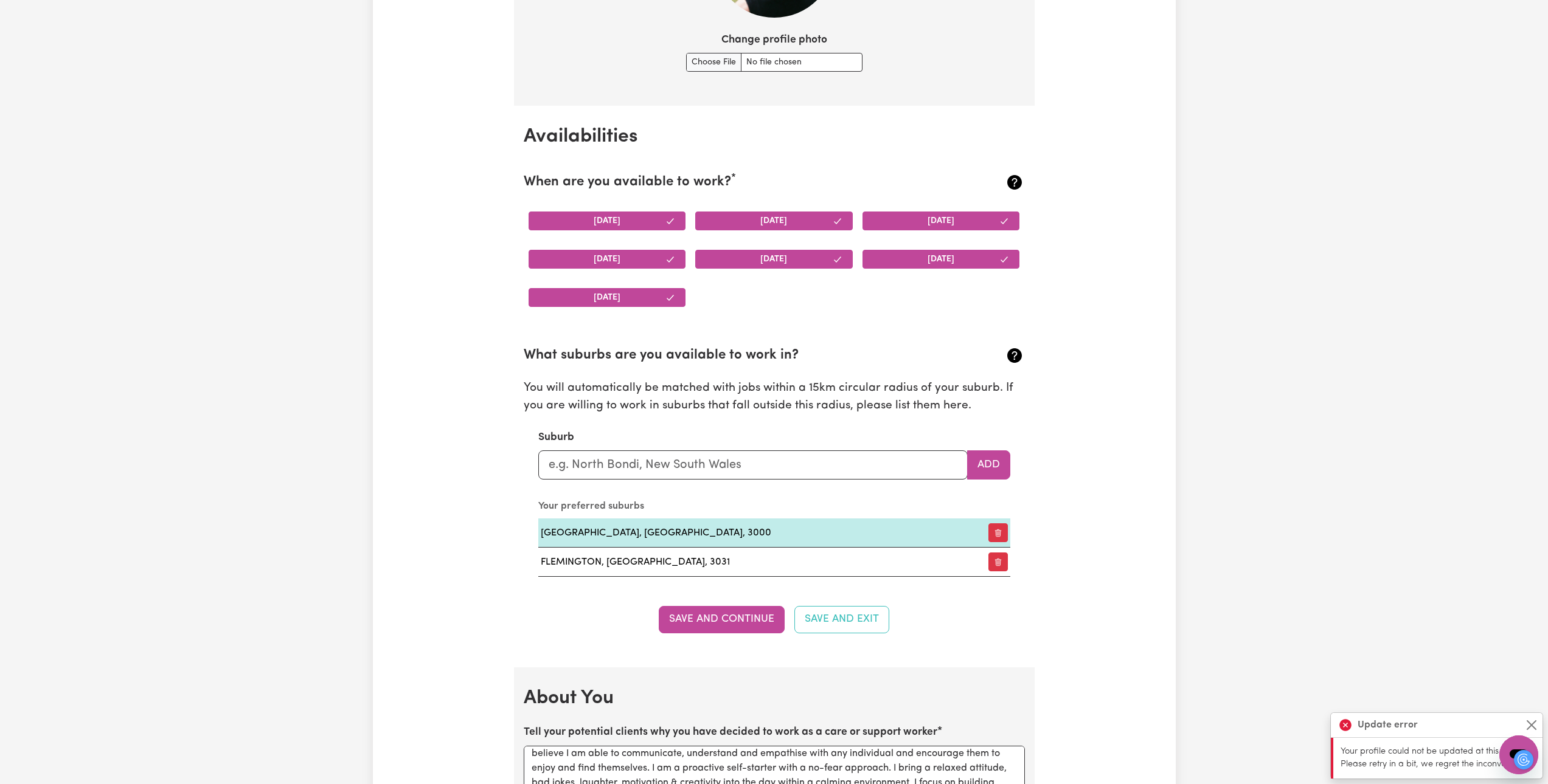
scroll to position [1459, 0]
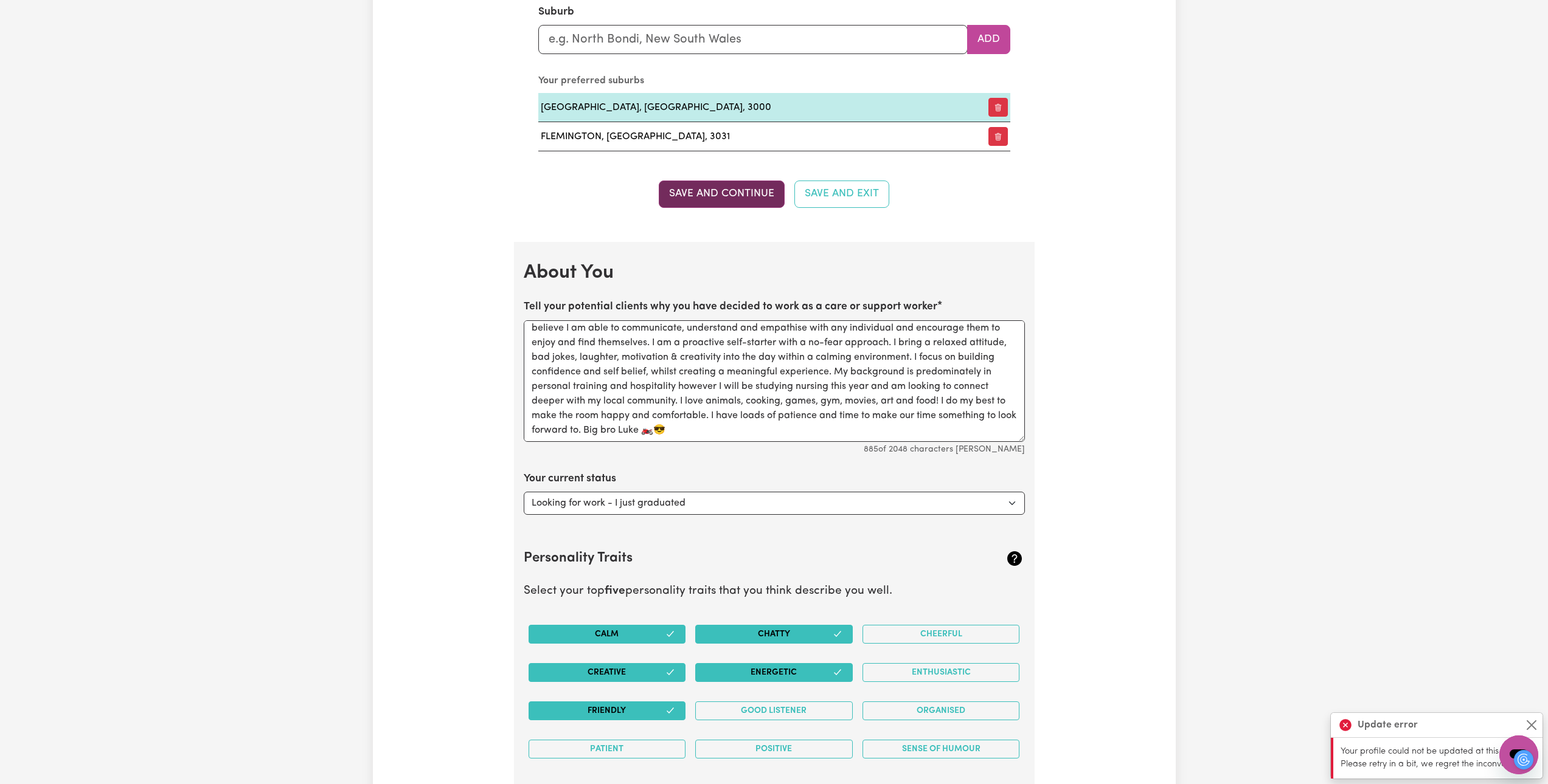
click at [712, 190] on button "Save and Continue" at bounding box center [721, 193] width 126 height 27
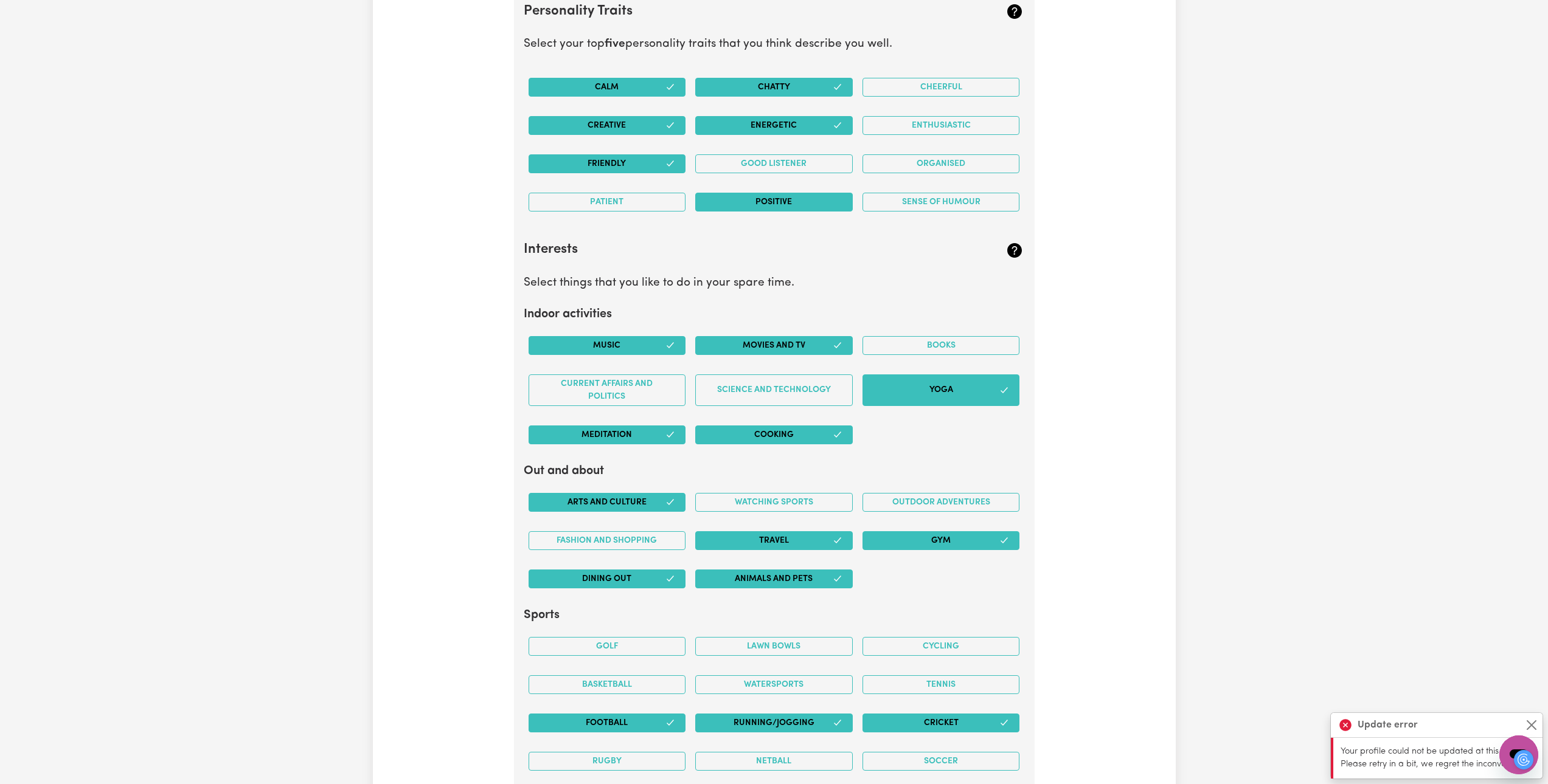
scroll to position [2310, 0]
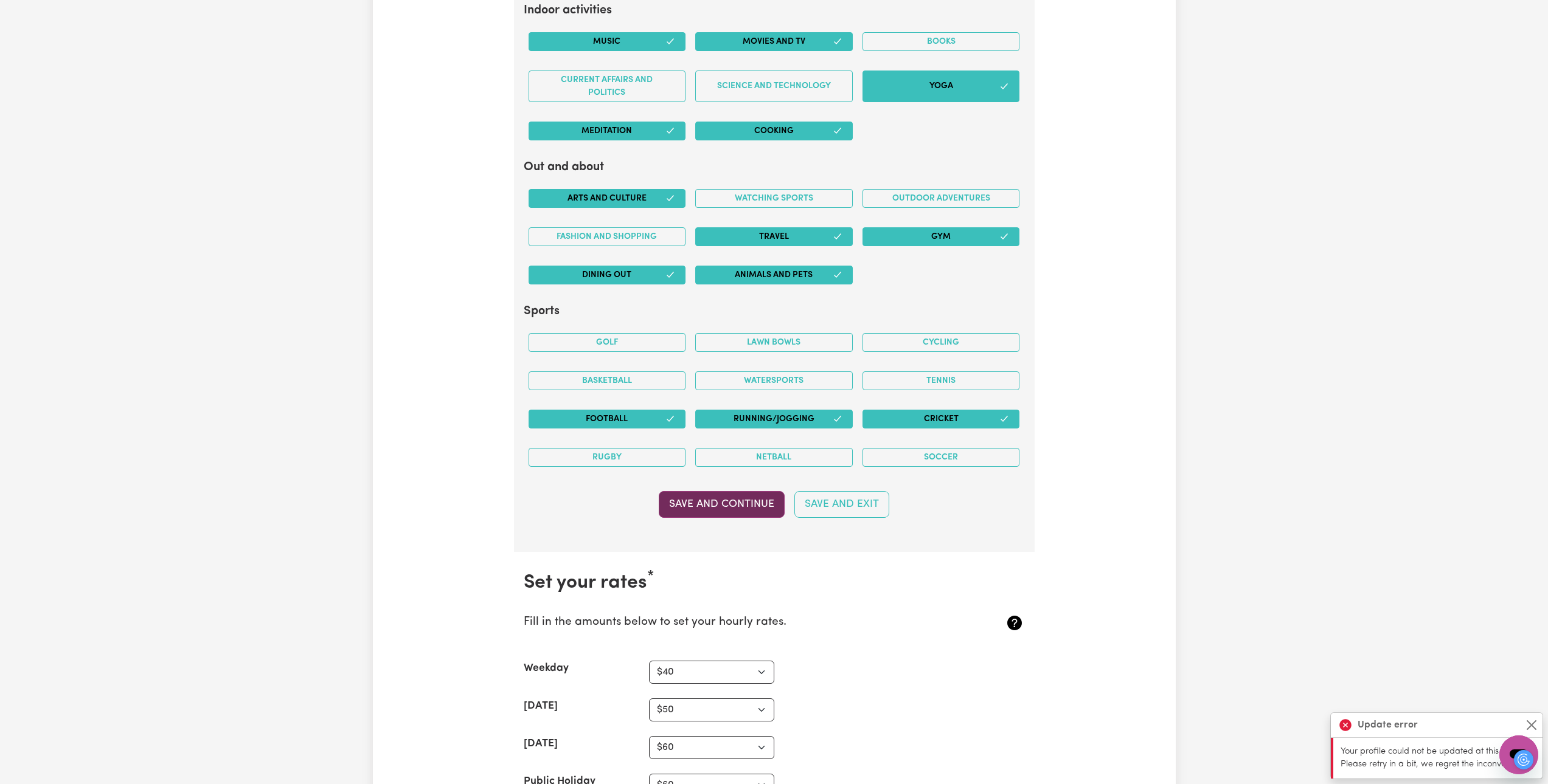
click at [728, 502] on button "Save and Continue" at bounding box center [721, 504] width 126 height 27
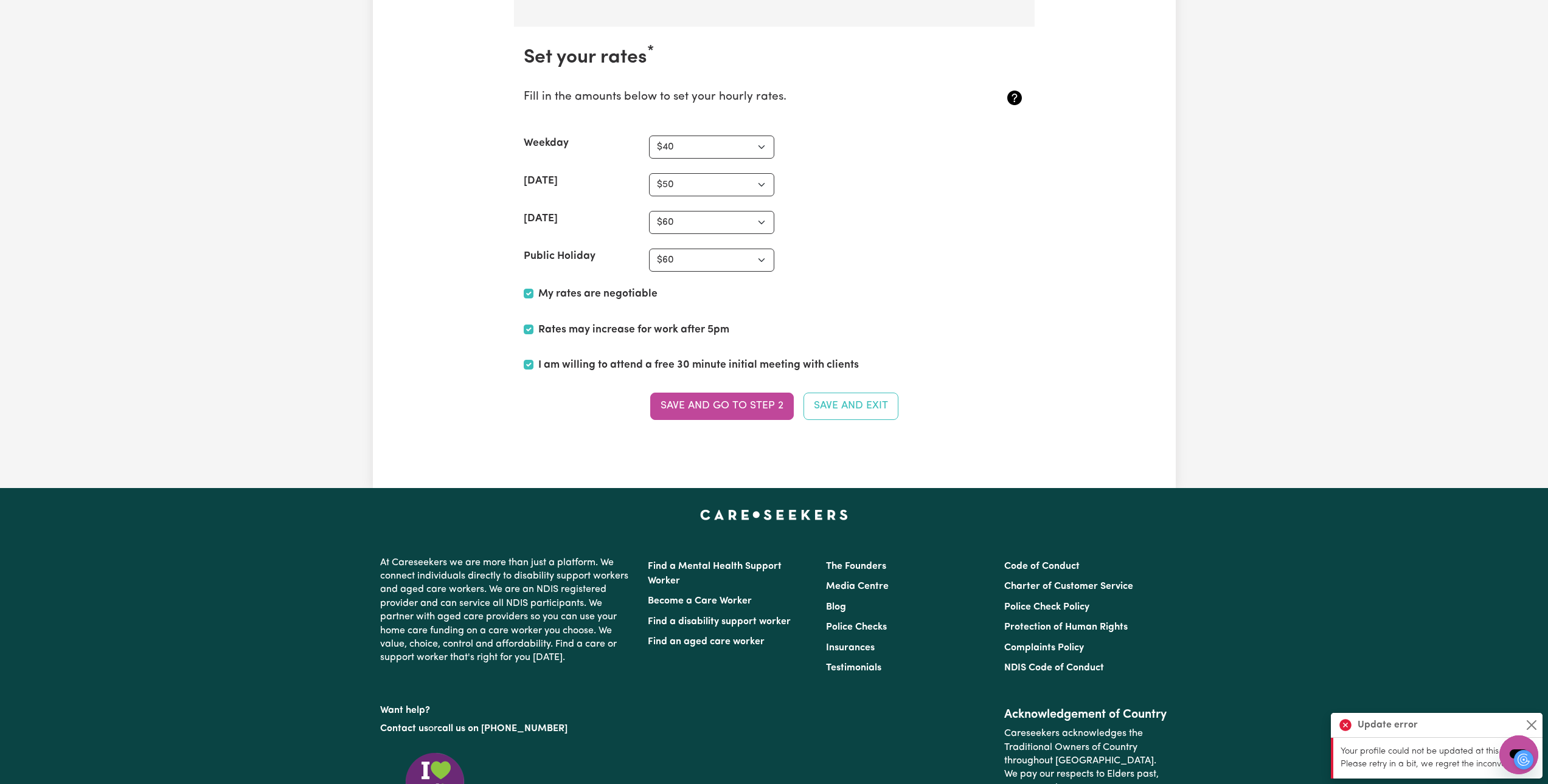
scroll to position [2857, 0]
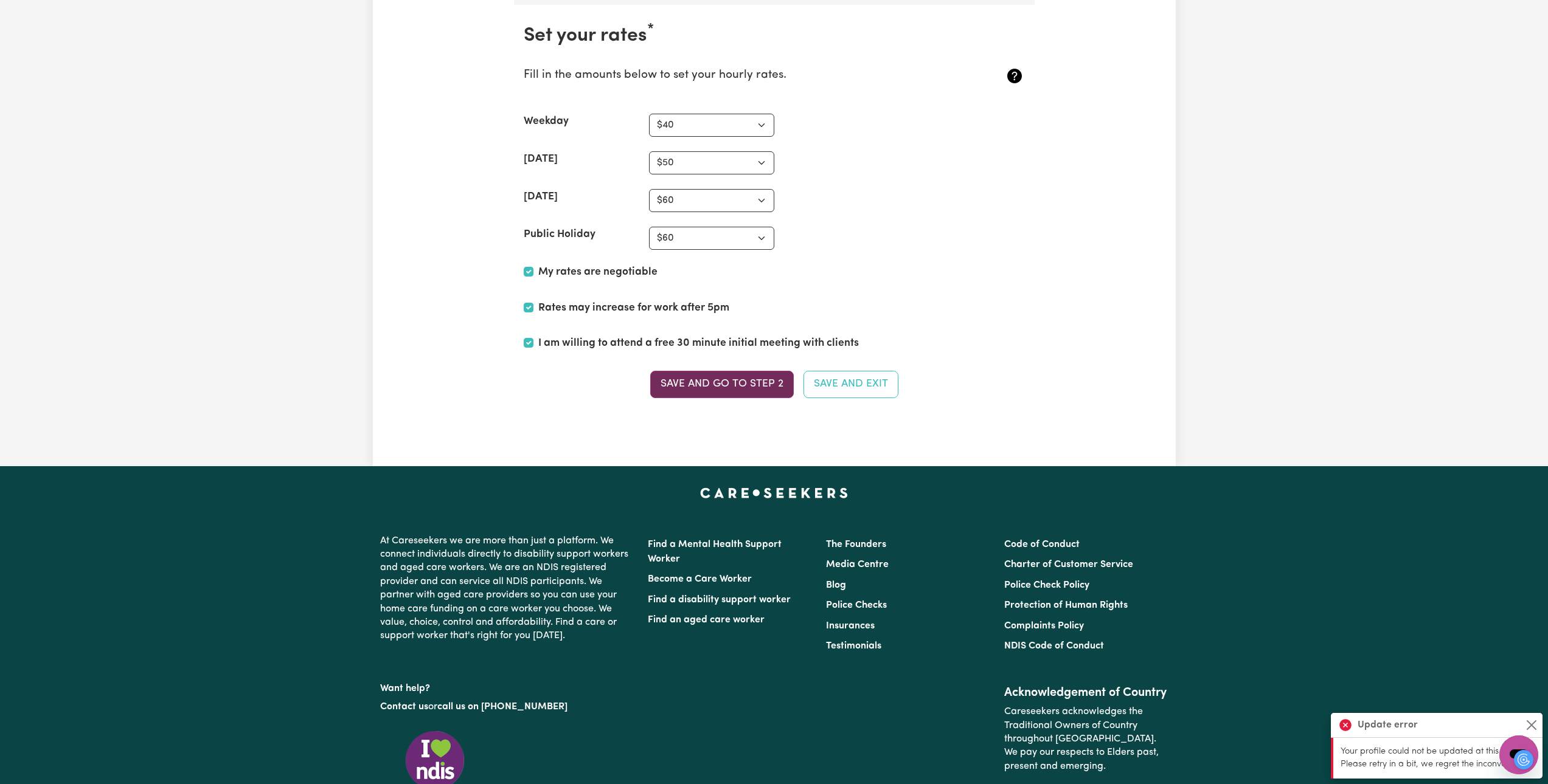
click at [736, 388] on button "Save and go to Step 2" at bounding box center [722, 384] width 143 height 27
